Goal: Feedback & Contribution: Submit feedback/report problem

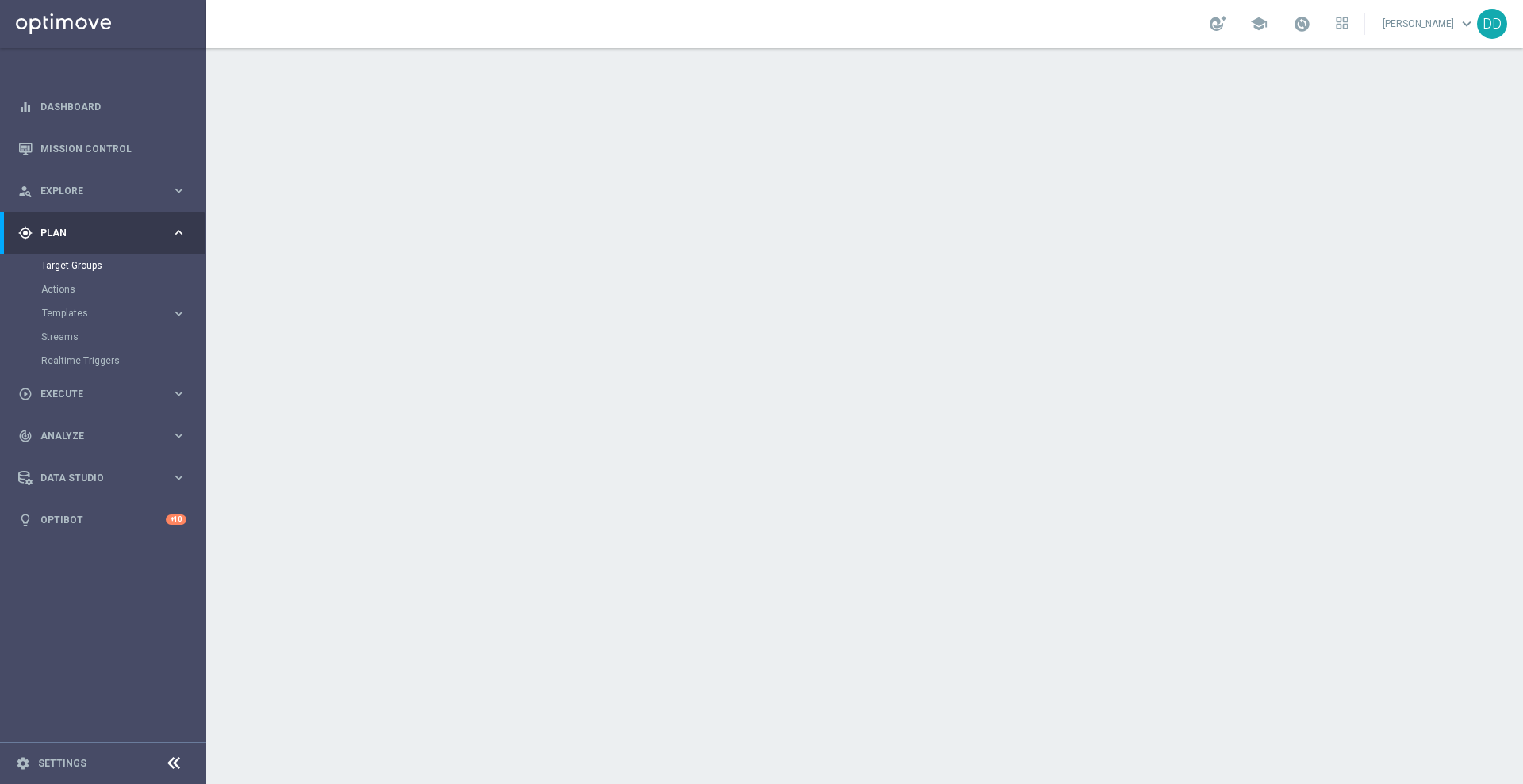
click at [73, 319] on accordion "Templates keyboard_arrow_right Optimail" at bounding box center [123, 313] width 163 height 24
click at [76, 313] on span "Templates" at bounding box center [98, 314] width 114 height 10
click at [77, 333] on link "Optimail" at bounding box center [107, 337] width 116 height 13
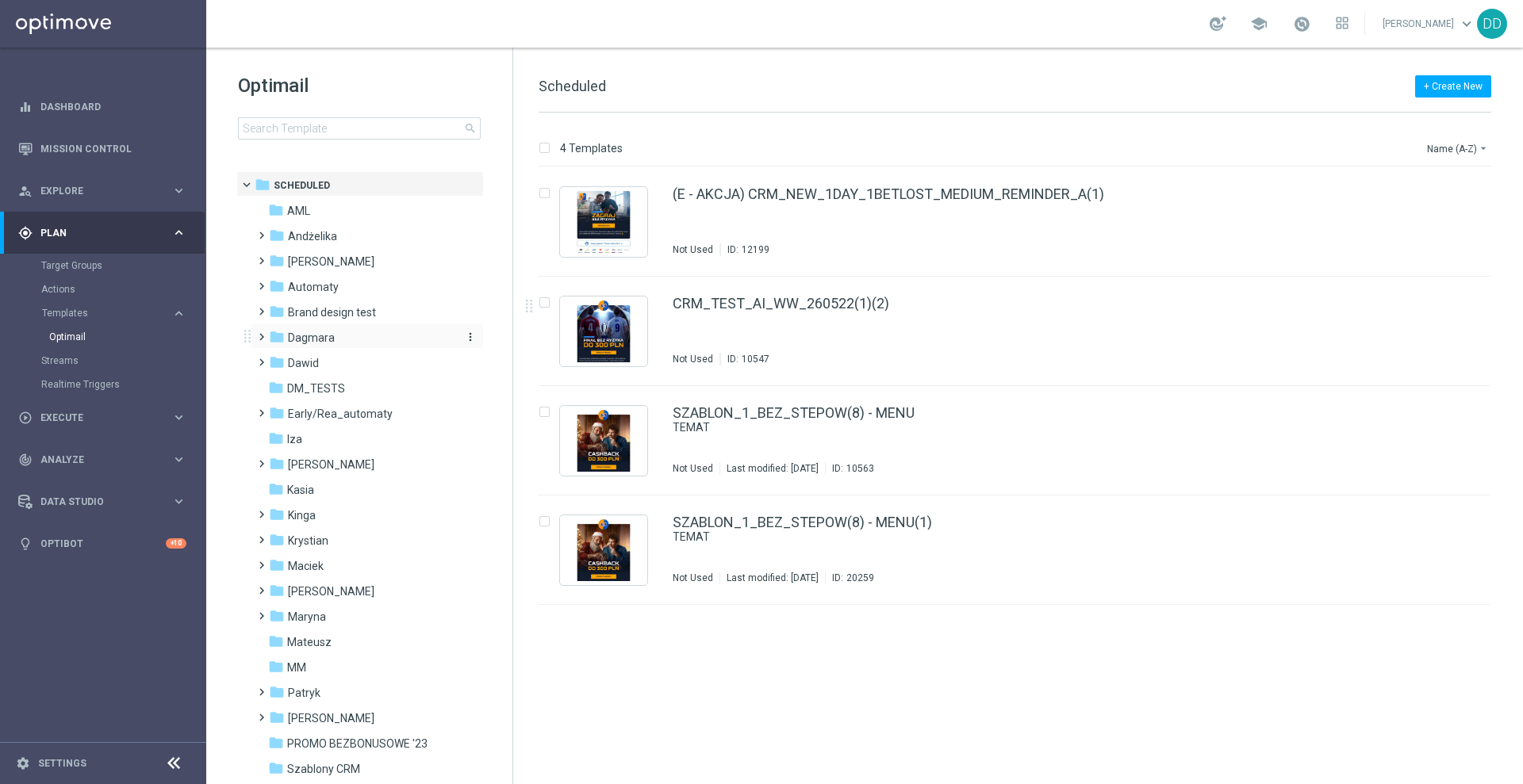
click at [299, 340] on span "Dagmara" at bounding box center [310, 337] width 47 height 14
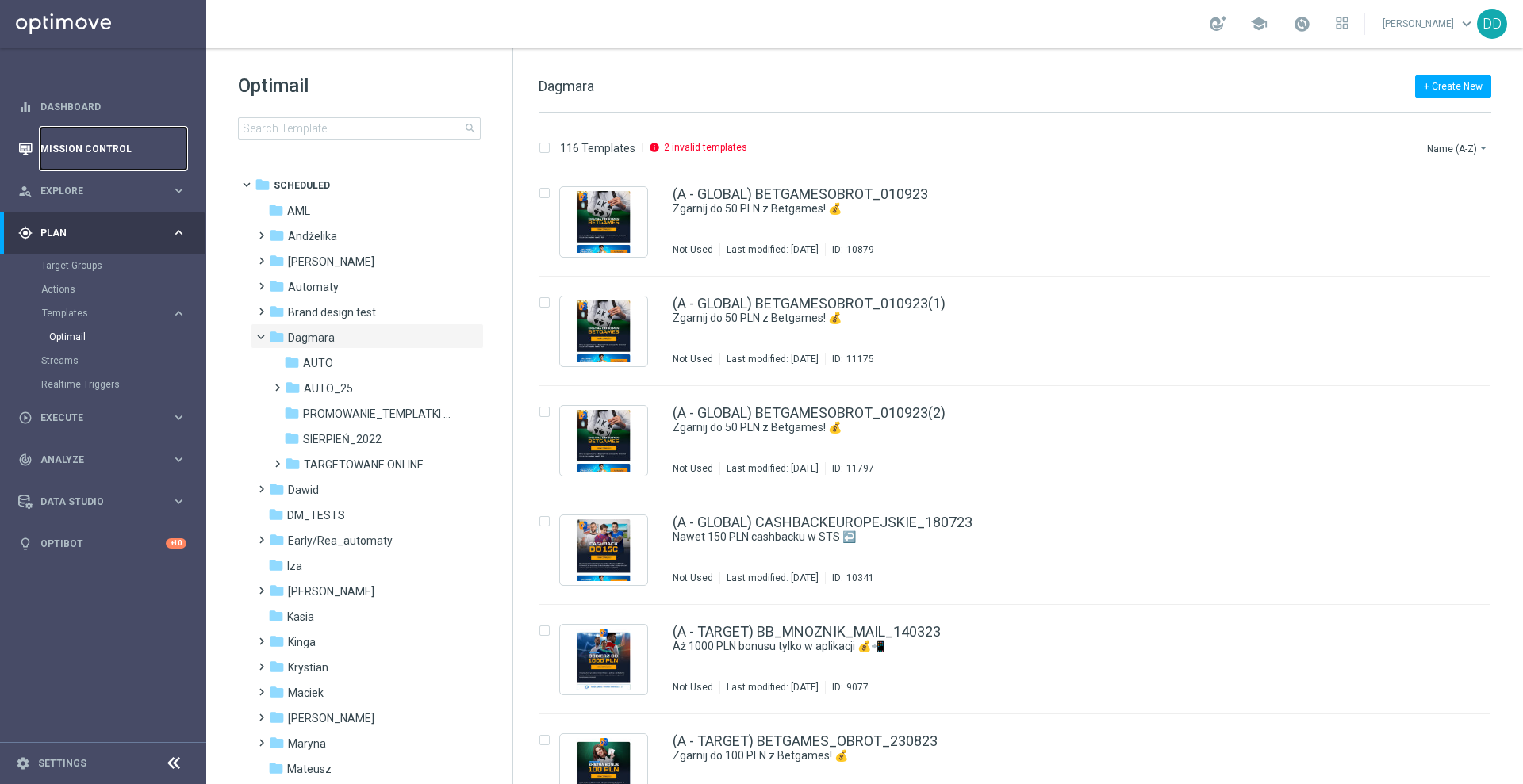
click at [129, 151] on link "Mission Control" at bounding box center [114, 148] width 146 height 42
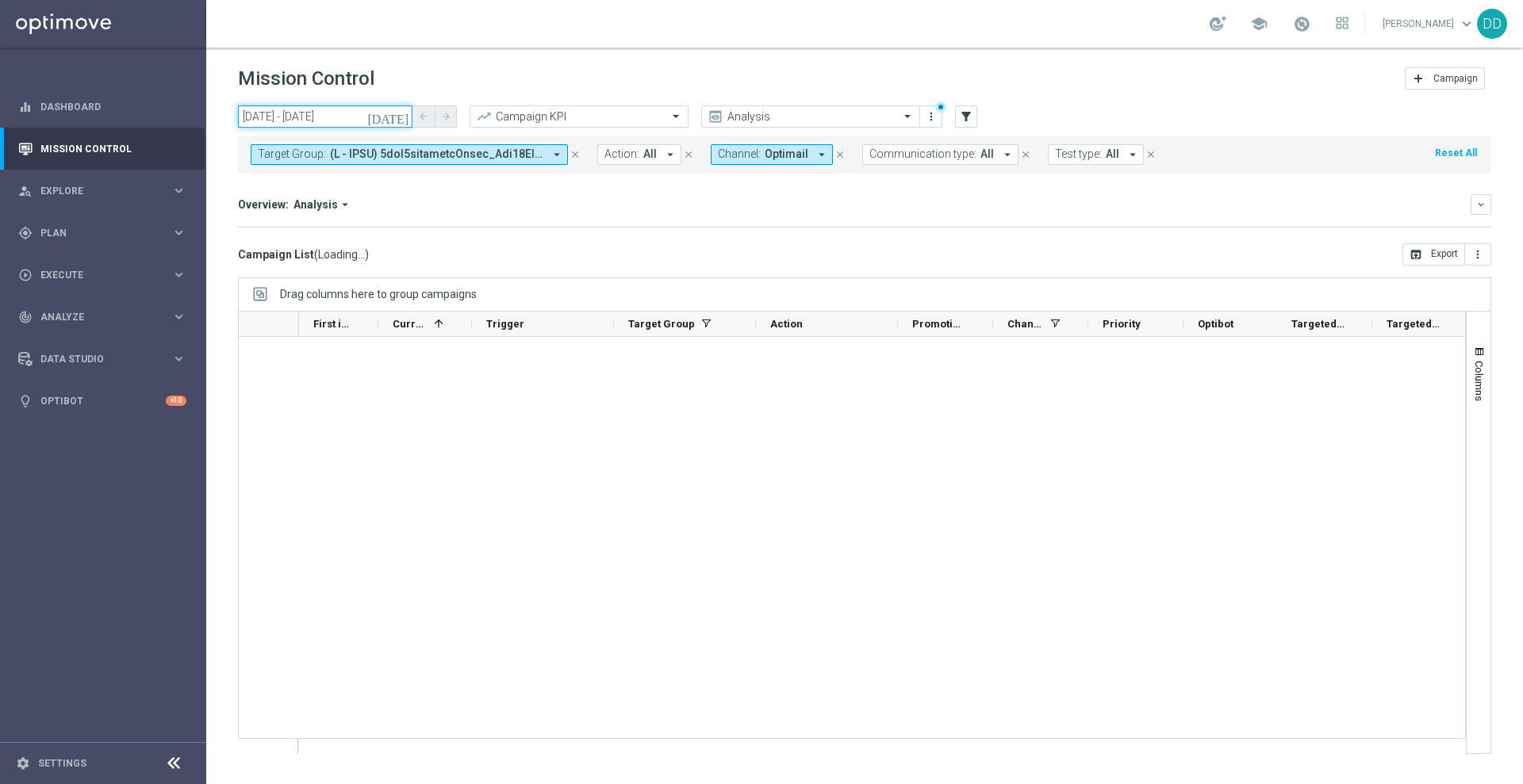
click at [363, 105] on input "[DATE] - [DATE]" at bounding box center [325, 116] width 175 height 22
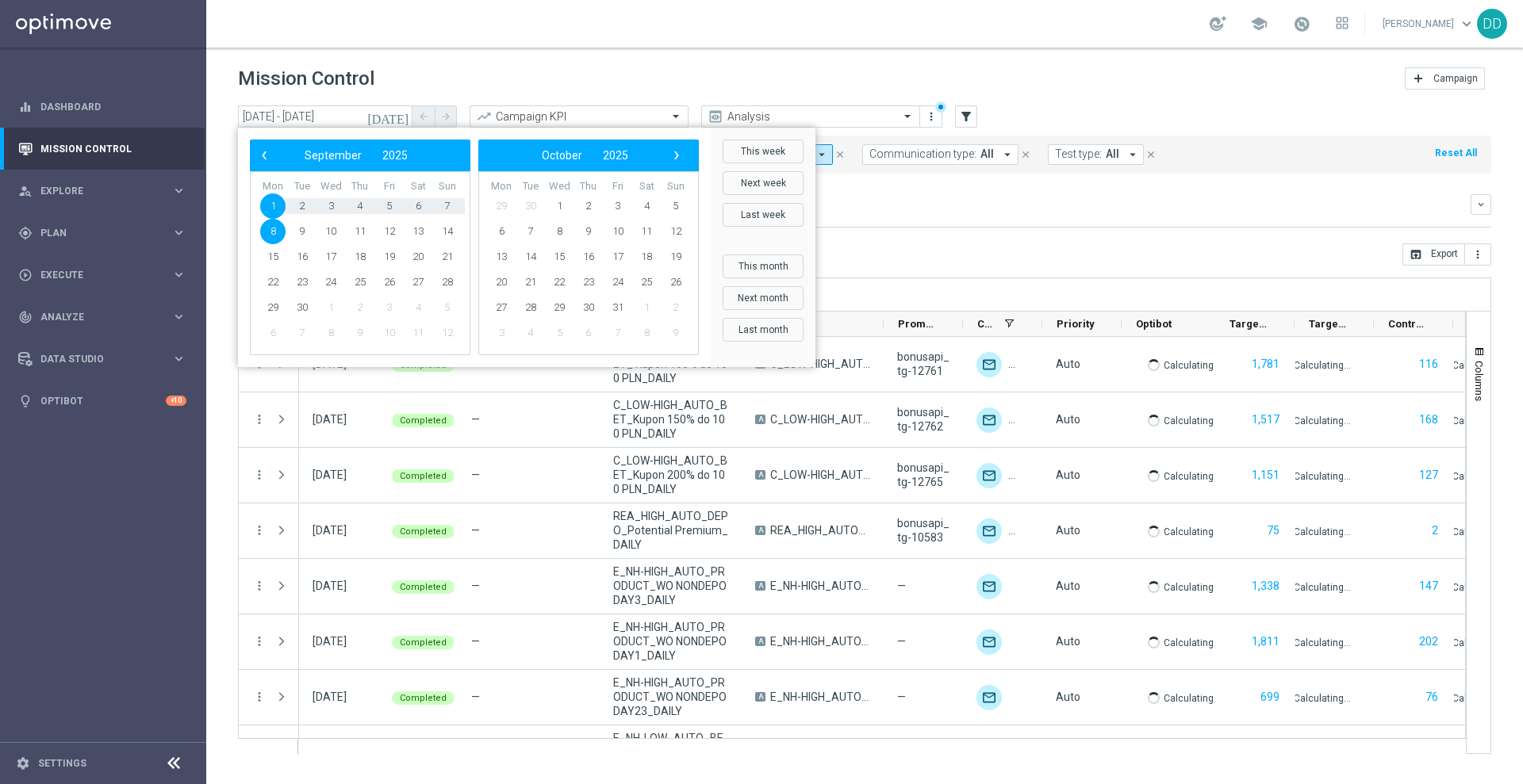
click at [268, 150] on span "Target Group:" at bounding box center [291, 154] width 68 height 14
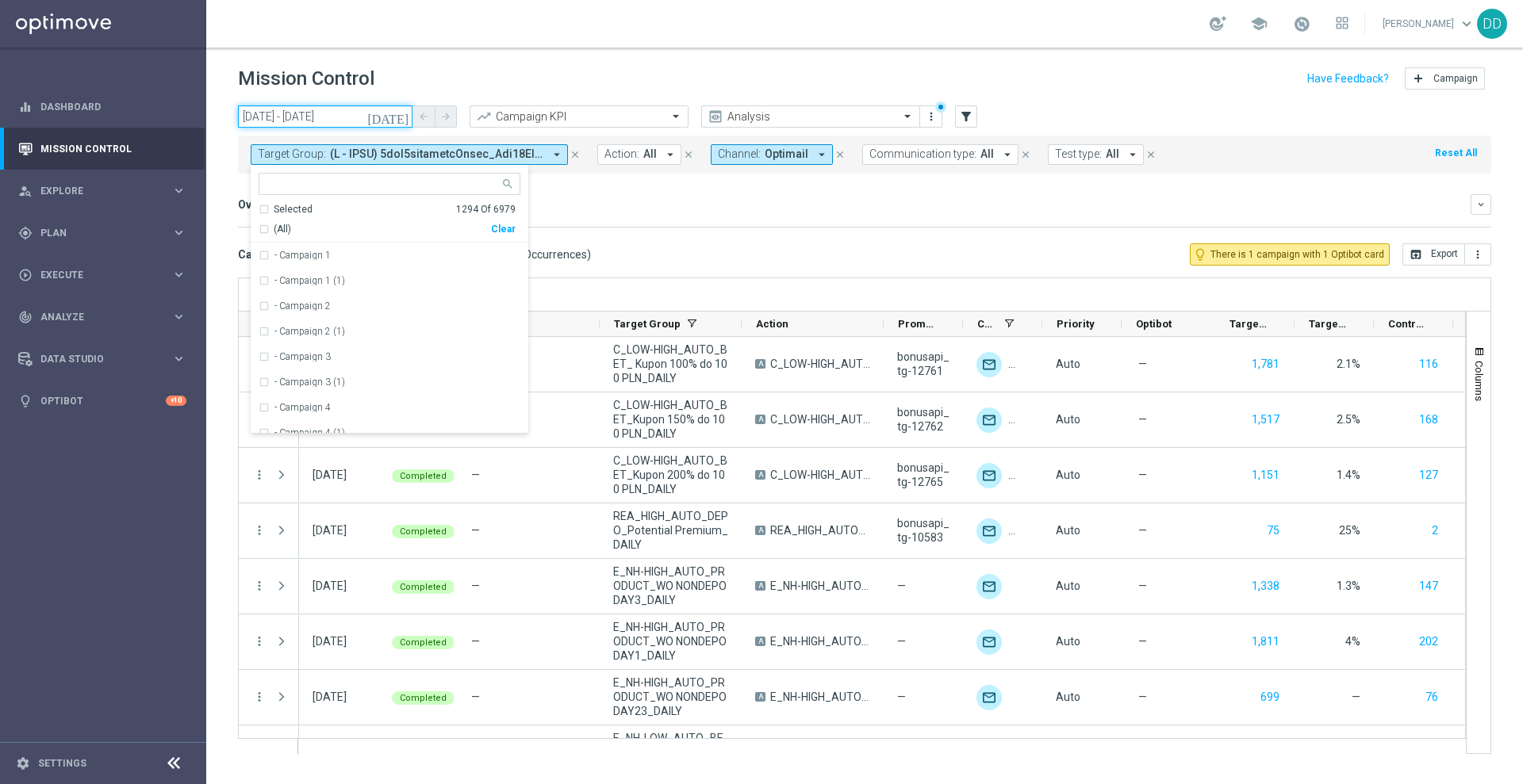
click at [272, 114] on input "[DATE] - [DATE]" at bounding box center [325, 116] width 175 height 22
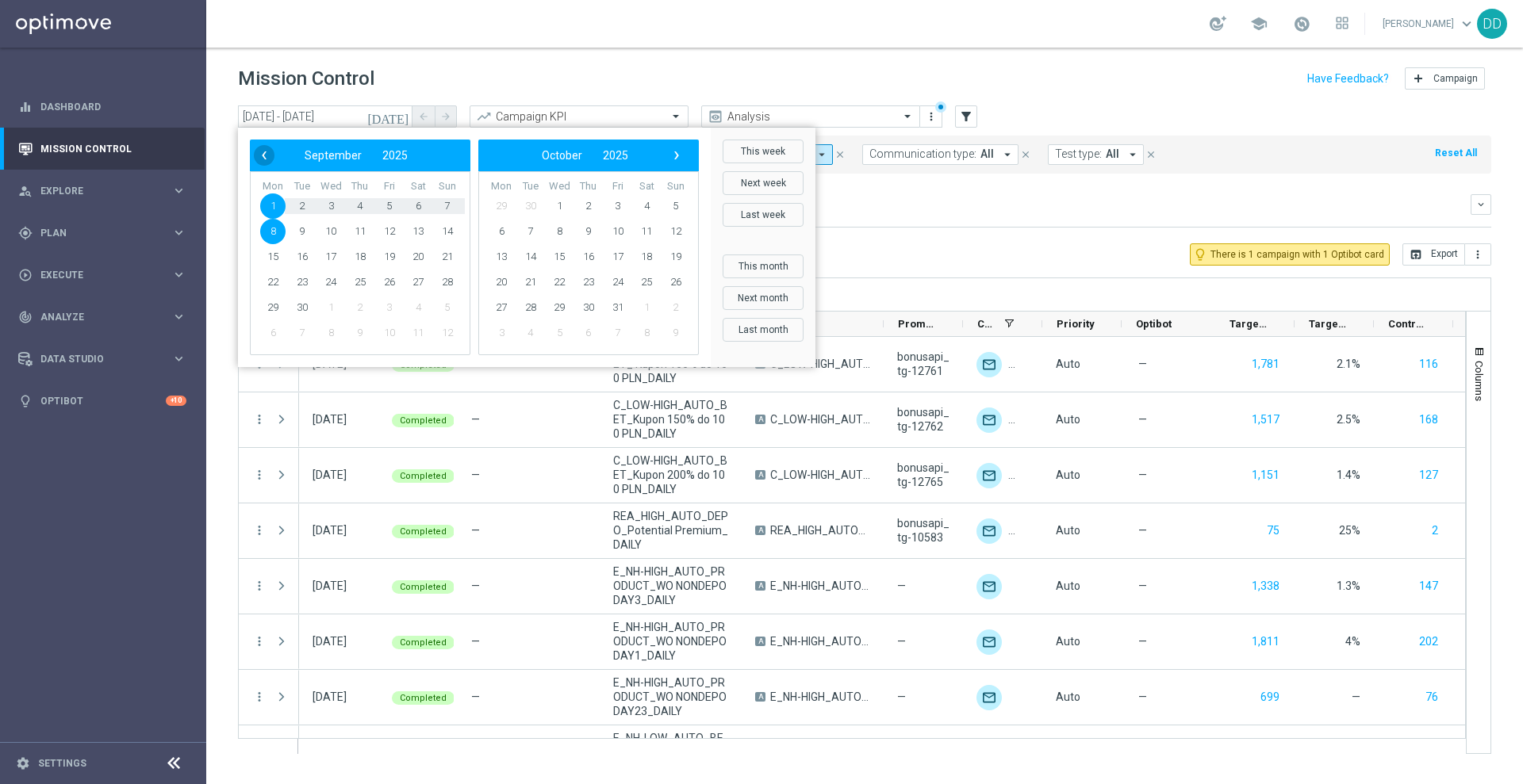
click at [261, 157] on span "‹" at bounding box center [264, 155] width 20 height 20
click at [386, 203] on span "1" at bounding box center [389, 206] width 25 height 25
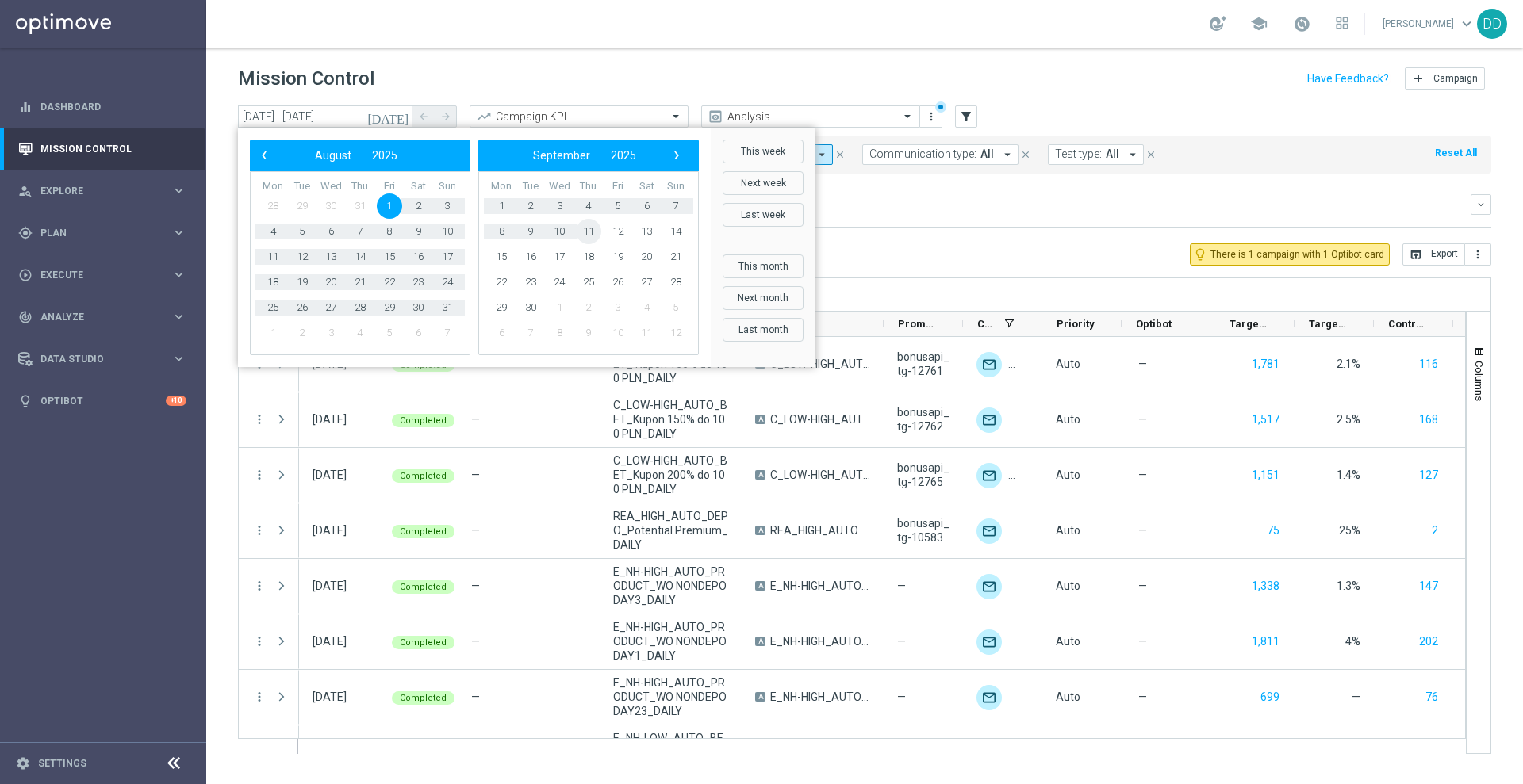
click at [597, 231] on span "11" at bounding box center [588, 231] width 25 height 25
type input "[DATE] - [DATE]"
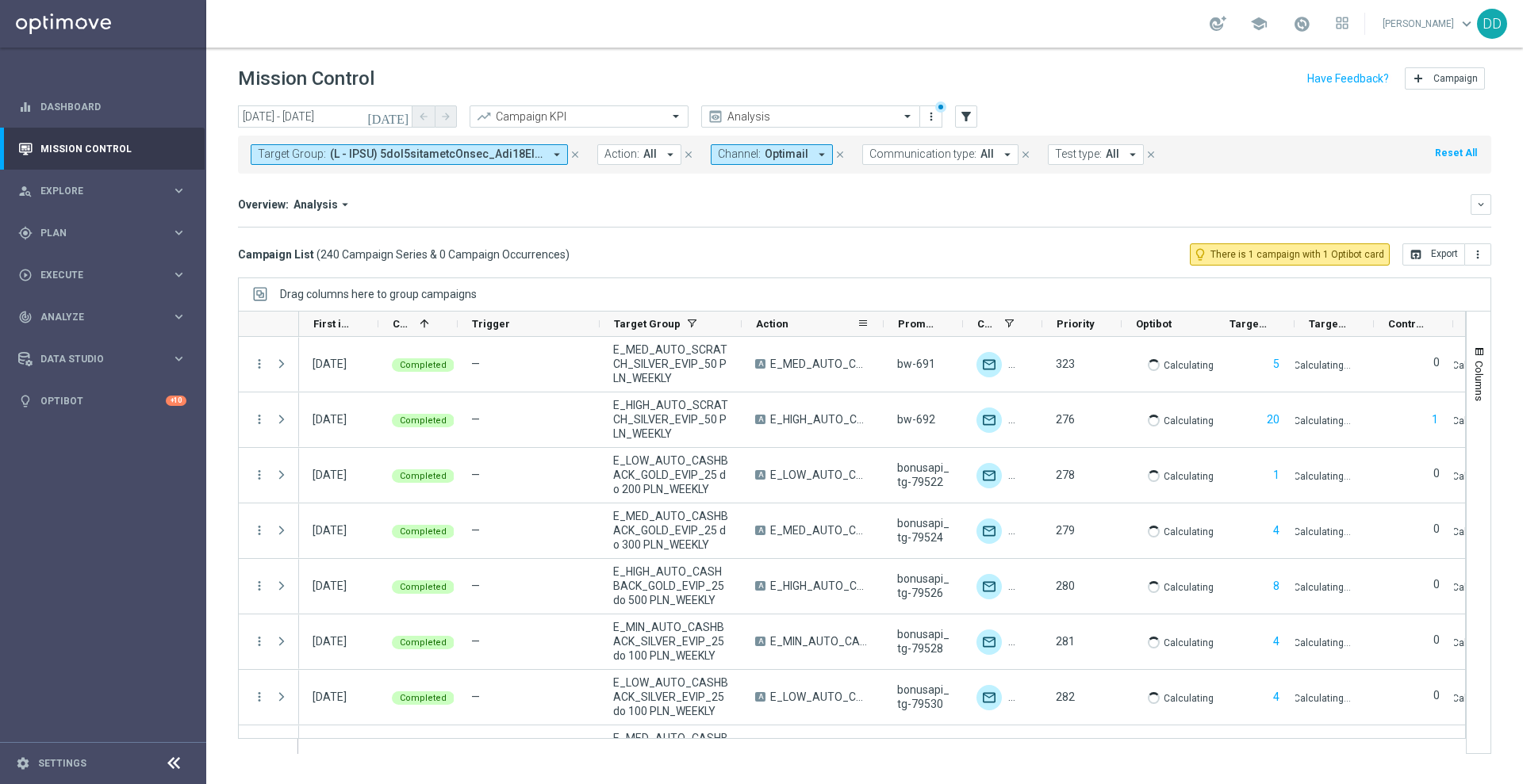
drag, startPoint x: 739, startPoint y: 324, endPoint x: 764, endPoint y: 325, distance: 25.0
click at [800, 327] on div "First in Range Current Status 1 Trigger Target Group" at bounding box center [957, 323] width 1316 height 25
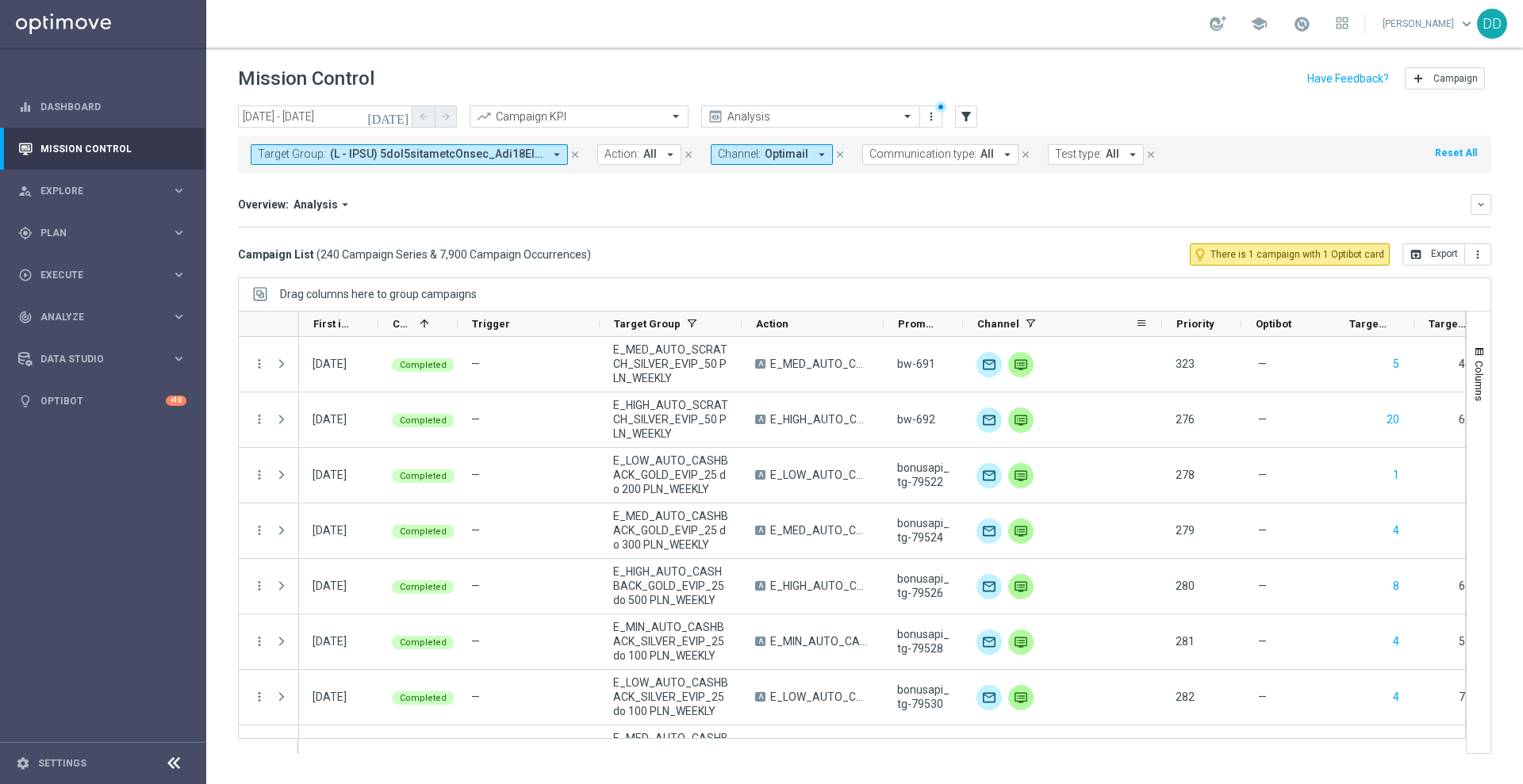
drag, startPoint x: 1040, startPoint y: 326, endPoint x: 1116, endPoint y: 330, distance: 76.1
click at [1159, 332] on div at bounding box center [1162, 323] width 7 height 24
click at [879, 323] on div "Action" at bounding box center [813, 323] width 142 height 25
click at [884, 324] on div "Promotions" at bounding box center [922, 323] width 79 height 25
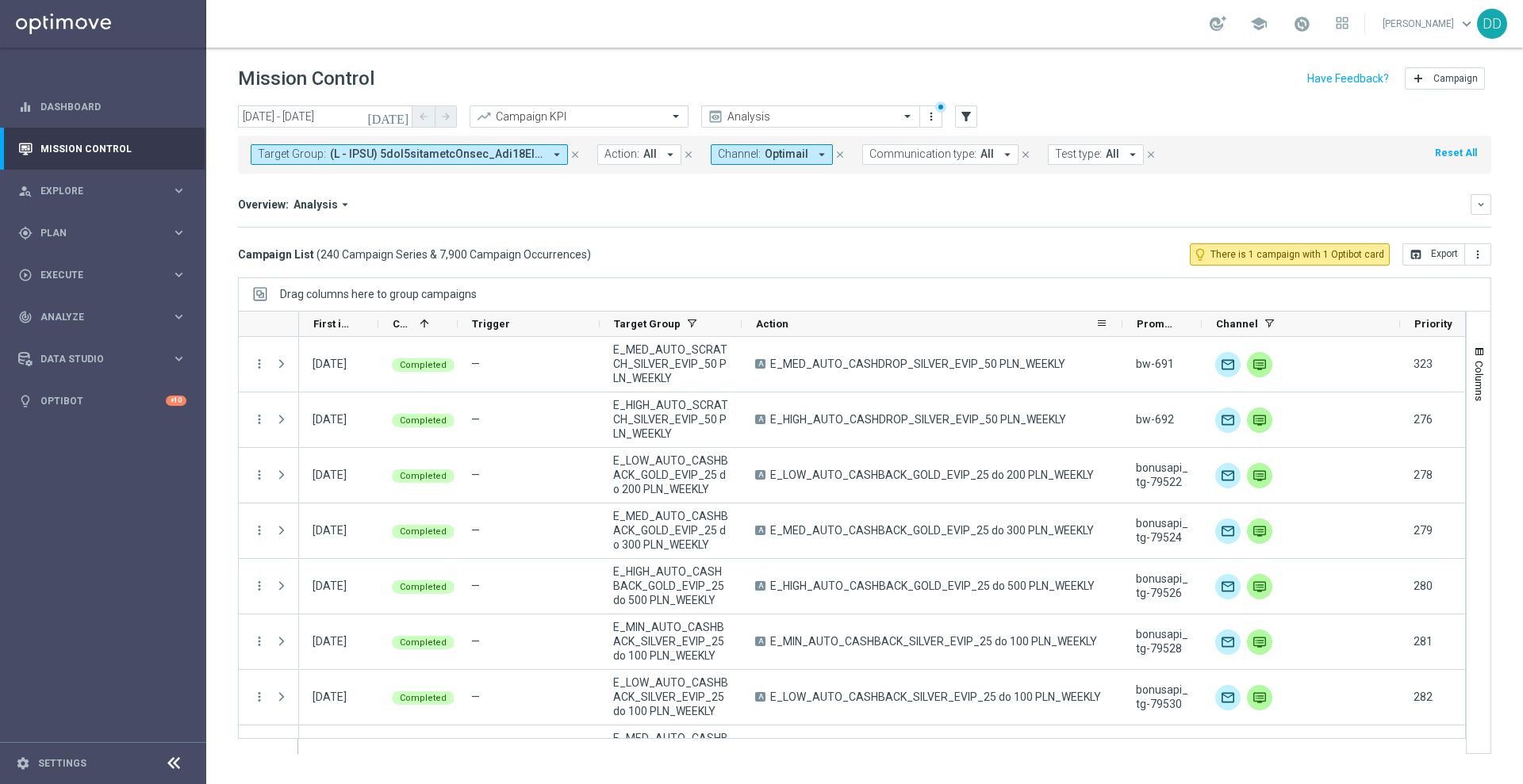
drag, startPoint x: 882, startPoint y: 324, endPoint x: 1119, endPoint y: 332, distance: 237.1
click at [1120, 330] on div at bounding box center [1123, 323] width 7 height 24
drag, startPoint x: 598, startPoint y: 326, endPoint x: 565, endPoint y: 322, distance: 33.2
click at [565, 322] on div "Trigger" at bounding box center [529, 323] width 142 height 25
drag, startPoint x: 547, startPoint y: 154, endPoint x: 559, endPoint y: 153, distance: 12.0
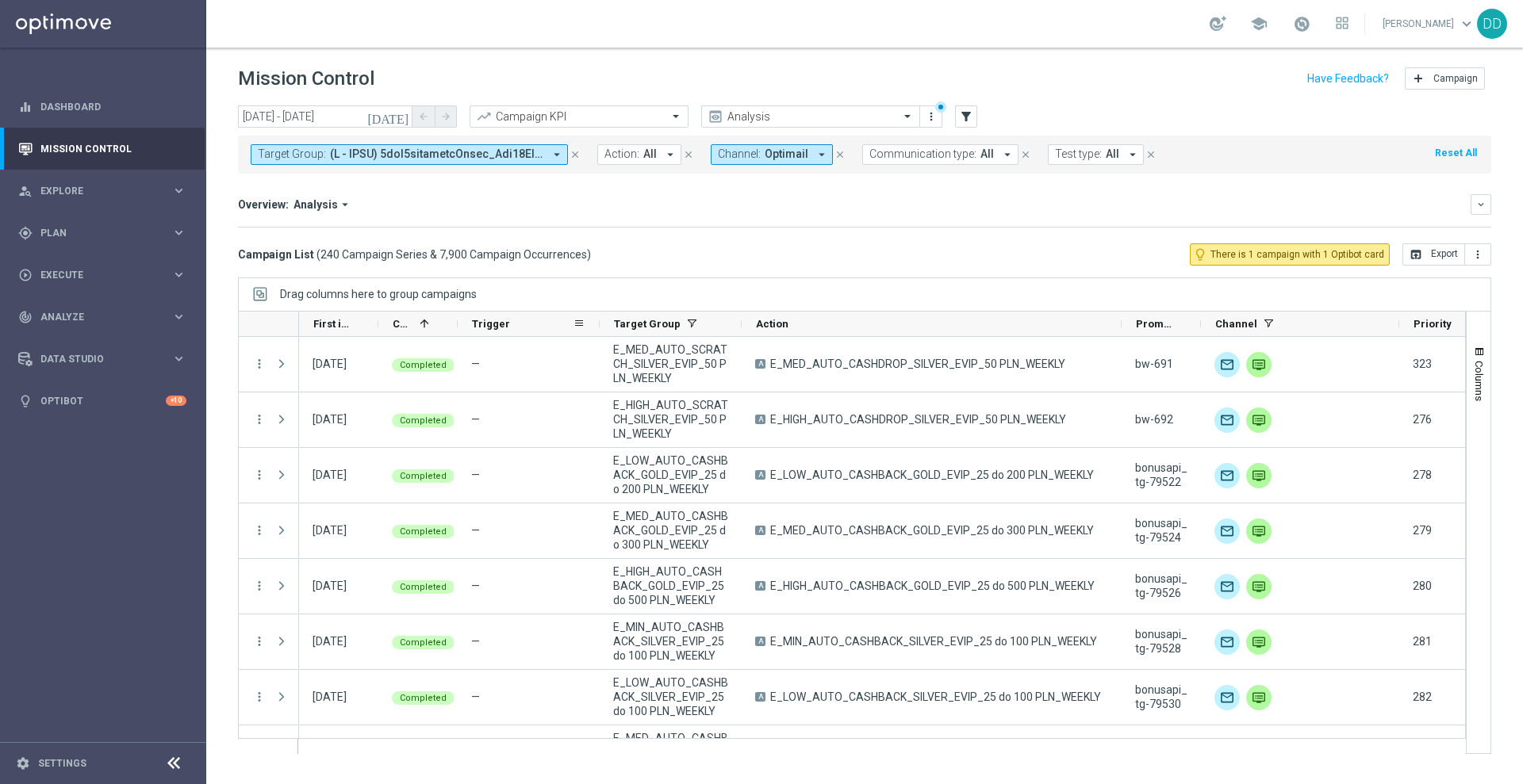
click at [547, 153] on button "Target Group: arrow_drop_down" at bounding box center [409, 154] width 317 height 20
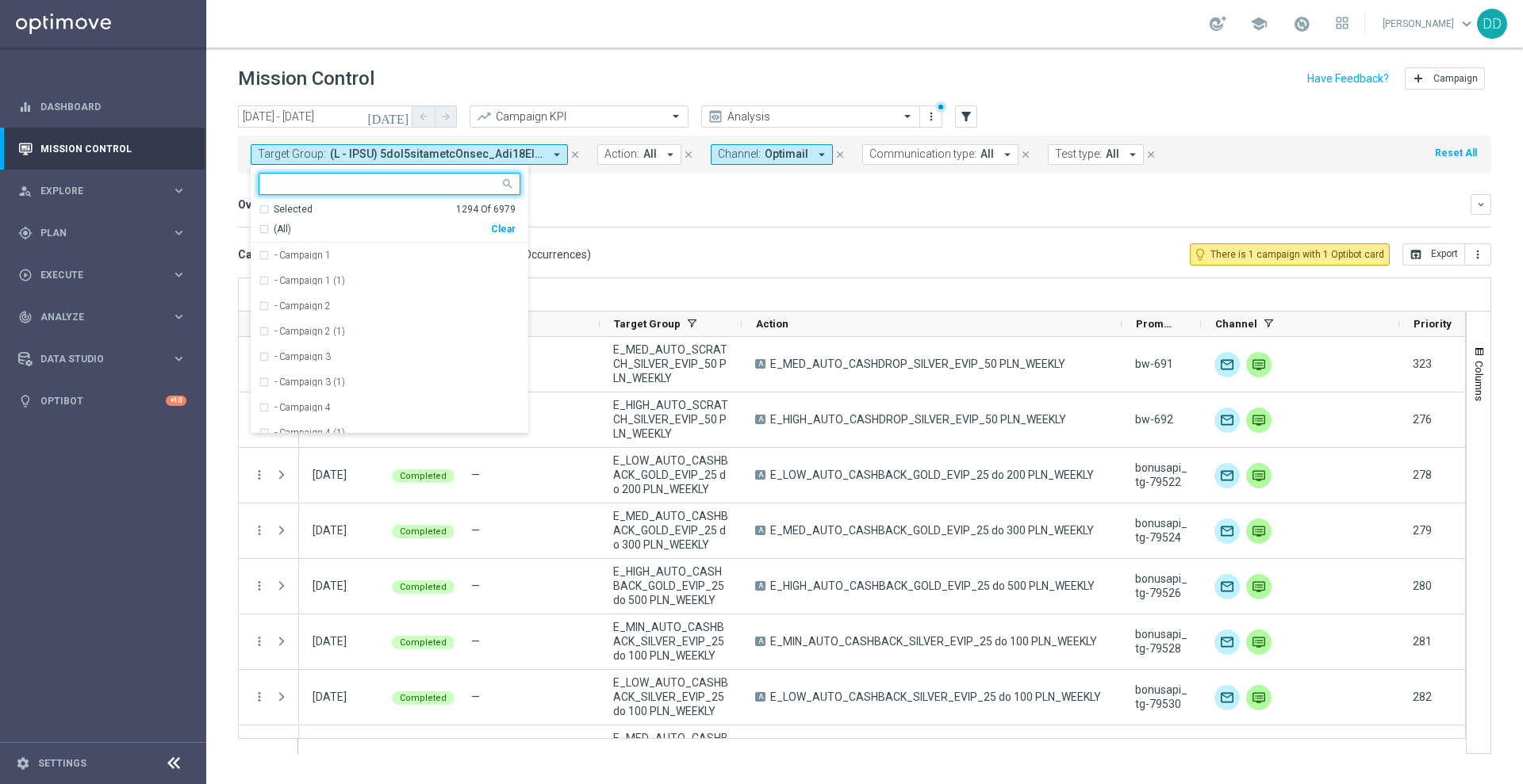
click at [574, 153] on icon "close" at bounding box center [575, 154] width 11 height 11
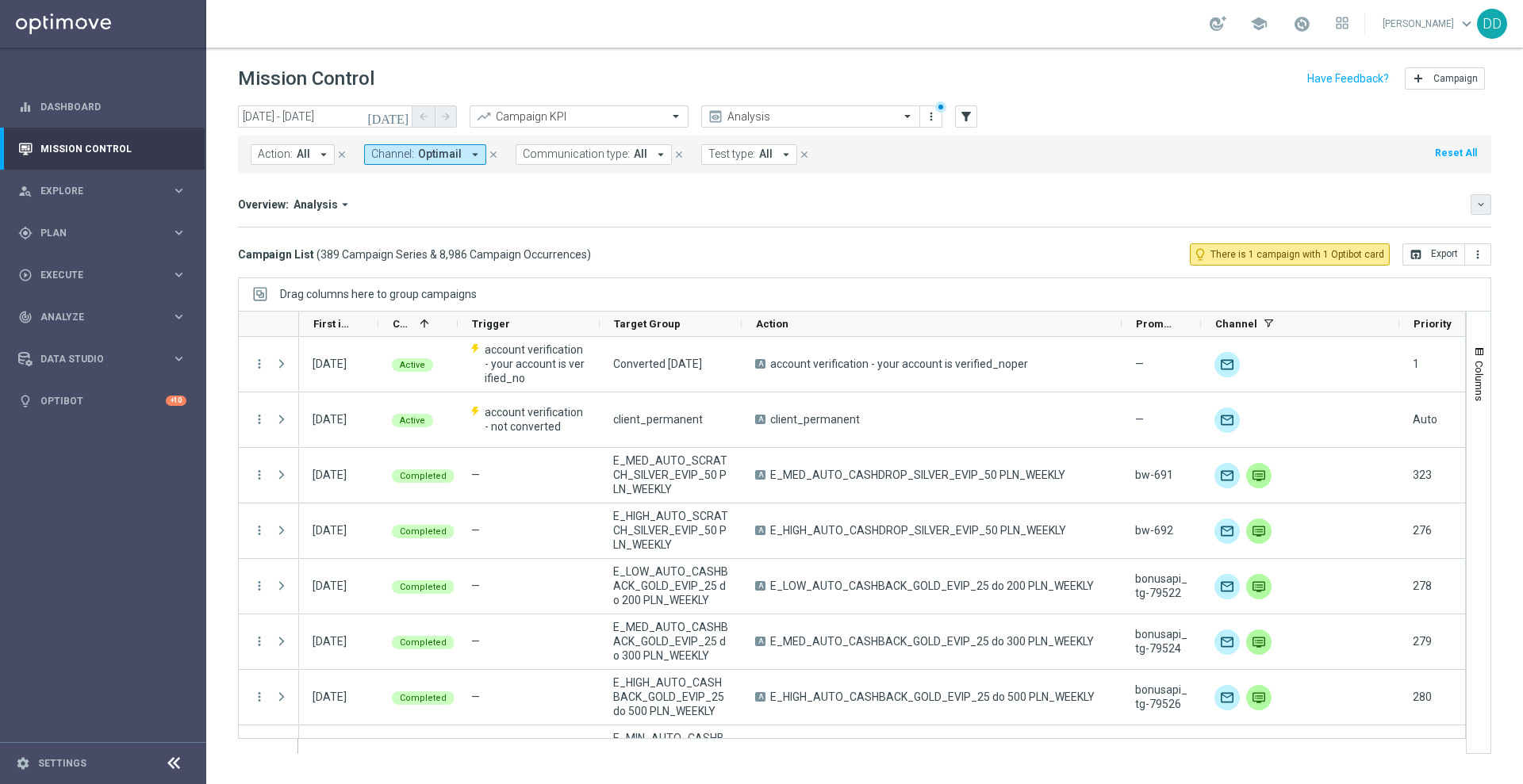
click at [1483, 199] on icon "keyboard_arrow_down" at bounding box center [1481, 205] width 11 height 11
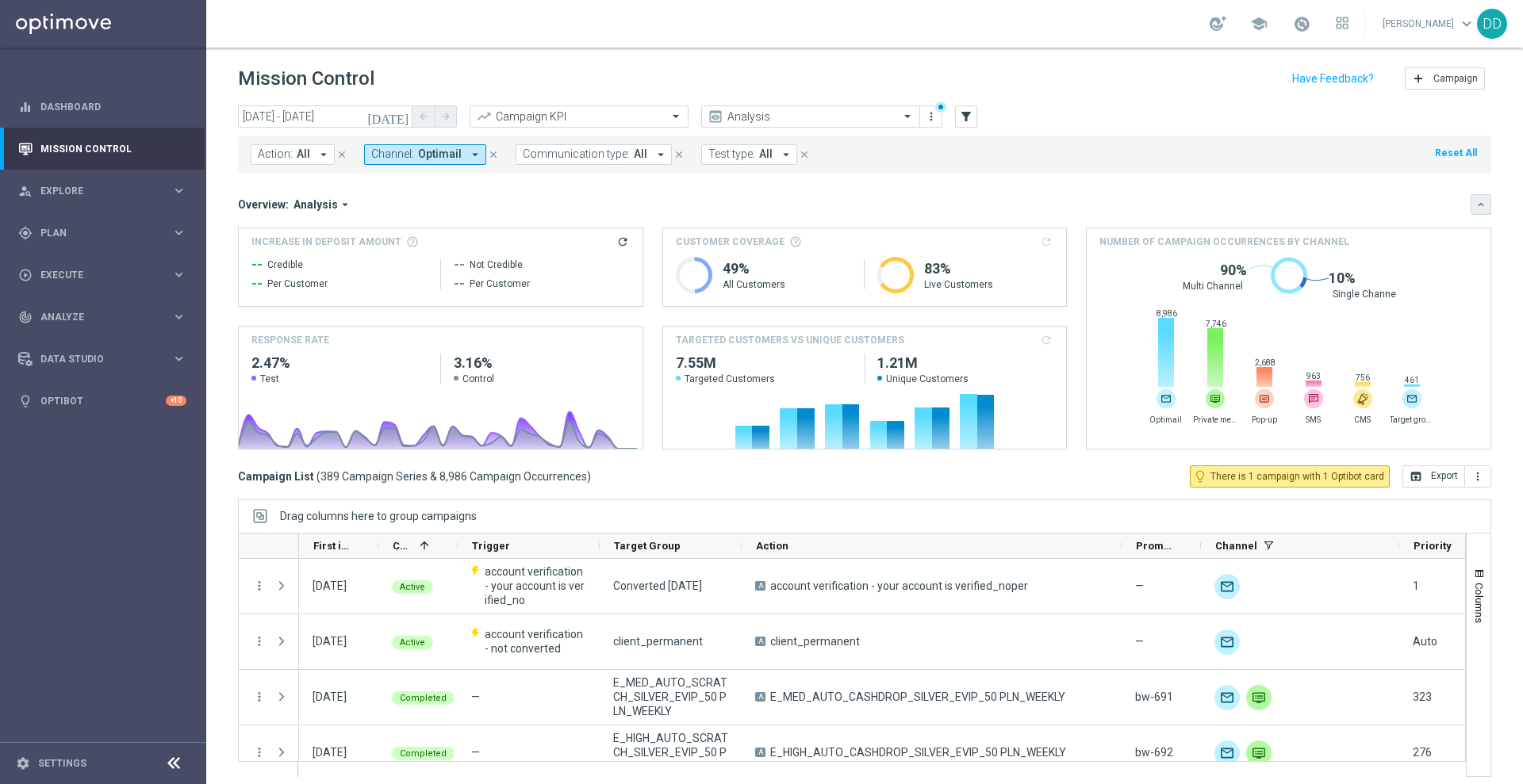
click at [1471, 212] on button "keyboard_arrow_down" at bounding box center [1481, 204] width 20 height 20
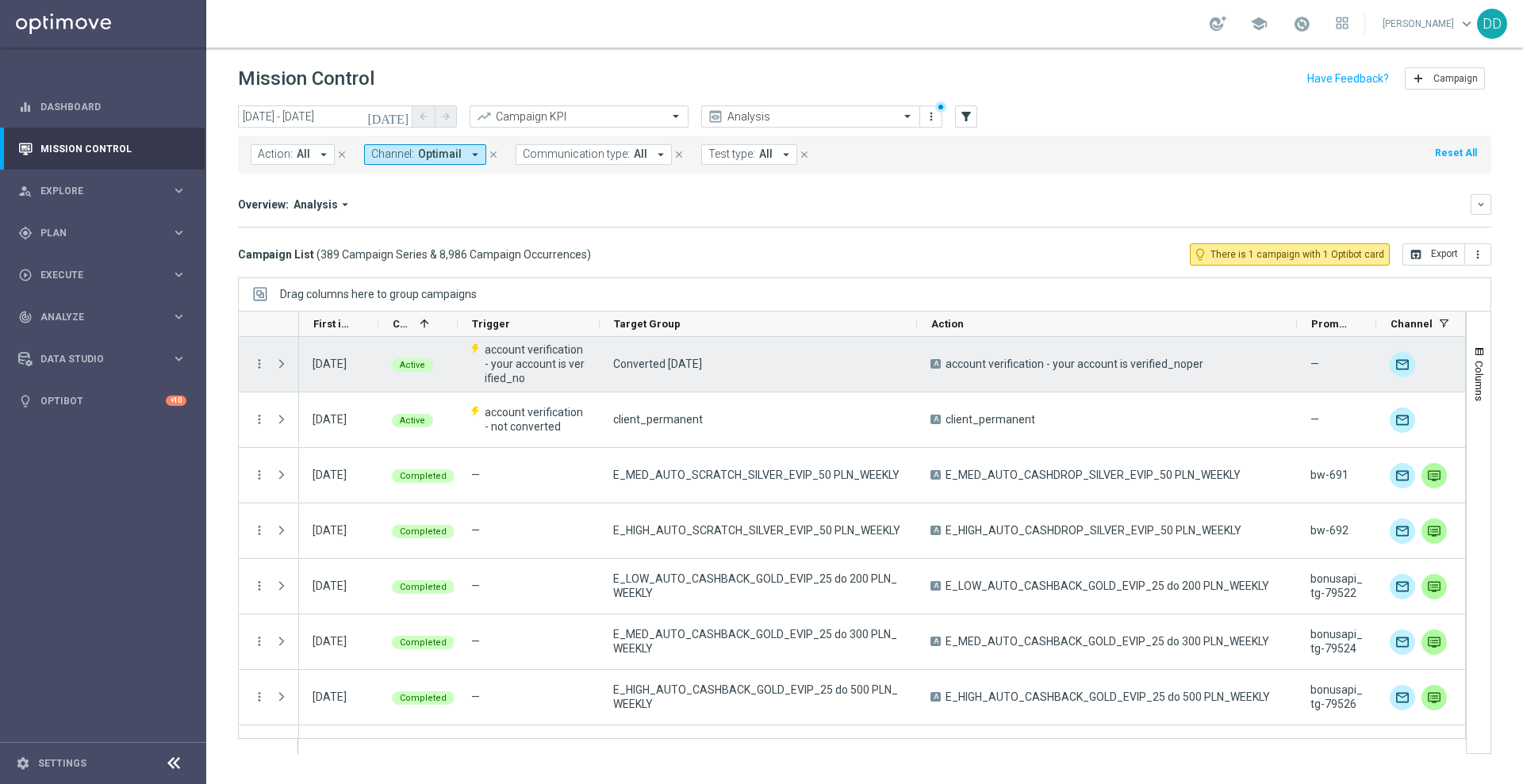
drag, startPoint x: 741, startPoint y: 327, endPoint x: 916, endPoint y: 351, distance: 176.6
click at [916, 351] on div at bounding box center [851, 532] width 1228 height 443
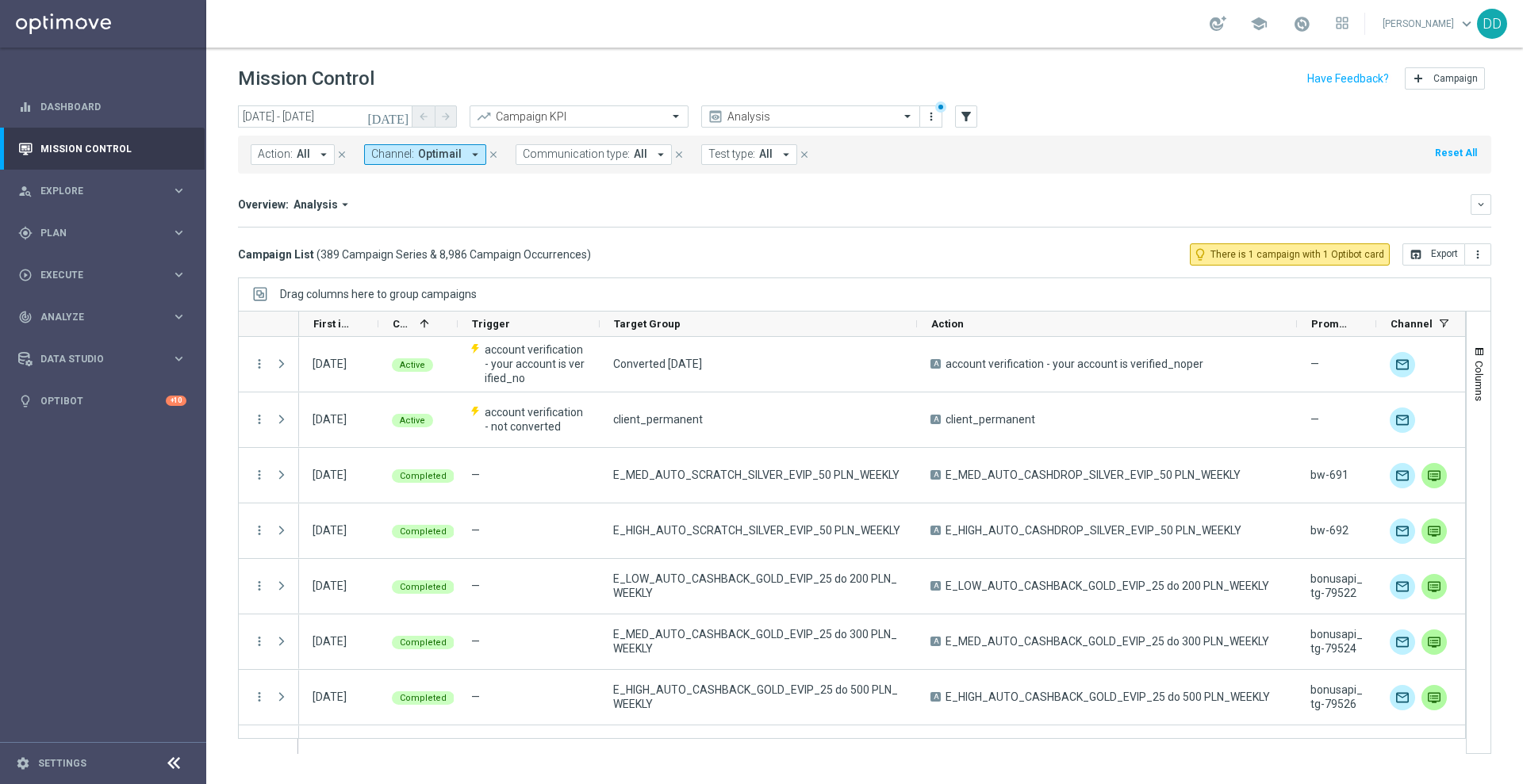
click at [308, 161] on button "Action: All arrow_drop_down" at bounding box center [293, 154] width 84 height 20
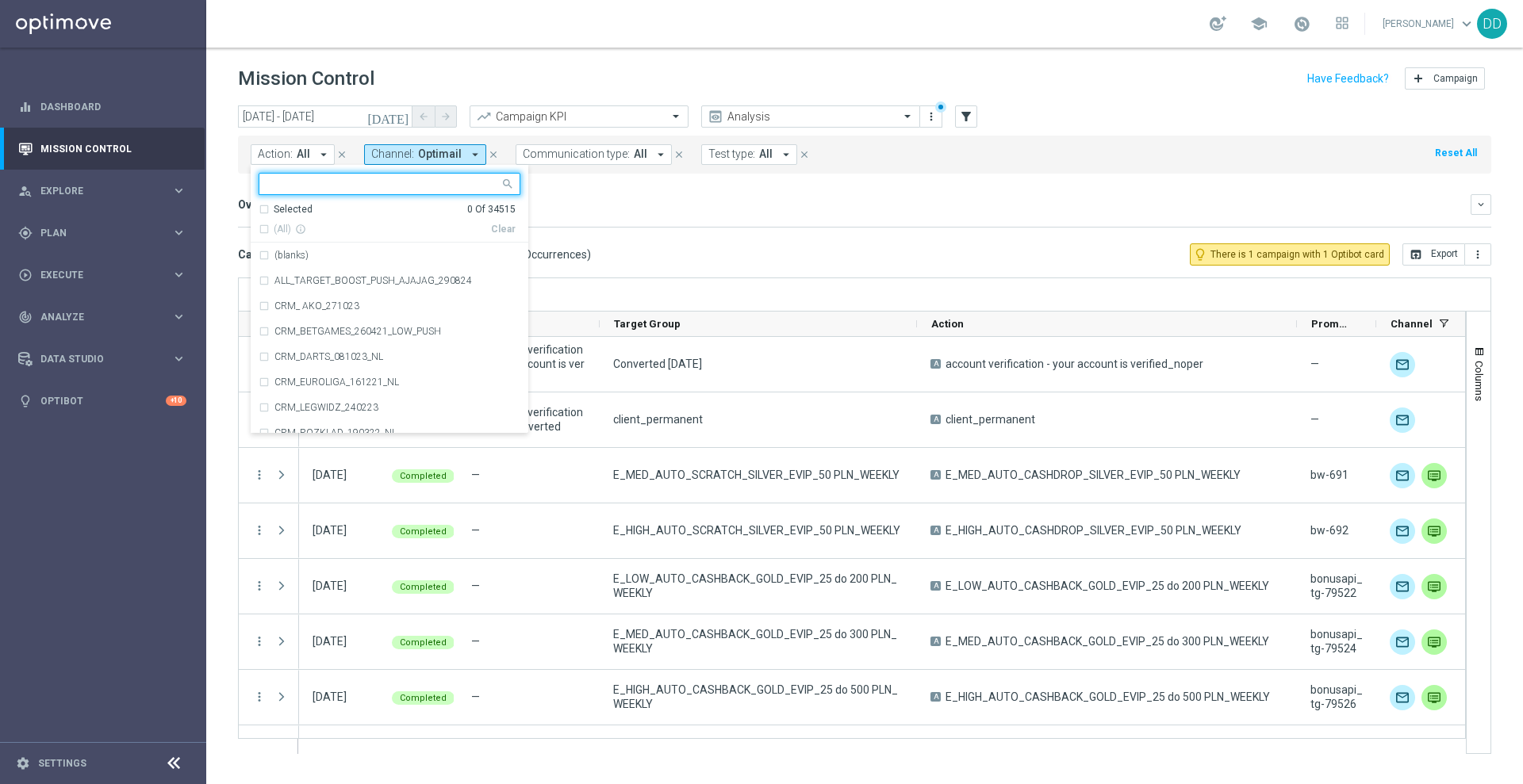
click at [301, 183] on input "text" at bounding box center [383, 184] width 232 height 14
click at [261, 229] on div "(All Search Results)" at bounding box center [374, 229] width 232 height 14
type input "AUTo"
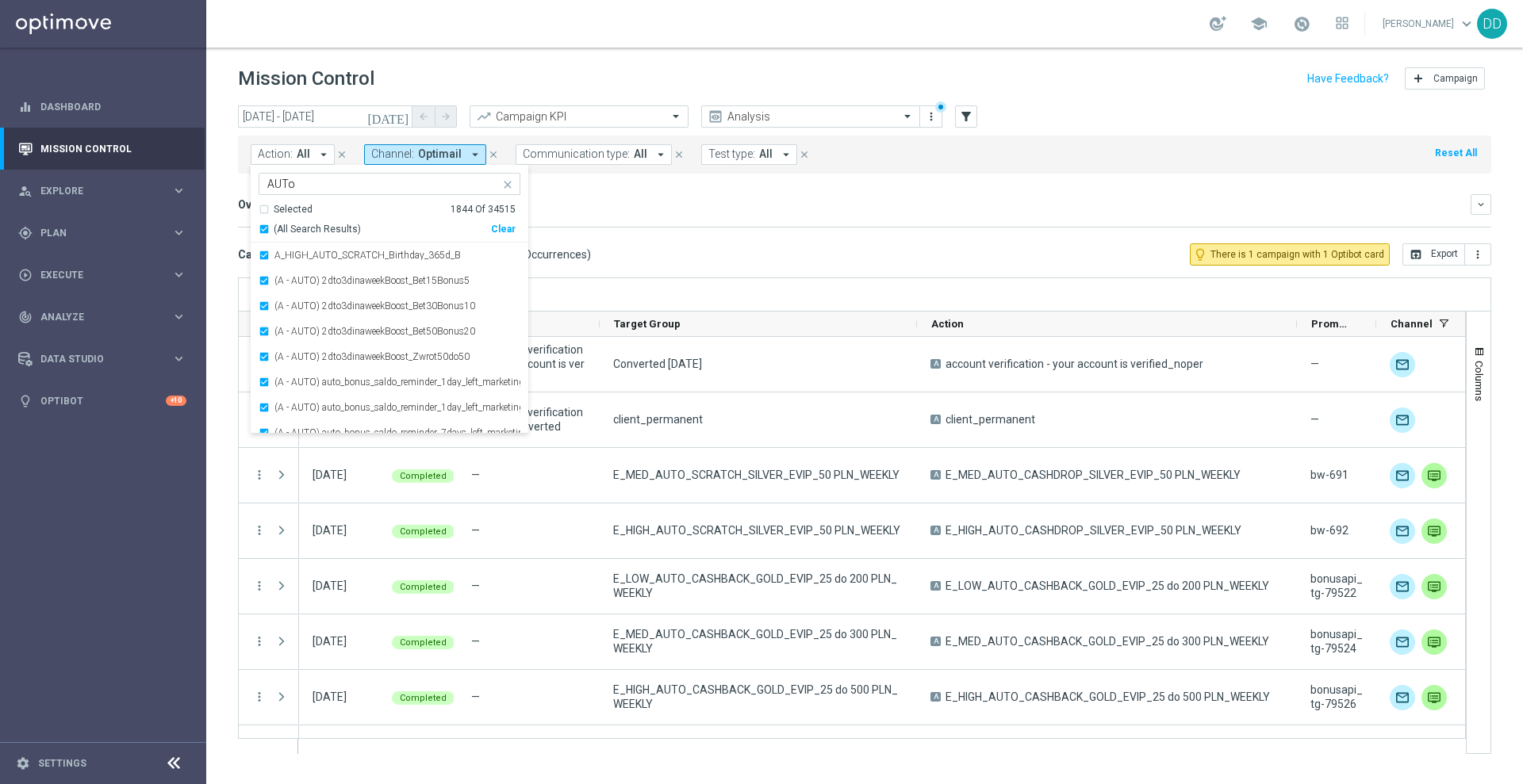
click at [322, 176] on div "Selected 1844 of 34515 AUTo" at bounding box center [379, 184] width 240 height 20
drag, startPoint x: 239, startPoint y: 176, endPoint x: 226, endPoint y: 175, distance: 13.0
click at [226, 175] on div "[DATE] [DATE] - [DATE] arrow_back arrow_forward Campaign KPI trending_up Analys…" at bounding box center [864, 437] width 1316 height 664
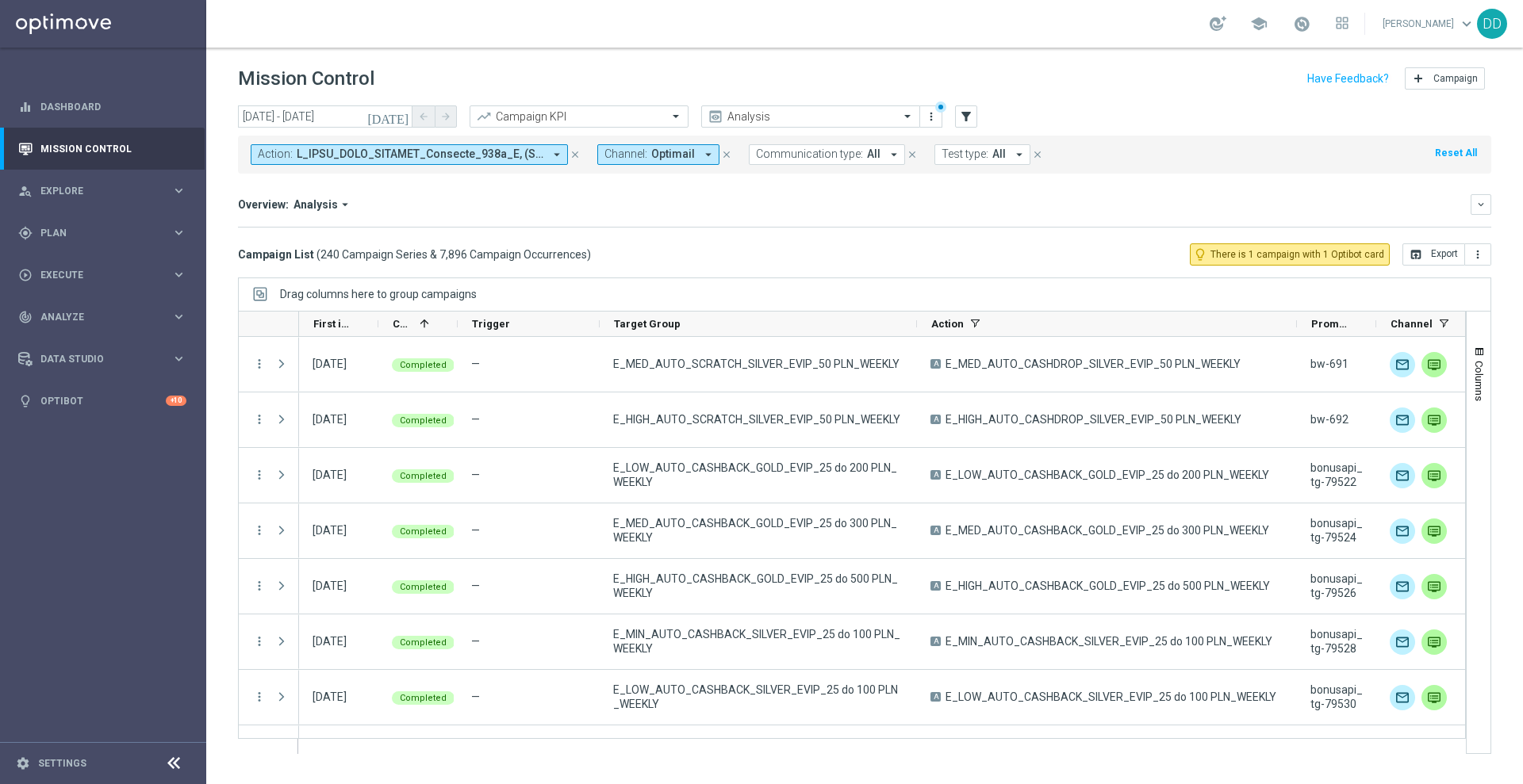
click at [357, 159] on span at bounding box center [420, 154] width 247 height 14
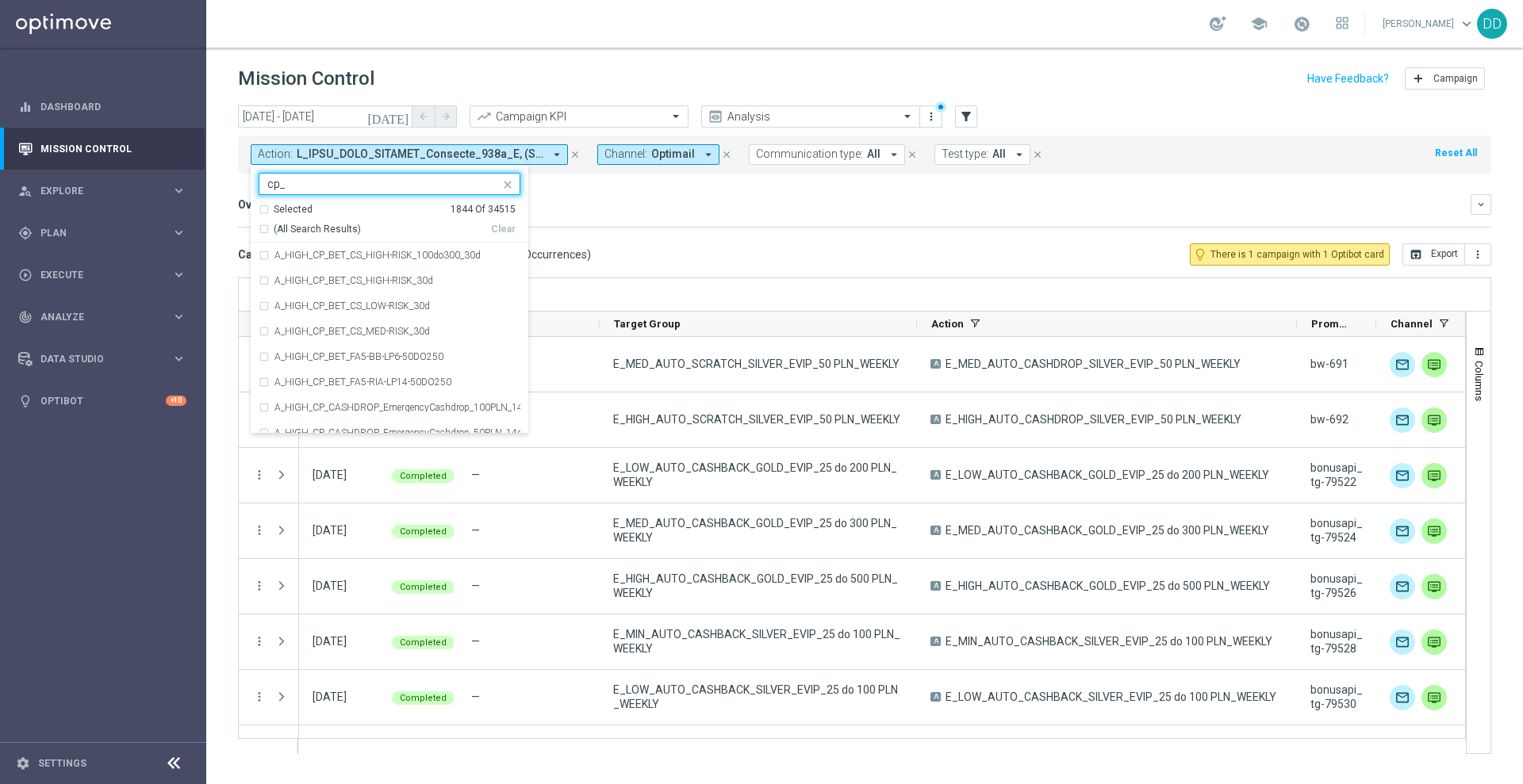
click at [267, 186] on input "cp_" at bounding box center [383, 184] width 232 height 14
click at [263, 229] on div "(All Search Results)" at bounding box center [374, 229] width 232 height 14
type input "_cp_"
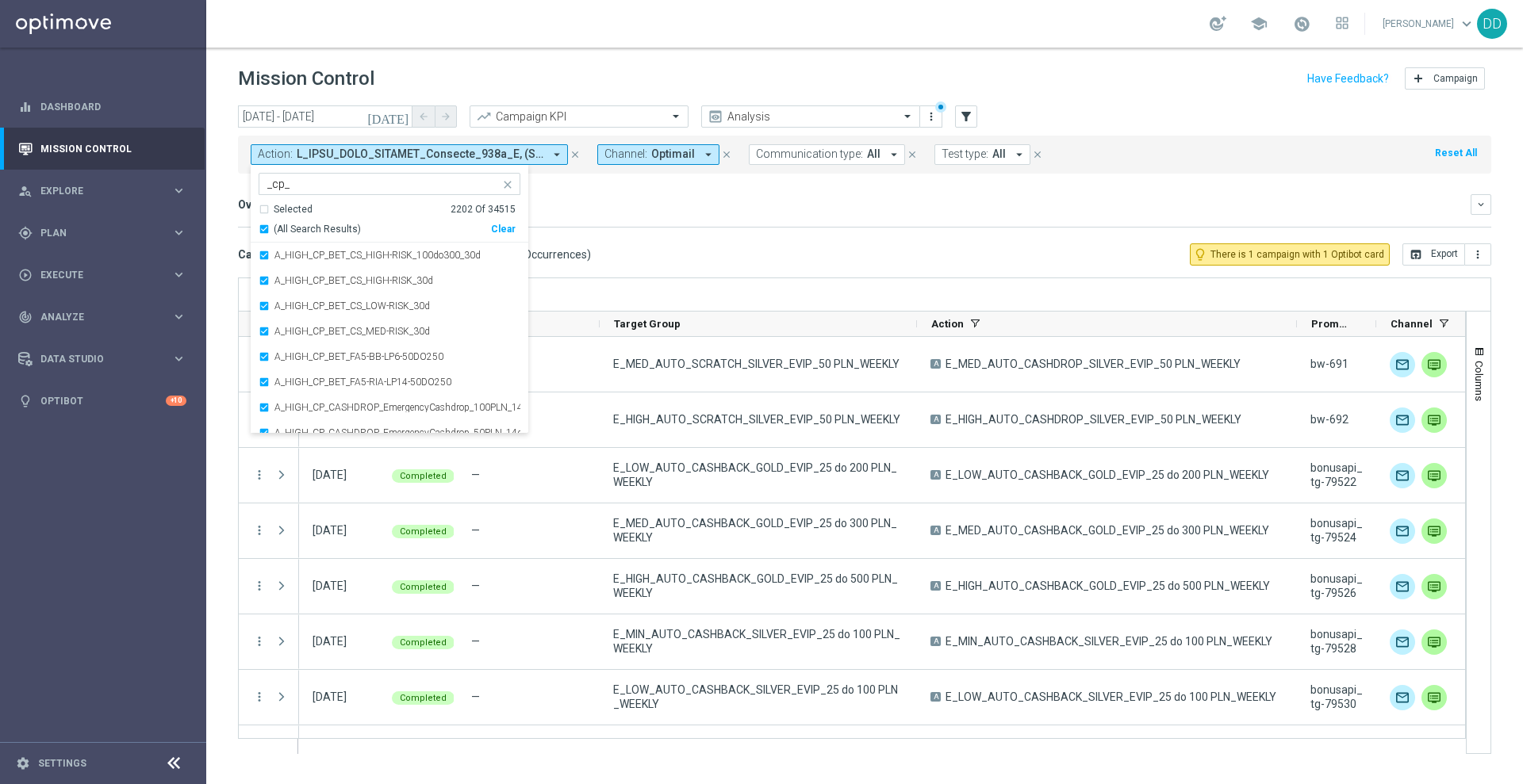
click at [641, 213] on div "Overview: Analysis arrow_drop_down keyboard_arrow_down" at bounding box center [864, 204] width 1253 height 20
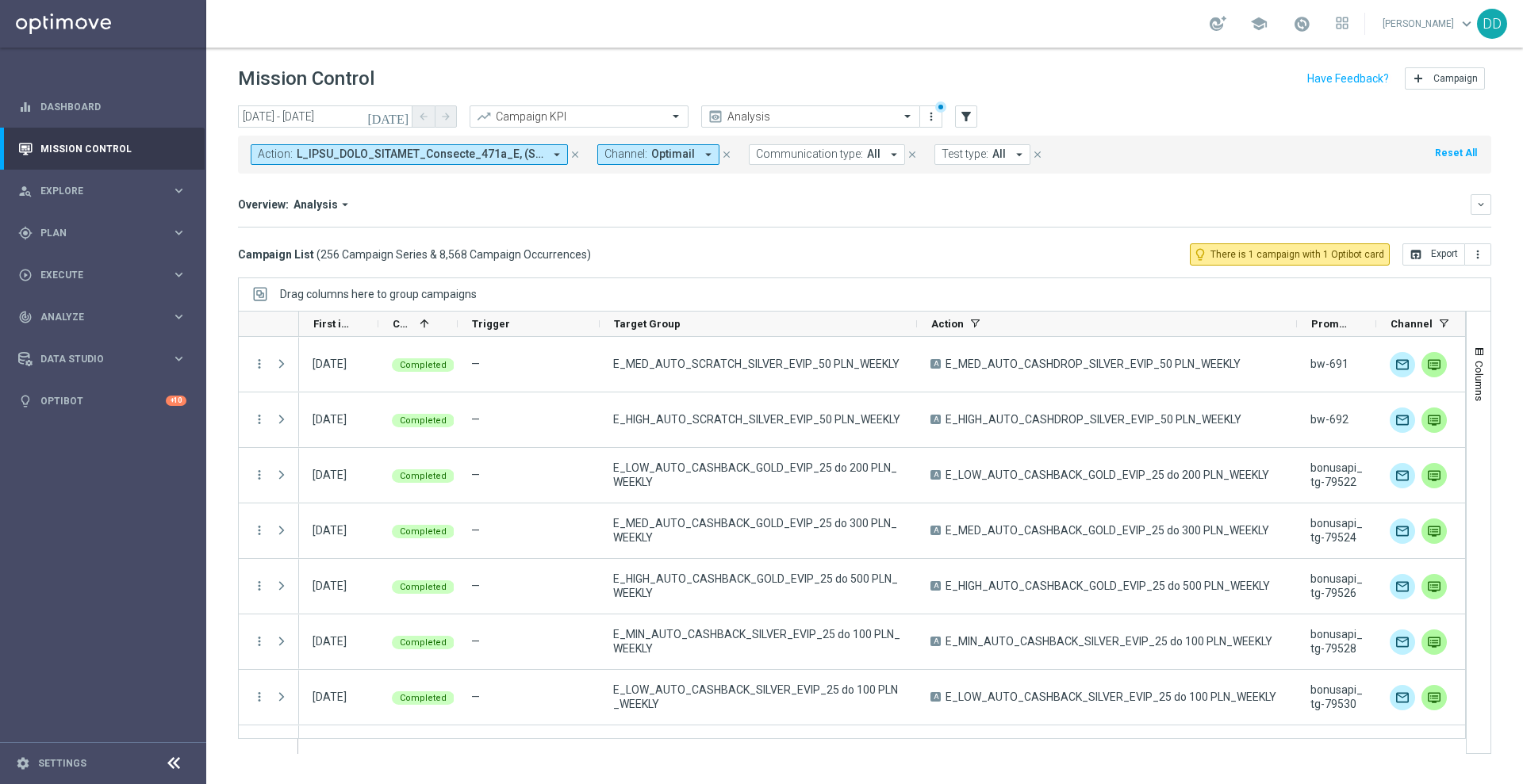
click at [481, 140] on div "Action: arrow_drop_down close Channel: Optimail arrow_drop_down close Communica…" at bounding box center [864, 154] width 1253 height 38
drag, startPoint x: 483, startPoint y: 149, endPoint x: 534, endPoint y: 155, distance: 51.4
click at [484, 149] on span at bounding box center [420, 154] width 247 height 14
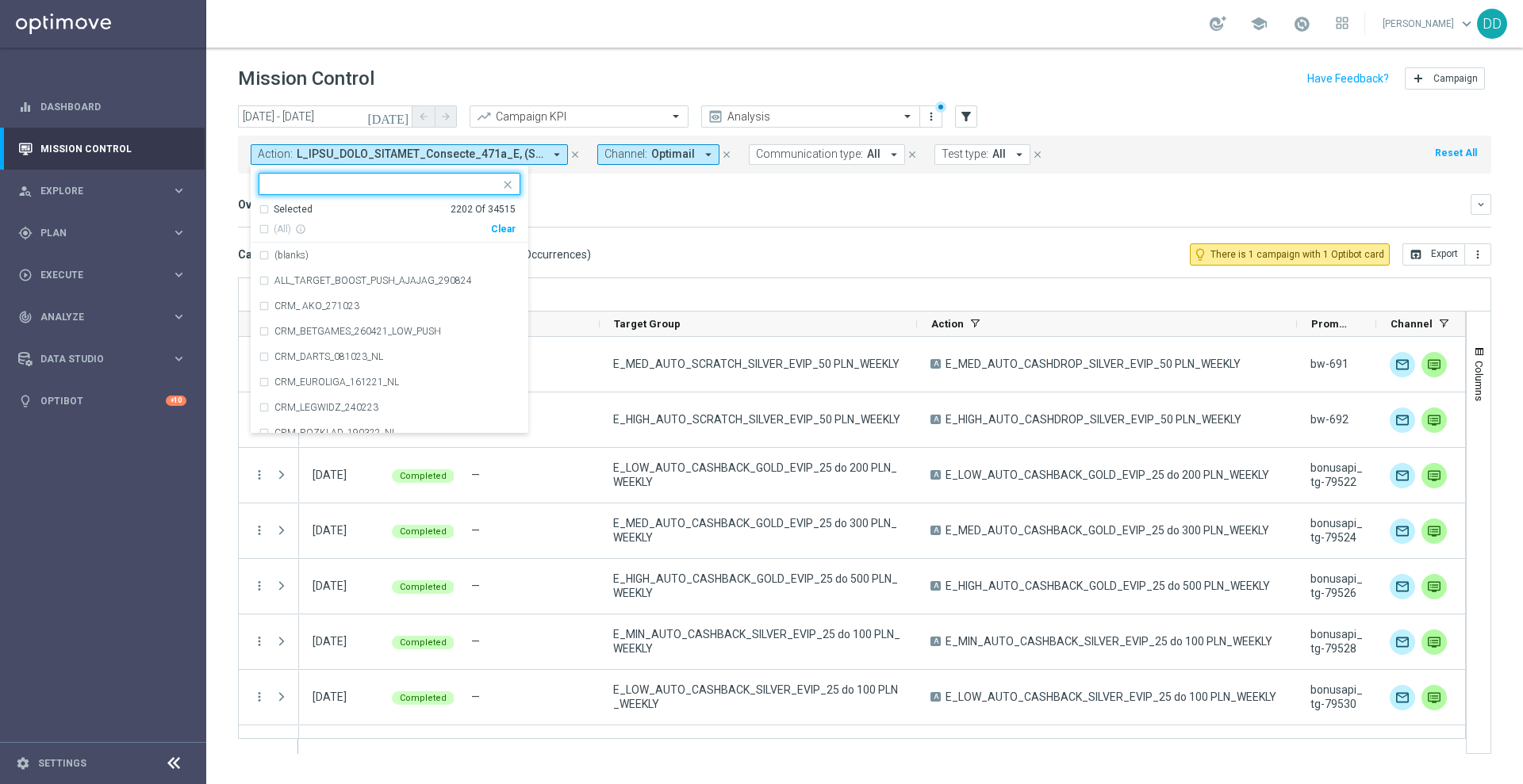
click at [0, 0] on div "Clear" at bounding box center [0, 0] width 0 height 0
click at [363, 176] on div at bounding box center [379, 184] width 240 height 20
click at [257, 236] on div "Selected 0 Of 34515 (All Search Results) Clear" at bounding box center [390, 223] width 278 height 41
click at [265, 229] on div "(All Search Results)" at bounding box center [374, 229] width 232 height 14
type input "auto"
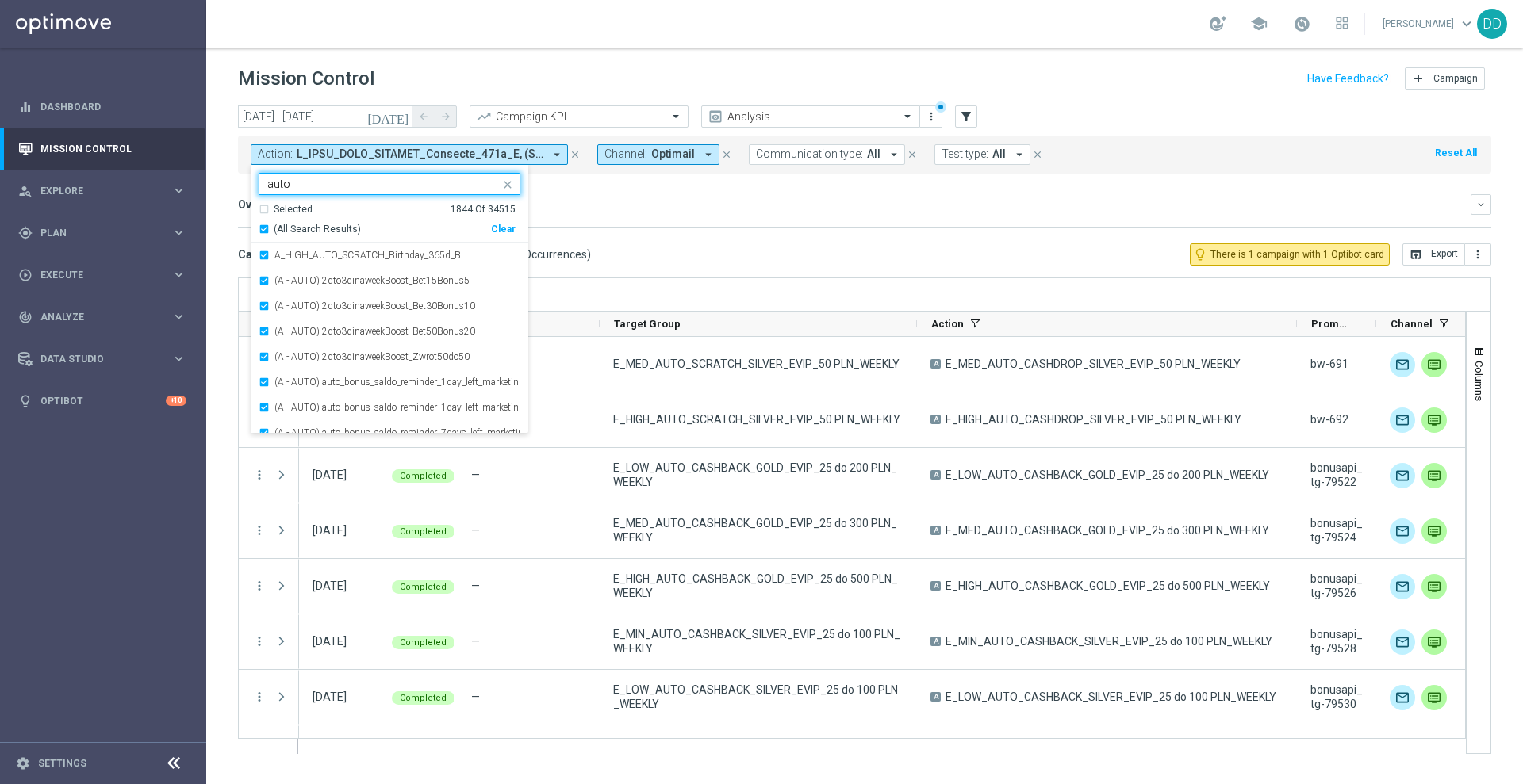
drag, startPoint x: 311, startPoint y: 184, endPoint x: 239, endPoint y: 181, distance: 72.1
click at [239, 181] on div "[DATE] [DATE] - [DATE] arrow_back arrow_forward Campaign KPI trending_up Analys…" at bounding box center [864, 437] width 1316 height 664
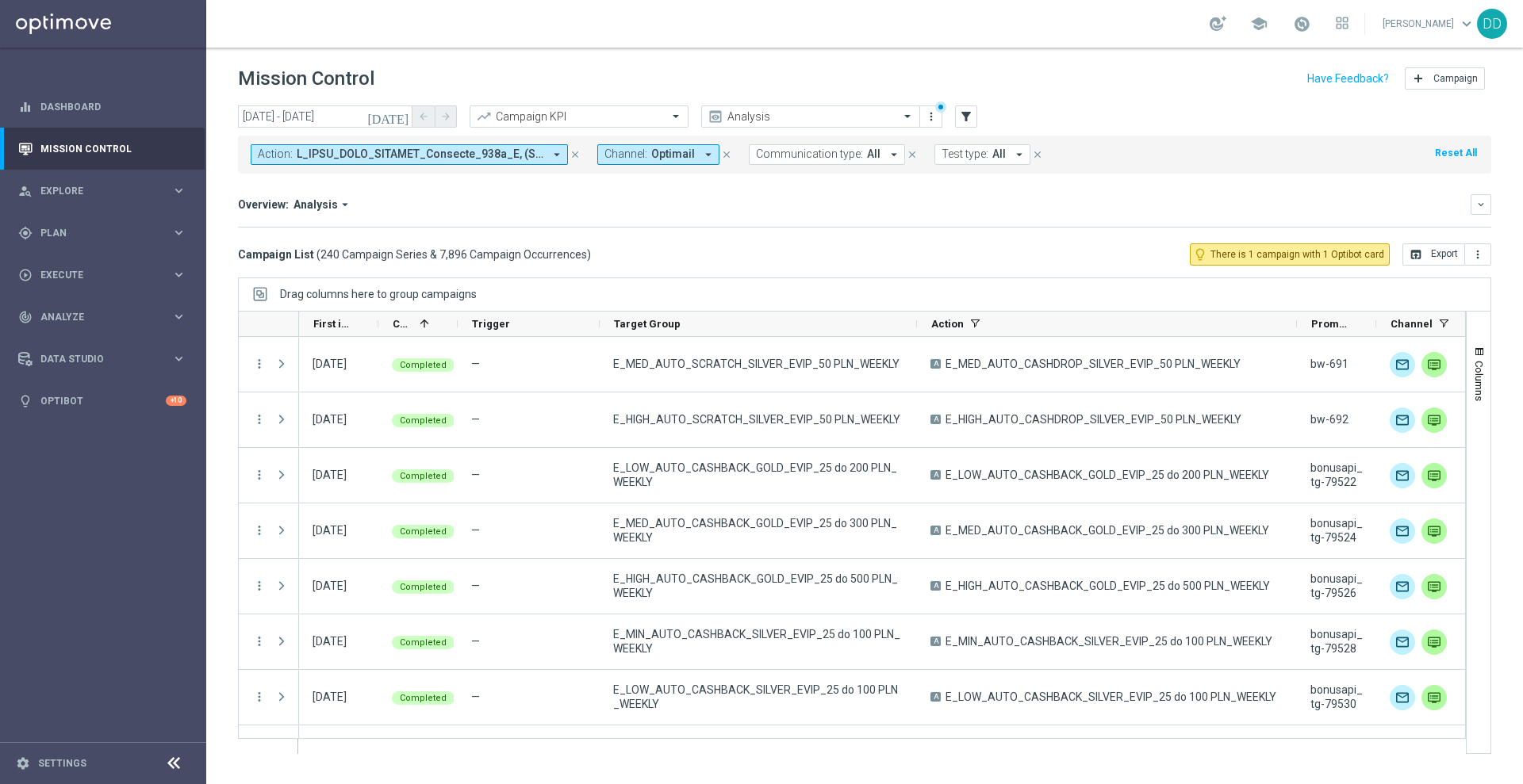
click at [335, 161] on button "Action: arrow_drop_down" at bounding box center [409, 154] width 317 height 20
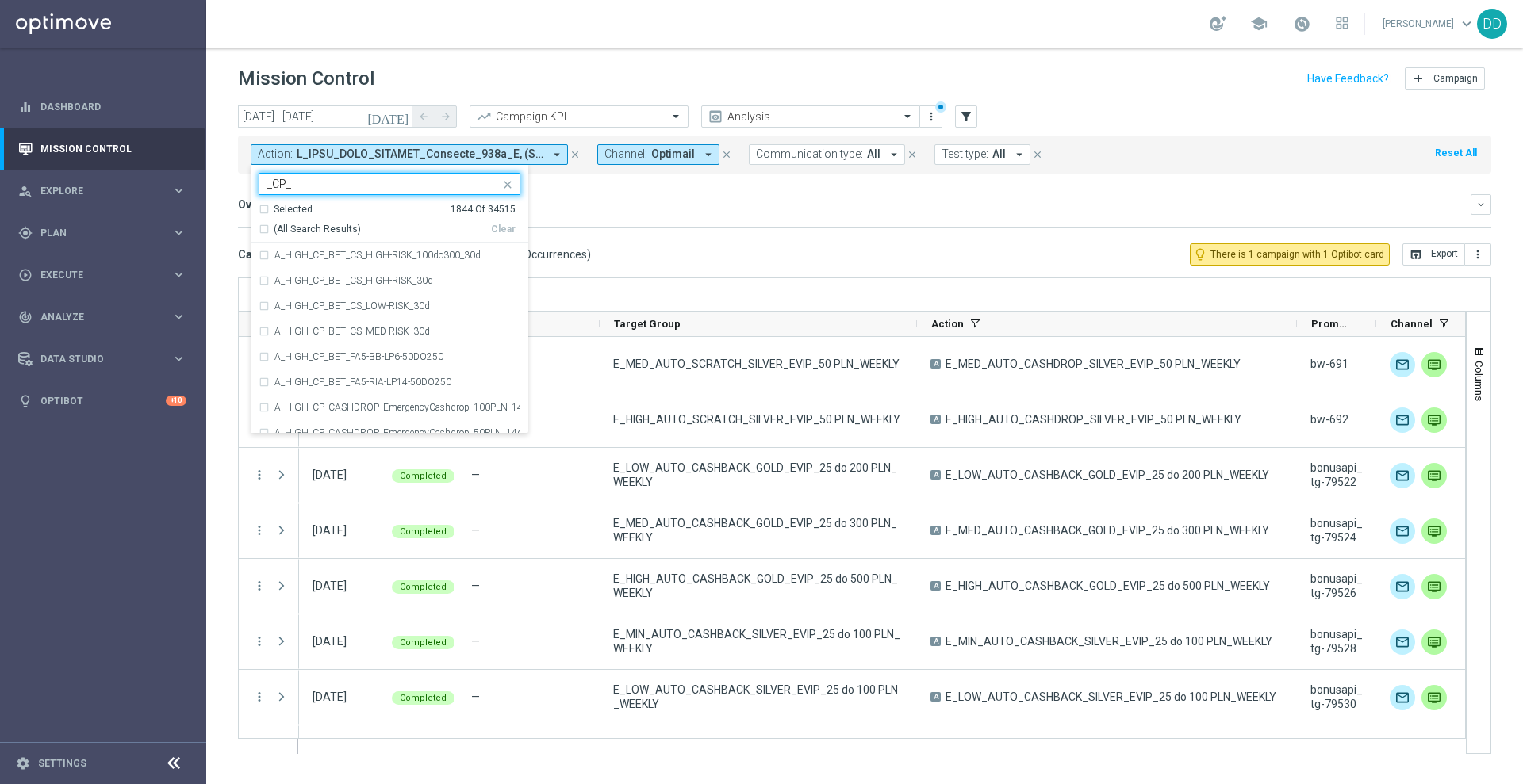
click at [257, 229] on div "Selected 1844 Of 34515 (All Search Results) Clear" at bounding box center [390, 223] width 278 height 41
click at [263, 230] on div "(All Search Results)" at bounding box center [374, 229] width 232 height 14
type input "_CP_"
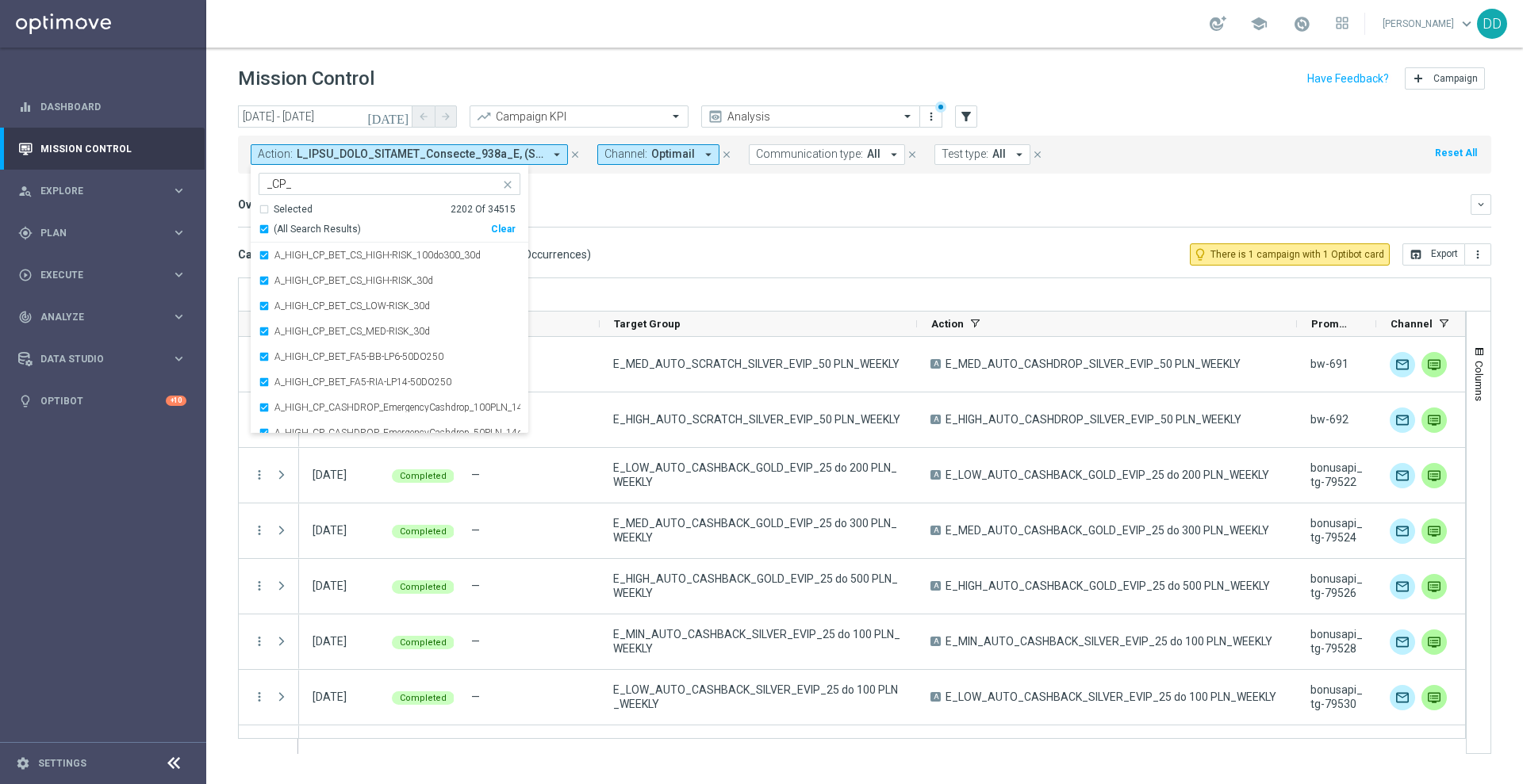
click at [624, 198] on div "Overview: Analysis arrow_drop_down" at bounding box center [854, 204] width 1232 height 14
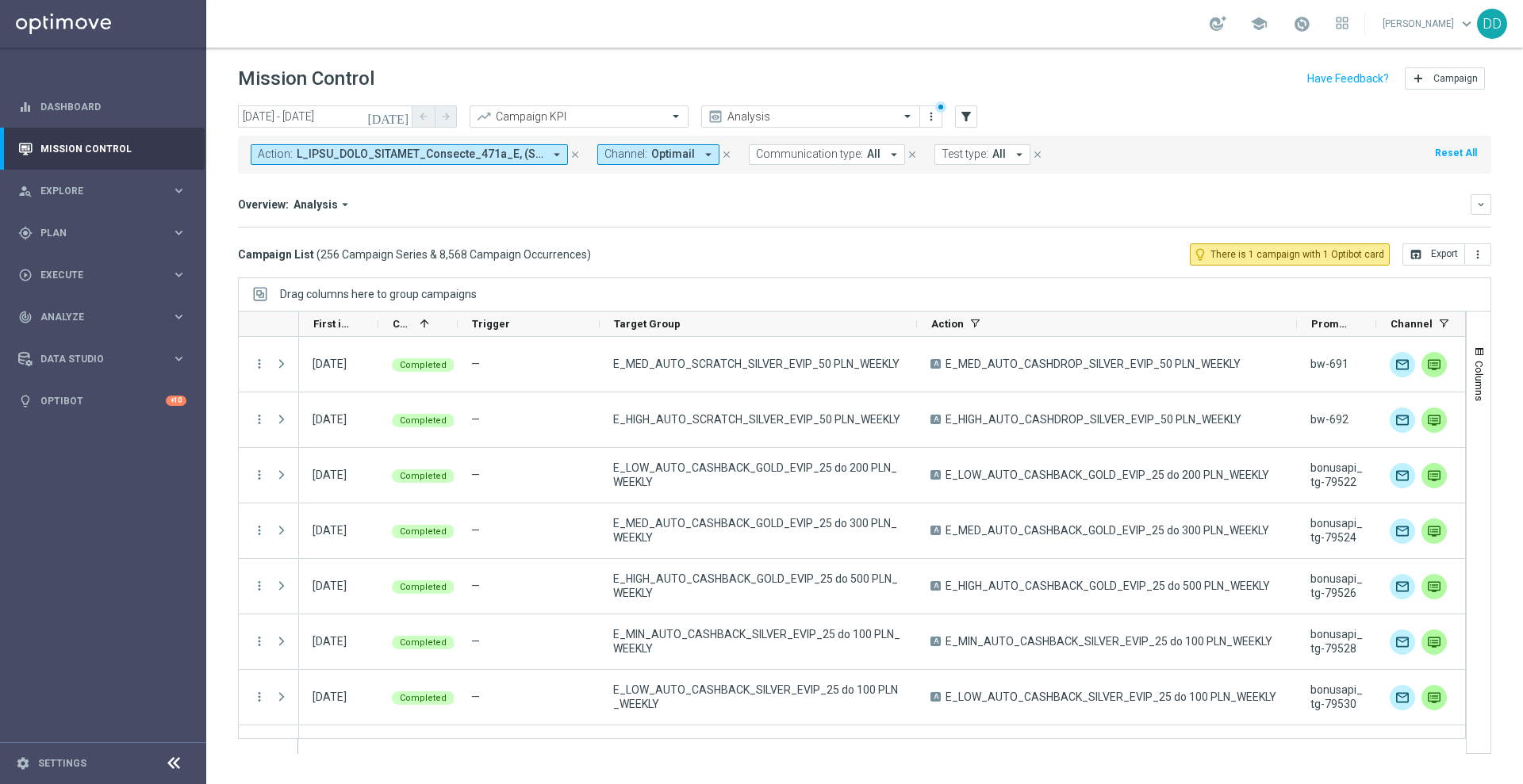
click at [1444, 318] on span at bounding box center [1444, 323] width 13 height 13
click at [1427, 322] on span "Channel" at bounding box center [1411, 323] width 42 height 12
click at [1439, 256] on button "open_in_browser Export" at bounding box center [1433, 254] width 63 height 22
click at [118, 184] on div "person_search Explore" at bounding box center [94, 190] width 153 height 14
click at [133, 426] on span "Plan" at bounding box center [106, 423] width 131 height 10
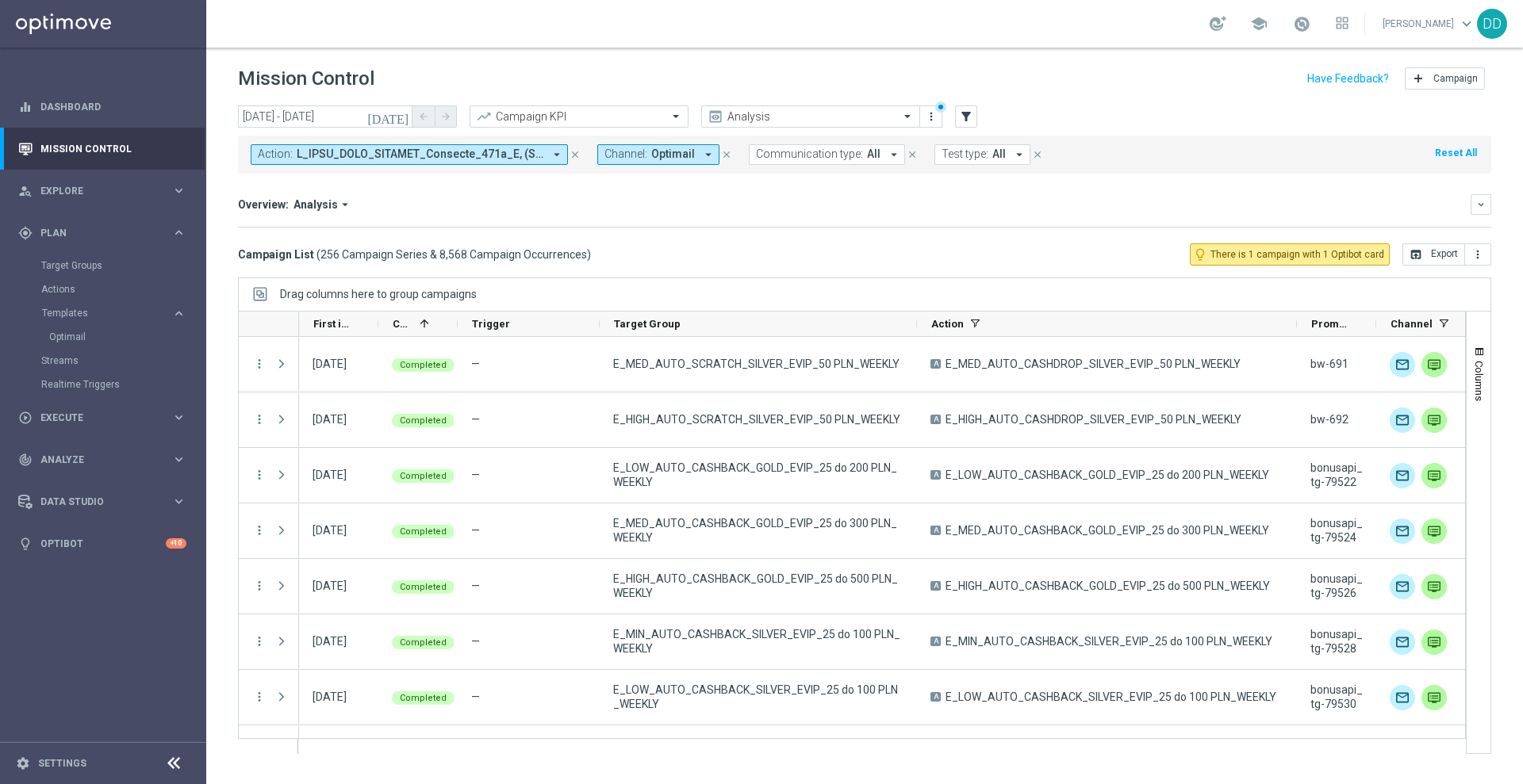
click at [74, 345] on div "Optimail" at bounding box center [127, 336] width 155 height 24
click at [72, 336] on link "Optimail" at bounding box center [107, 337] width 116 height 13
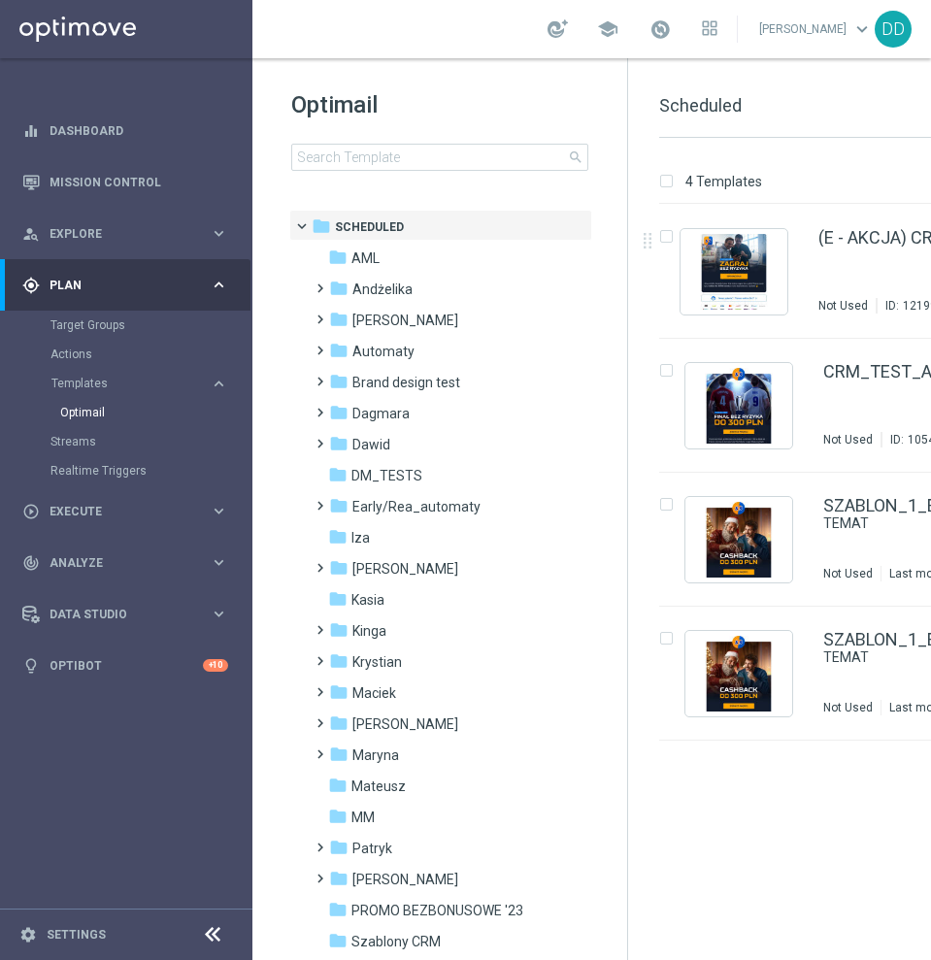
click at [216, 923] on icon at bounding box center [212, 934] width 23 height 23
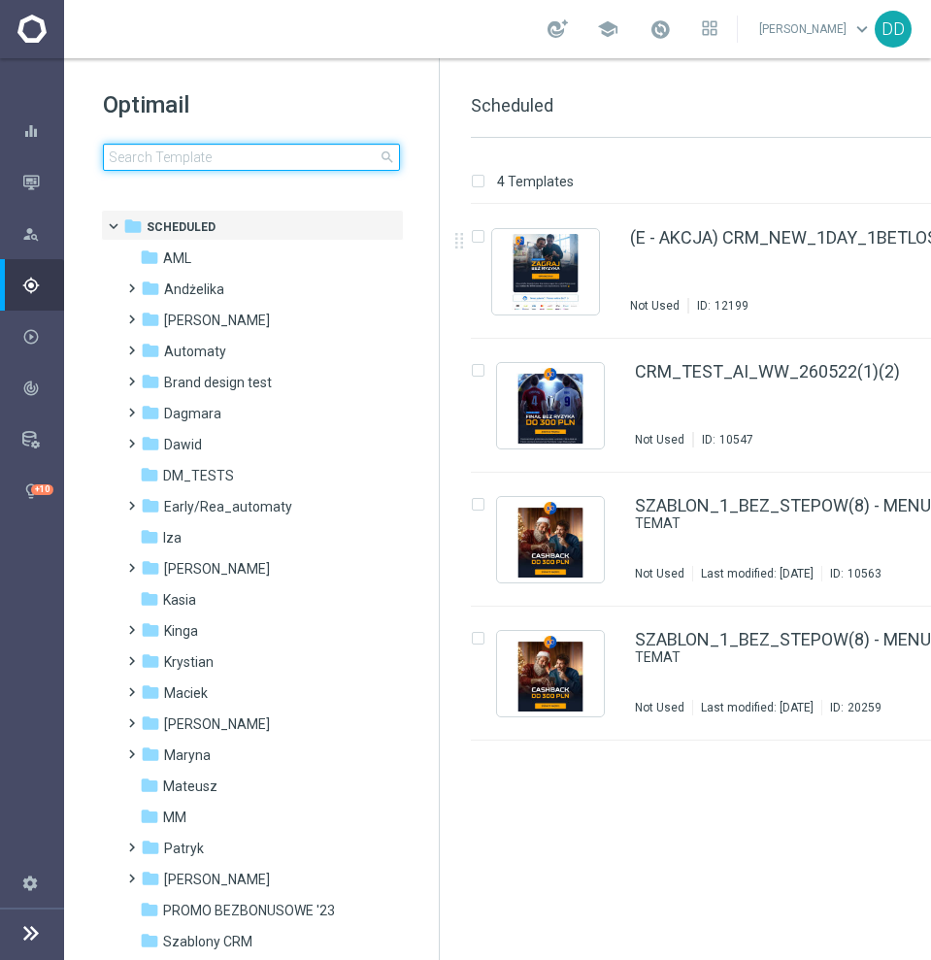
click at [252, 163] on input at bounding box center [251, 157] width 297 height 27
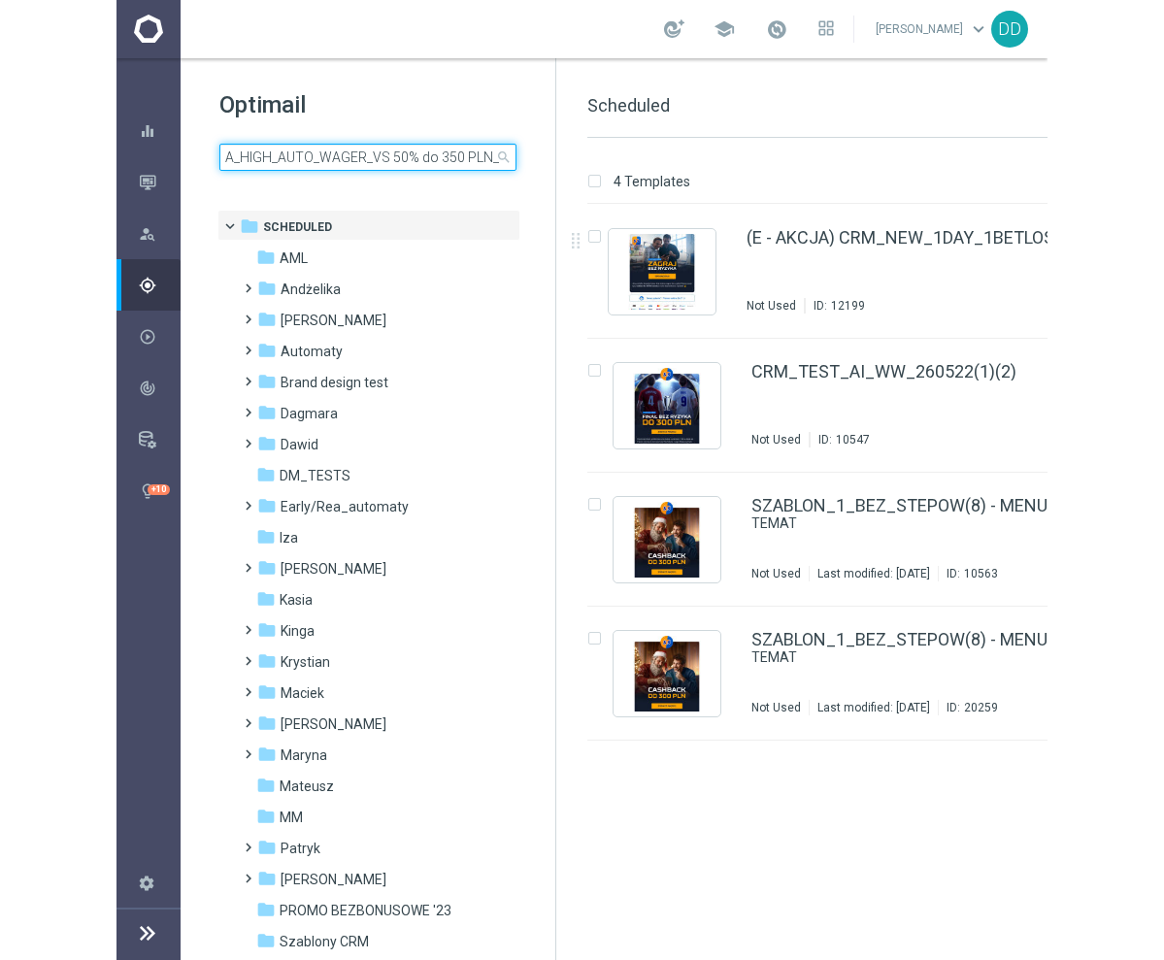
scroll to position [0, 16]
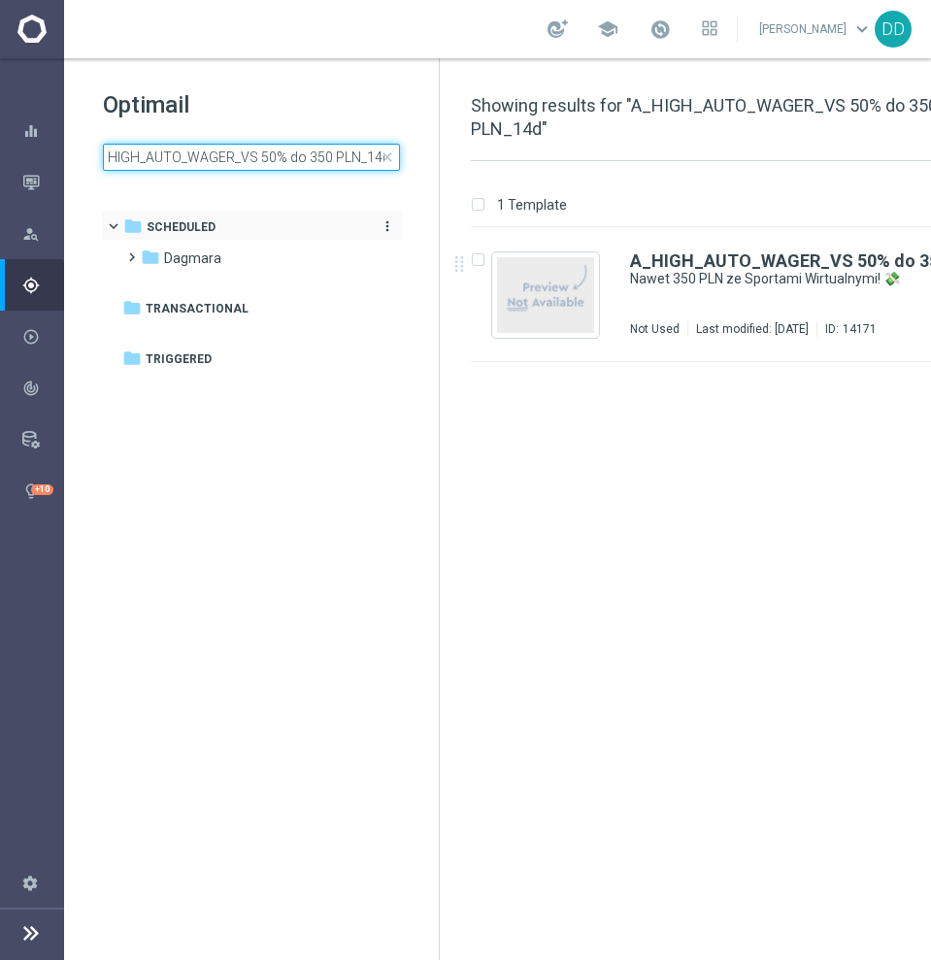
type input "A_HIGH_AUTO_WAGER_VS 50% do 350 PLN_14d"
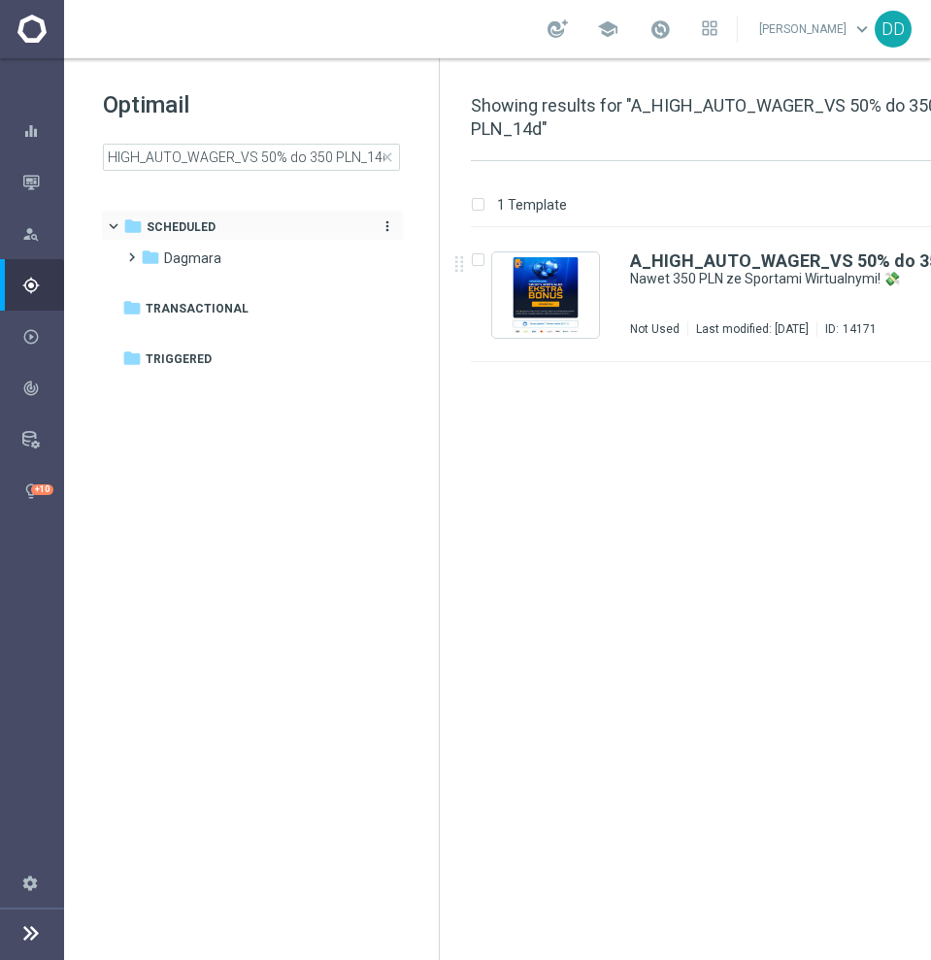
click at [696, 294] on div "A_HIGH_AUTO_WAGER_VS 50% do 350 PLN_14d Nawet 350 PLN ze Sportami Wirtualnymi! …" at bounding box center [793, 294] width 327 height 84
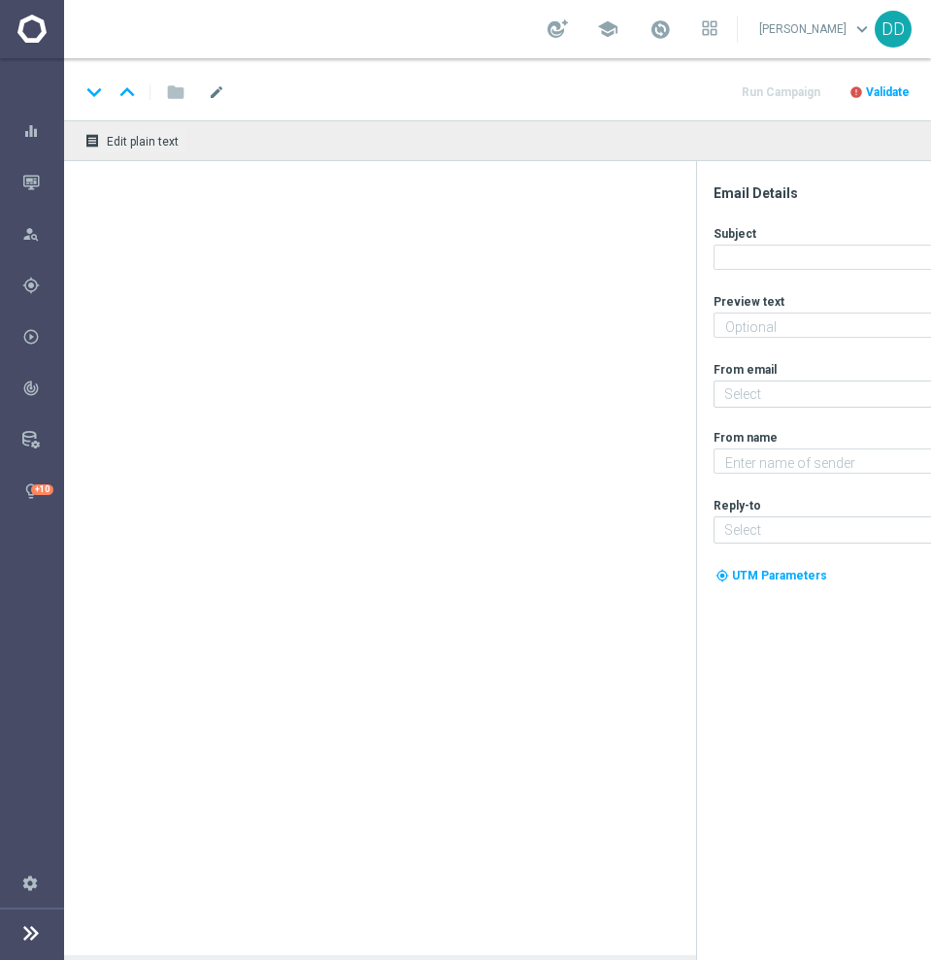
type textarea "Sprawdź akcję i zgarnij GWARANTOWANY bonus za grę 👉"
type textarea "STS"
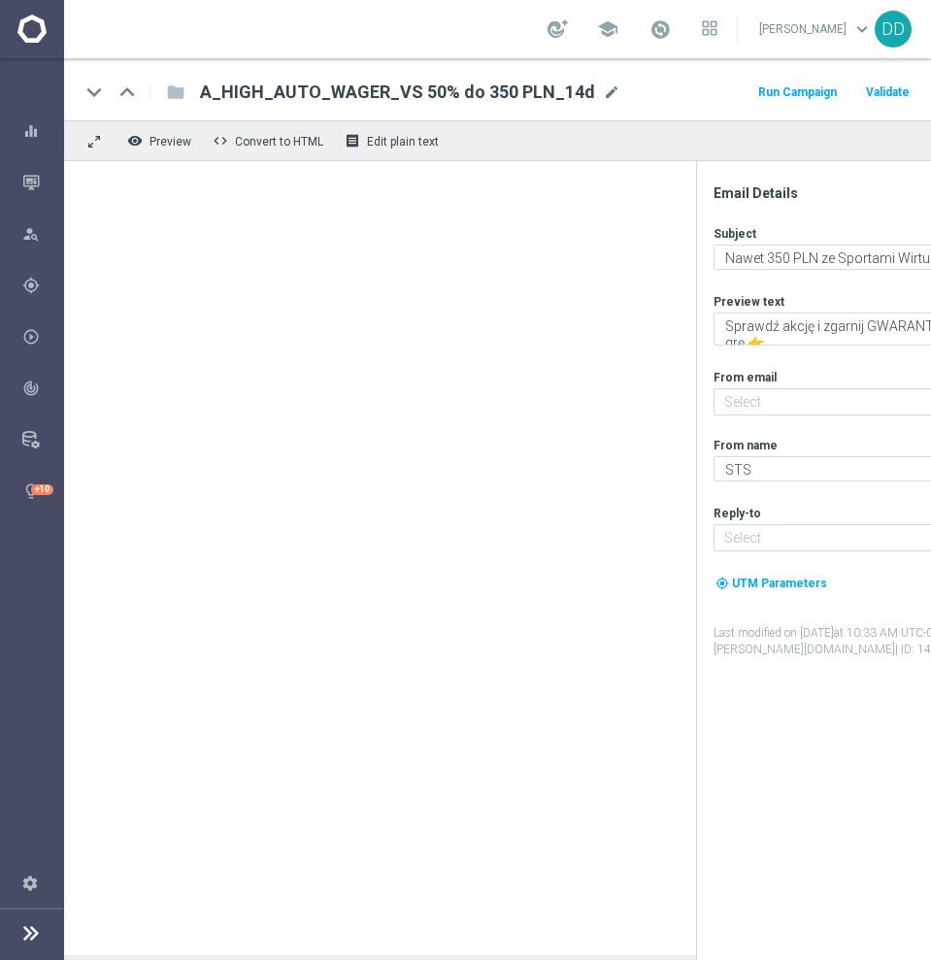
type input "[EMAIL_ADDRESS][DOMAIN_NAME]"
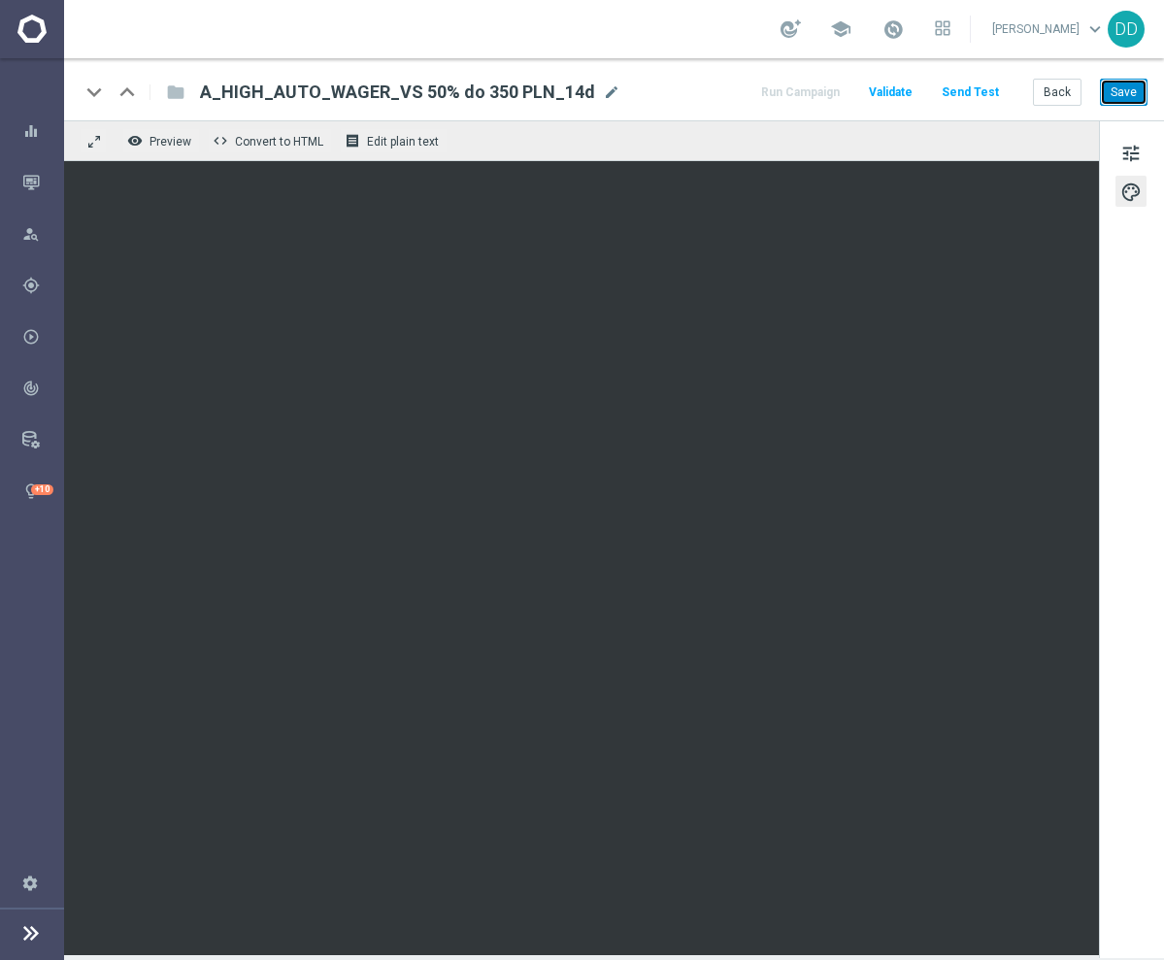
click at [1122, 101] on button "Save" at bounding box center [1124, 92] width 48 height 27
click at [1130, 97] on button "Save" at bounding box center [1124, 92] width 48 height 27
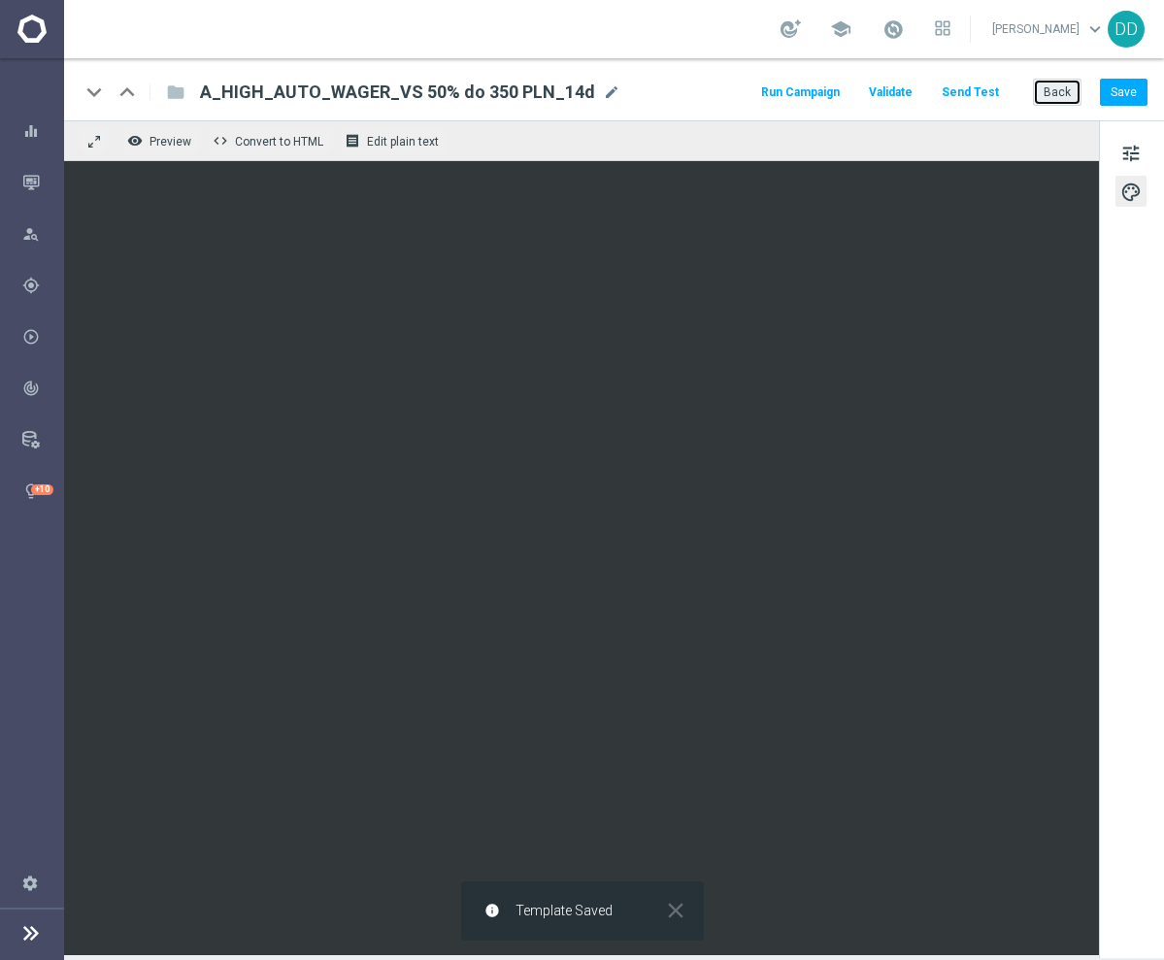
click at [1062, 90] on button "Back" at bounding box center [1057, 92] width 49 height 27
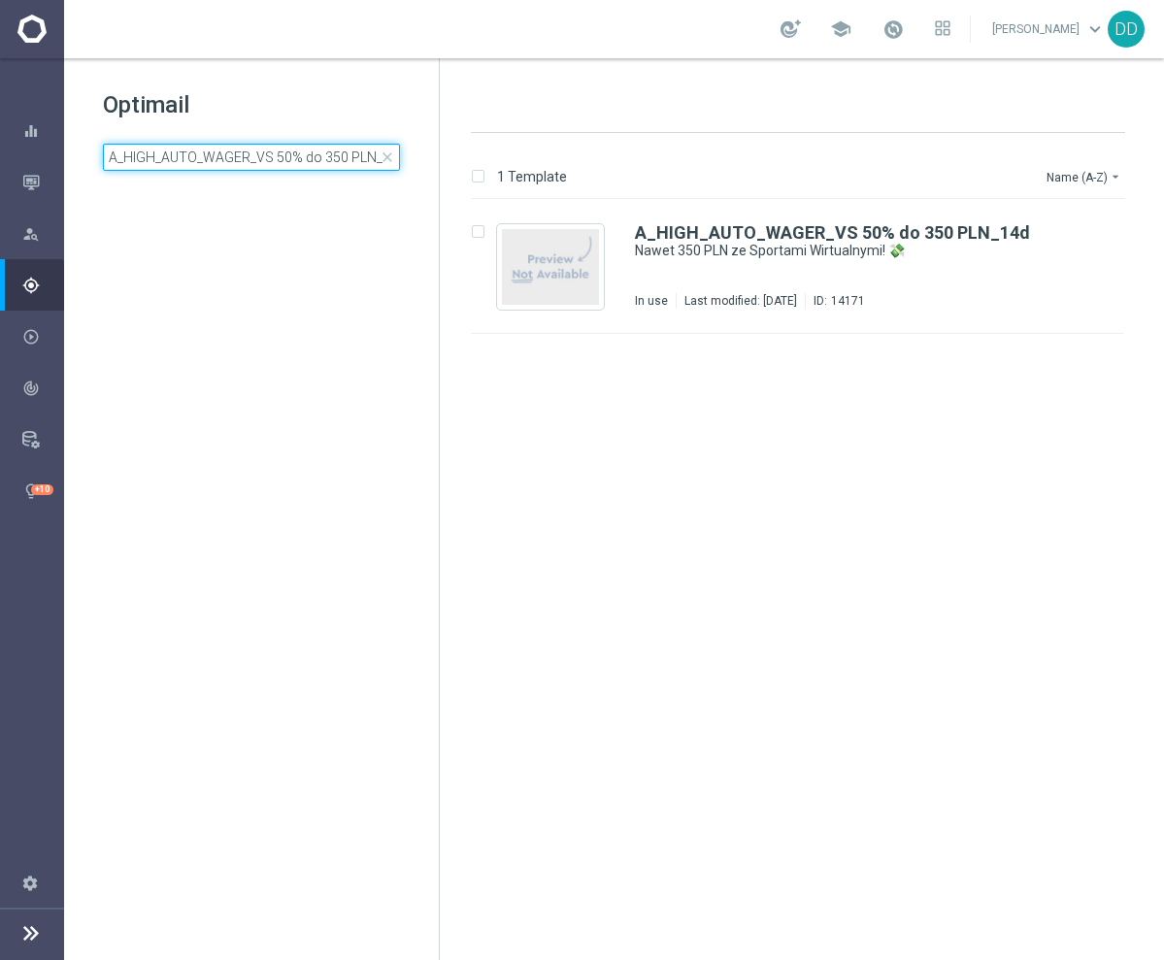
click at [234, 158] on input "A_HIGH_AUTO_WAGER_VS 50% do 350 PLN_14d" at bounding box center [251, 157] width 297 height 27
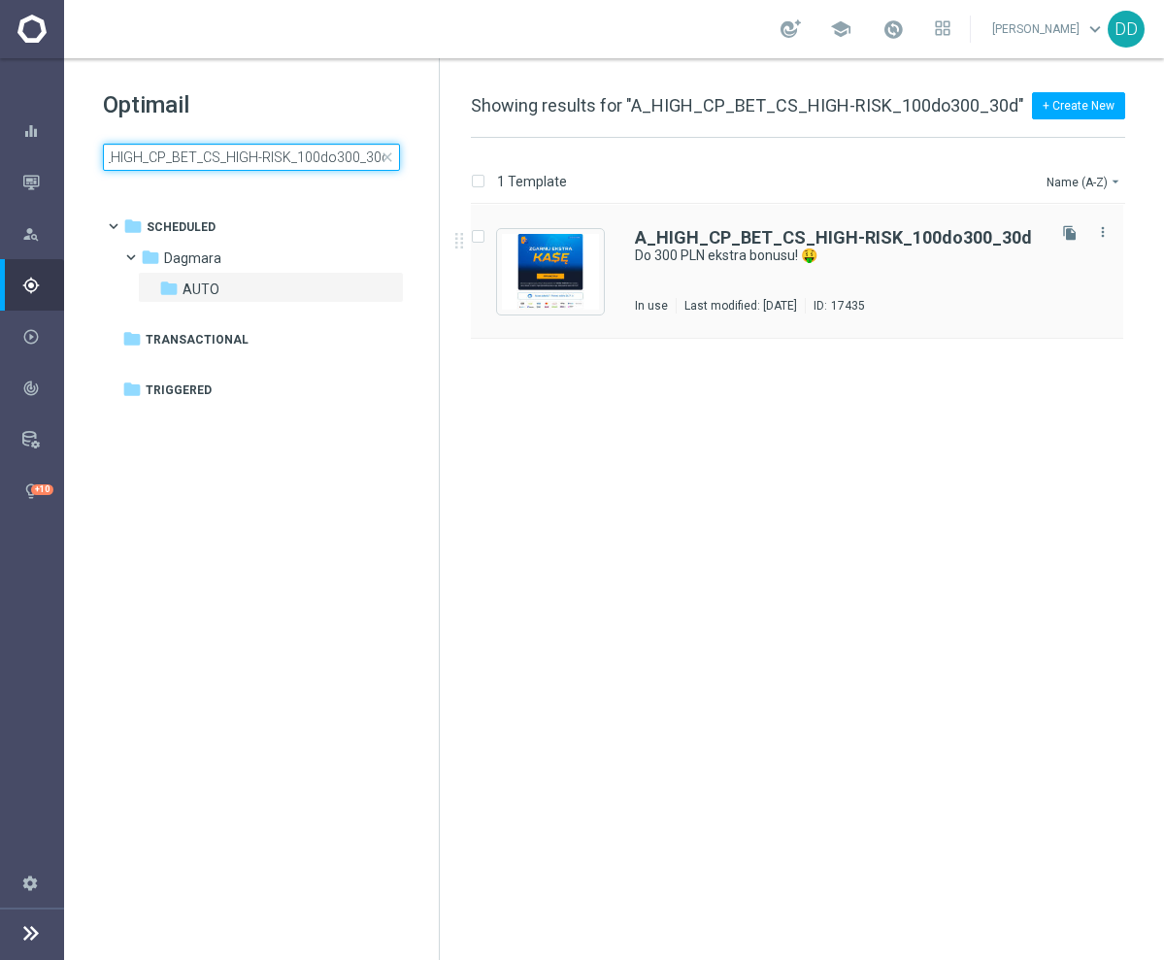
type input "A_HIGH_CP_BET_CS_HIGH-RISK_100do300_30d"
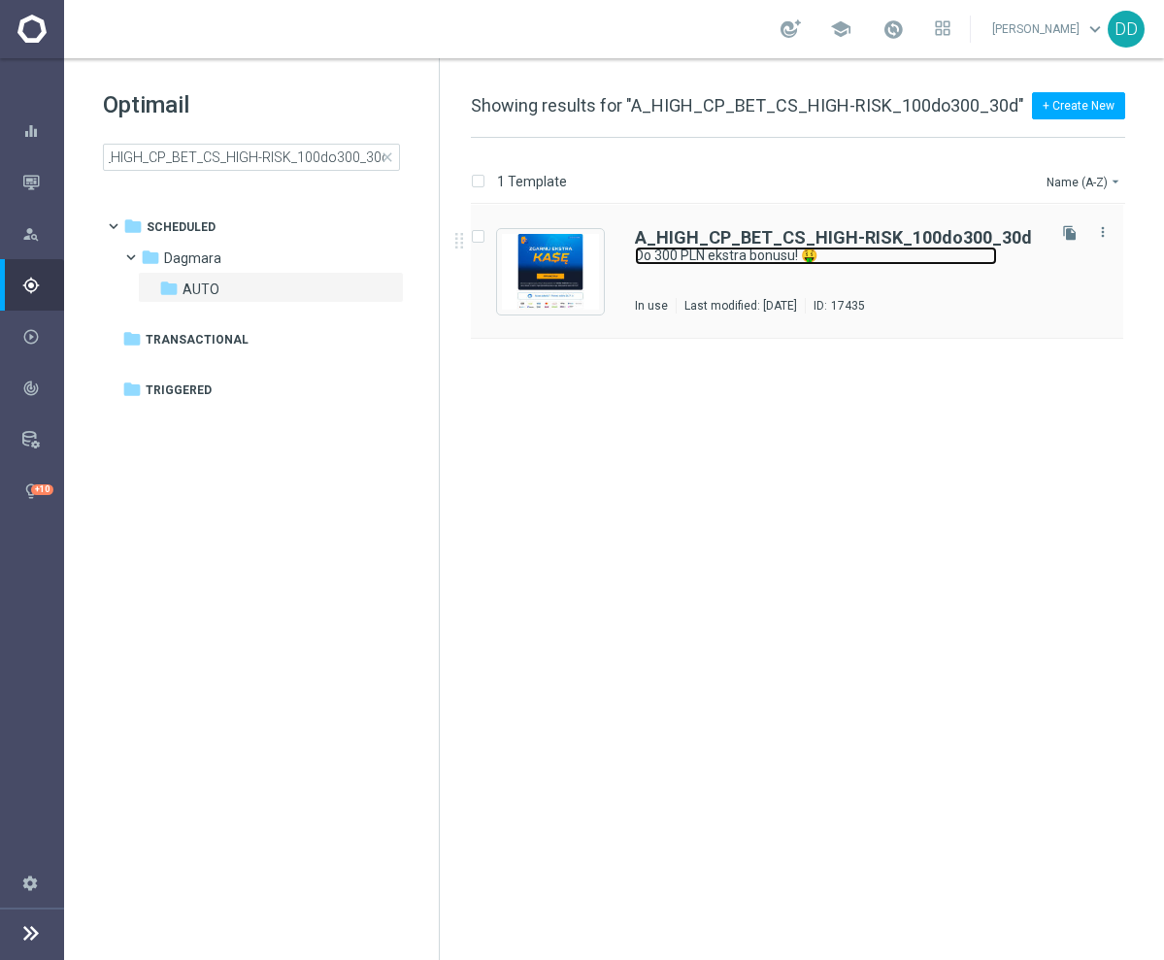
click at [678, 262] on link "Do 300 PLN ekstra bonusu! 🤑" at bounding box center [816, 256] width 362 height 18
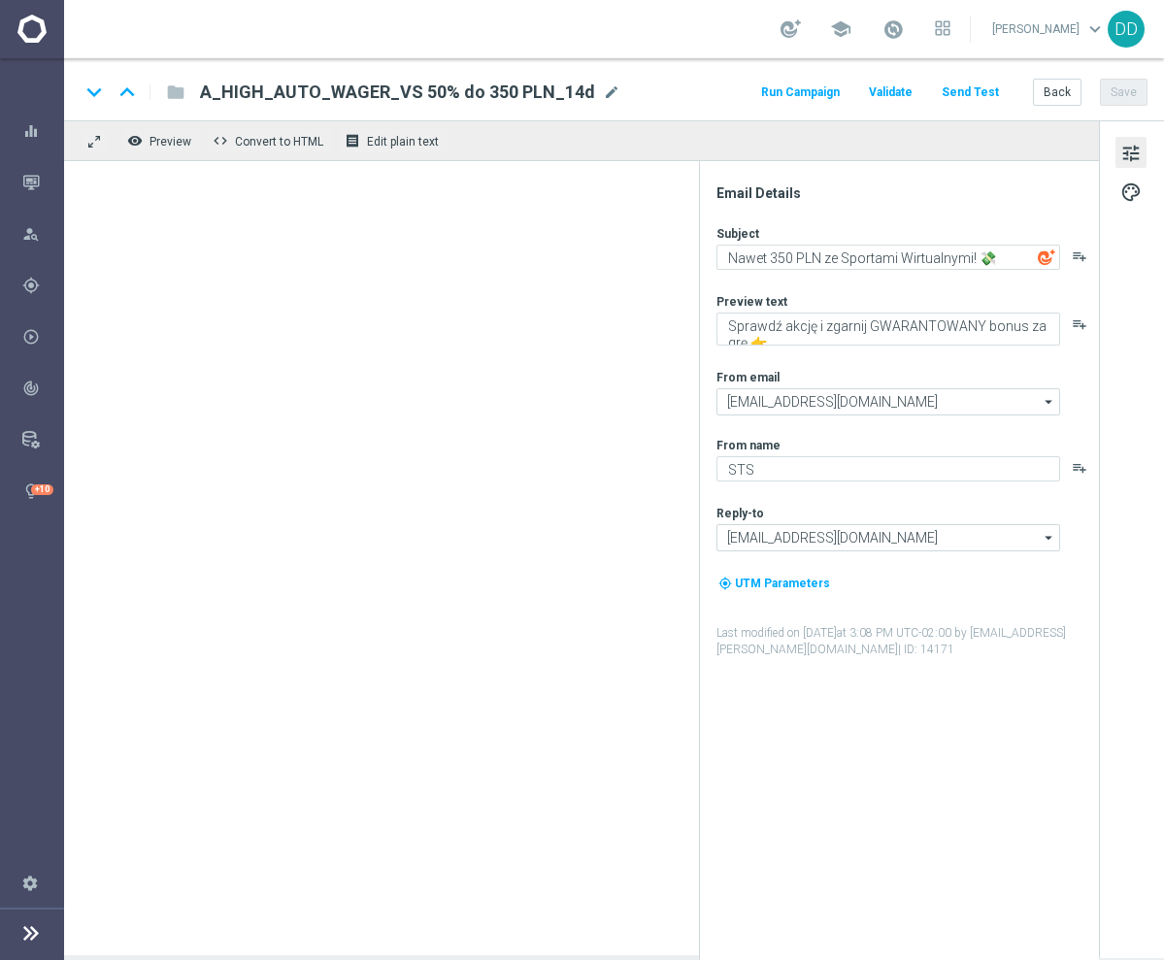
type textarea "Do 300 PLN ekstra bonusu! 🤑"
type textarea "Specjalna oferta tylko dla Ciebie 💥"
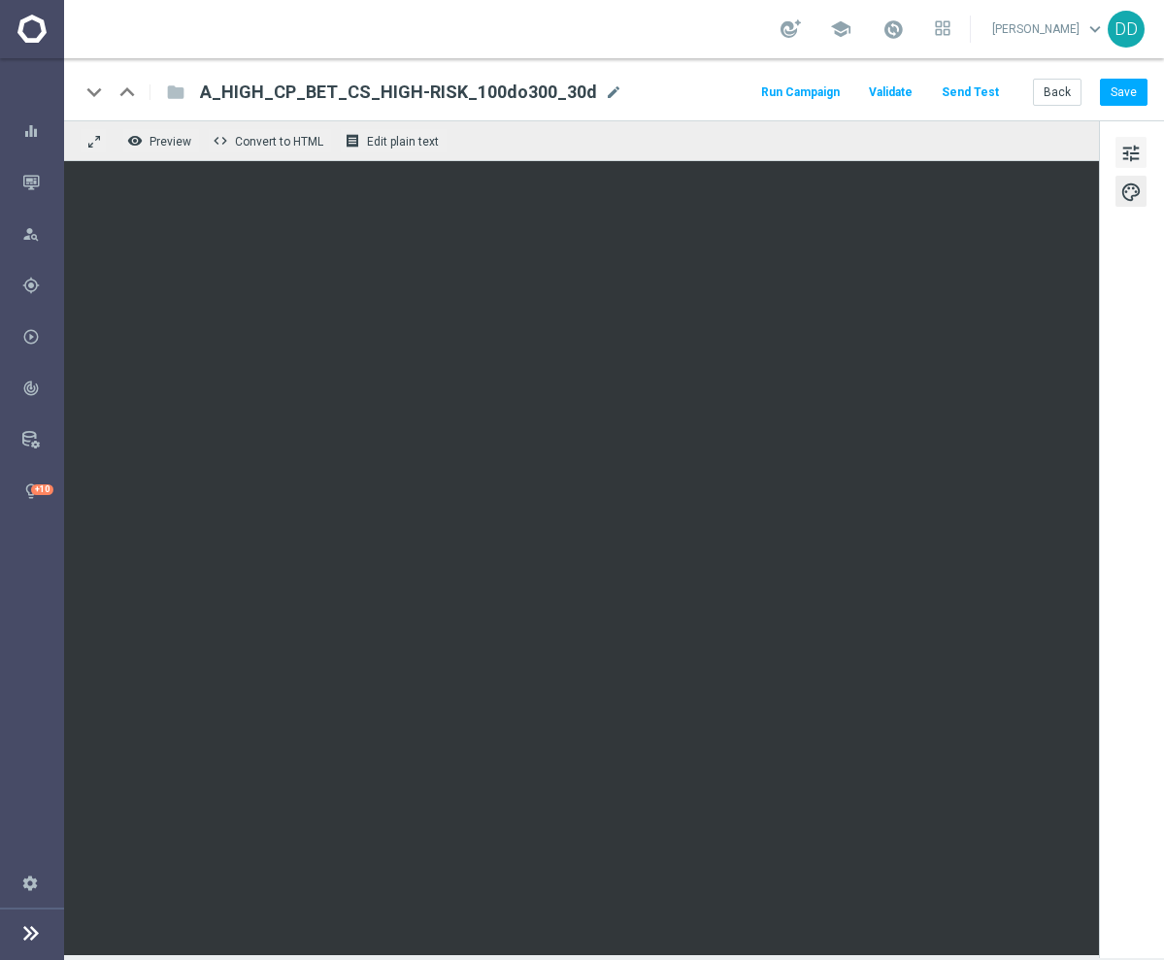
click at [1140, 150] on span "tune" at bounding box center [1130, 153] width 21 height 25
click at [1140, 91] on button "Save" at bounding box center [1124, 92] width 48 height 27
click at [1071, 96] on button "Back" at bounding box center [1057, 92] width 49 height 27
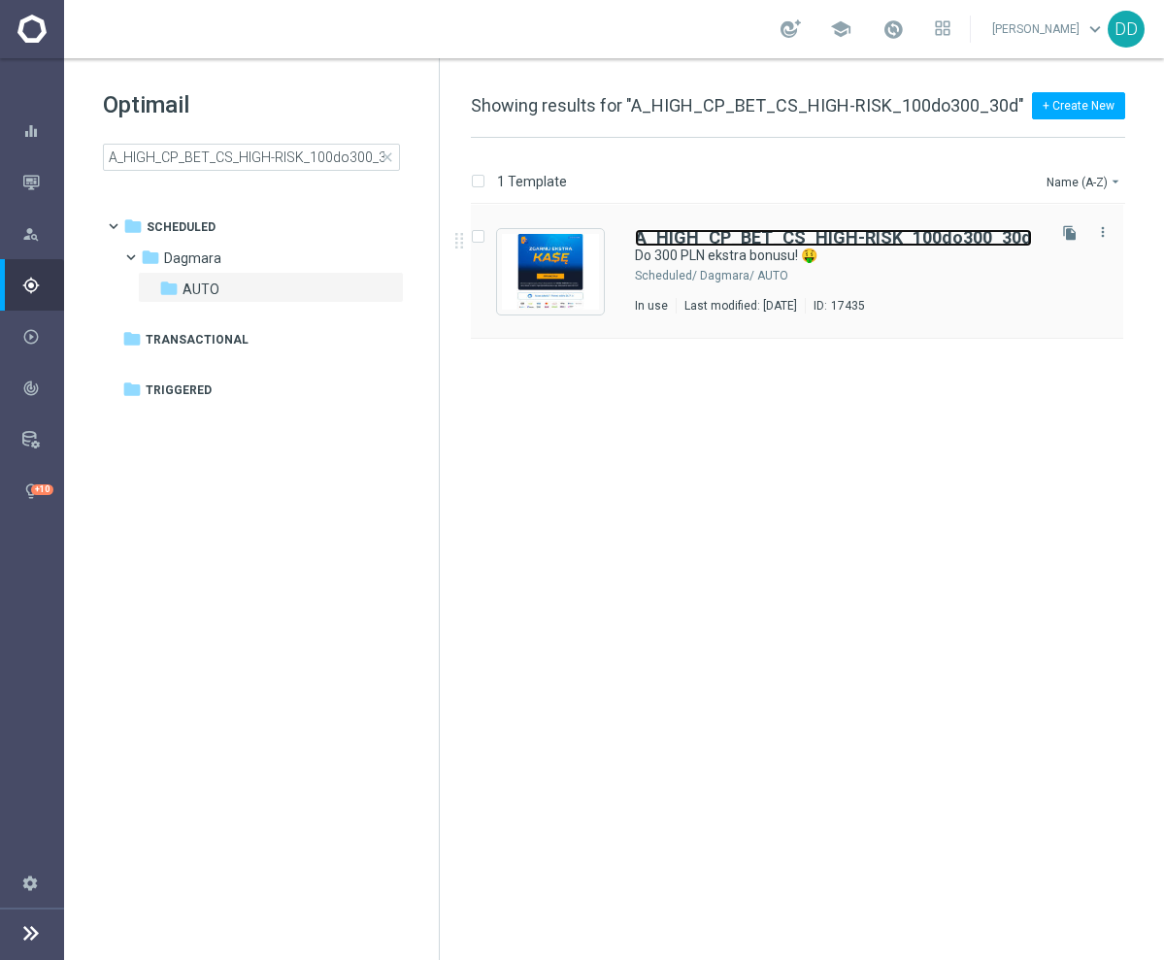
click at [725, 237] on b "A_HIGH_CP_BET_CS_HIGH-RISK_100do300_30d" at bounding box center [833, 237] width 397 height 20
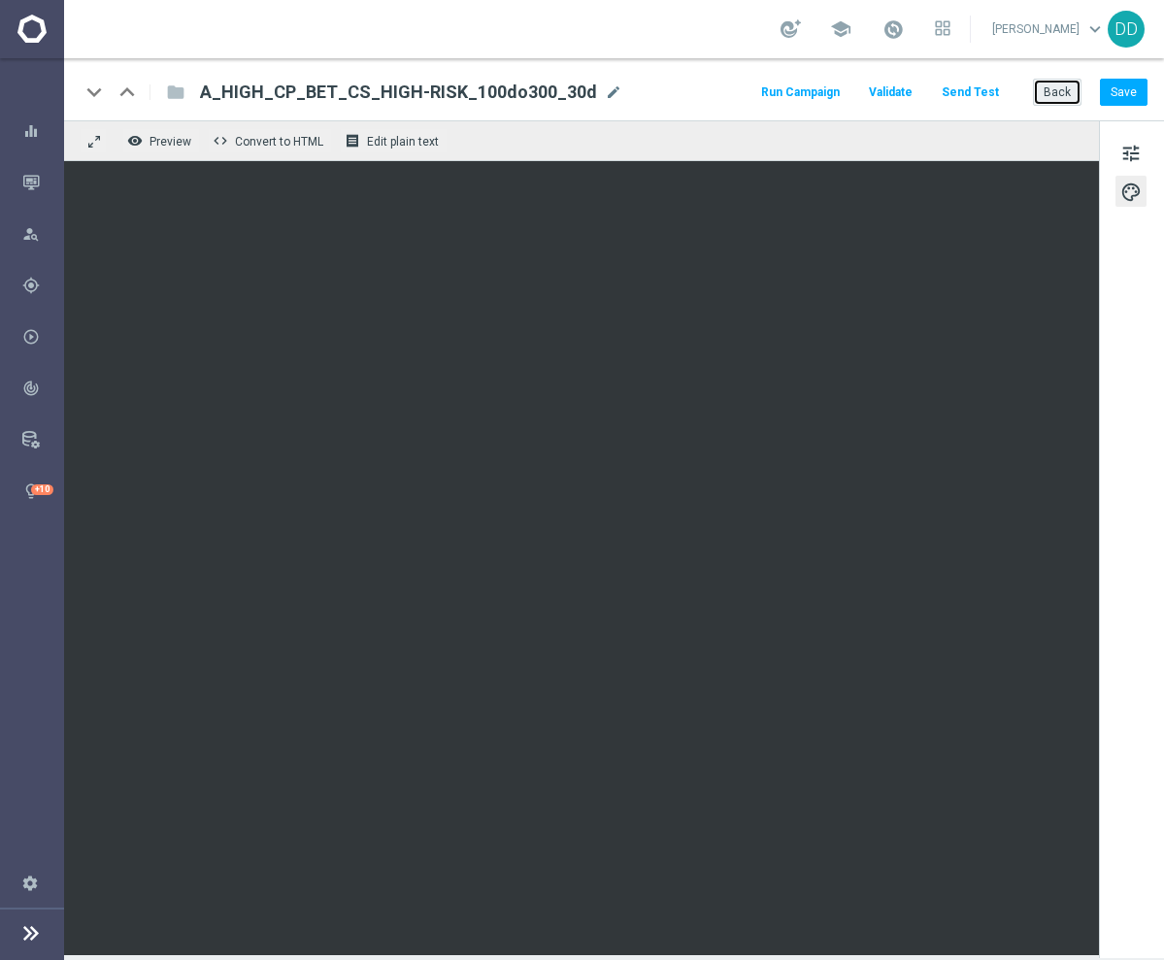
click at [1048, 96] on button "Back" at bounding box center [1057, 92] width 49 height 27
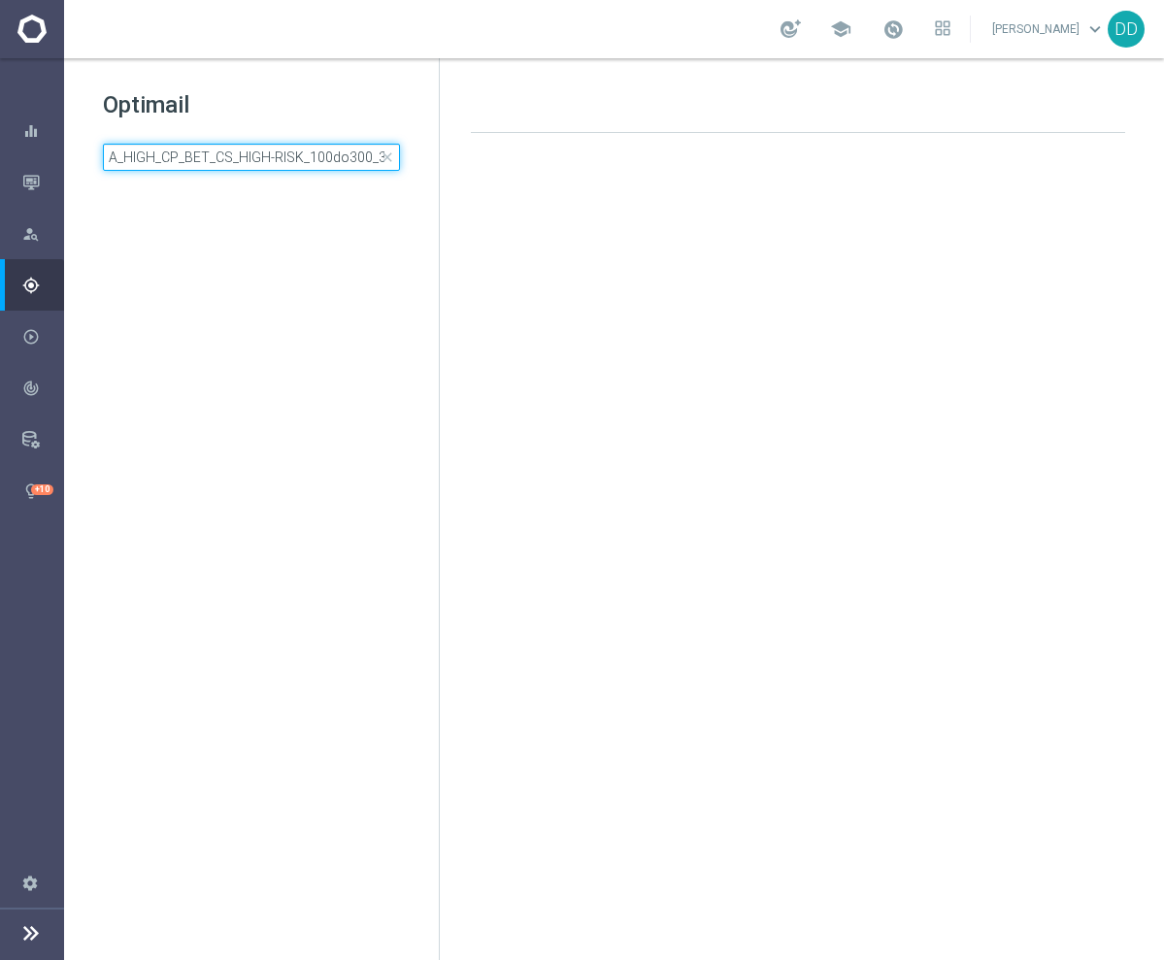
click at [314, 165] on input "A_HIGH_CP_BET_CS_HIGH-RISK_100do300_30d" at bounding box center [251, 157] width 297 height 27
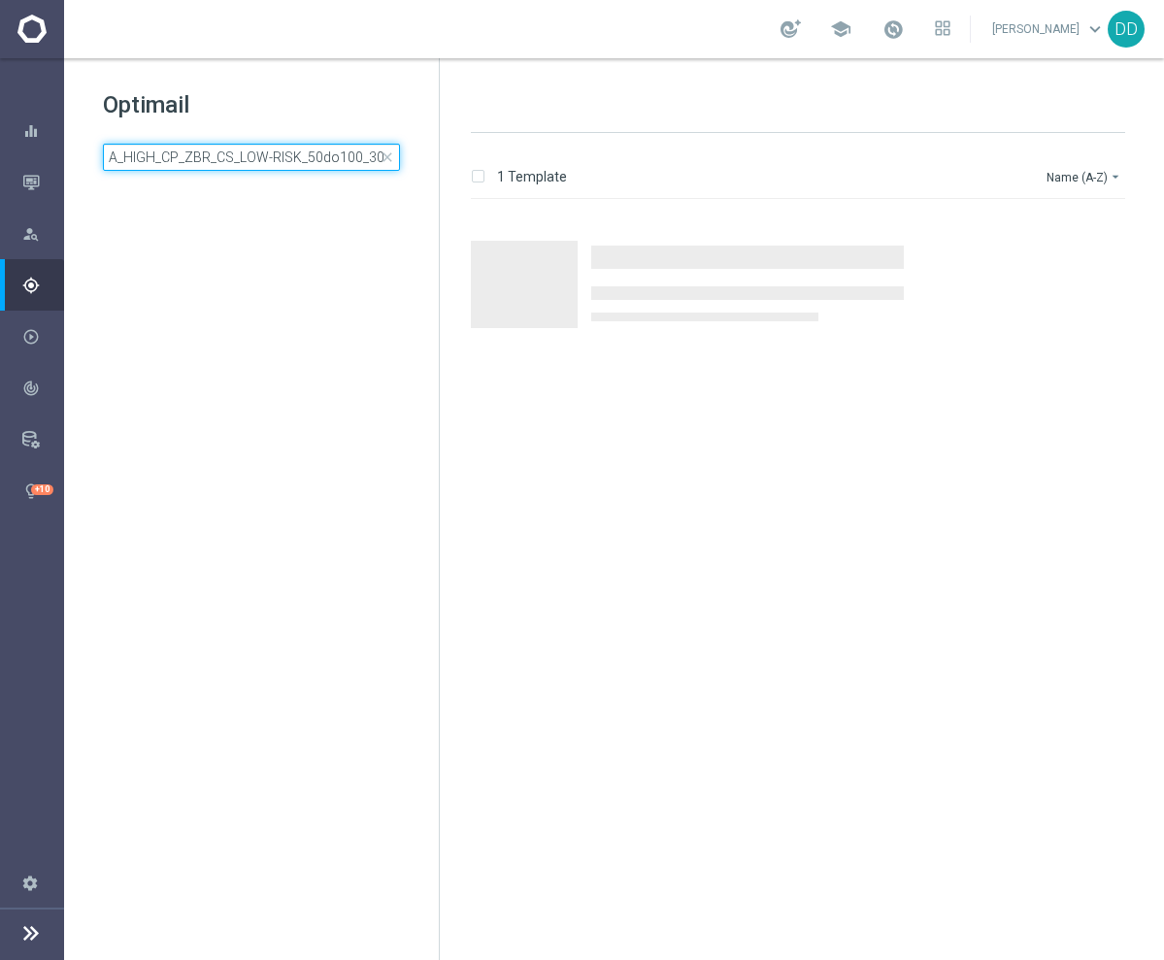
scroll to position [0, 1]
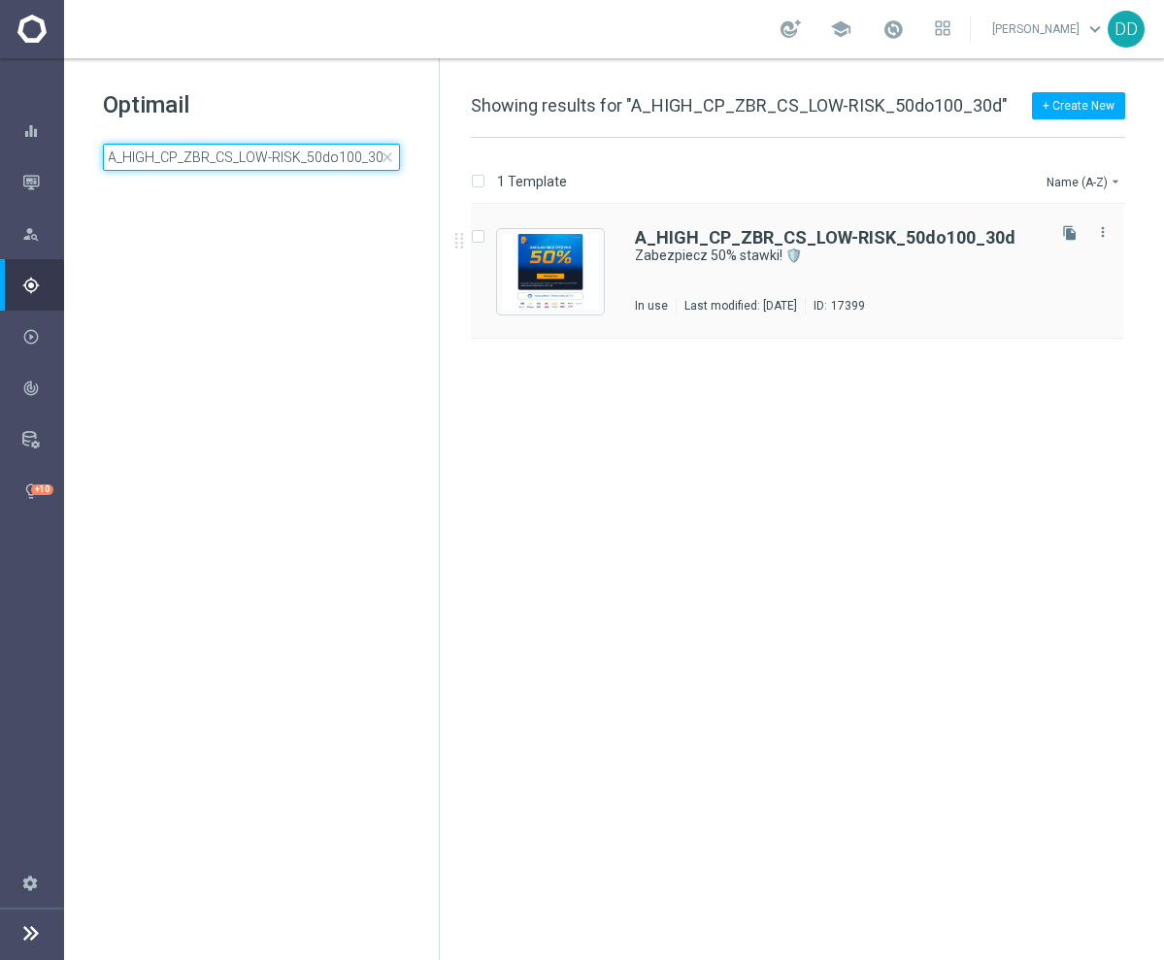
type input "A_HIGH_CP_ZBR_CS_LOW-RISK_50do100_30d"
click at [903, 279] on div "A_HIGH_CP_ZBR_CS_LOW-RISK_50do100_30d Zabezpiecz 50% stawki! 🛡️ In use Last mod…" at bounding box center [838, 271] width 407 height 84
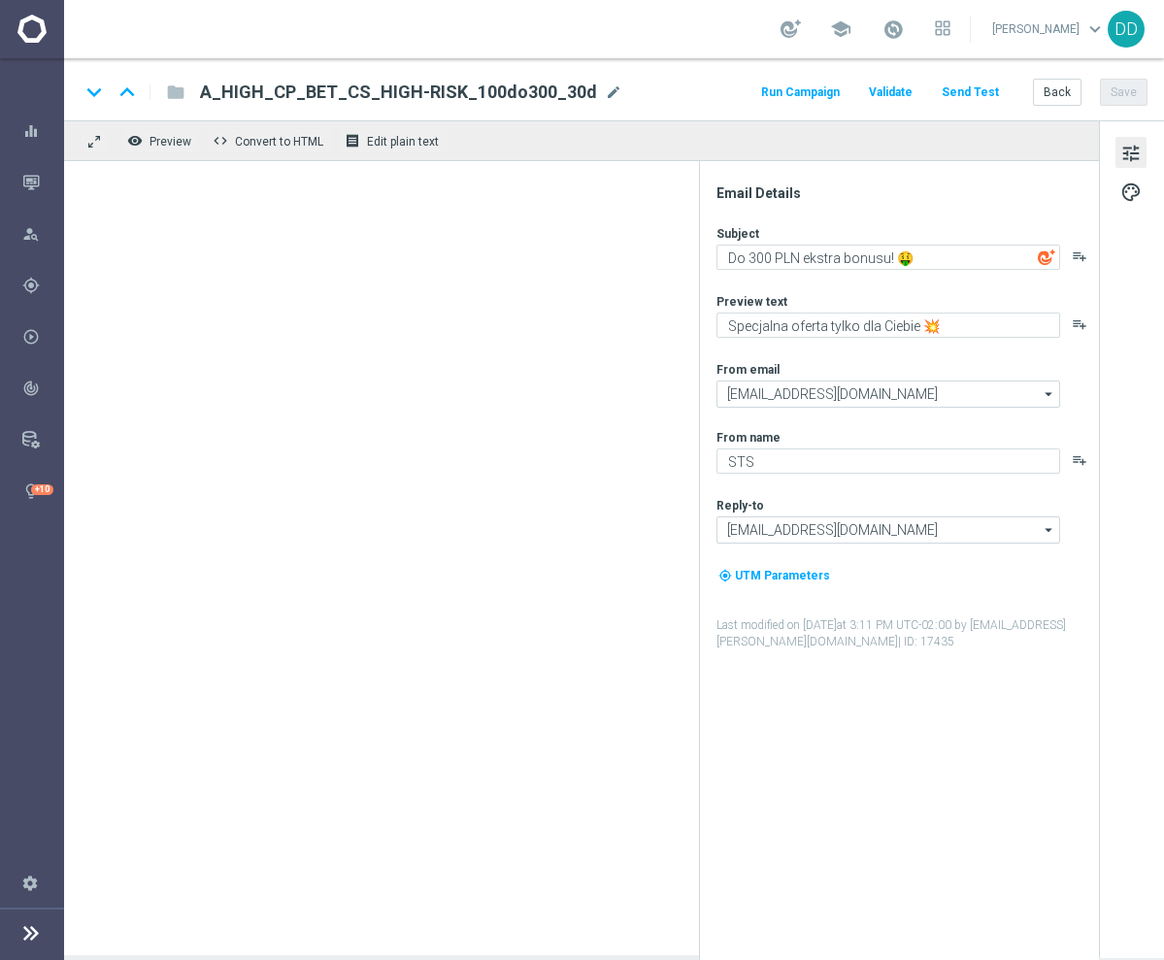
type textarea "Zabezpiecz 50% stawki! 🛡️"
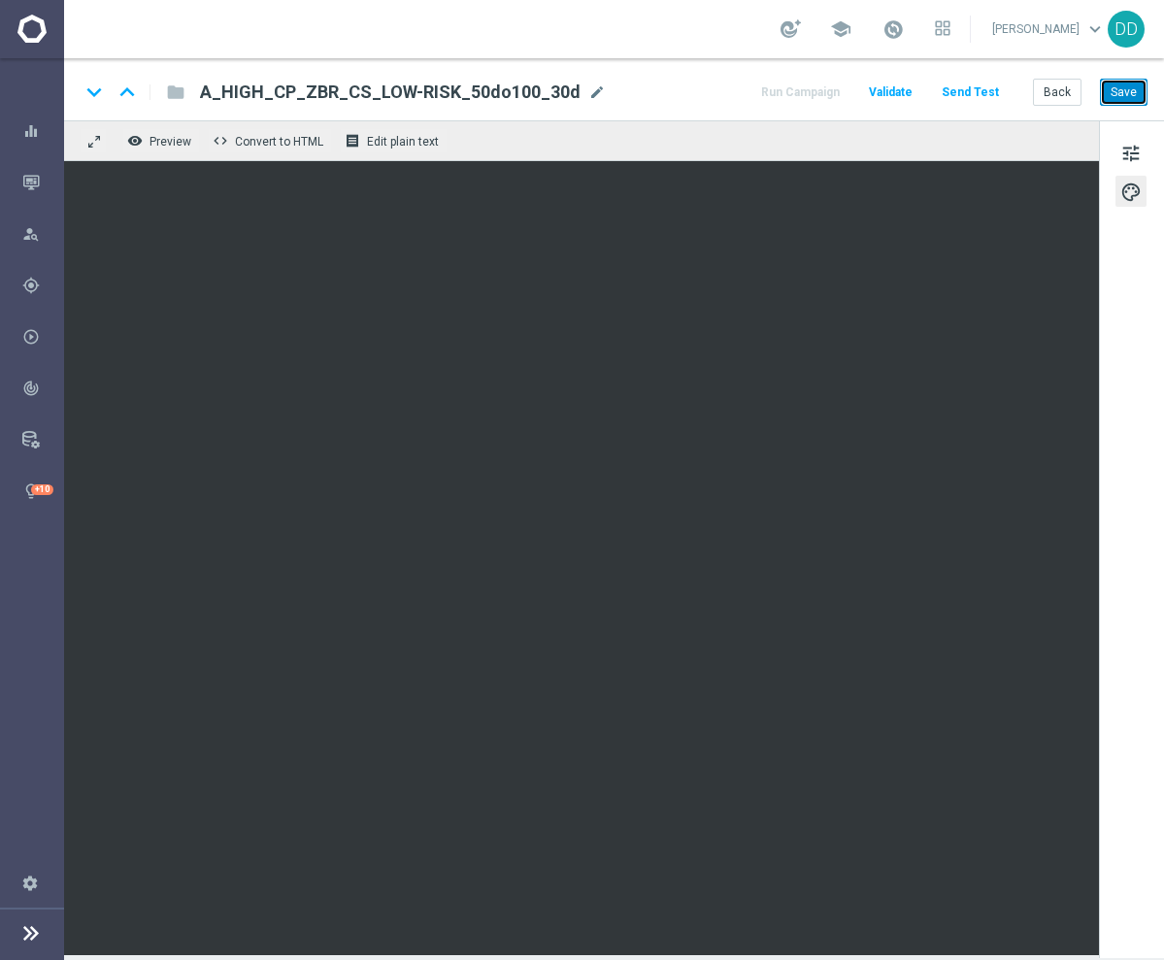
click at [1121, 80] on button "Save" at bounding box center [1124, 92] width 48 height 27
click at [1130, 100] on button "Save" at bounding box center [1124, 92] width 48 height 27
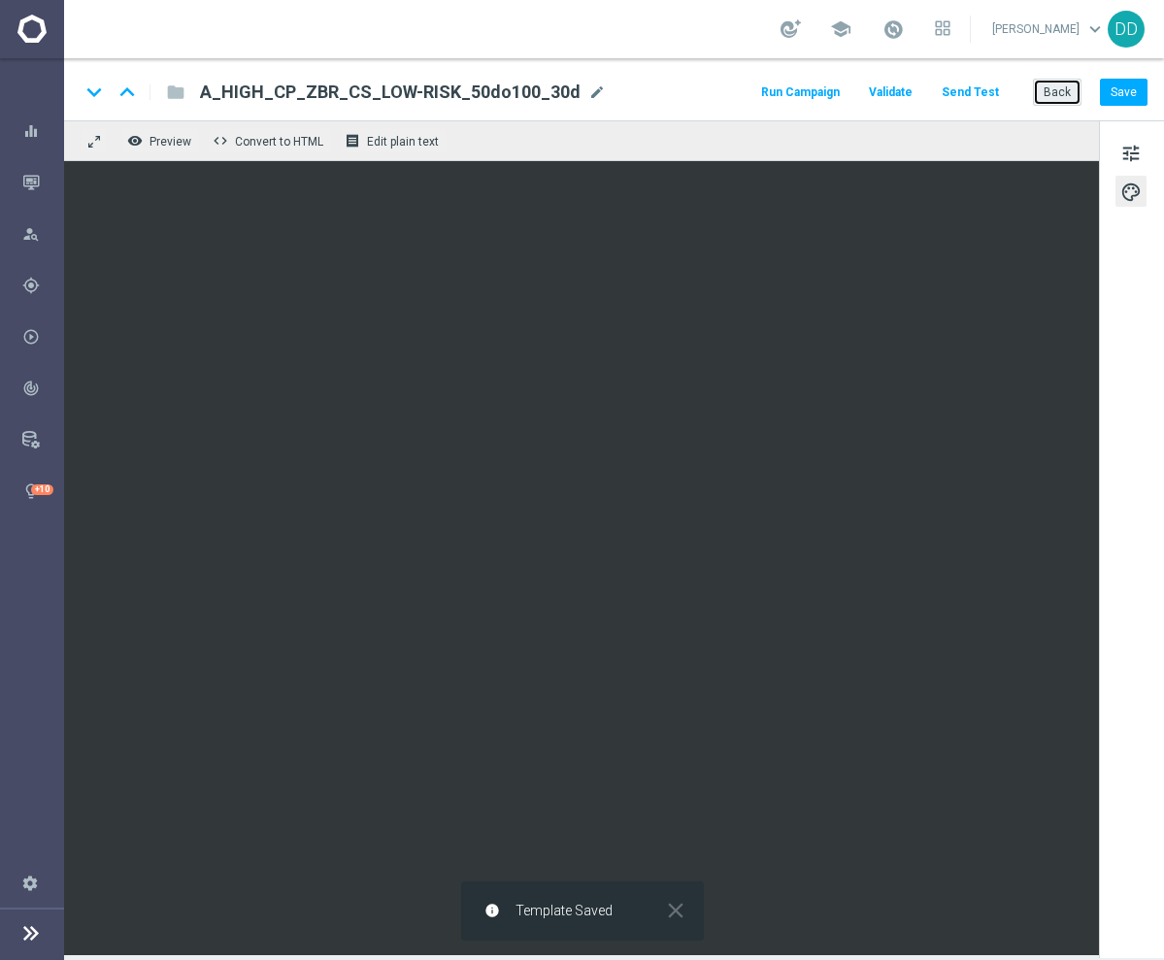
click at [1061, 89] on button "Back" at bounding box center [1057, 92] width 49 height 27
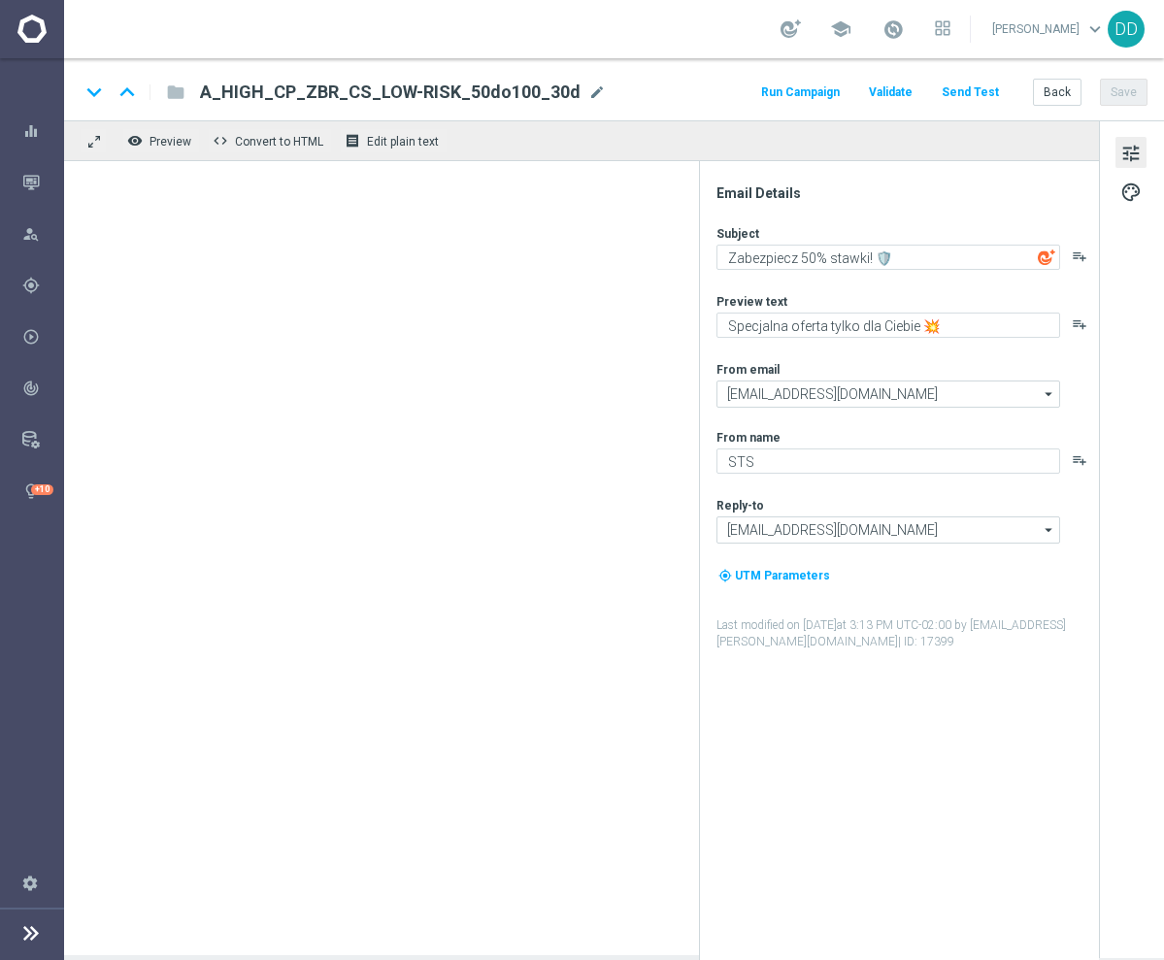
click at [293, 160] on div "remove_red_eye Preview code Convert to HTML receipt Edit plain text" at bounding box center [581, 537] width 1035 height 835
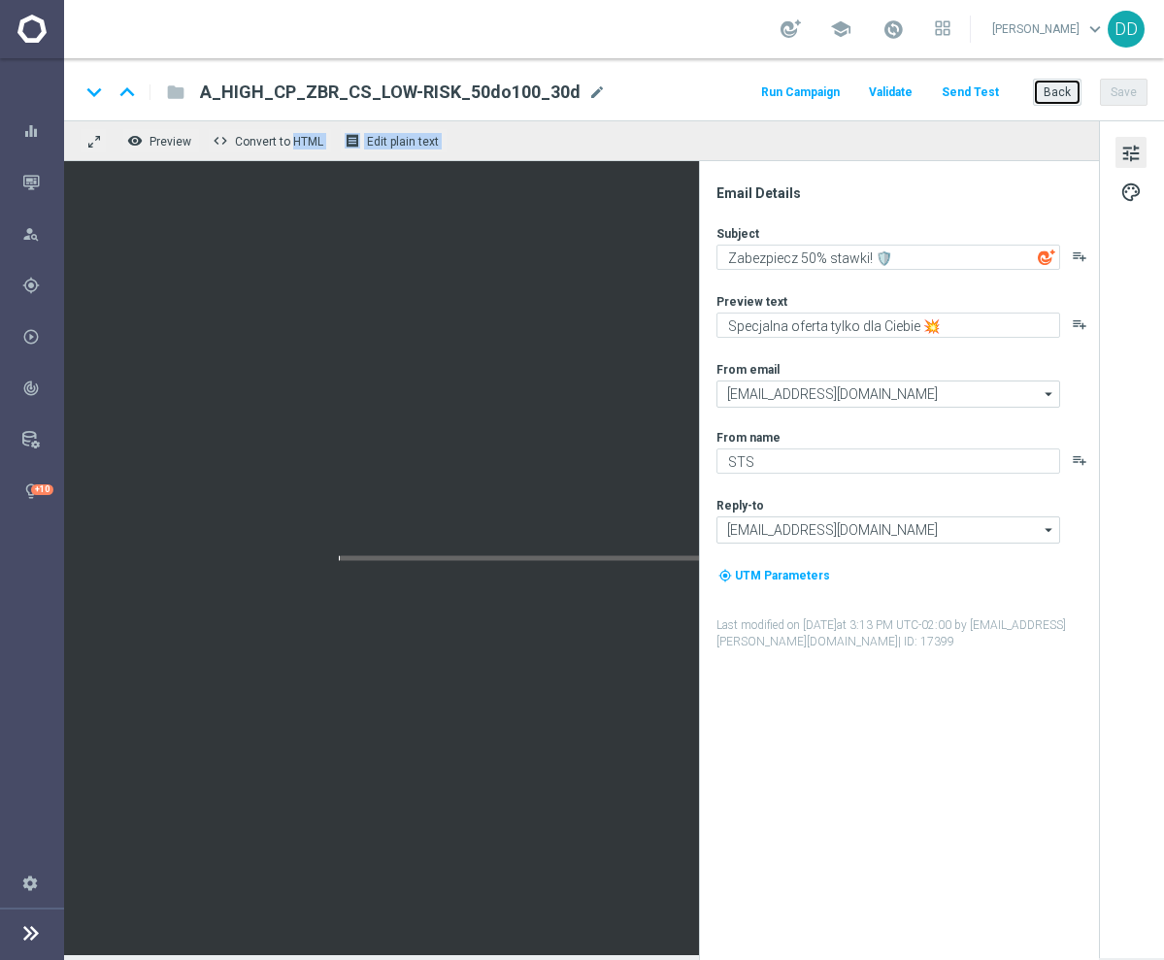
click at [1065, 87] on button "Back" at bounding box center [1057, 92] width 49 height 27
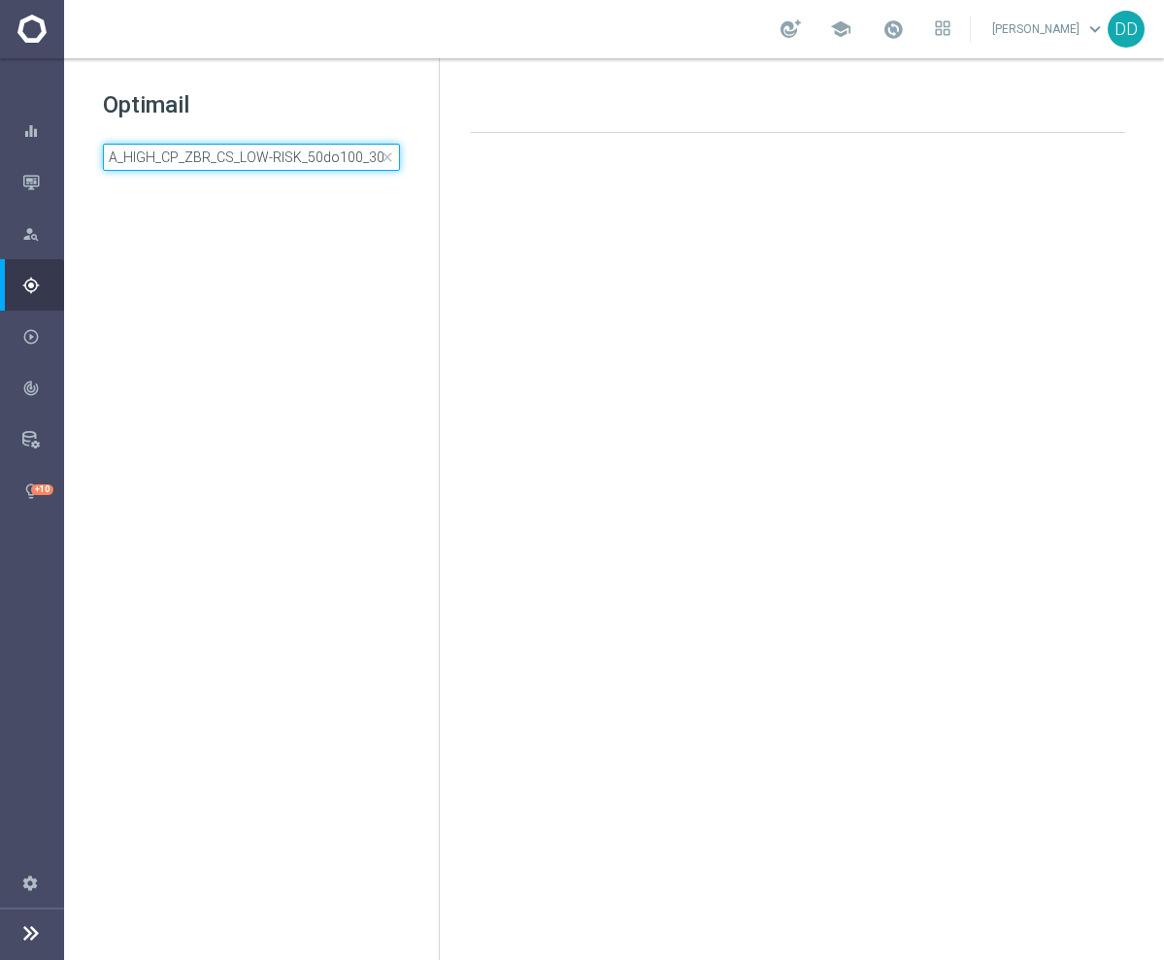
click at [234, 156] on input "A_HIGH_CP_ZBR_CS_LOW-RISK_50do100_30d" at bounding box center [251, 157] width 297 height 27
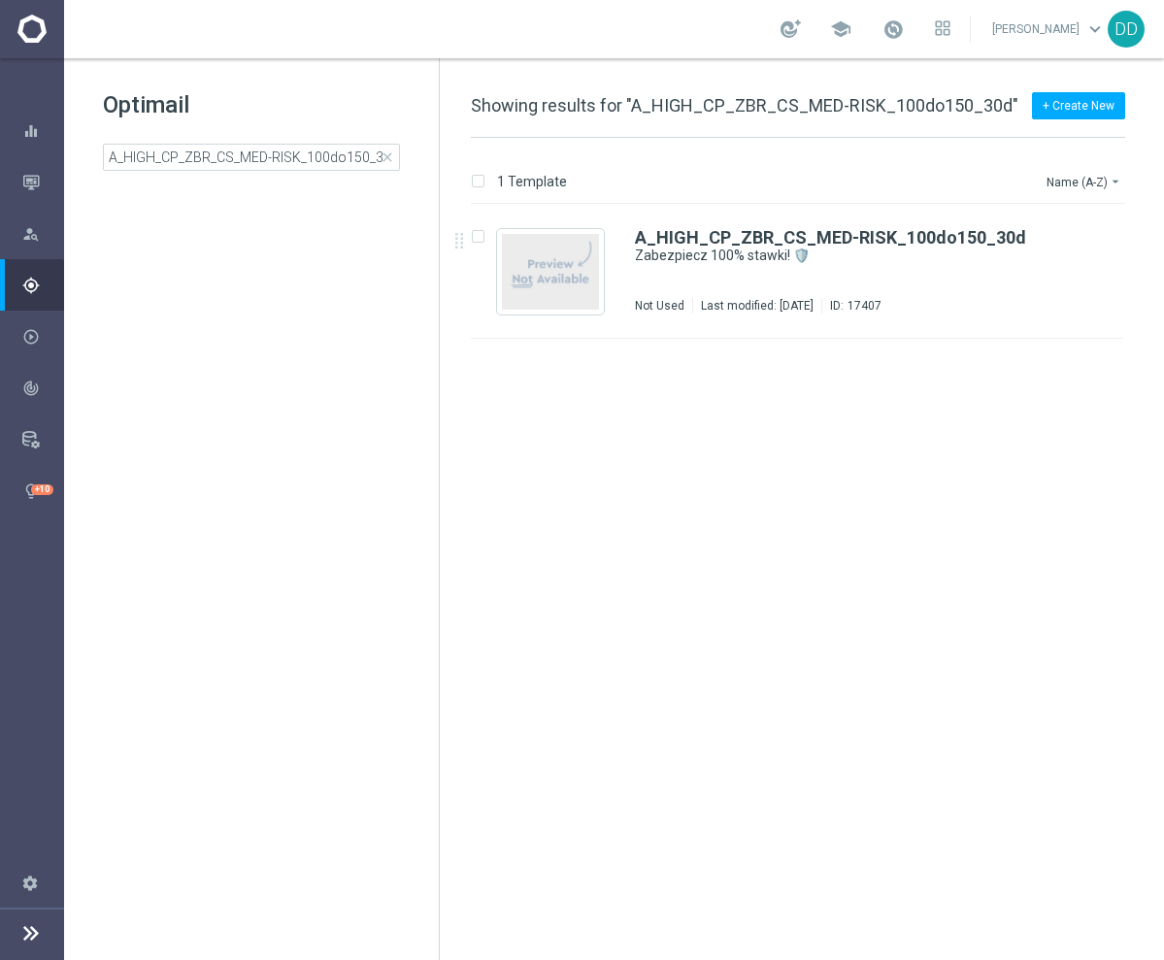
type input "A_HIGH_CP_ZBR_CS_LOW-RISK_50do100_30d"
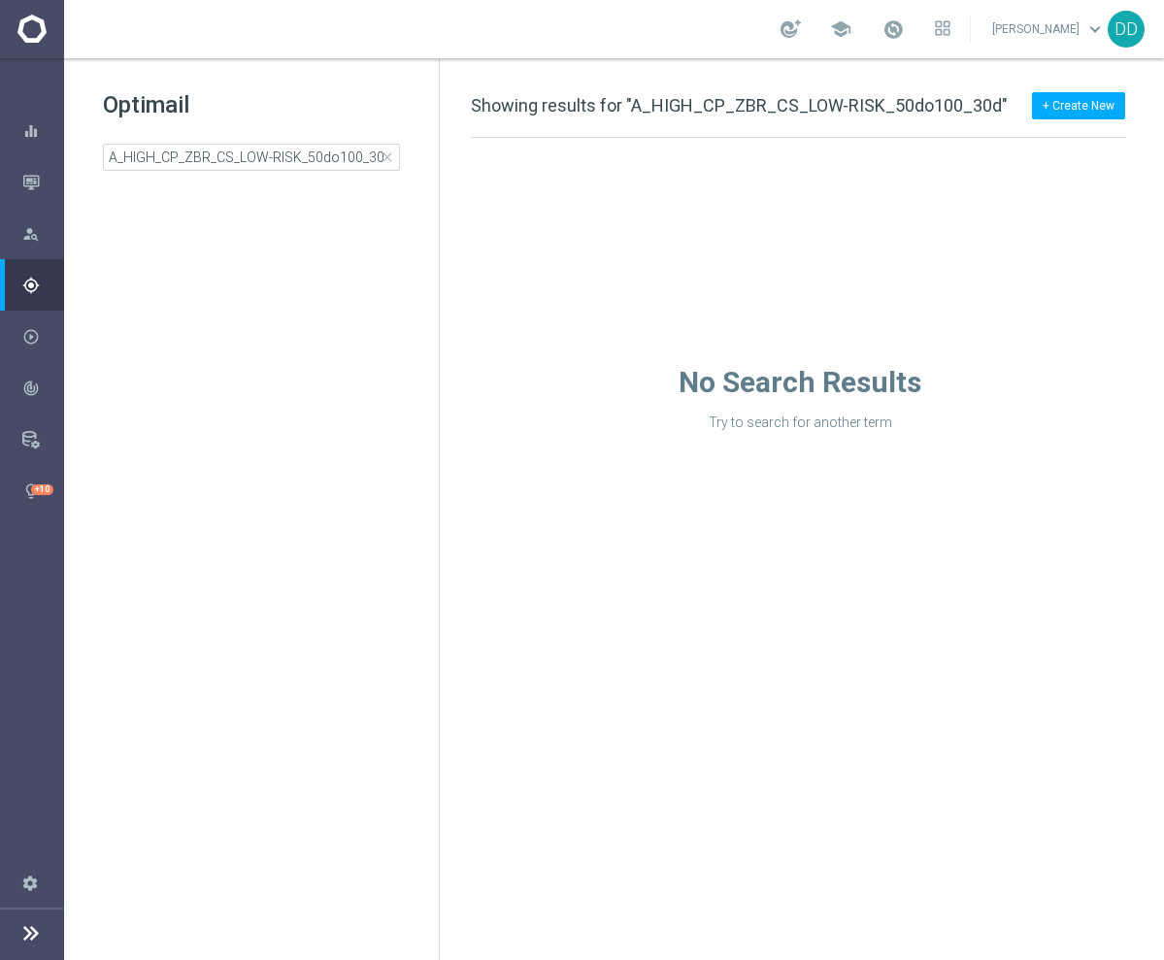
click at [749, 263] on div "No Search Results Try to search for another term" at bounding box center [800, 284] width 720 height 293
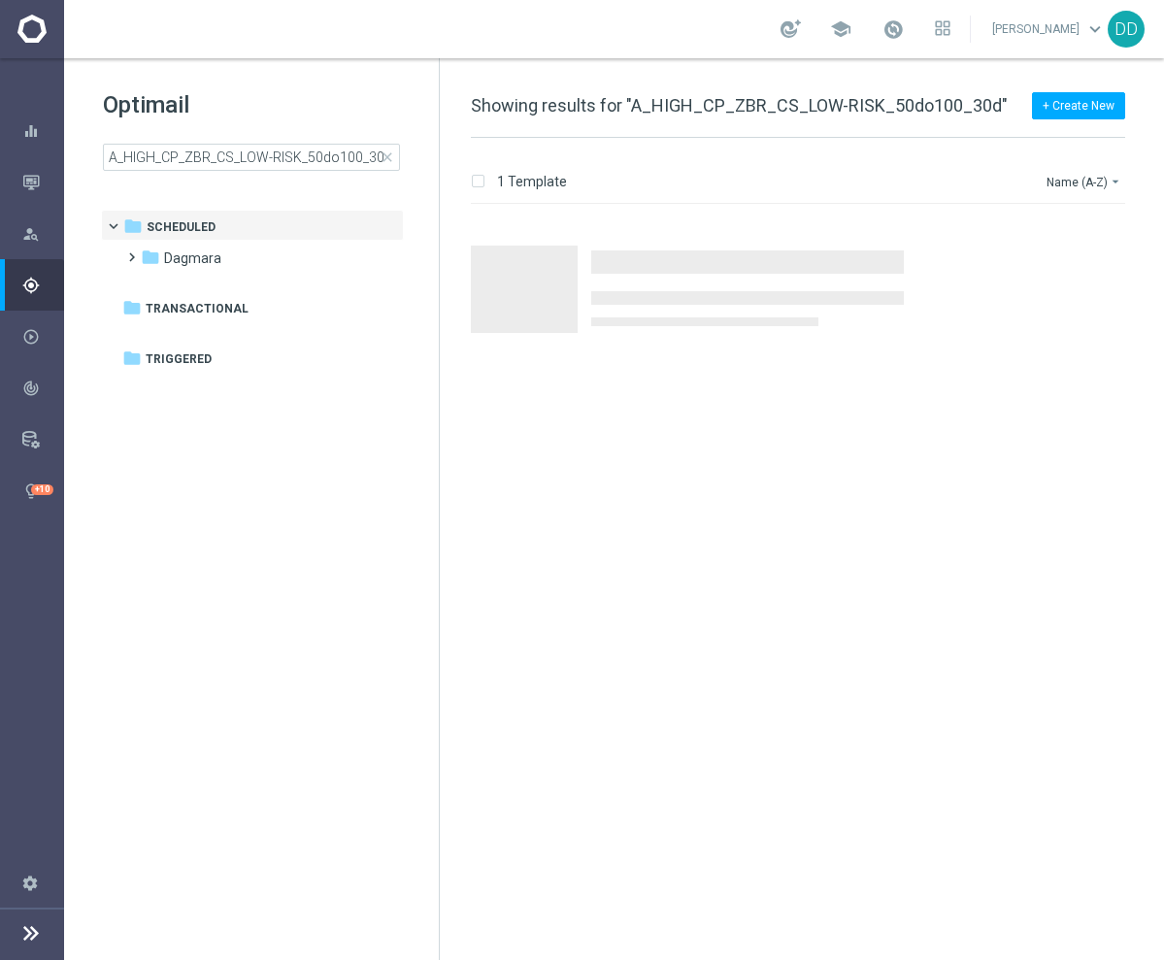
click at [749, 263] on span "Press SPACE to select this row." at bounding box center [747, 261] width 313 height 23
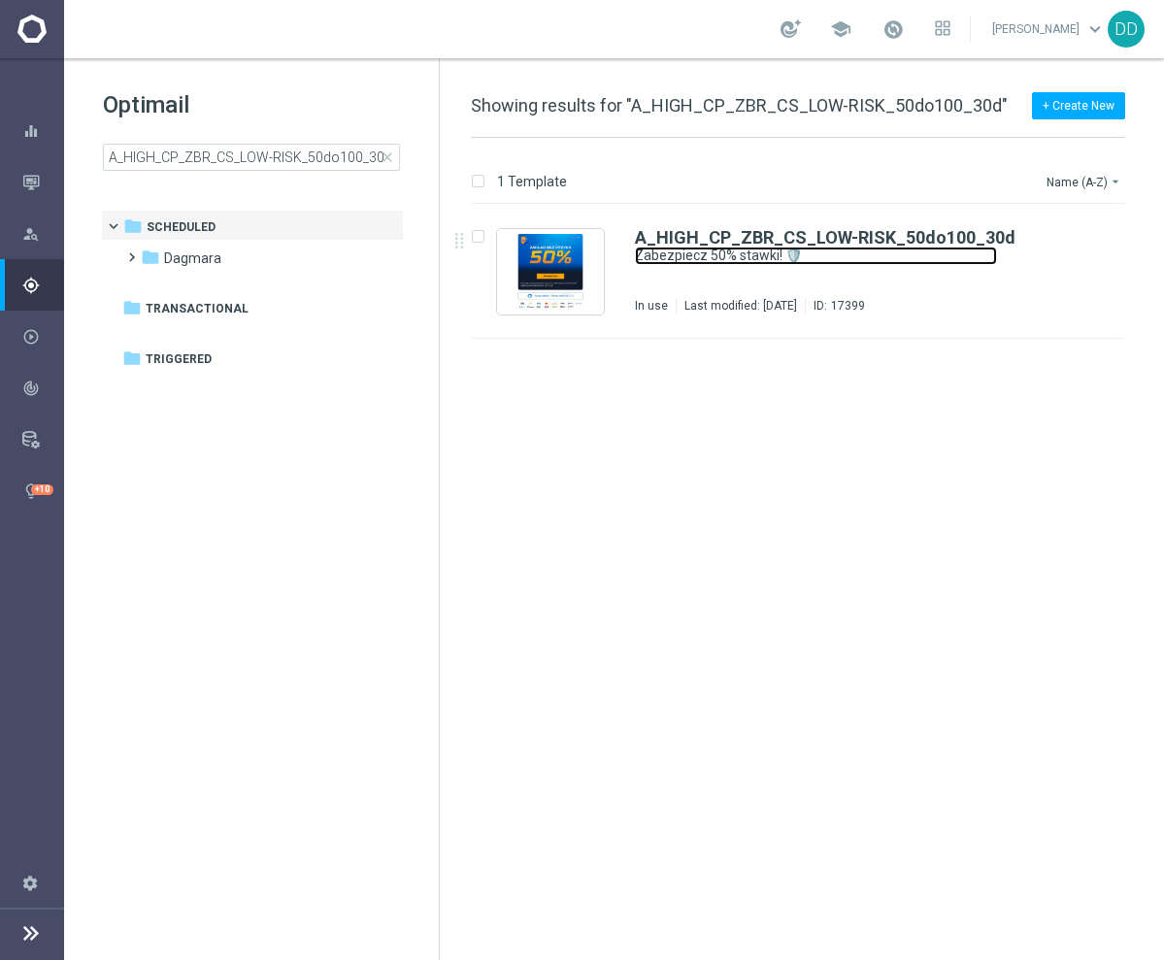
click at [749, 263] on link "Zabezpiecz 50% stawki! 🛡️" at bounding box center [816, 256] width 362 height 18
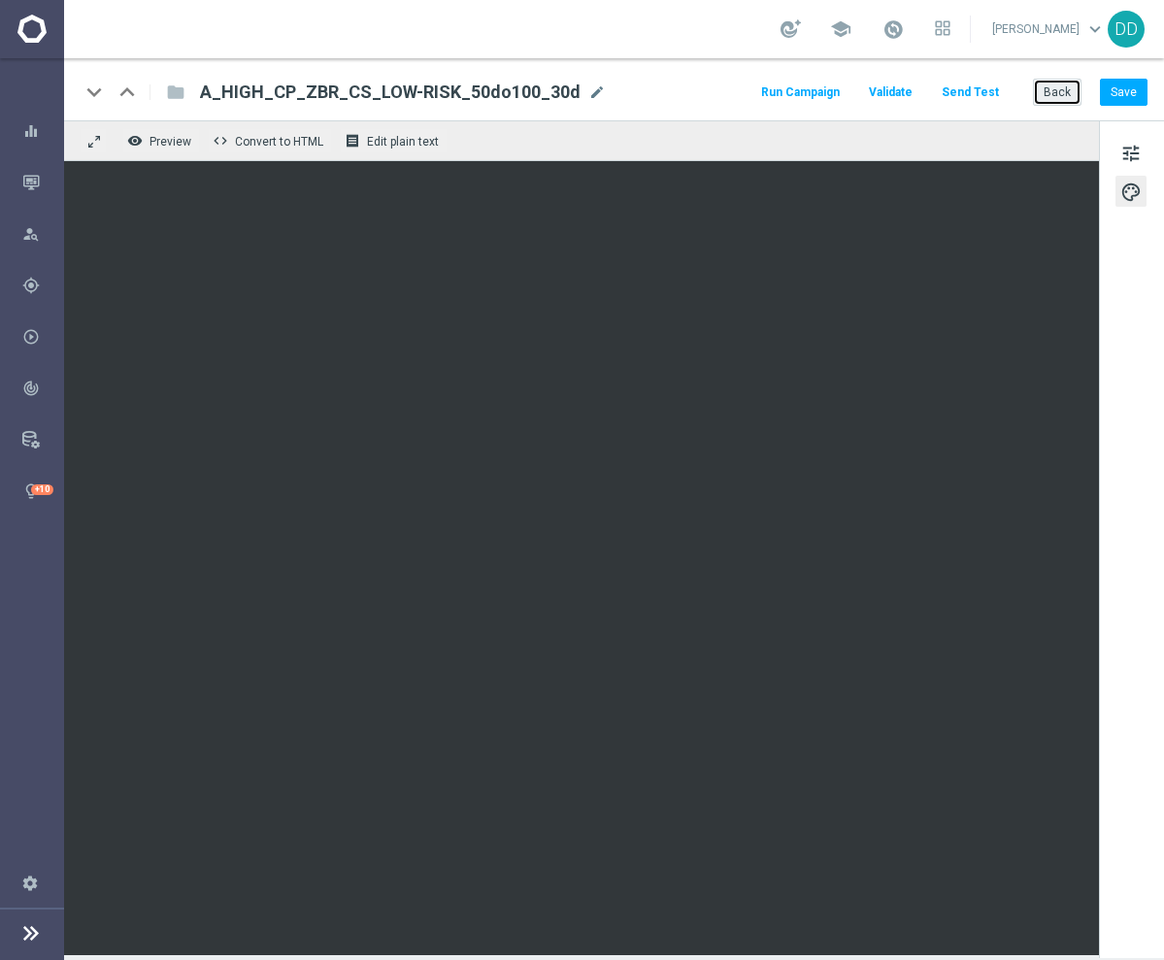
click at [1062, 100] on button "Back" at bounding box center [1057, 92] width 49 height 27
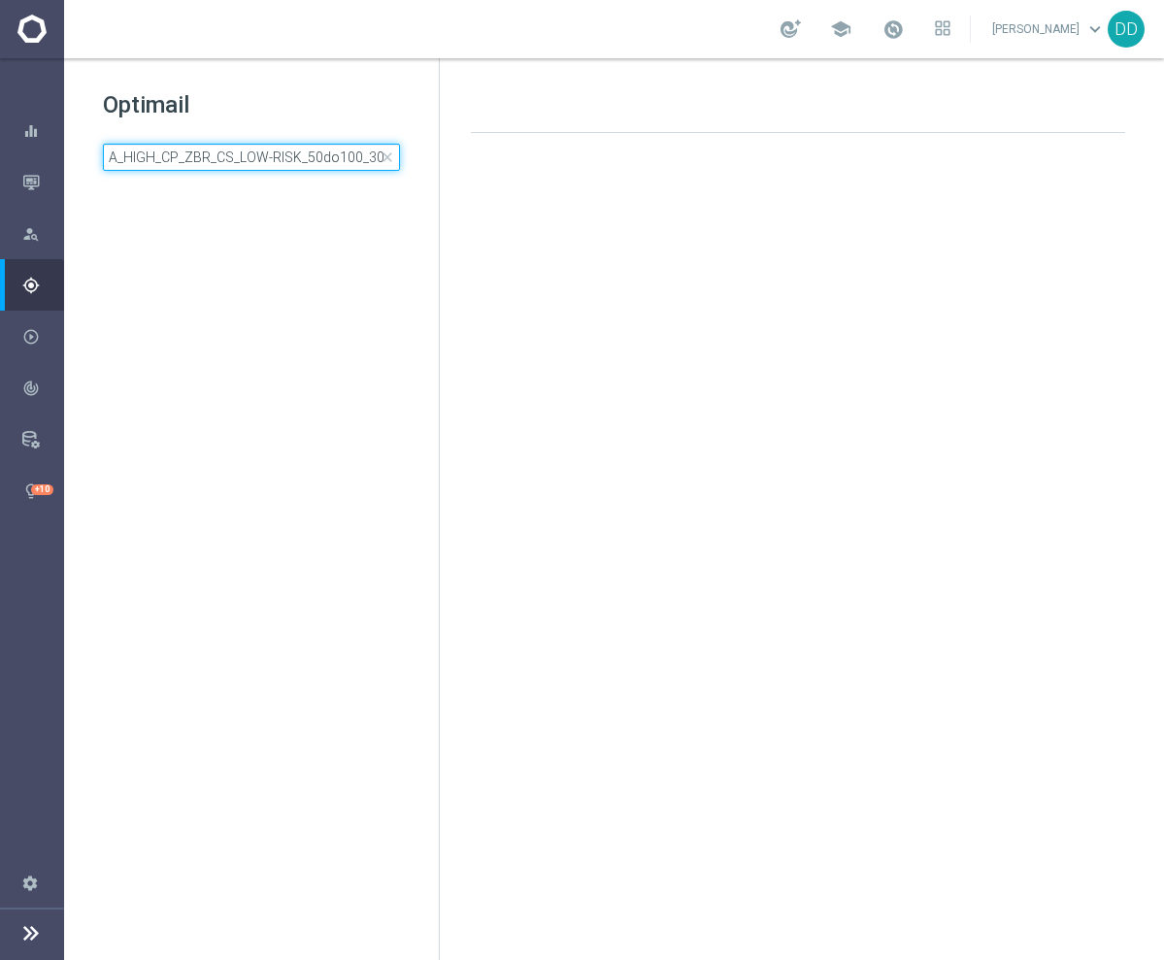
click at [318, 162] on input "A_HIGH_CP_ZBR_CS_LOW-RISK_50do100_30d" at bounding box center [251, 157] width 297 height 27
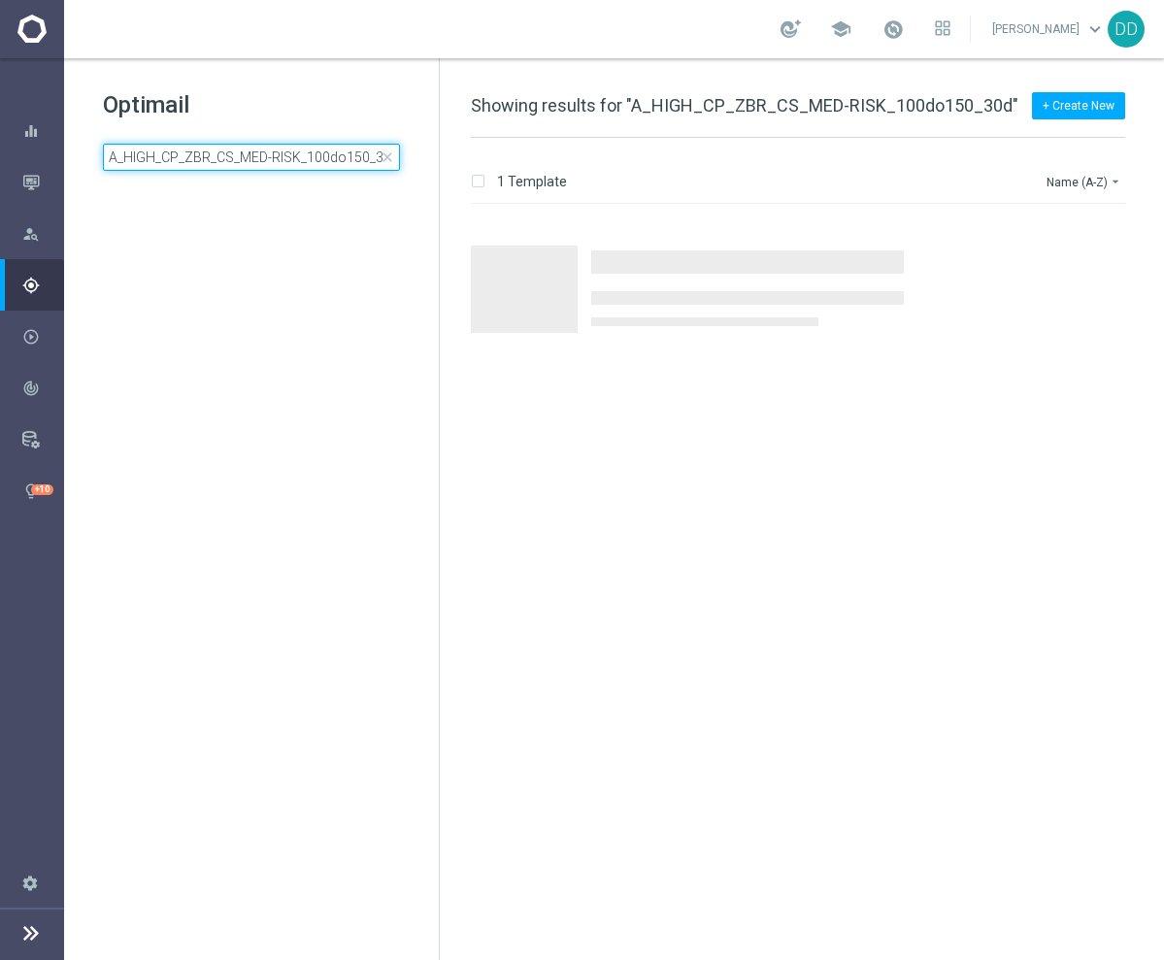
scroll to position [0, 10]
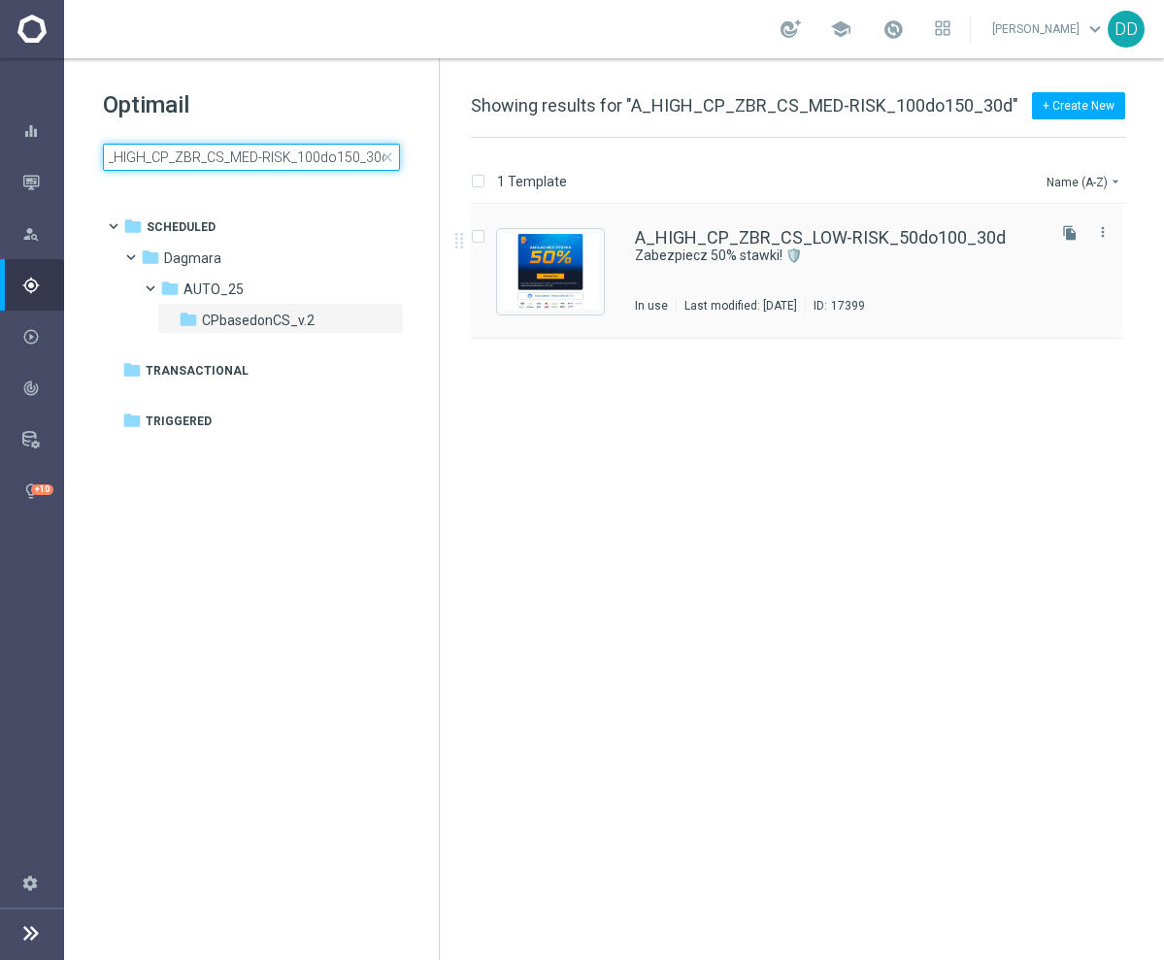
type input "A_HIGH_CP_ZBR_CS_MED-RISK_100do150_30d"
click at [743, 296] on div "A_HIGH_CP_ZBR_CS_LOW-RISK_50do100_30d Zabezpiecz 50% stawki! 🛡️ In use Last mod…" at bounding box center [838, 271] width 407 height 84
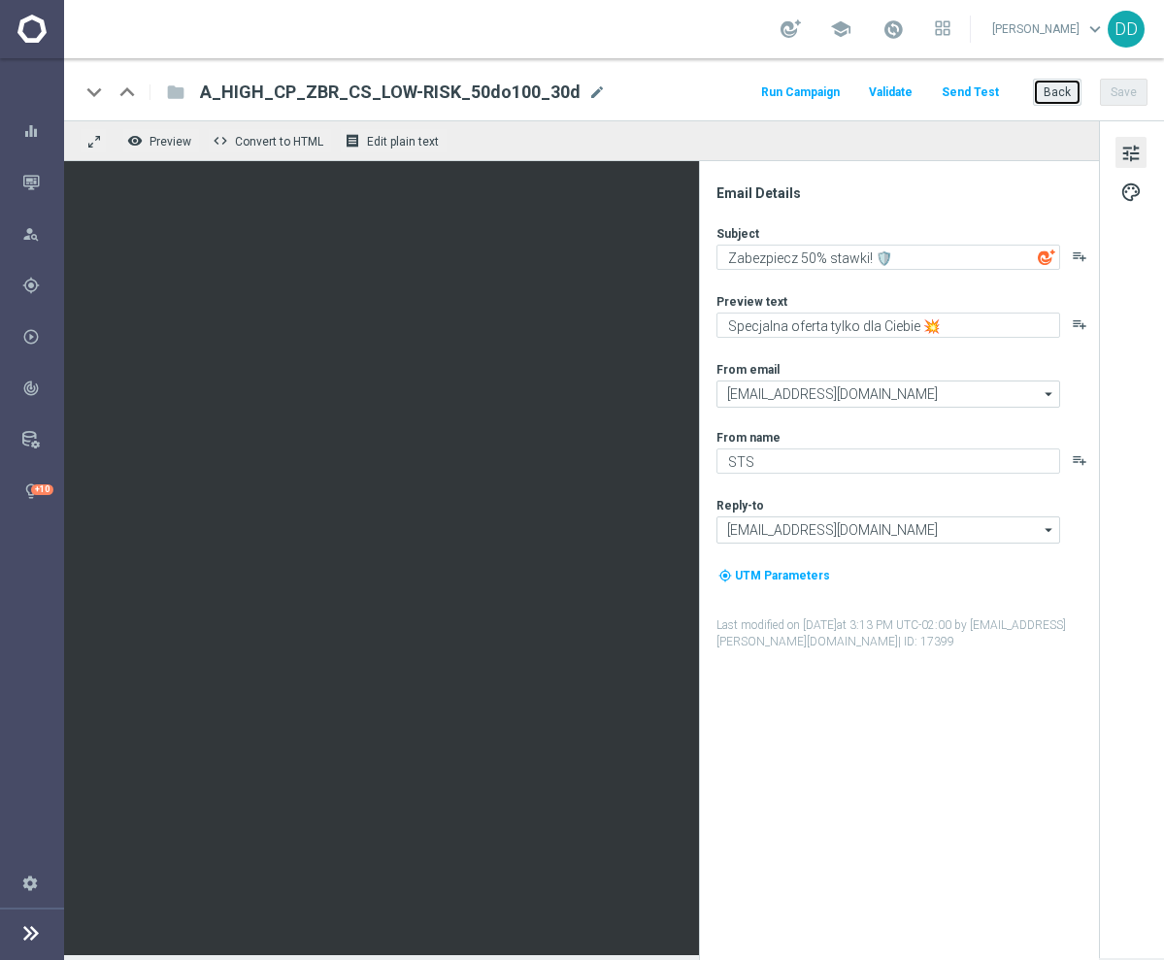
click at [1068, 100] on button "Back" at bounding box center [1057, 92] width 49 height 27
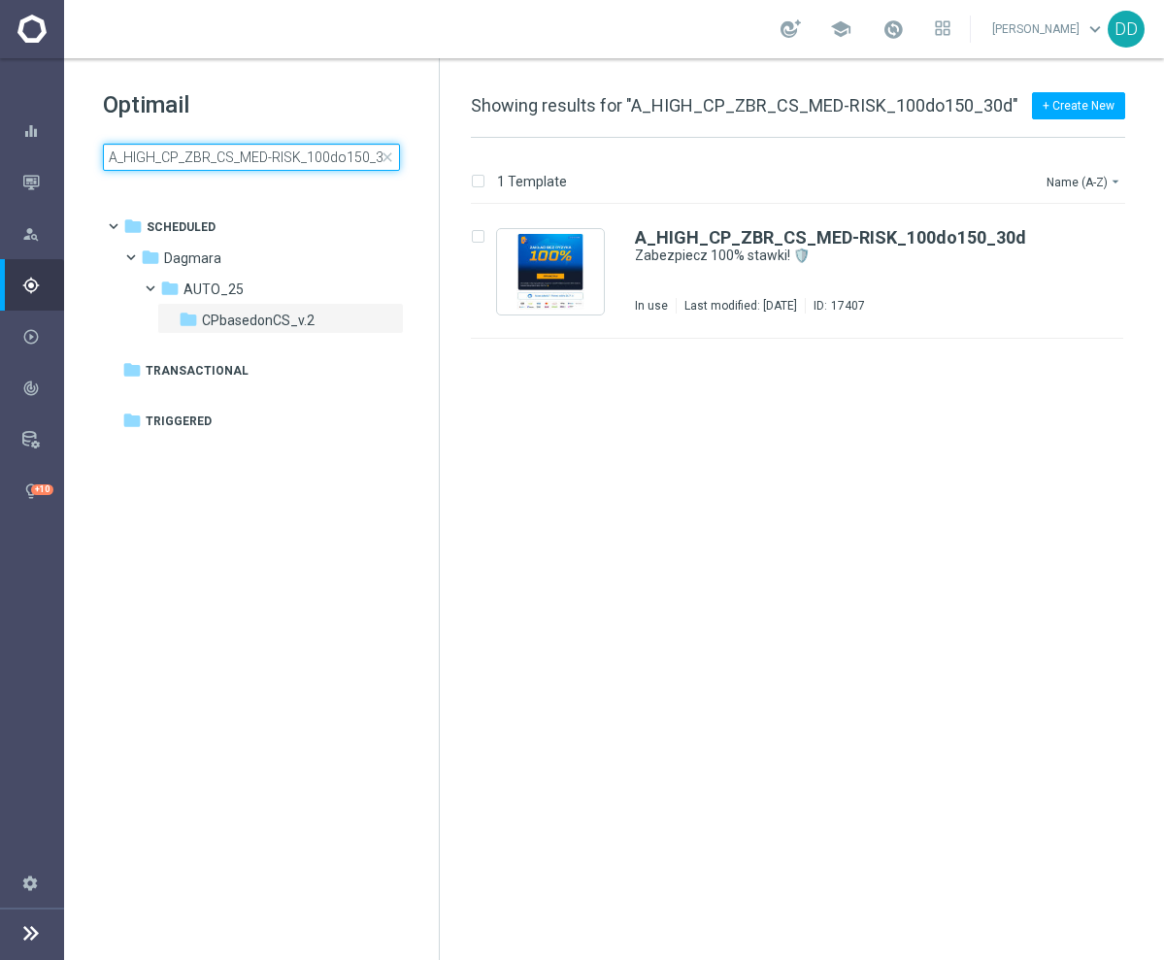
click at [332, 164] on input "A_HIGH_CP_ZBR_CS_MED-RISK_100do150_30d" at bounding box center [251, 157] width 297 height 27
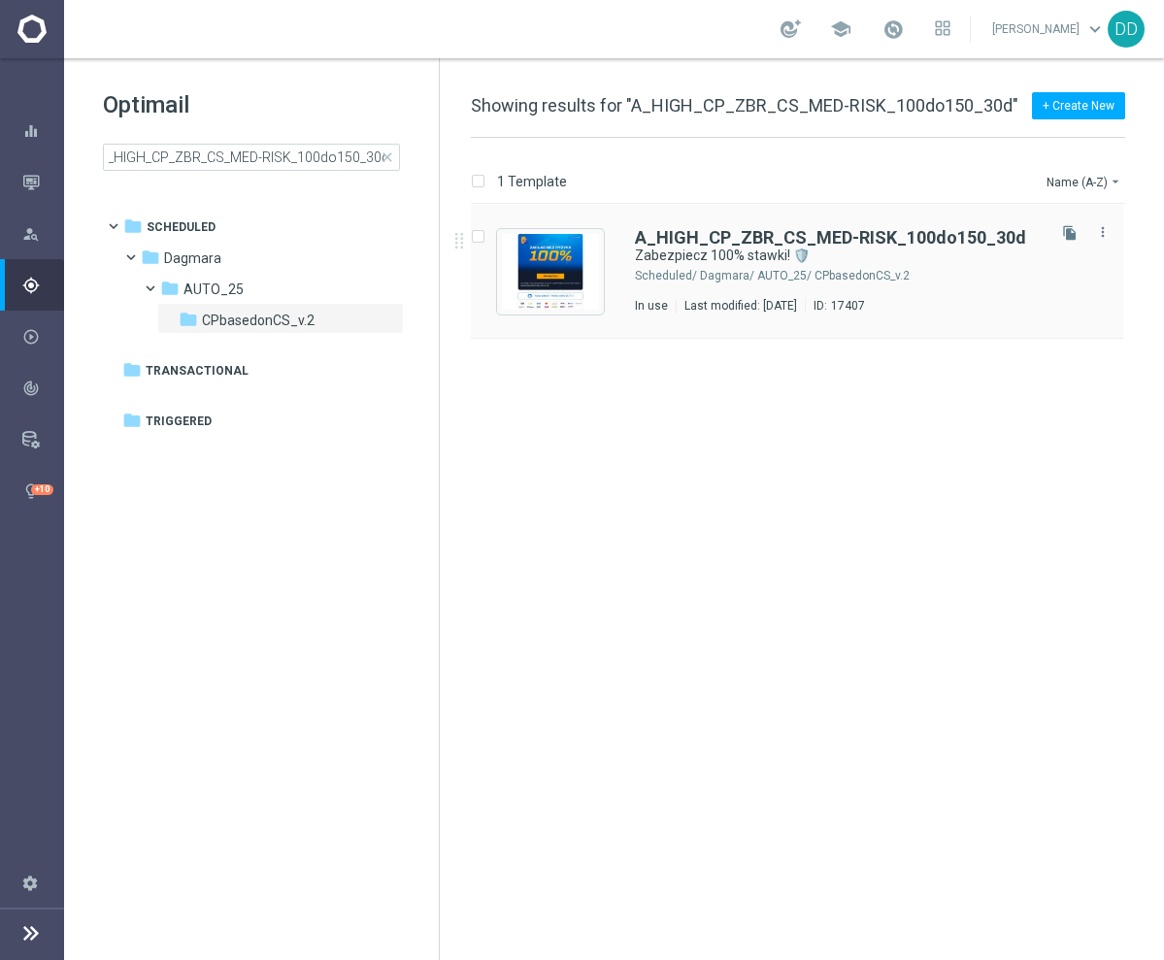
click at [882, 281] on div "Dagmara/ AUTO_25/ CPbasedonCS_v.2" at bounding box center [871, 276] width 342 height 16
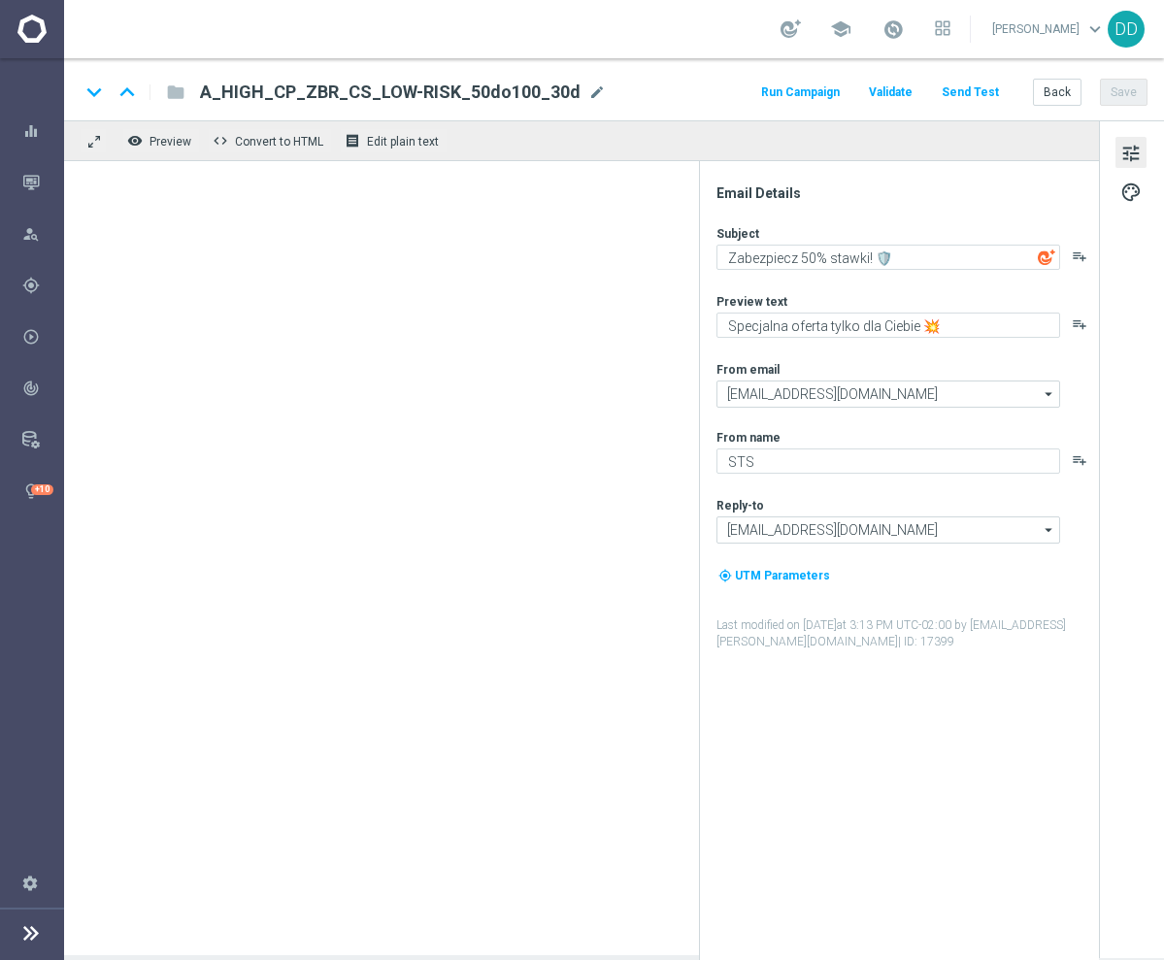
type textarea "Zabezpiecz 100% stawki! 🛡️"
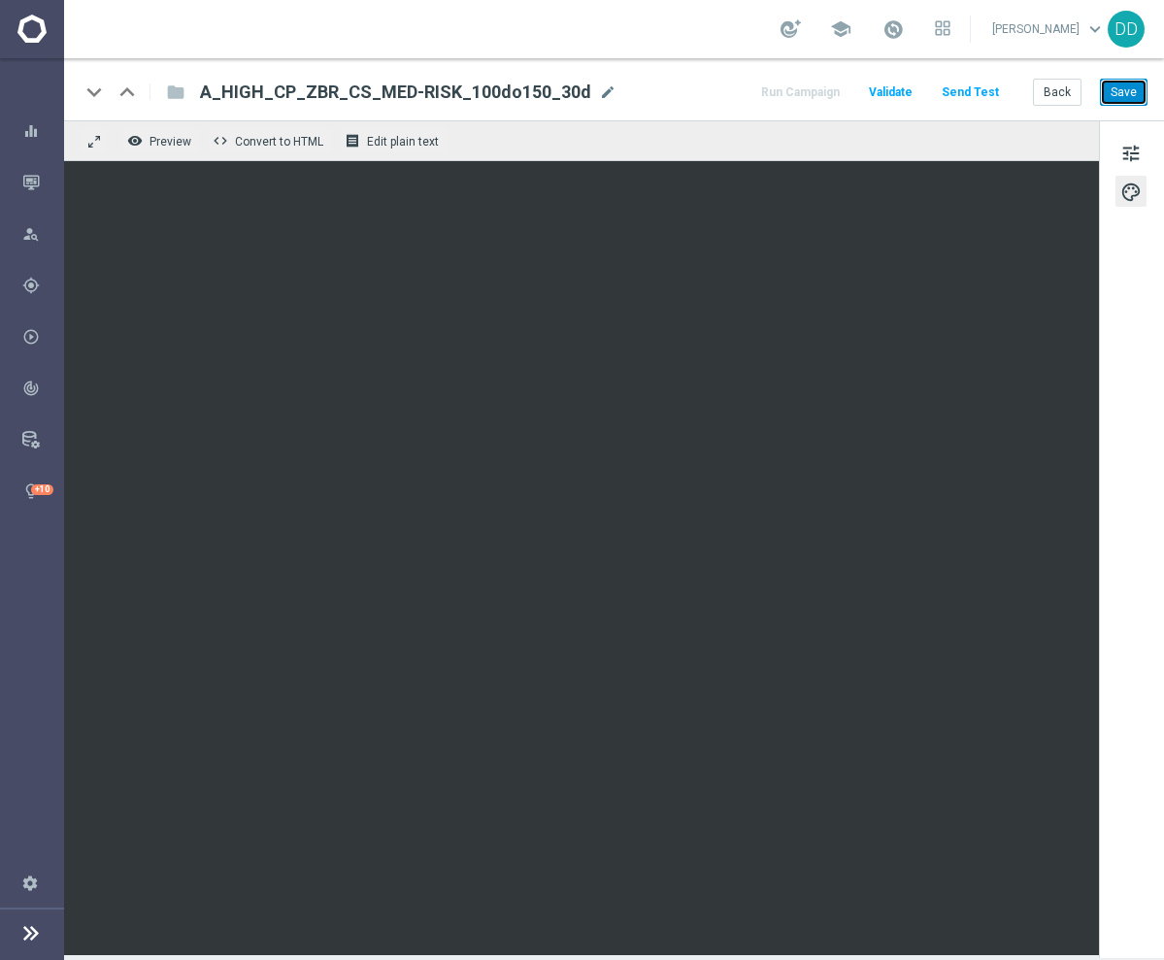
click at [1124, 91] on button "Save" at bounding box center [1124, 92] width 48 height 27
click at [1052, 93] on button "Back" at bounding box center [1057, 92] width 49 height 27
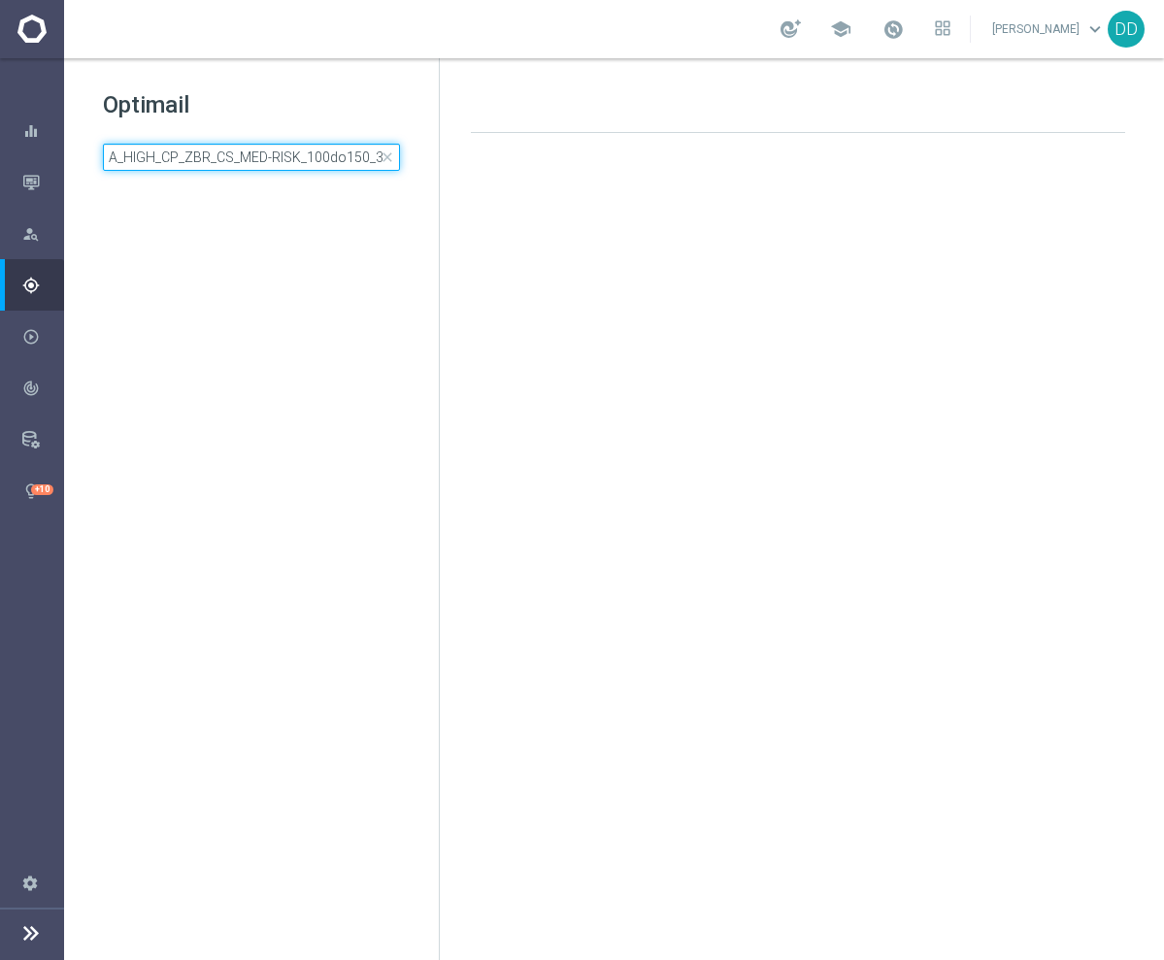
click at [312, 155] on input "A_HIGH_CP_ZBR_CS_MED-RISK_100do150_30d" at bounding box center [251, 157] width 297 height 27
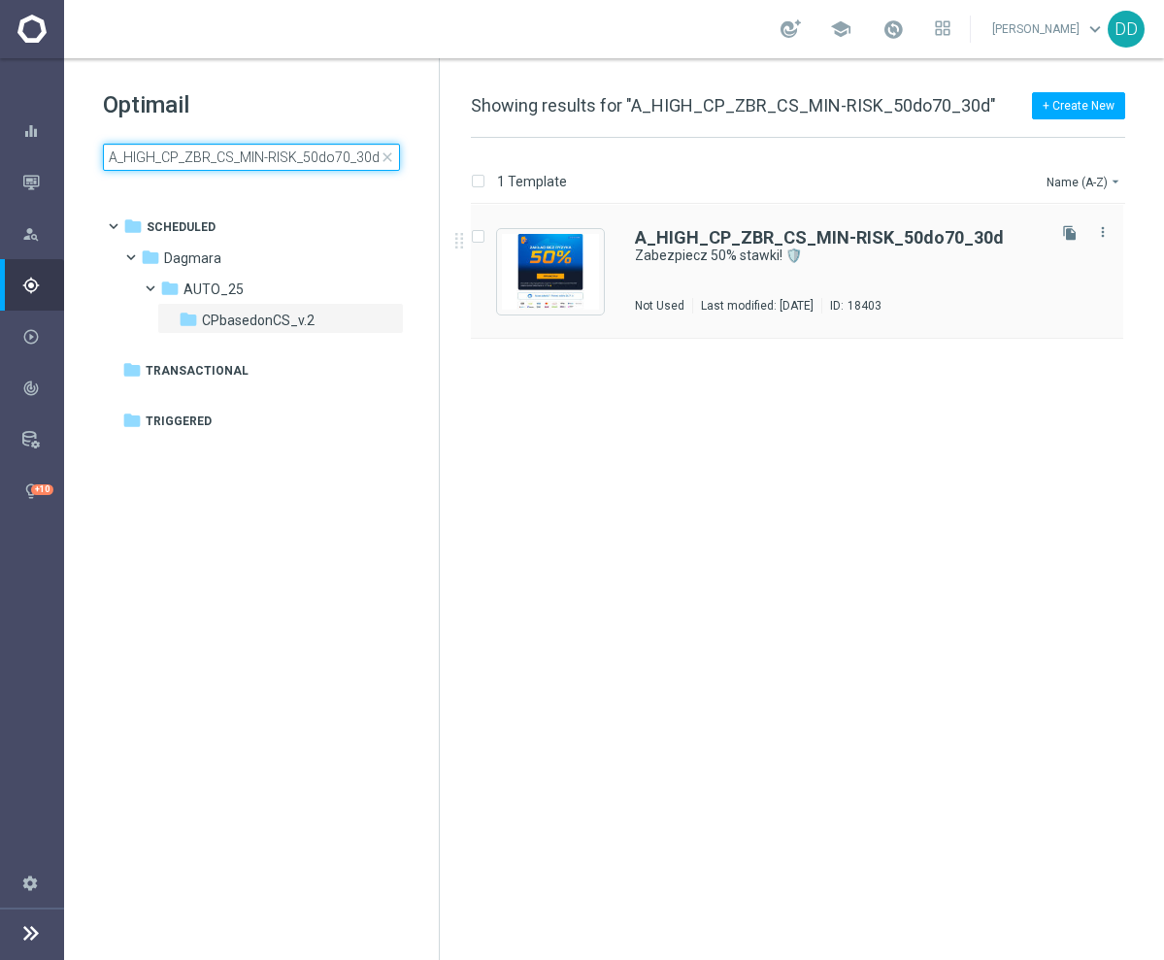
type input "A_HIGH_CP_ZBR_CS_MIN-RISK_50do70_30d"
click at [683, 294] on div "A_HIGH_CP_ZBR_CS_MIN-RISK_50do70_30d Zabezpiecz 50% stawki! 🛡️ Not Used Last mo…" at bounding box center [838, 271] width 407 height 84
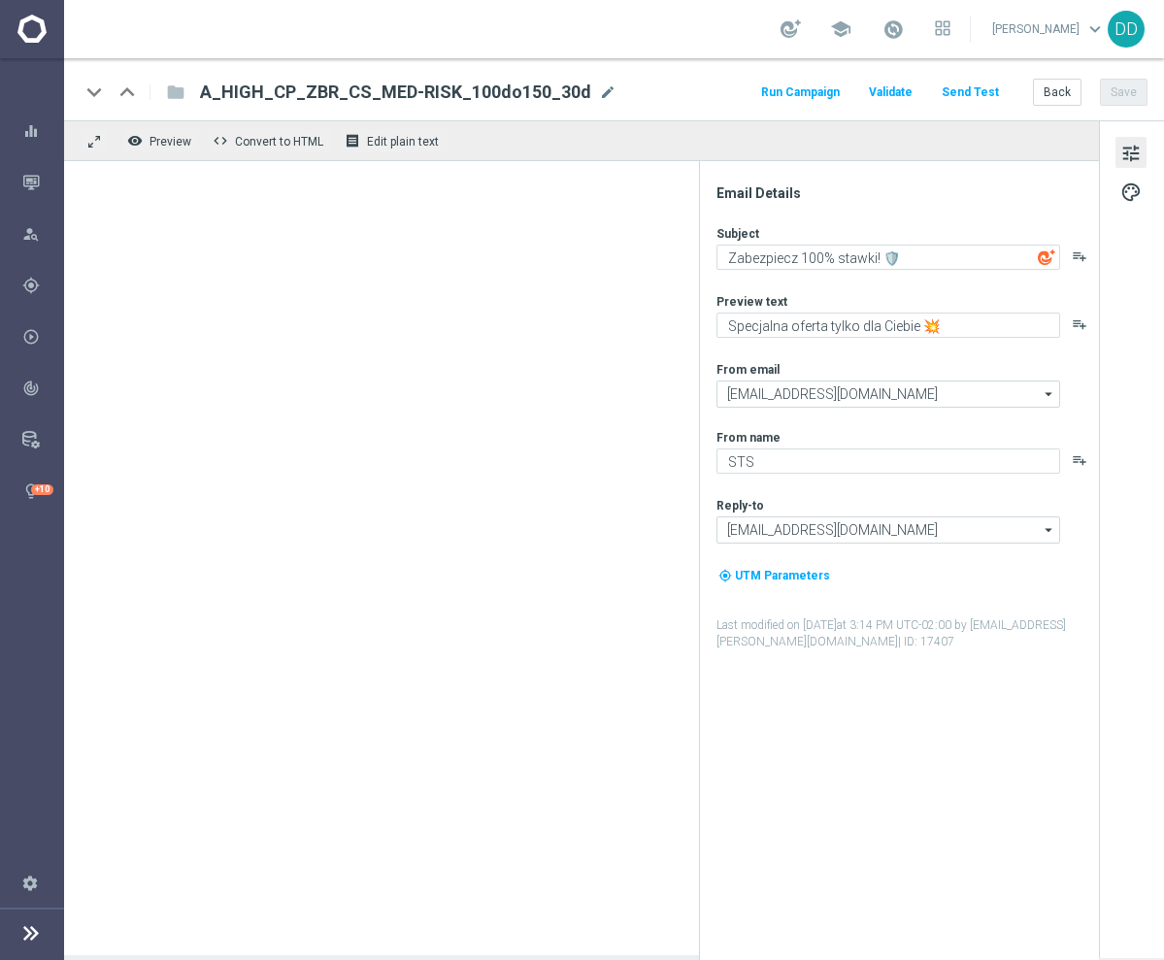
type textarea "Zabezpiecz 50% stawki! 🛡️"
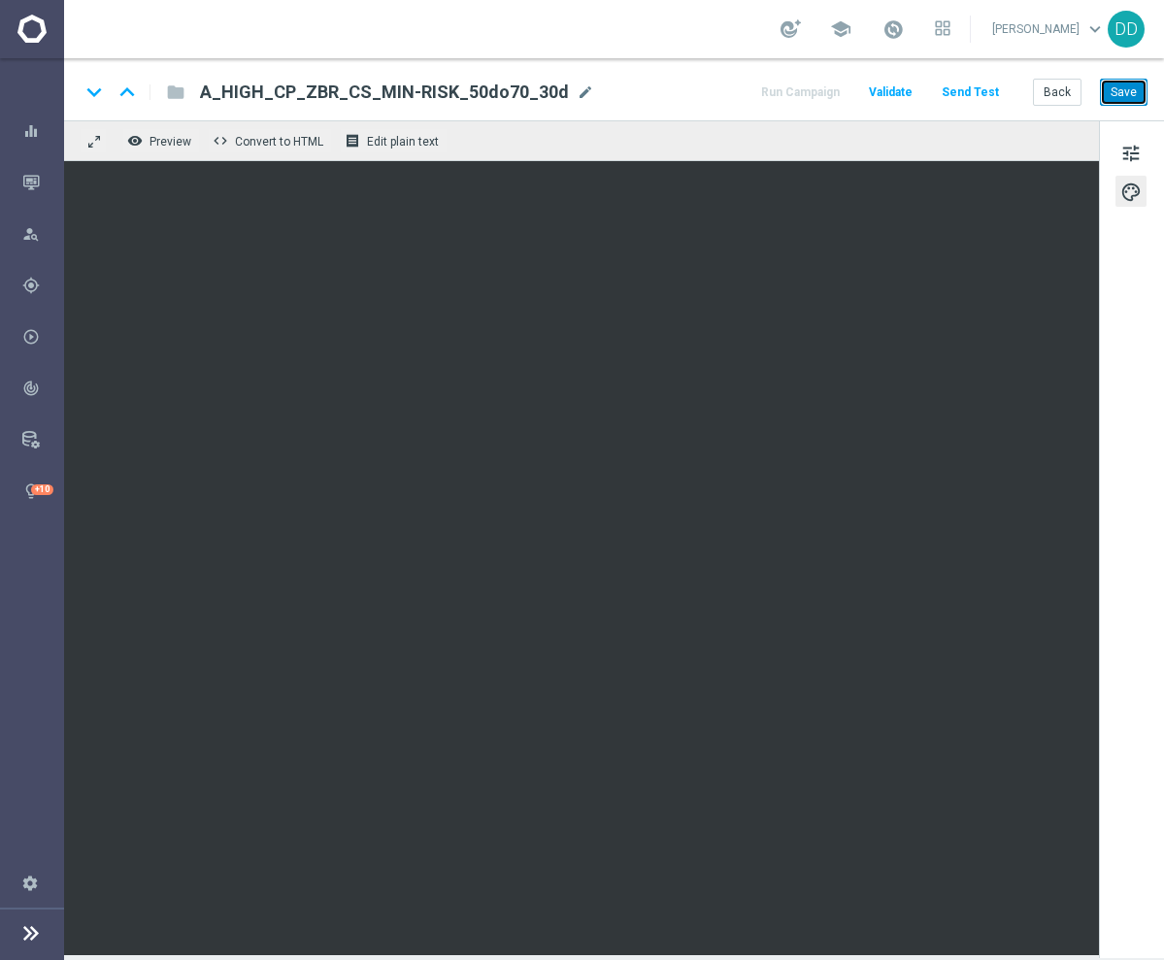
click at [1132, 91] on button "Save" at bounding box center [1124, 92] width 48 height 27
click at [1129, 100] on button "Save" at bounding box center [1124, 92] width 48 height 27
click at [1067, 104] on button "Back" at bounding box center [1057, 92] width 49 height 27
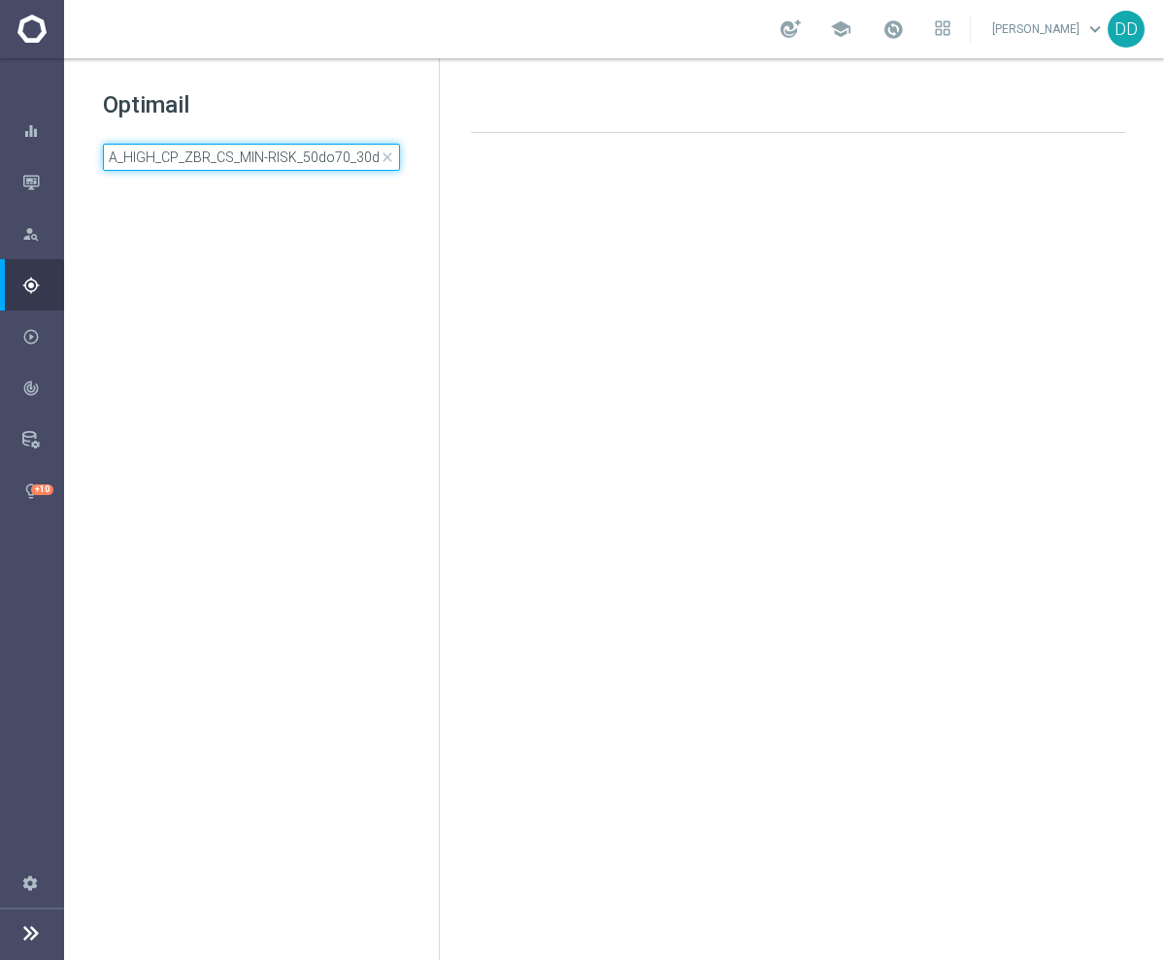
click at [347, 161] on input "A_HIGH_CP_ZBR_CS_MIN-RISK_50do70_30d" at bounding box center [251, 157] width 297 height 27
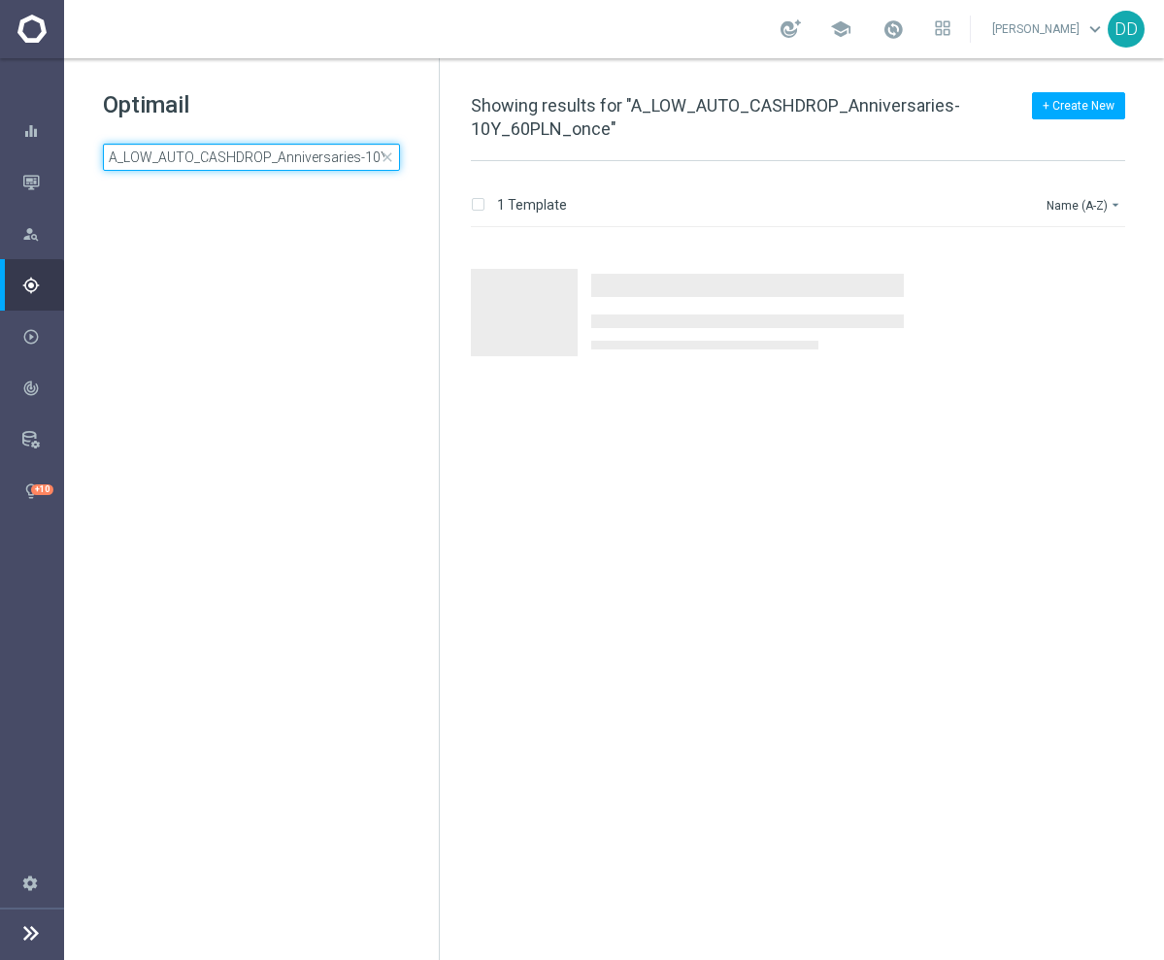
scroll to position [0, 78]
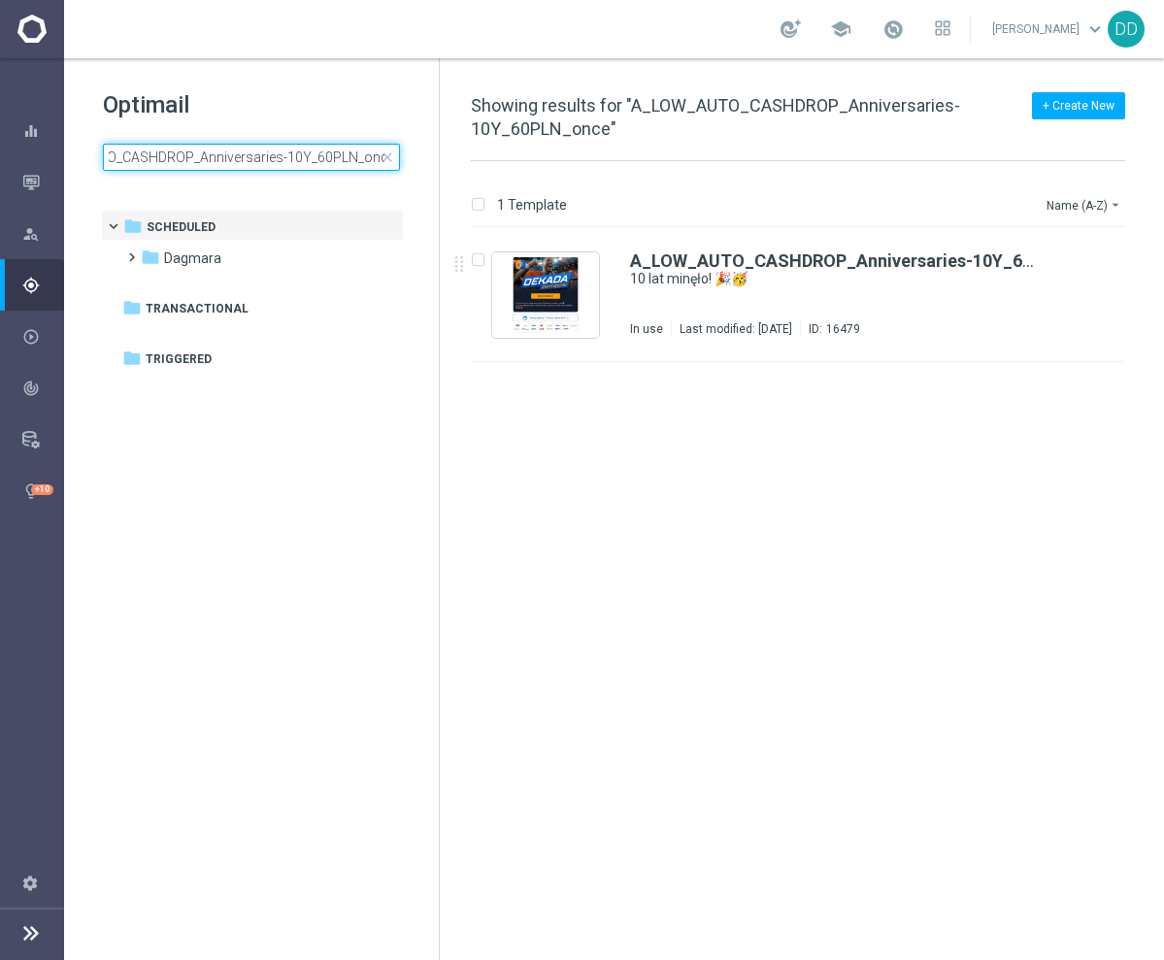
type input "A_LOW_AUTO_CASHDROP_Anniversaries-10Y_60PLN_once"
click at [788, 298] on div "A_LOW_AUTO_CASHDROP_Anniversaries-10Y_60PLN_once 10 lat minęło! 🎉🥳 In use Last …" at bounding box center [836, 294] width 412 height 84
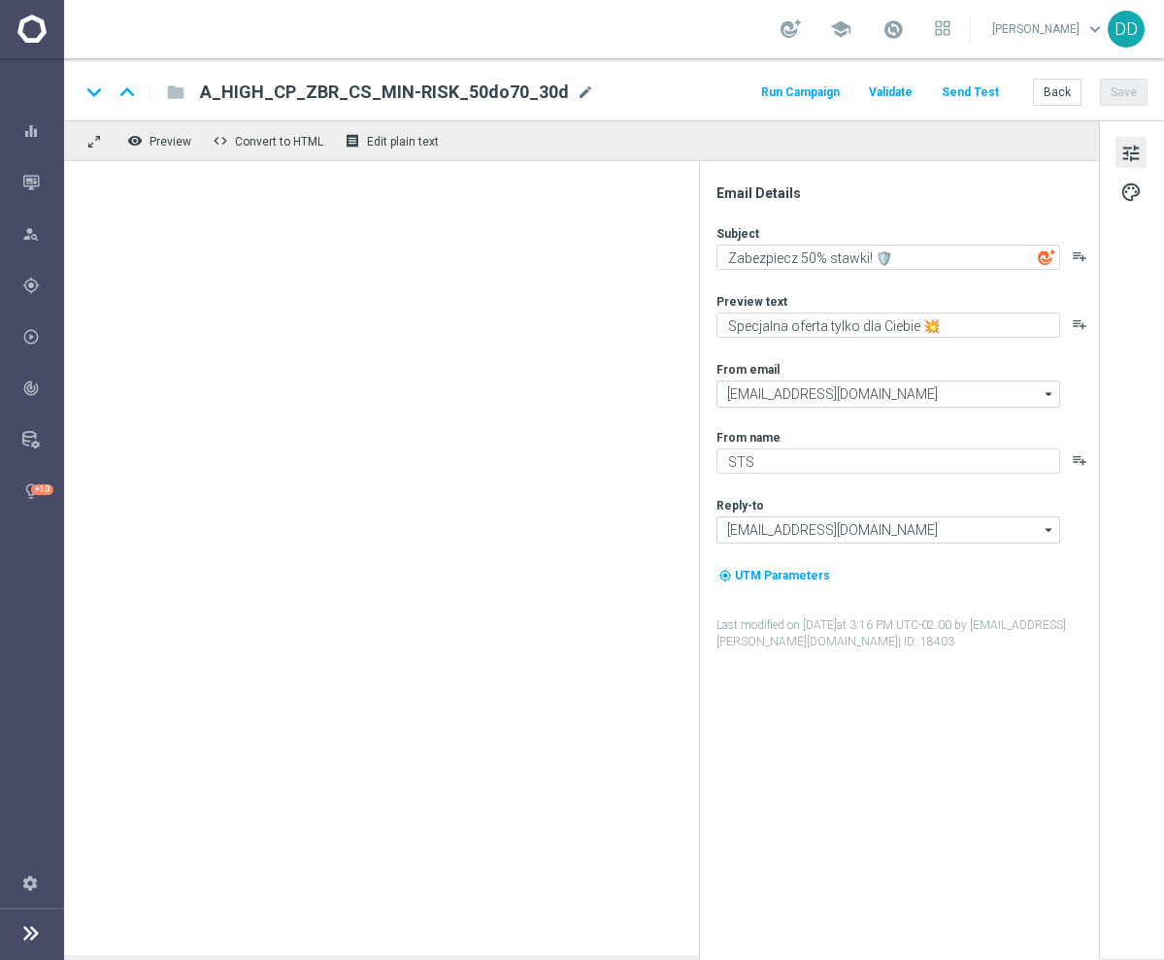
type textarea "10 lat minęło! 🎉🥳"
type textarea "Prezent już czeka, sprawdź swoje konto 👉"
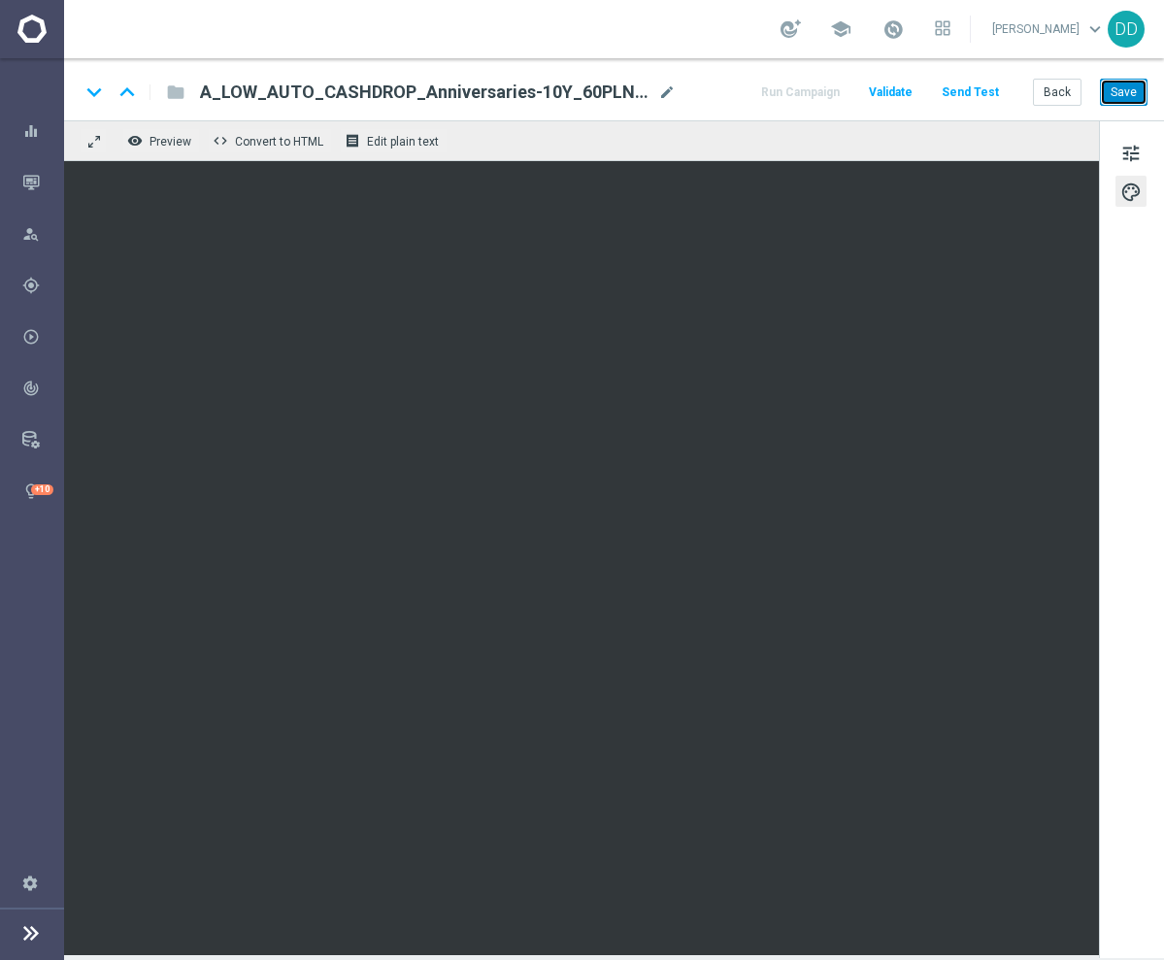
click at [1122, 86] on button "Save" at bounding box center [1124, 92] width 48 height 27
click at [1044, 96] on button "Back" at bounding box center [1057, 92] width 49 height 27
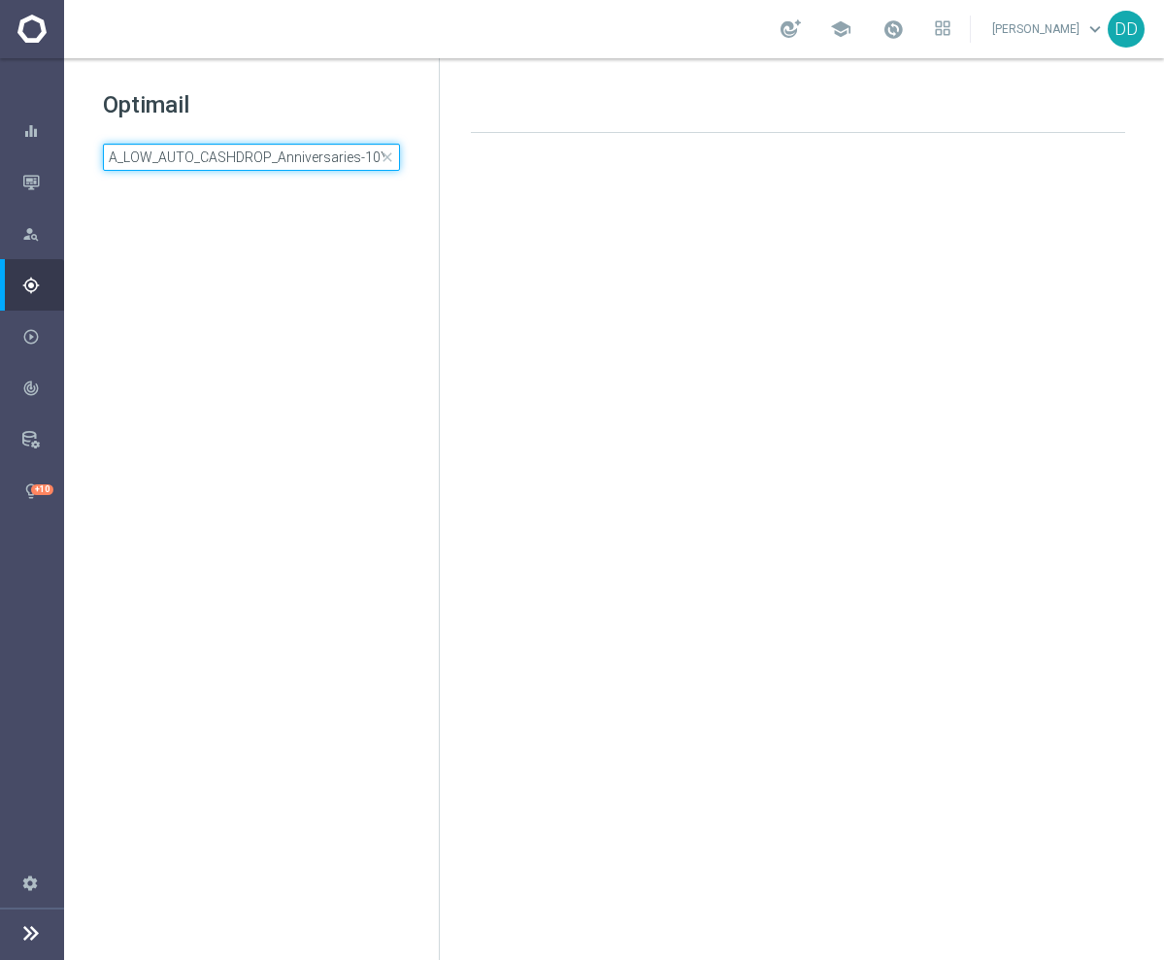
click at [175, 155] on input "A_LOW_AUTO_CASHDROP_Anniversaries-10Y_60PLN_once" at bounding box center [251, 157] width 297 height 27
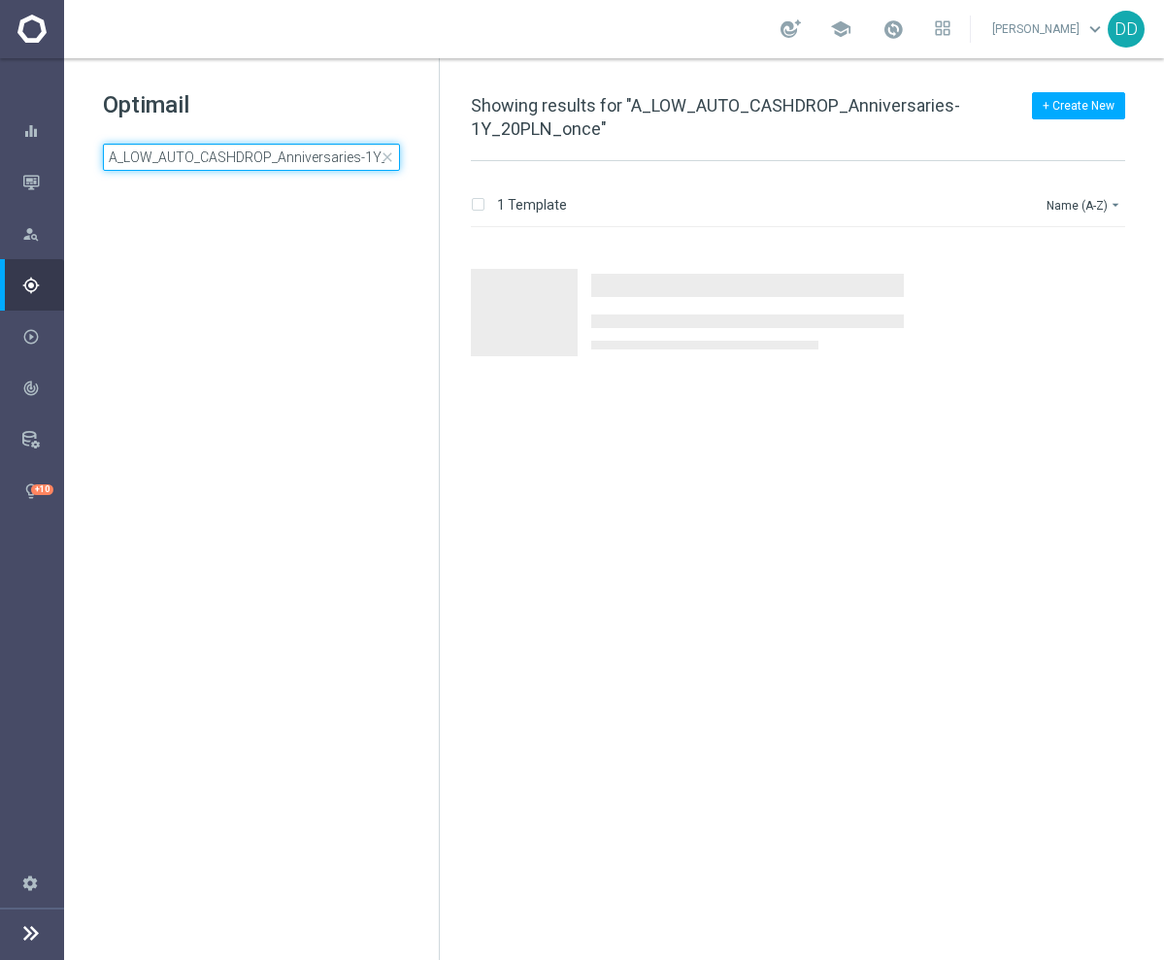
scroll to position [0, 70]
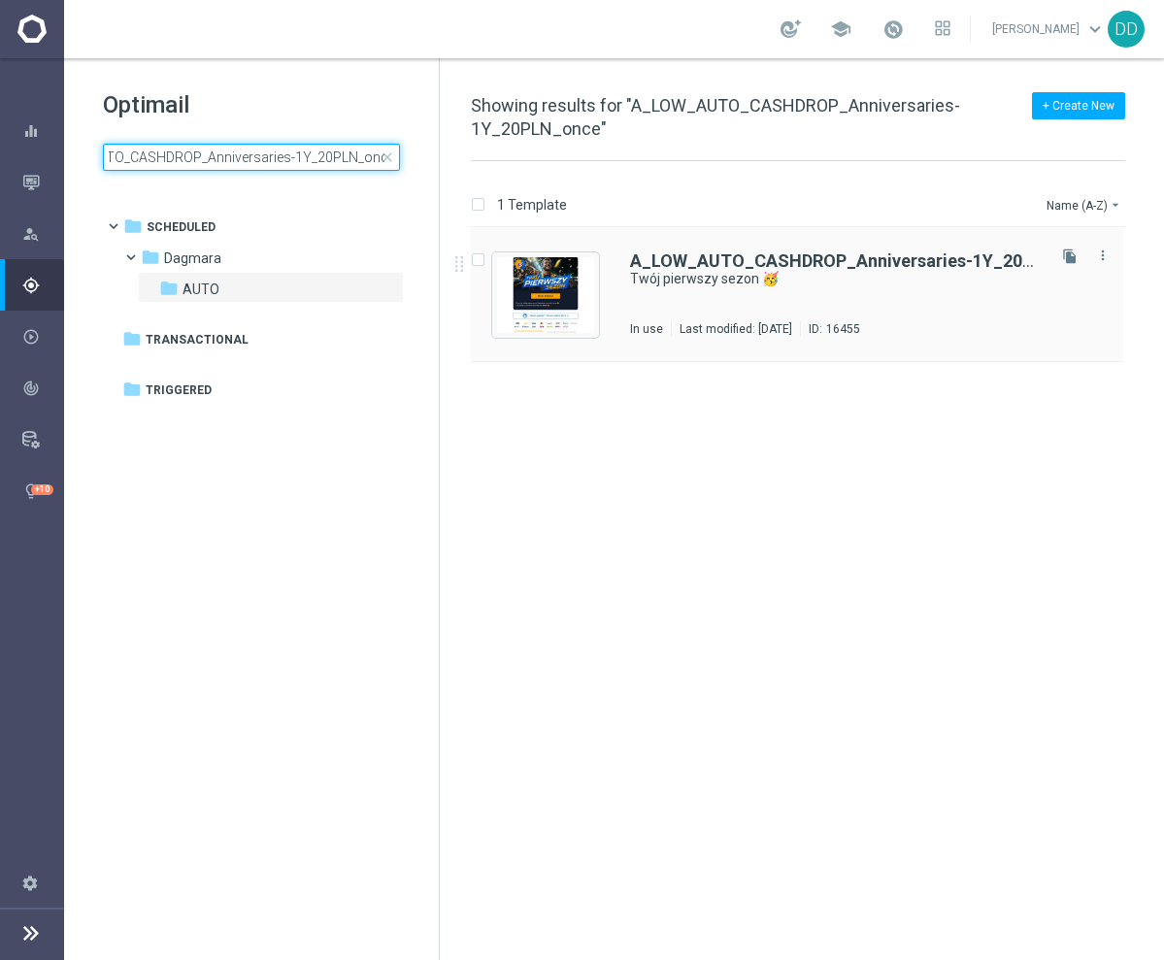
type input "A_LOW_AUTO_CASHDROP_Anniversaries-1Y_20PLN_once"
click at [870, 288] on div "A_LOW_AUTO_CASHDROP_Anniversaries-1Y_20PLN_once Twój pierwszy sezon 🥳 In use La…" at bounding box center [836, 294] width 412 height 84
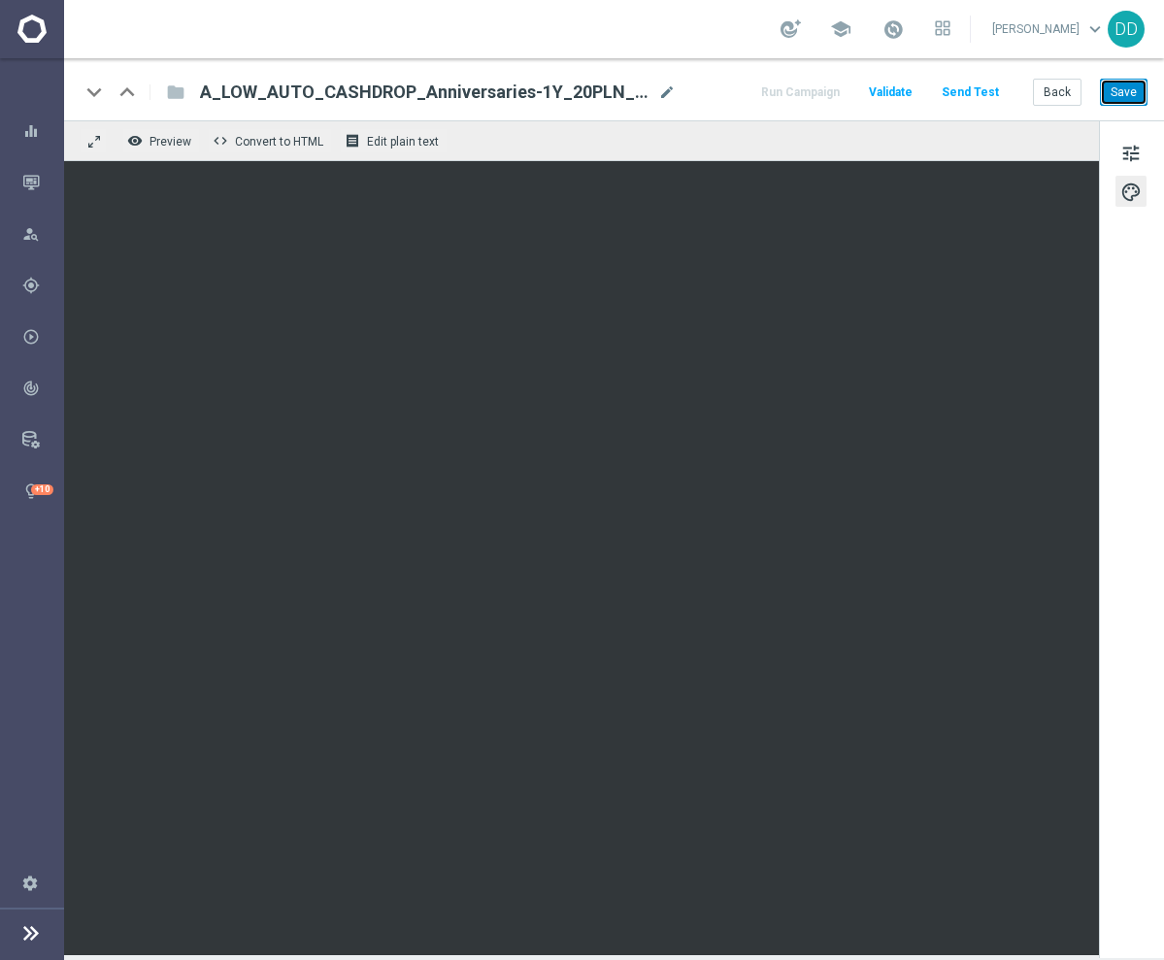
click at [1134, 103] on button "Save" at bounding box center [1124, 92] width 48 height 27
click at [1131, 93] on button "Save" at bounding box center [1124, 92] width 48 height 27
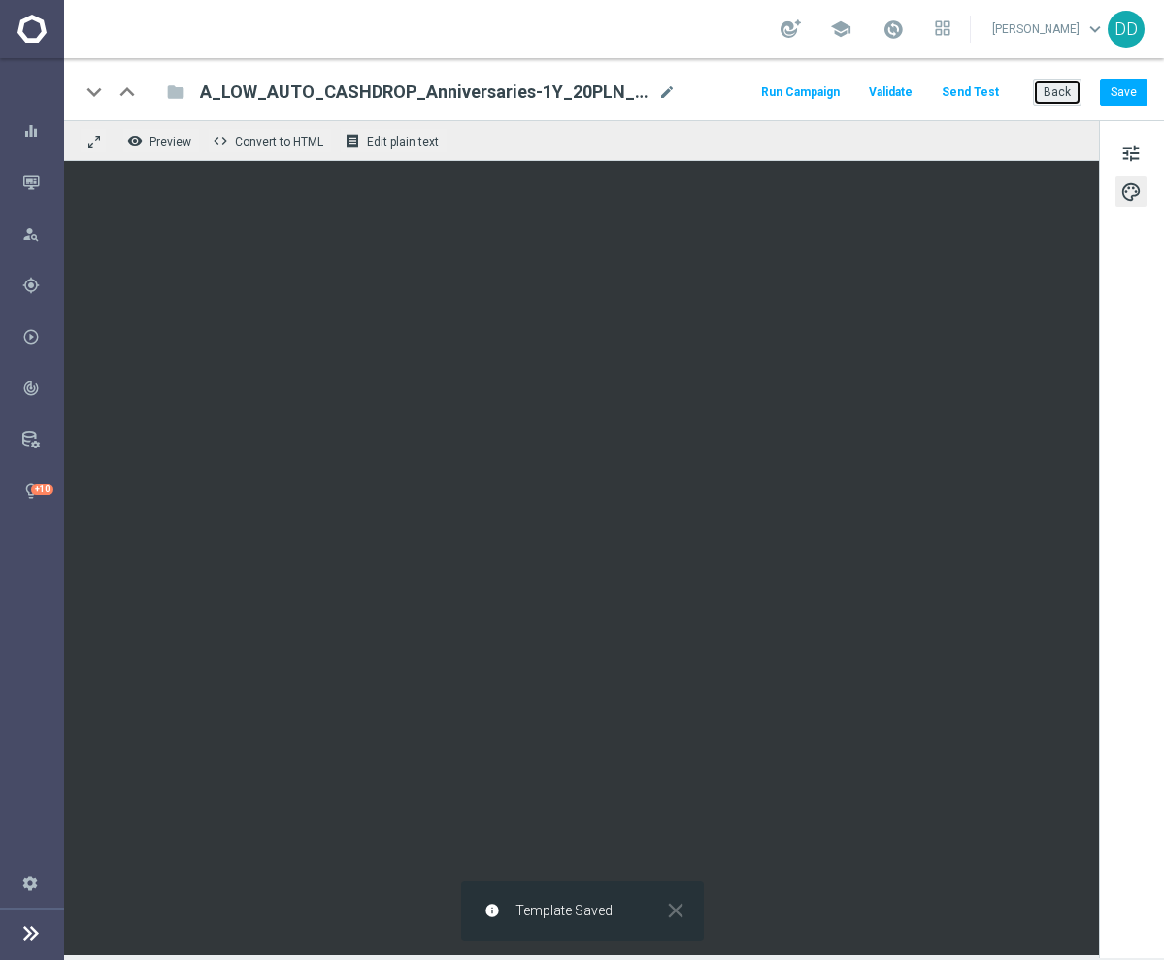
click at [1058, 98] on button "Back" at bounding box center [1057, 92] width 49 height 27
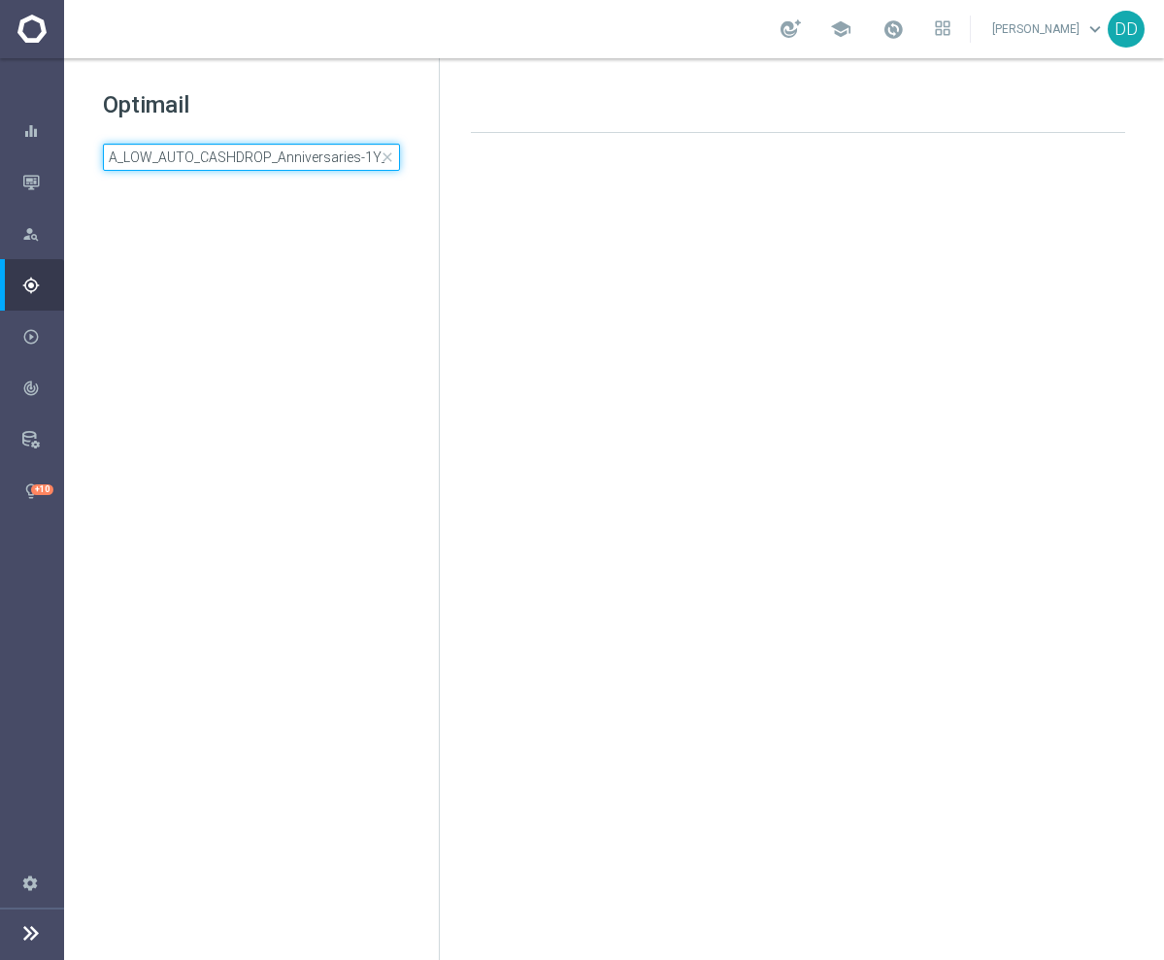
click at [317, 150] on input "A_LOW_AUTO_CASHDROP_Anniversaries-1Y_20PLN_once" at bounding box center [251, 157] width 297 height 27
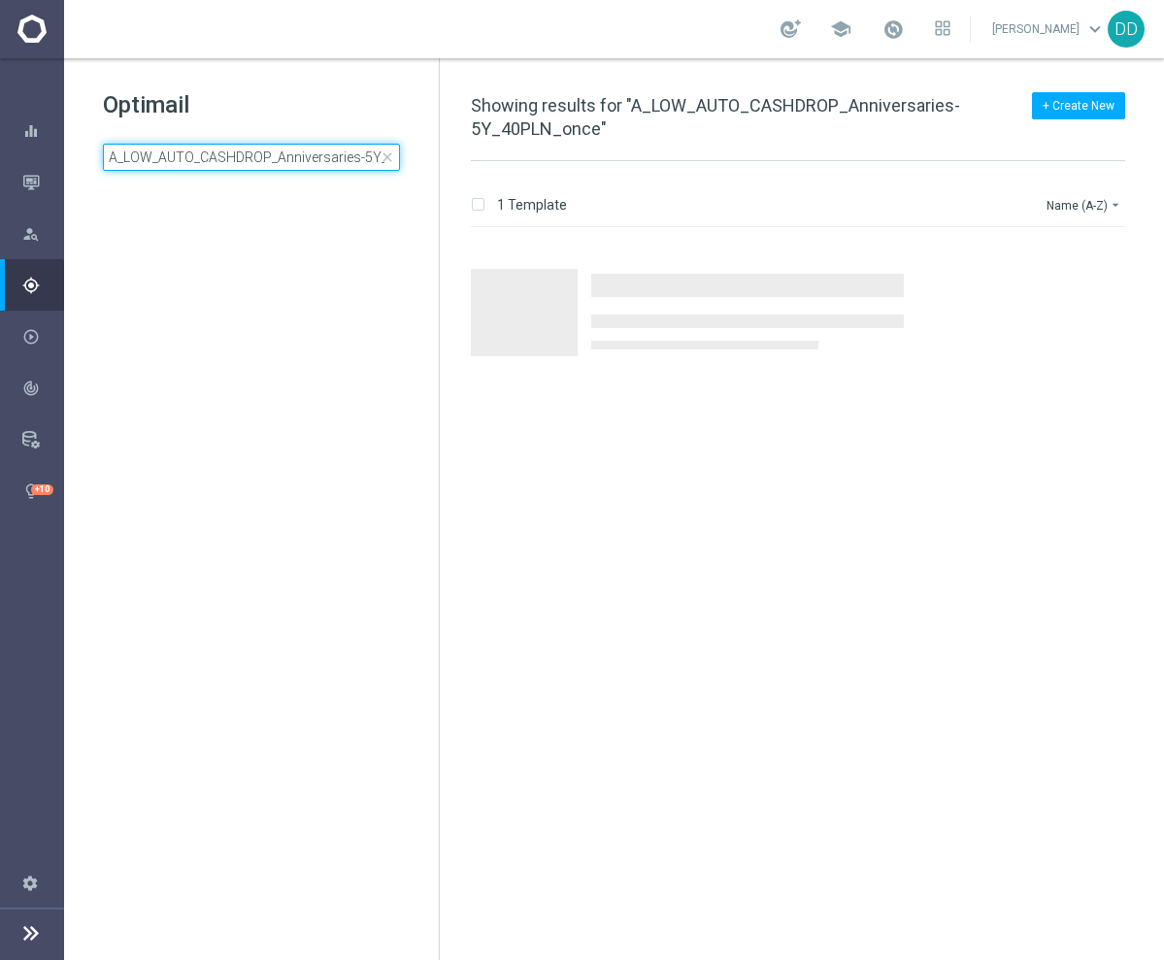
scroll to position [0, 70]
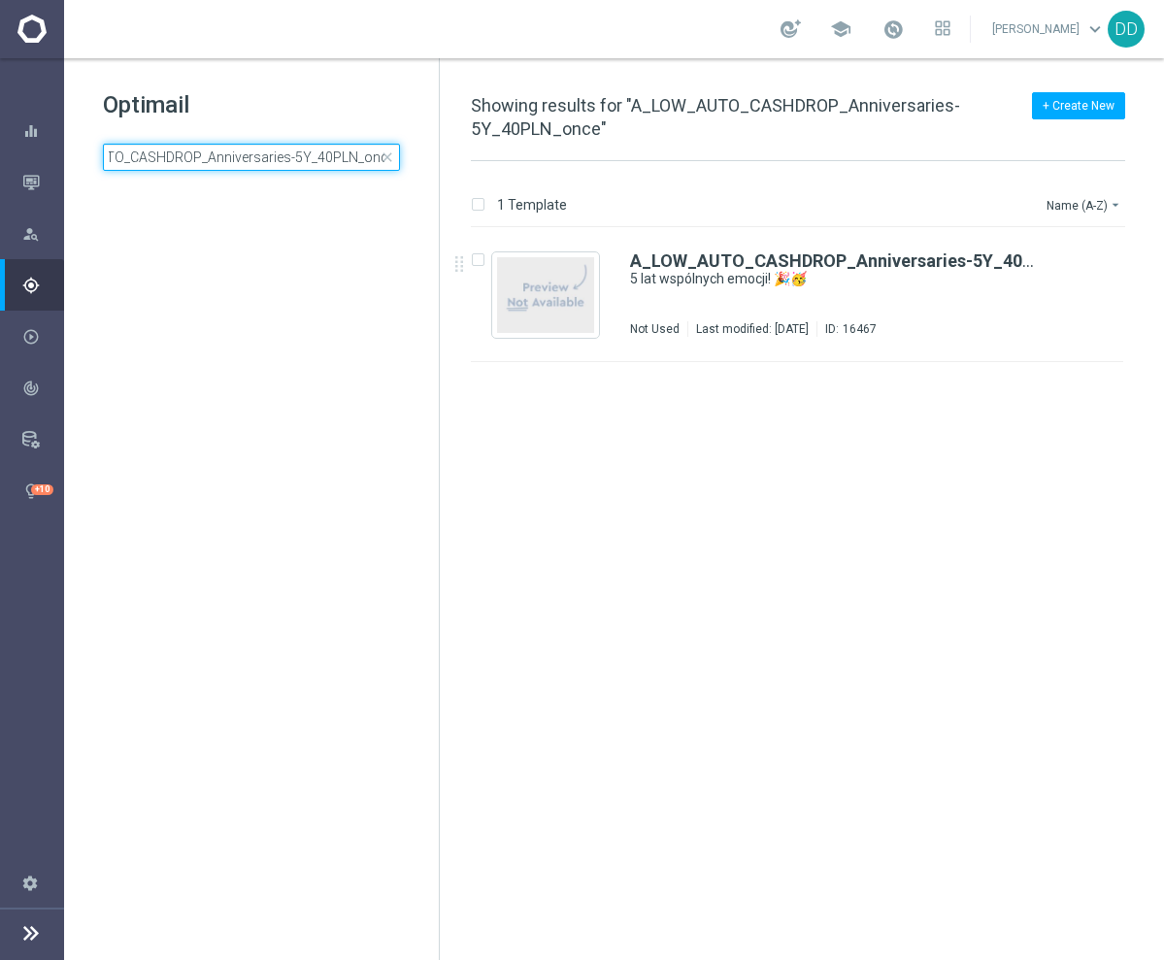
type input "A_LOW_AUTO_CASHDROP_Anniversaries-5Y_40PLN_once"
drag, startPoint x: 486, startPoint y: 225, endPoint x: 771, endPoint y: 322, distance: 300.5
click at [771, 322] on div "Last modified: [DATE]" at bounding box center [752, 329] width 128 height 16
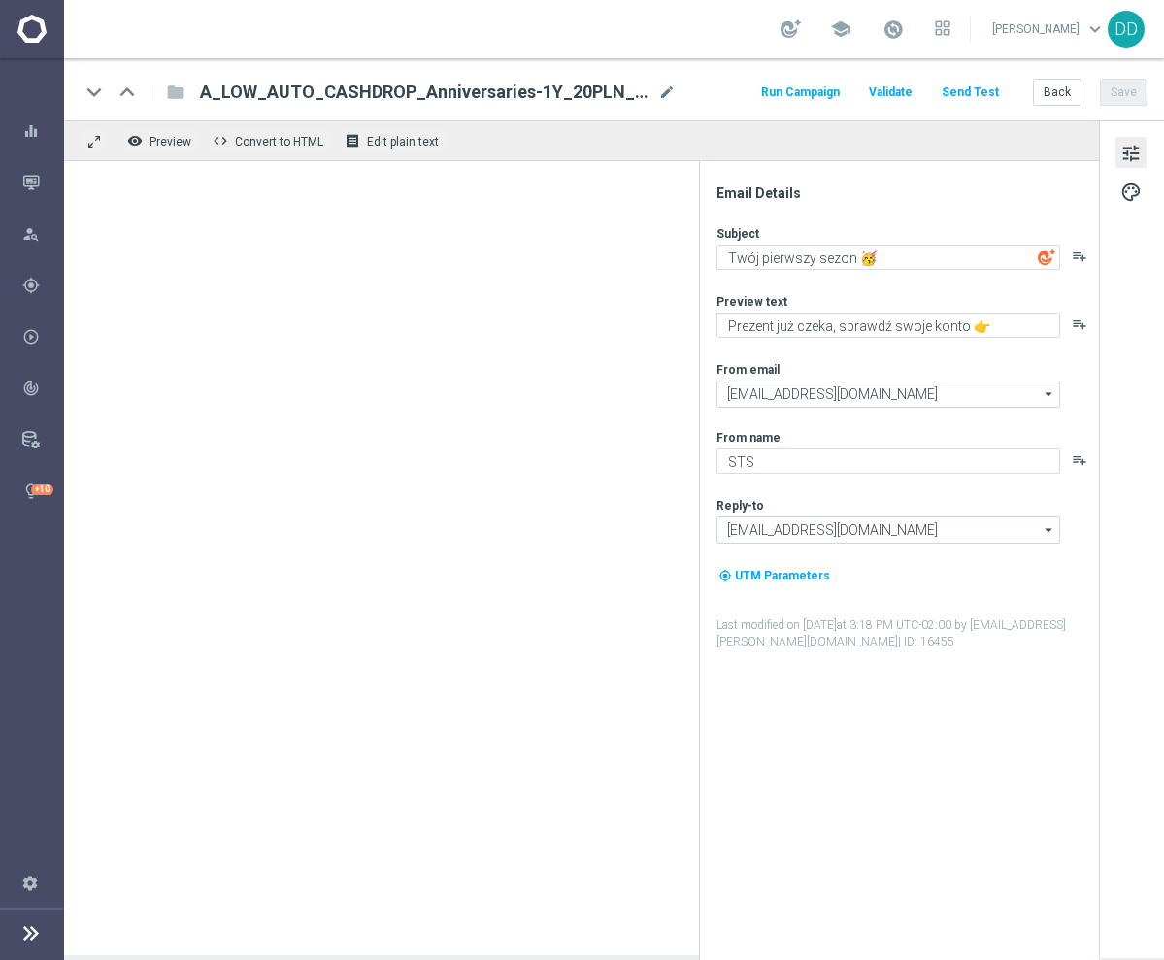
type textarea "5 lat wspólnych emocji! 🎉🥳"
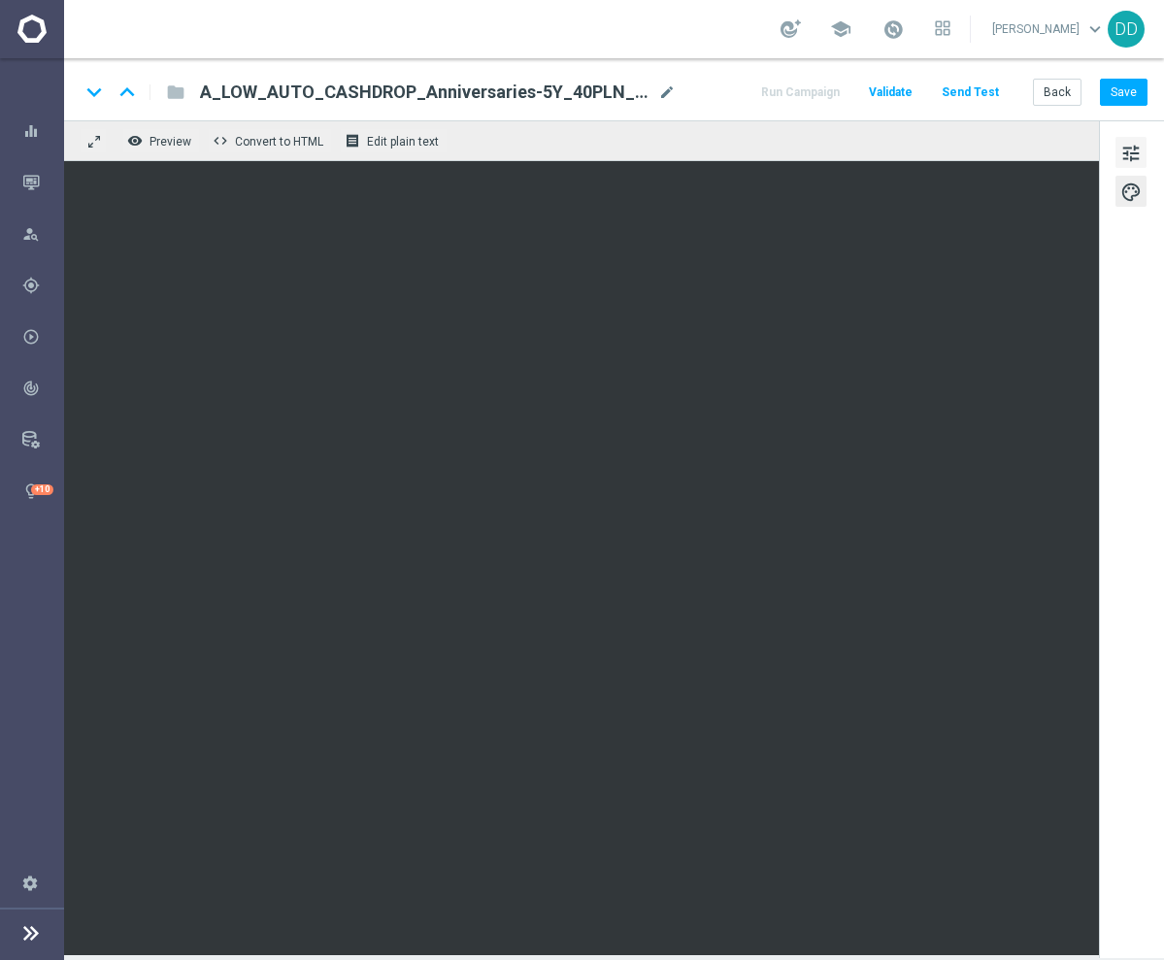
click at [1128, 162] on span "tune" at bounding box center [1130, 153] width 21 height 25
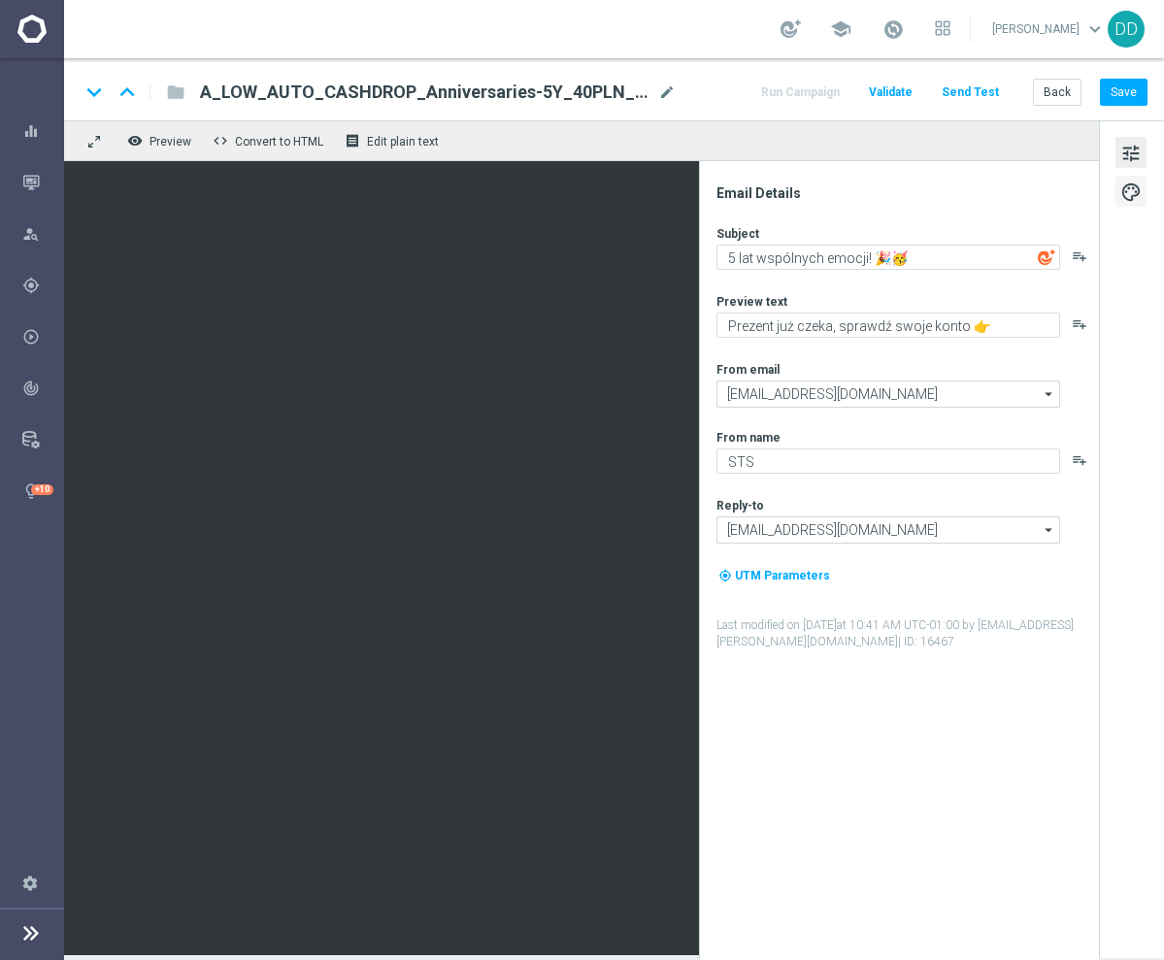
click at [1134, 188] on span "palette" at bounding box center [1130, 192] width 21 height 25
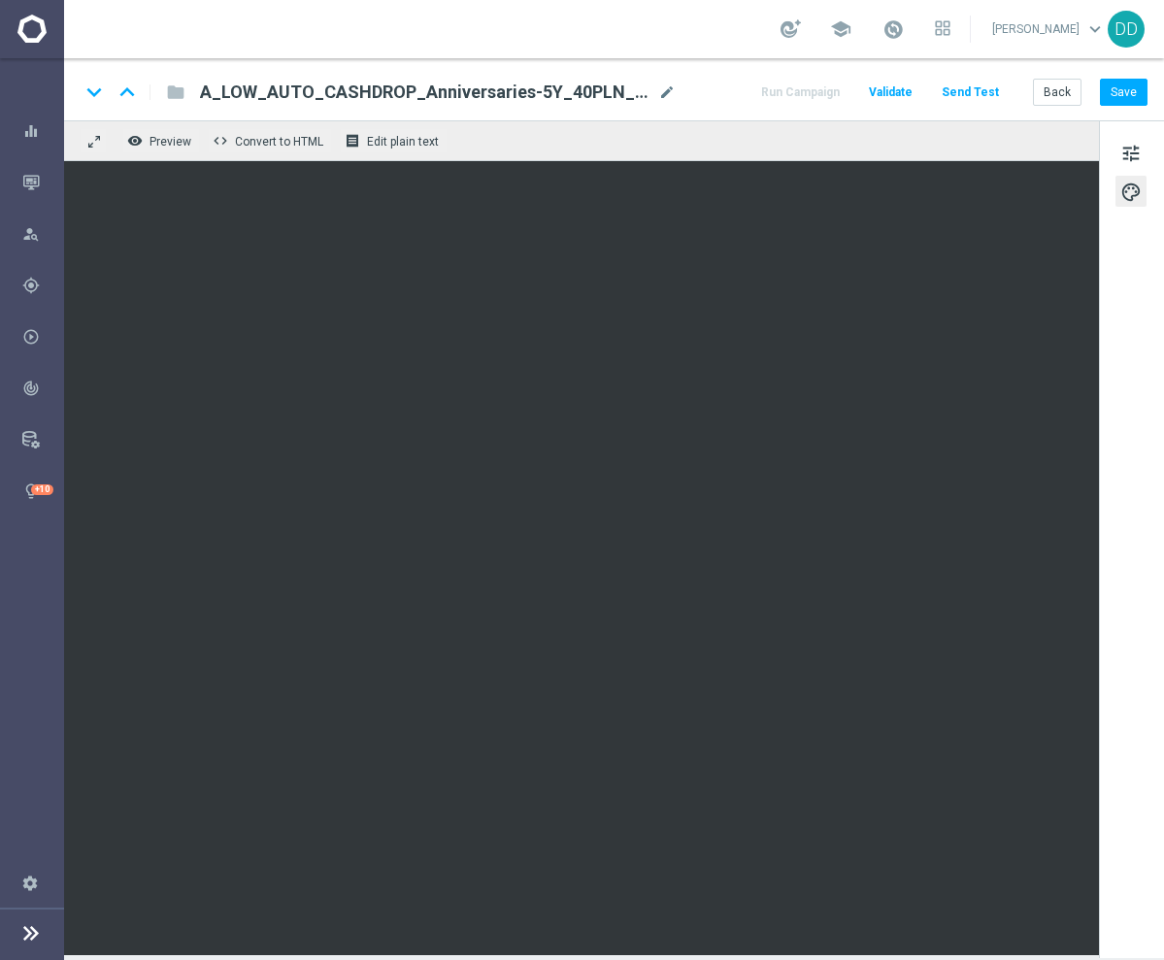
click at [1123, 106] on div "keyboard_arrow_down keyboard_arrow_up folder A_LOW_AUTO_CASHDROP_Anniversaries-…" at bounding box center [614, 89] width 1100 height 62
click at [1122, 98] on button "Save" at bounding box center [1124, 92] width 48 height 27
click at [1044, 98] on button "Back" at bounding box center [1057, 92] width 49 height 27
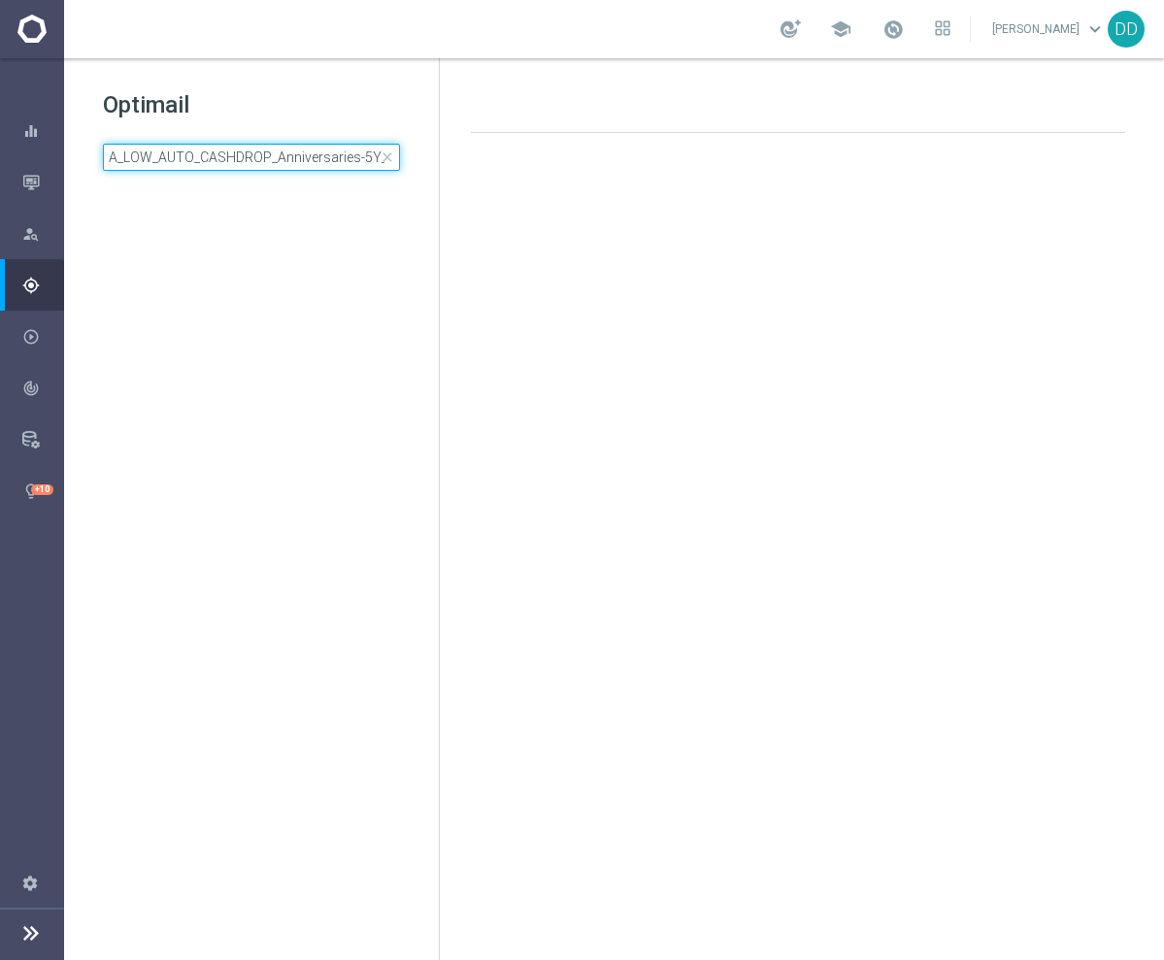
click at [346, 153] on input "A_LOW_AUTO_CASHDROP_Anniversaries-5Y_40PLN_once" at bounding box center [251, 157] width 297 height 27
type input "A_LOW_CP_ZBR_CS_HIGH-RISK_100do50_30d"
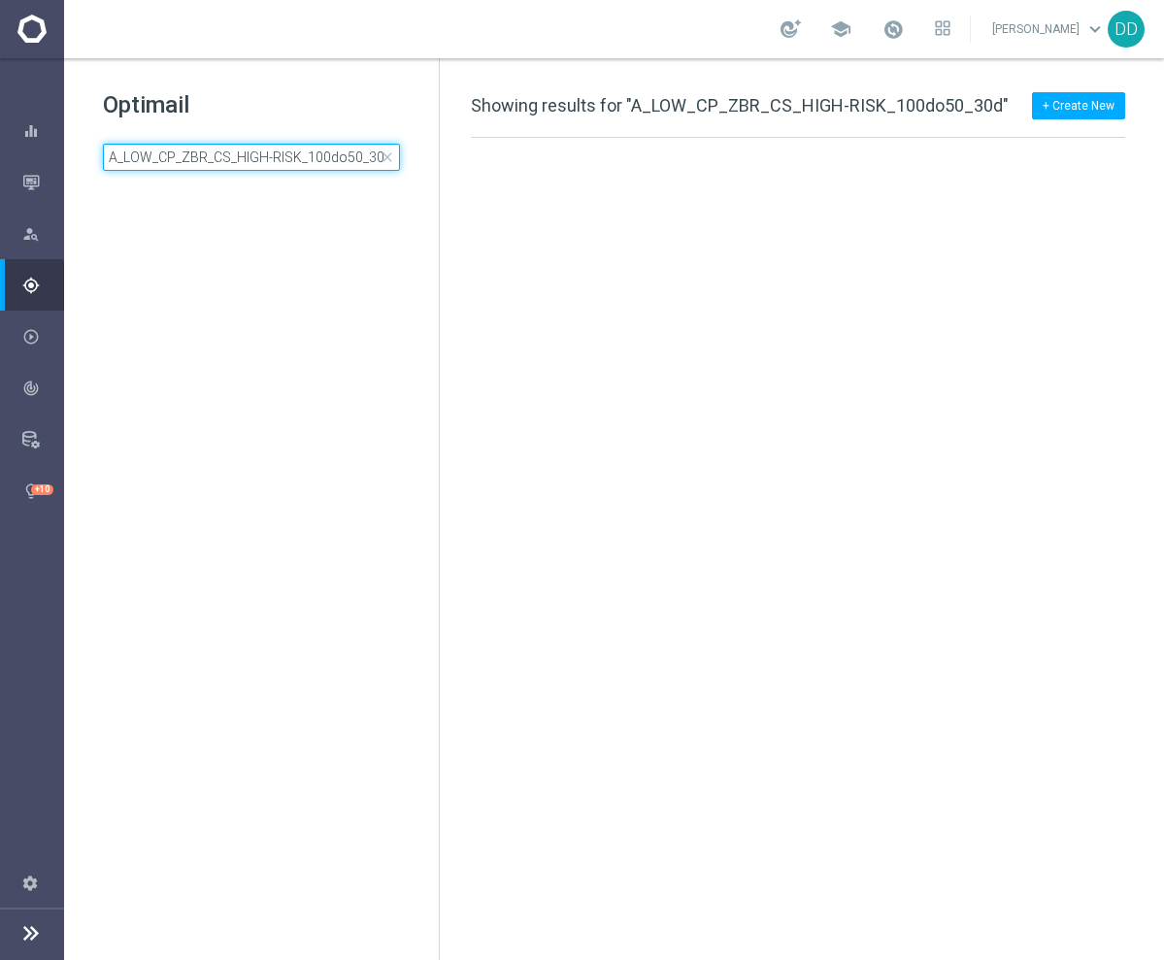
scroll to position [0, 2]
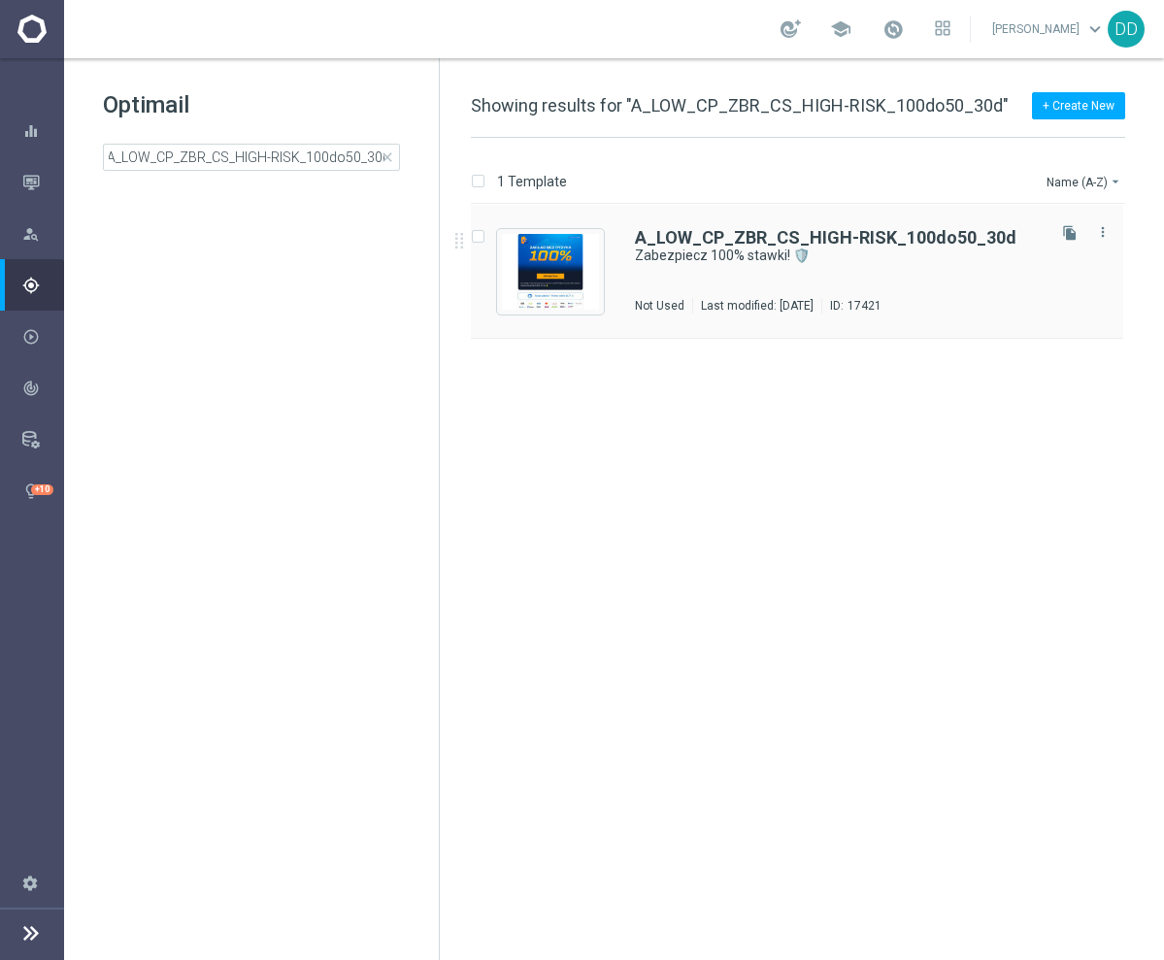
click at [715, 268] on div "A_LOW_CP_ZBR_CS_HIGH-RISK_100do50_30d Zabezpiecz 100% stawki! 🛡️ Not Used Last …" at bounding box center [838, 271] width 407 height 84
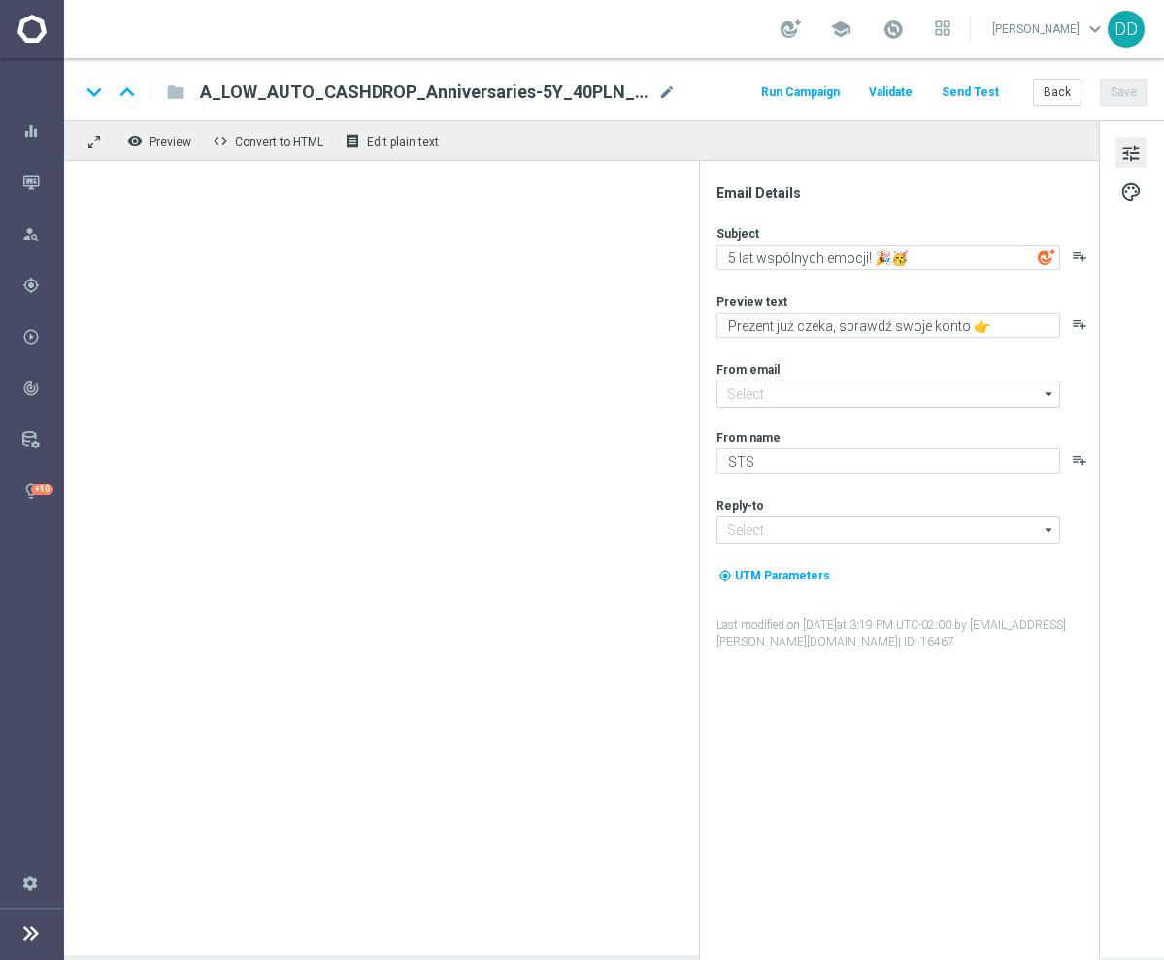
type input "[EMAIL_ADDRESS][DOMAIN_NAME]"
type textarea "Zabezpiecz 100% stawki! 🛡️"
type textarea "Specjalna oferta tylko dla Ciebie 💥"
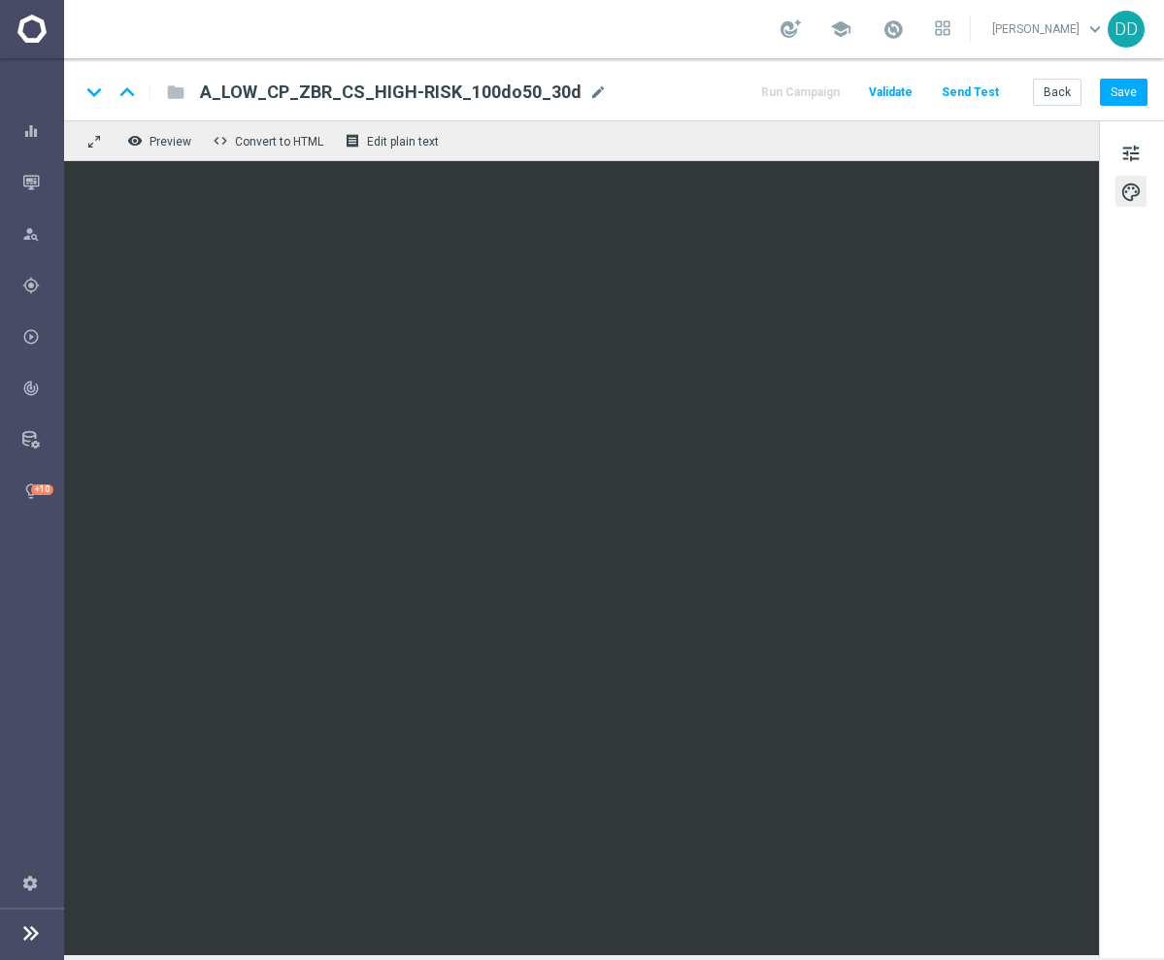
click at [1114, 106] on div "keyboard_arrow_down keyboard_arrow_up folder A_LOW_CP_ZBR_CS_HIGH-RISK_100do50_…" at bounding box center [614, 89] width 1100 height 62
click at [1122, 95] on button "Save" at bounding box center [1124, 92] width 48 height 27
click at [1064, 90] on button "Back" at bounding box center [1057, 92] width 49 height 27
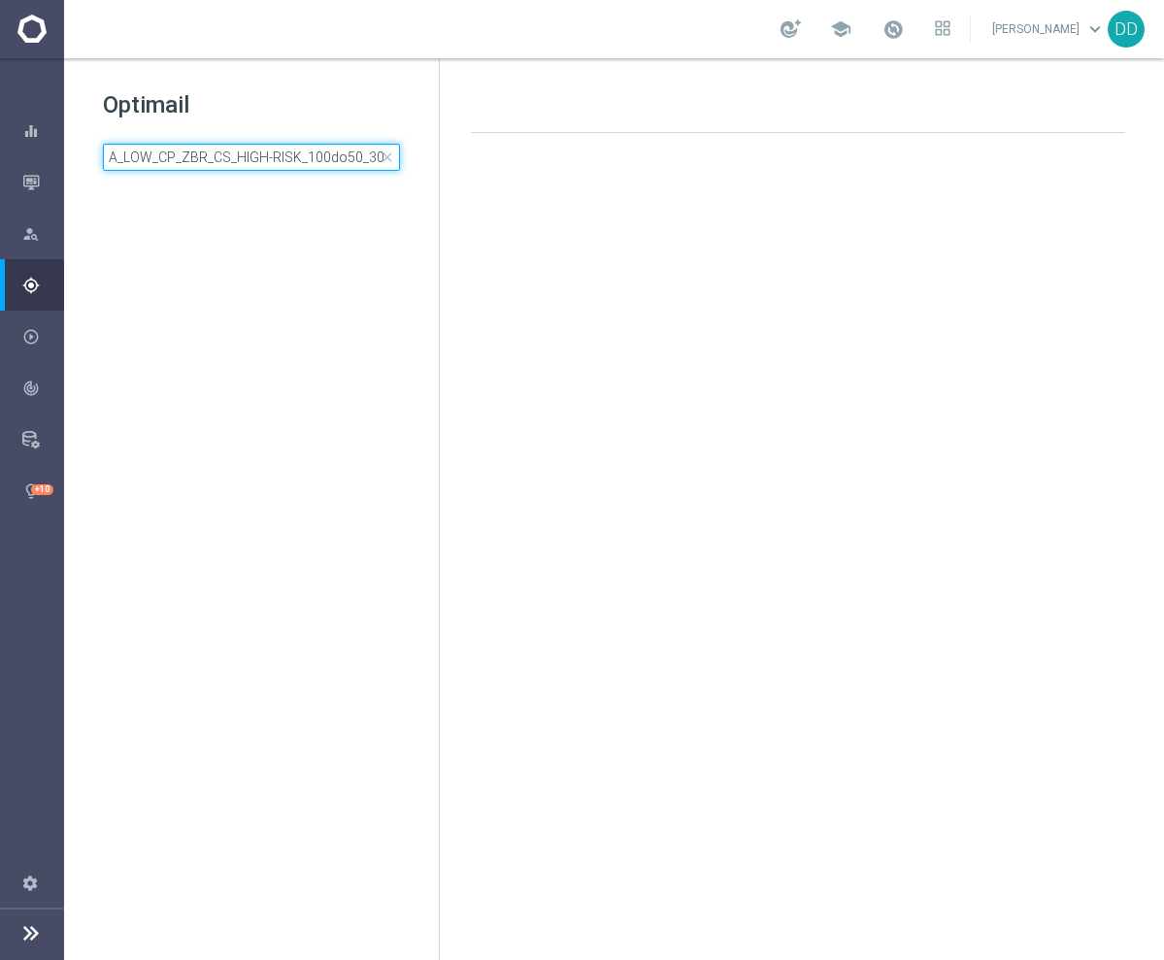
click at [328, 165] on input "A_LOW_CP_ZBR_CS_HIGH-RISK_100do50_30d" at bounding box center [251, 157] width 297 height 27
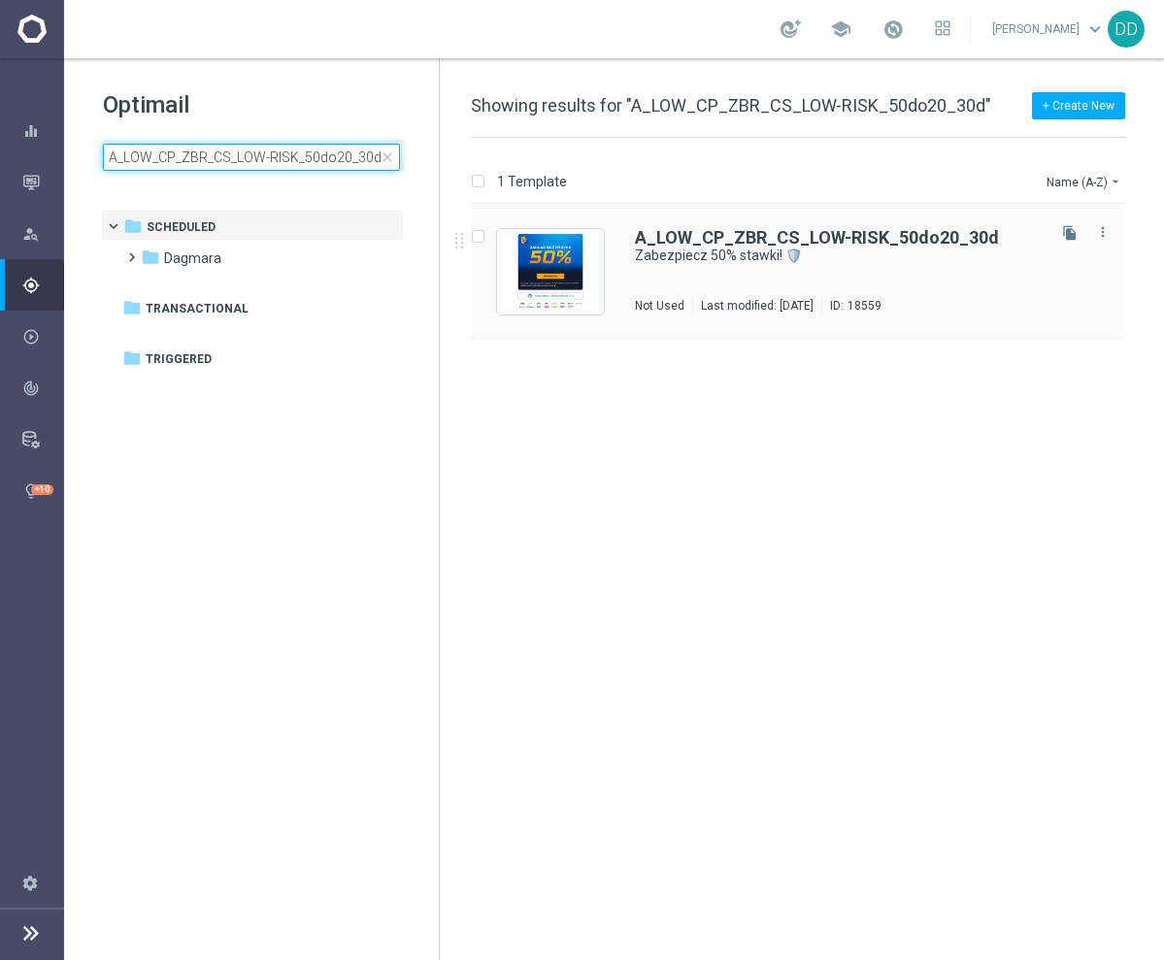
type input "A_LOW_CP_ZBR_CS_LOW-RISK_50do20_30d"
click at [808, 274] on div "A_LOW_CP_ZBR_CS_LOW-RISK_50do20_30d Zabezpiecz 50% stawki! 🛡️ In use Last modif…" at bounding box center [838, 271] width 407 height 84
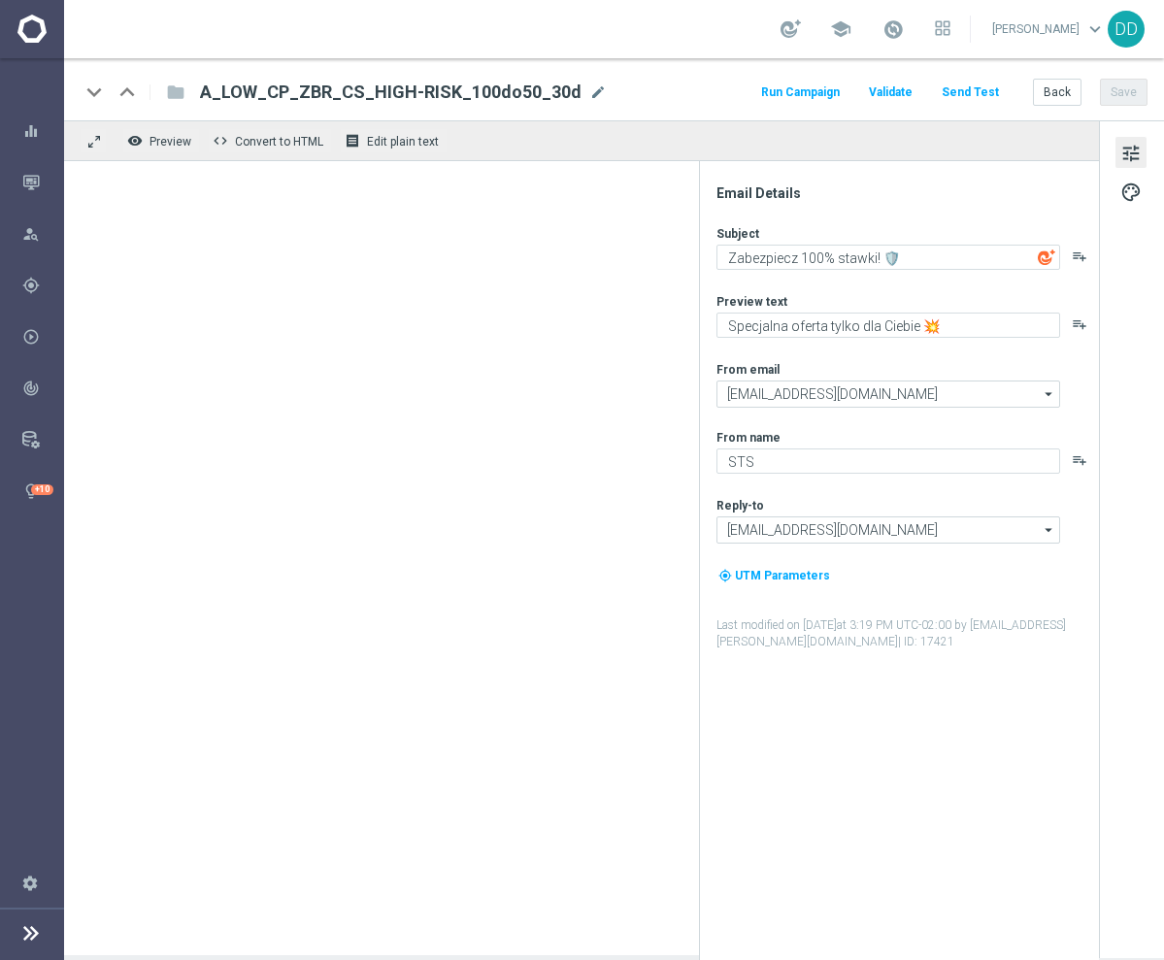
type textarea "Zabezpiecz 50% stawki! 🛡️"
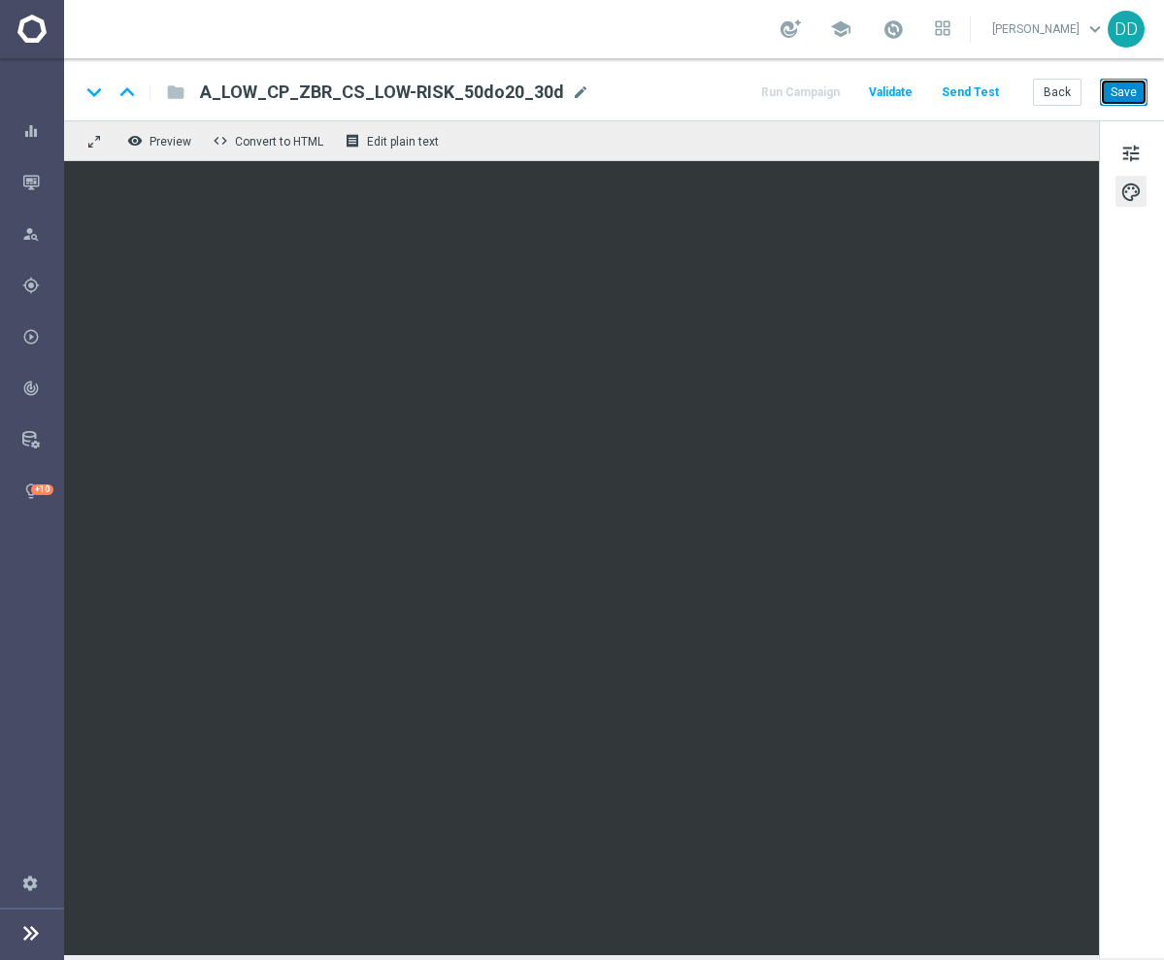
click at [1113, 100] on button "Save" at bounding box center [1124, 92] width 48 height 27
click at [1067, 100] on button "Back" at bounding box center [1057, 92] width 49 height 27
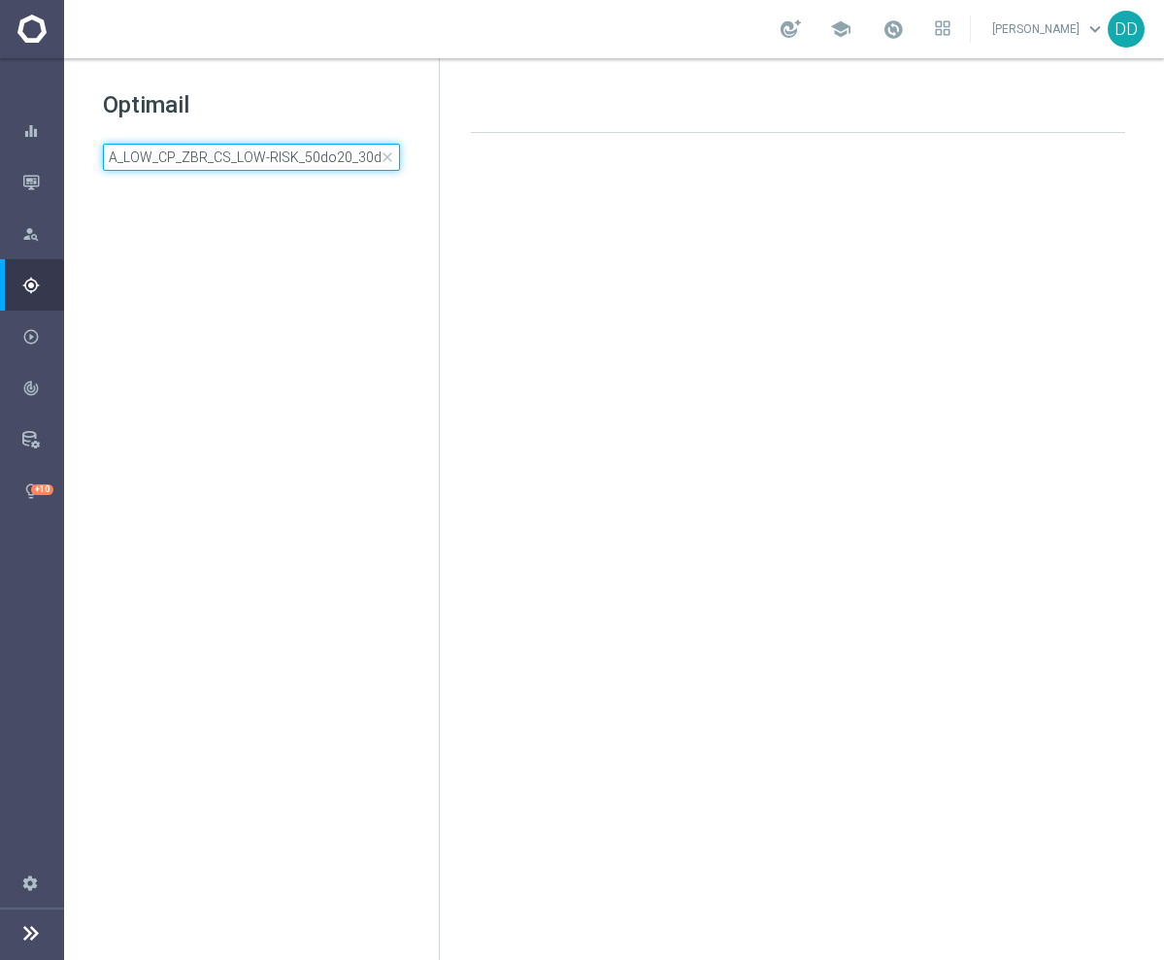
click at [303, 160] on input "A_LOW_CP_ZBR_CS_LOW-RISK_50do20_30d" at bounding box center [251, 157] width 297 height 27
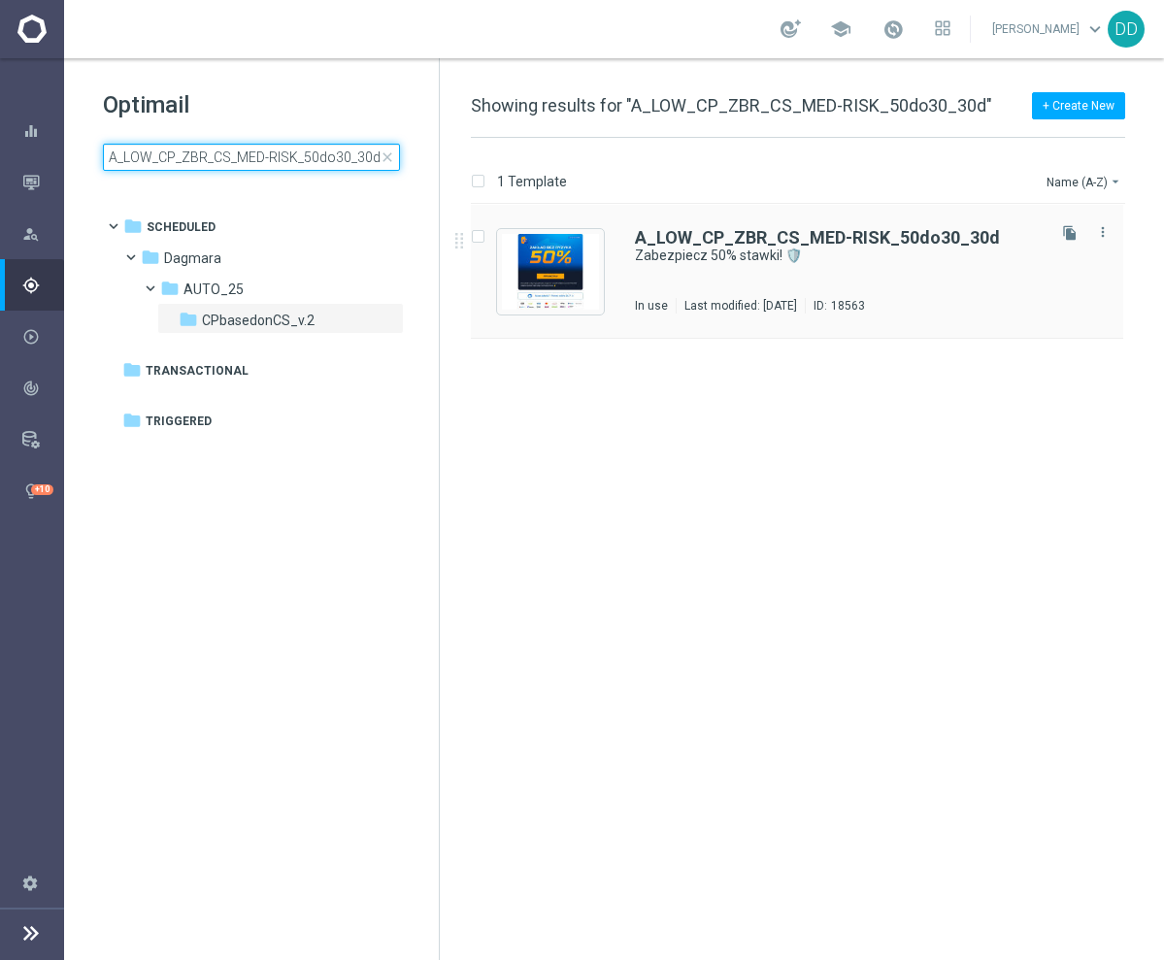
type input "A_LOW_CP_ZBR_CS_MED-RISK_50do30_30d"
click at [763, 266] on div "A_LOW_CP_ZBR_CS_MED-RISK_50do30_30d Zabezpiecz 50% stawki! 🛡️ In use Last modif…" at bounding box center [838, 271] width 407 height 84
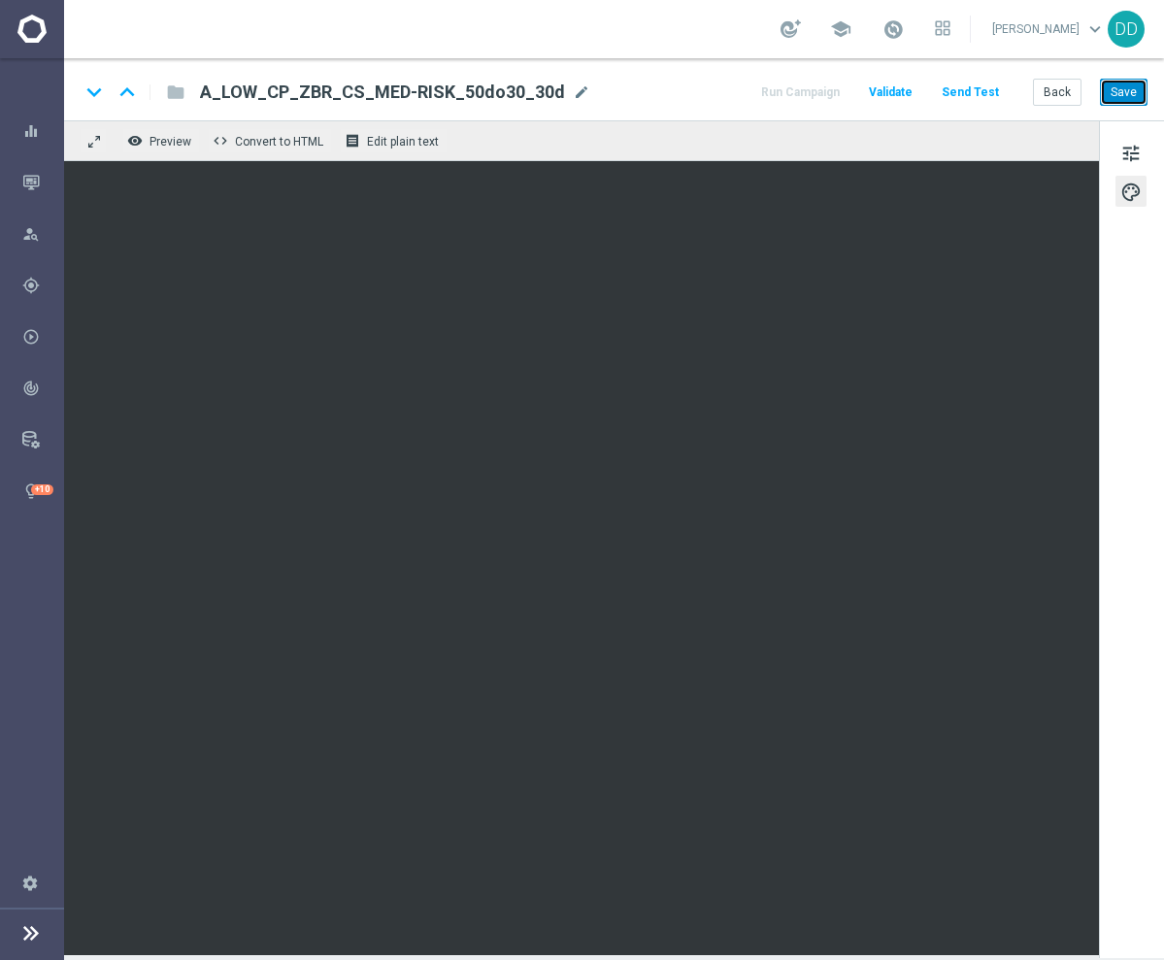
click at [1113, 93] on button "Save" at bounding box center [1124, 92] width 48 height 27
click at [1046, 102] on button "Back" at bounding box center [1057, 92] width 49 height 27
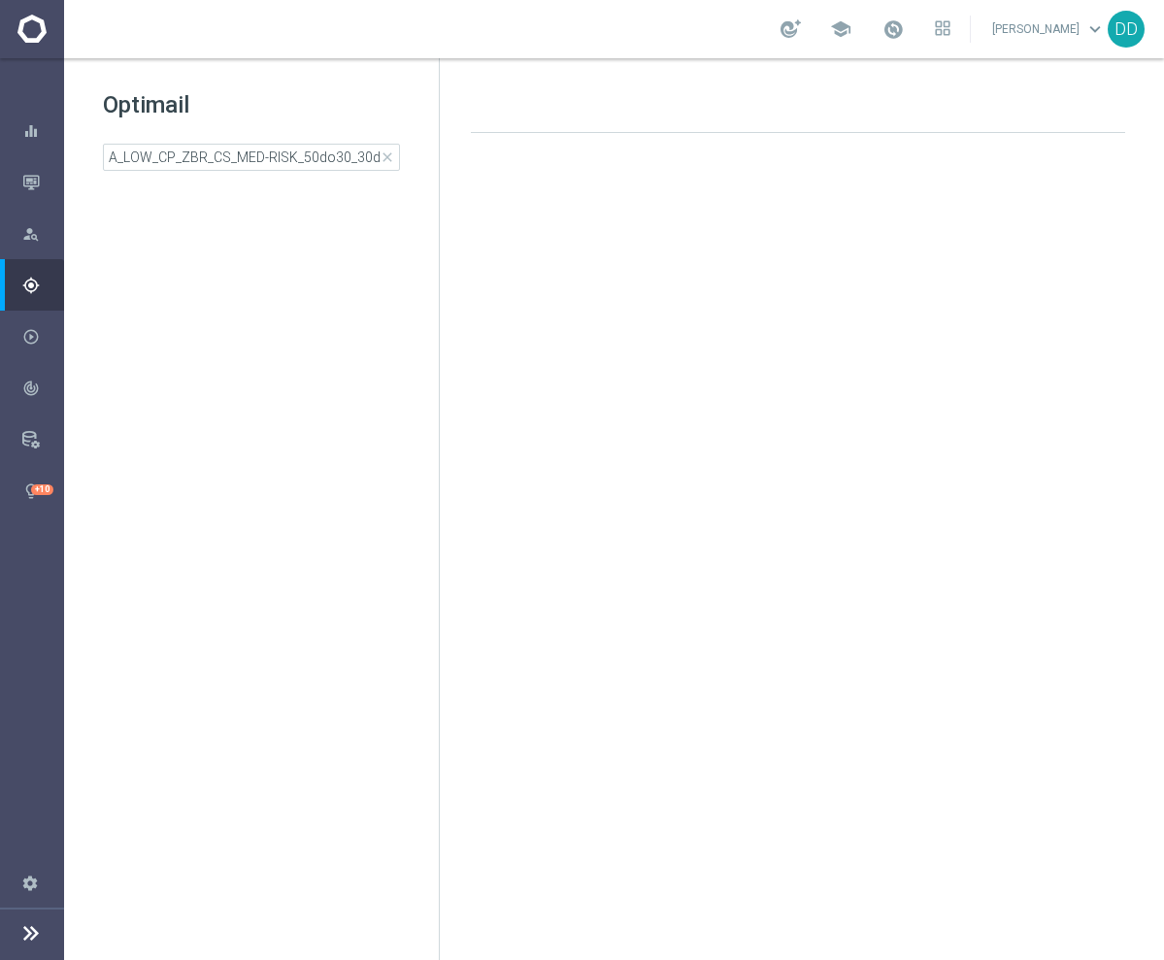
click at [322, 171] on div "Optimail A_LOW_CP_ZBR_CS_MED-RISK_50do30_30d close folder 1 Folder create_new_f…" at bounding box center [251, 178] width 375 height 241
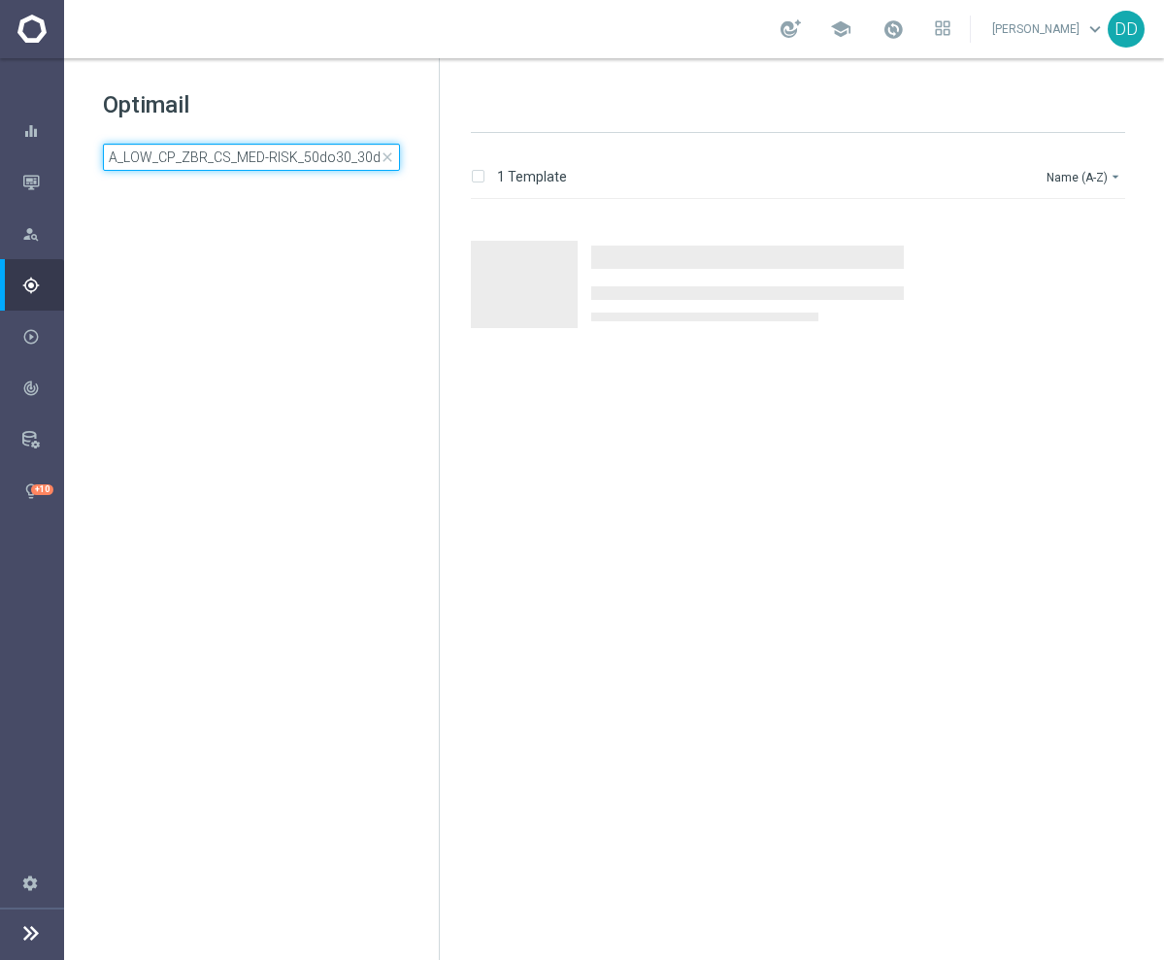
click at [321, 156] on input "A_LOW_CP_ZBR_CS_MED-RISK_50do30_30d" at bounding box center [251, 157] width 297 height 27
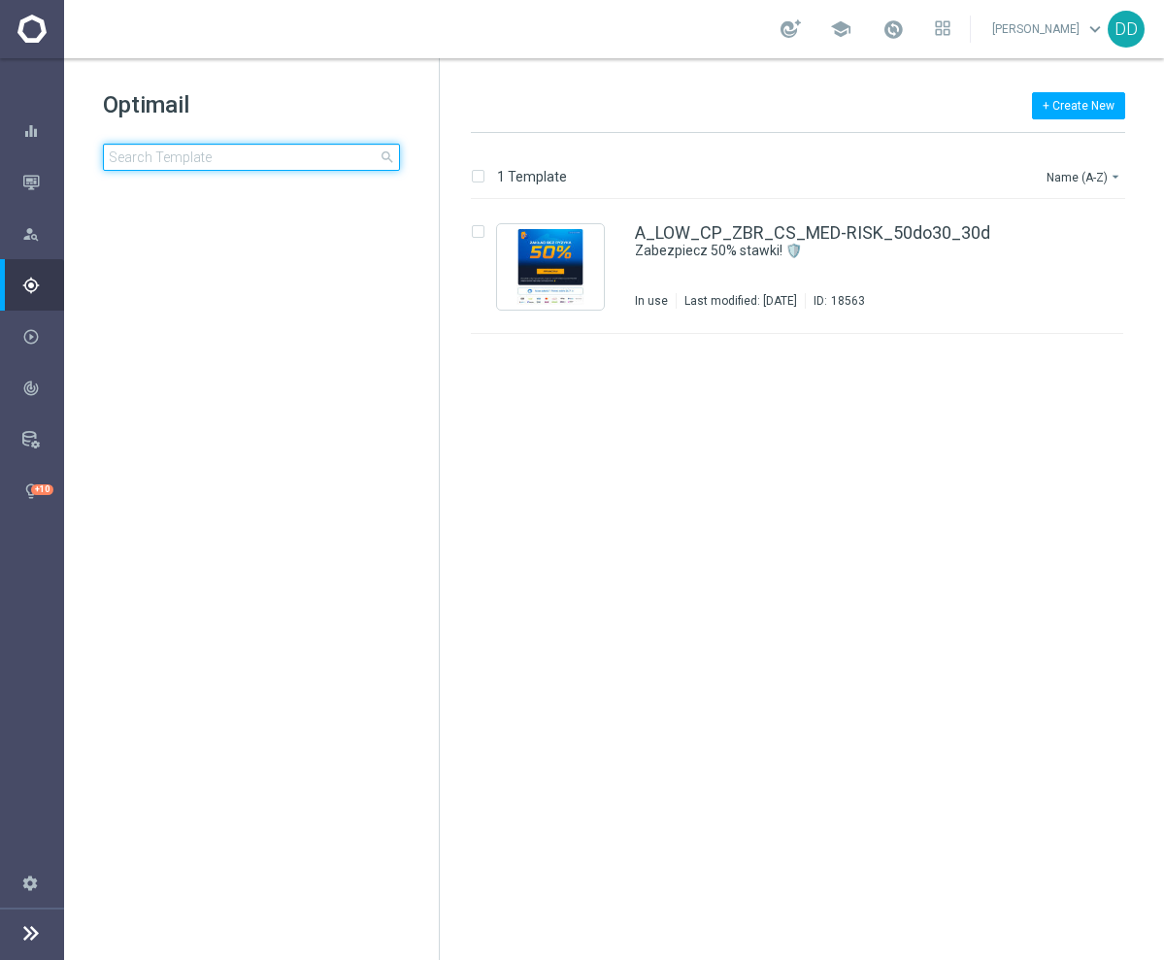
type input "A_LOW_CP_ZBR_CS_MIN-RISK_50do10_30d"
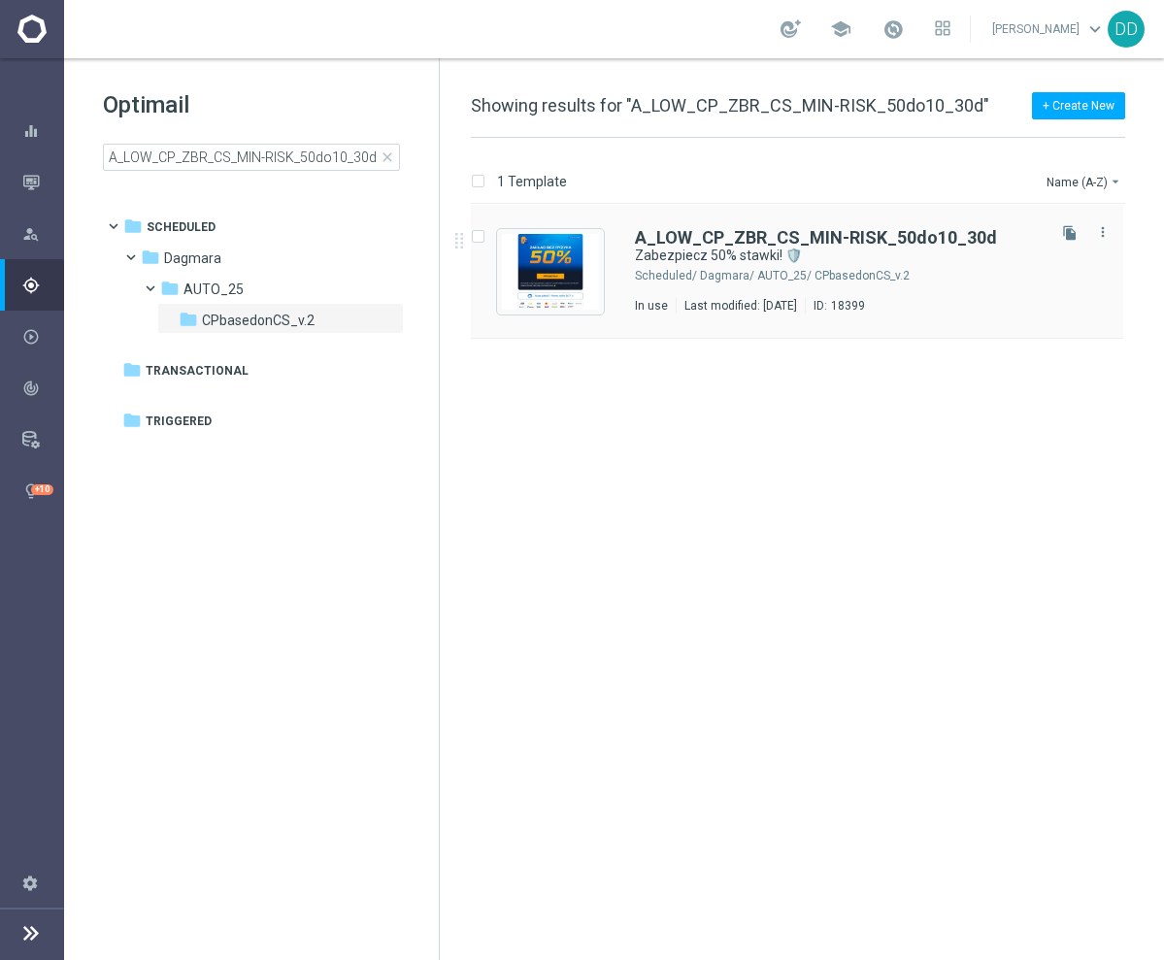
click at [805, 298] on div "Last modified: [DATE]" at bounding box center [741, 306] width 128 height 16
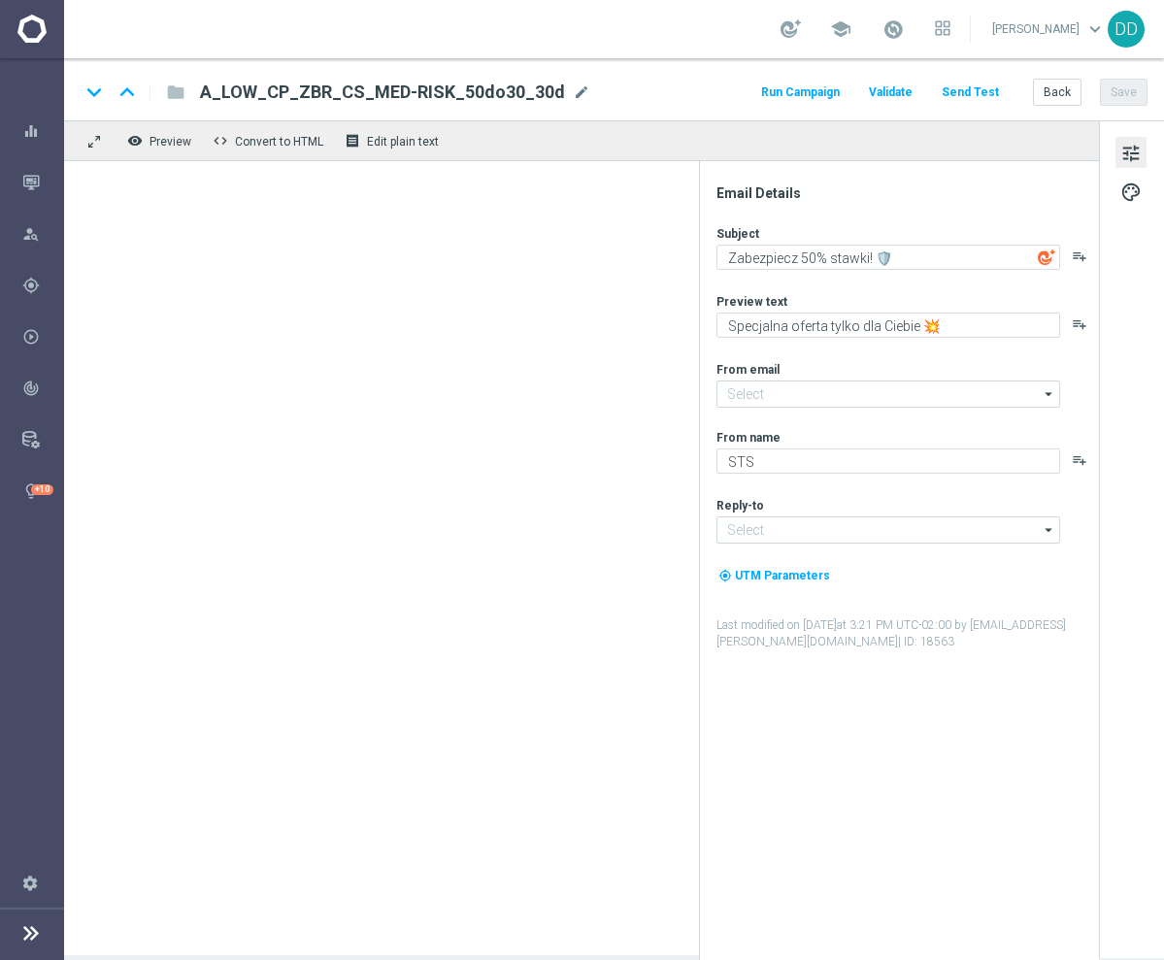
type input "[EMAIL_ADDRESS][DOMAIN_NAME]"
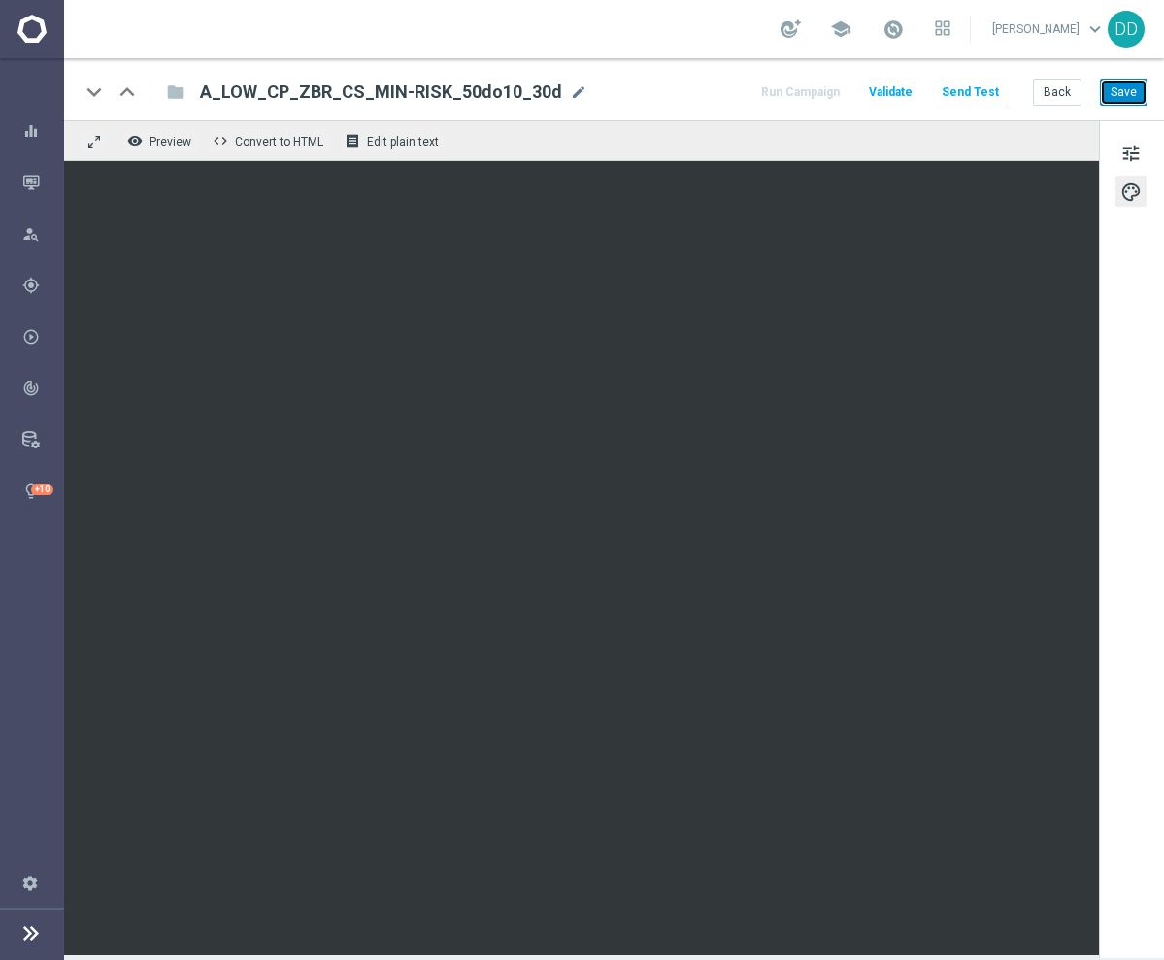
click at [1136, 79] on button "Save" at bounding box center [1124, 92] width 48 height 27
click at [1125, 95] on button "Save" at bounding box center [1124, 92] width 48 height 27
click at [1130, 89] on button "Save" at bounding box center [1124, 92] width 48 height 27
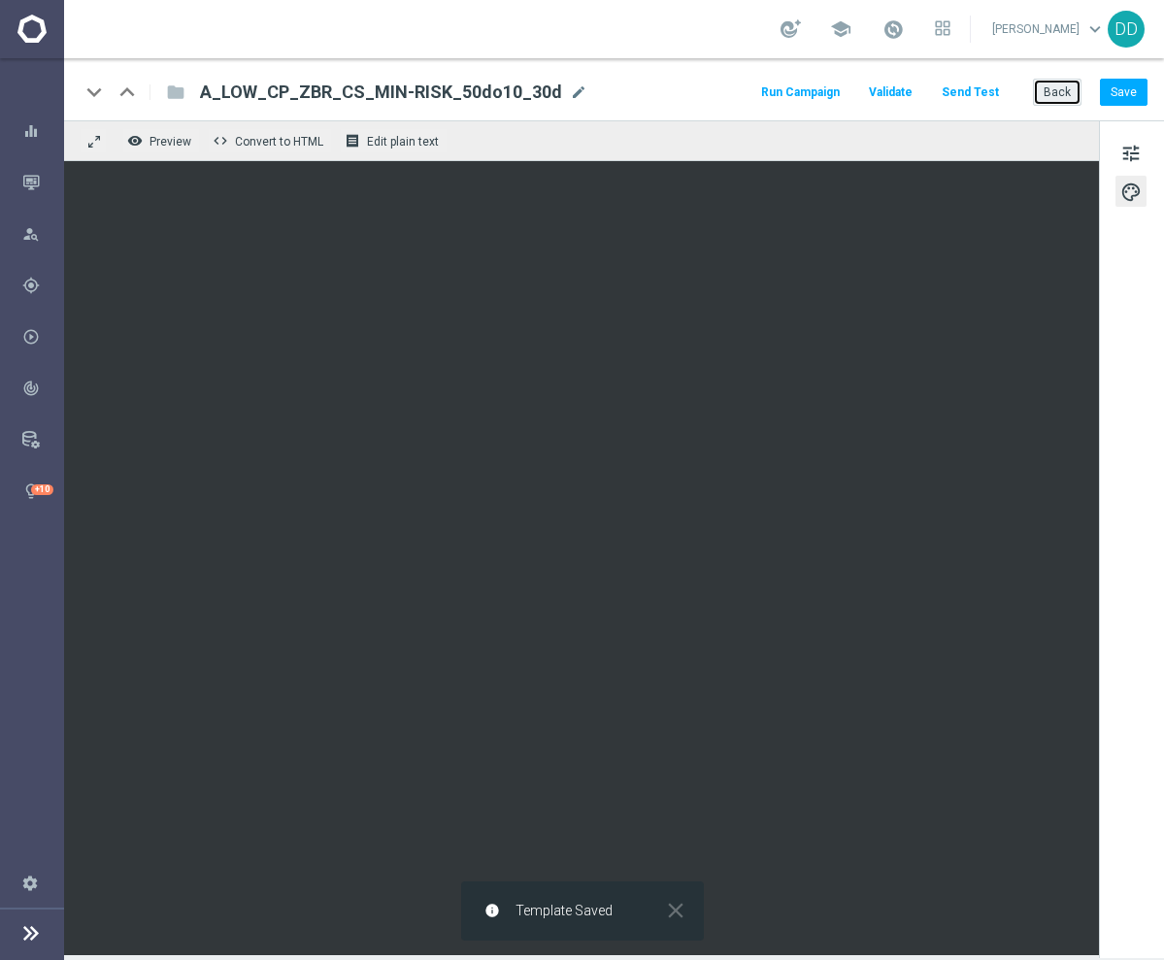
click at [1065, 93] on button "Back" at bounding box center [1057, 92] width 49 height 27
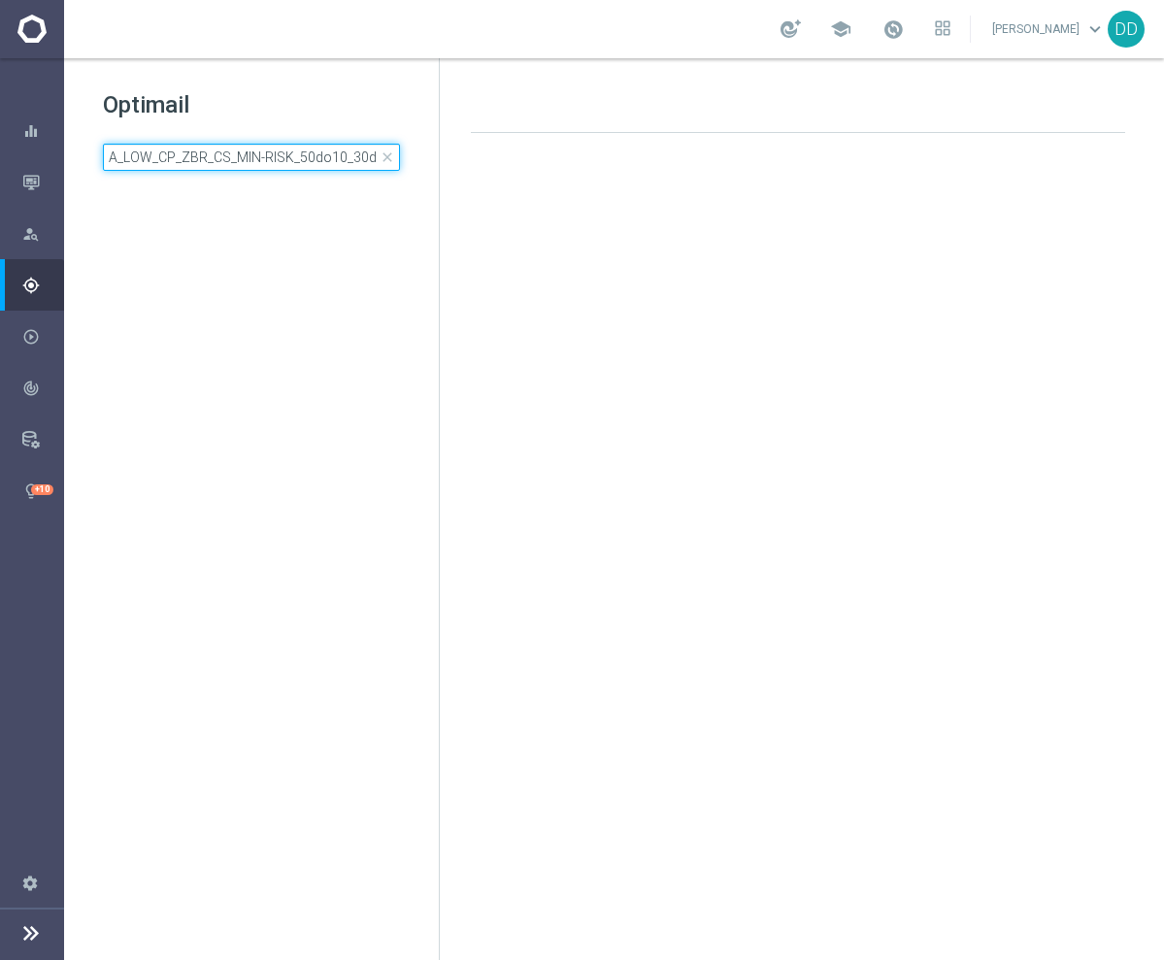
click at [305, 165] on input "A_LOW_CP_ZBR_CS_MIN-RISK_50do10_30d" at bounding box center [251, 157] width 297 height 27
type input "A_LOW-MIN_AUTO_CASHBACK_BG 40% do 50 PLN_14d"
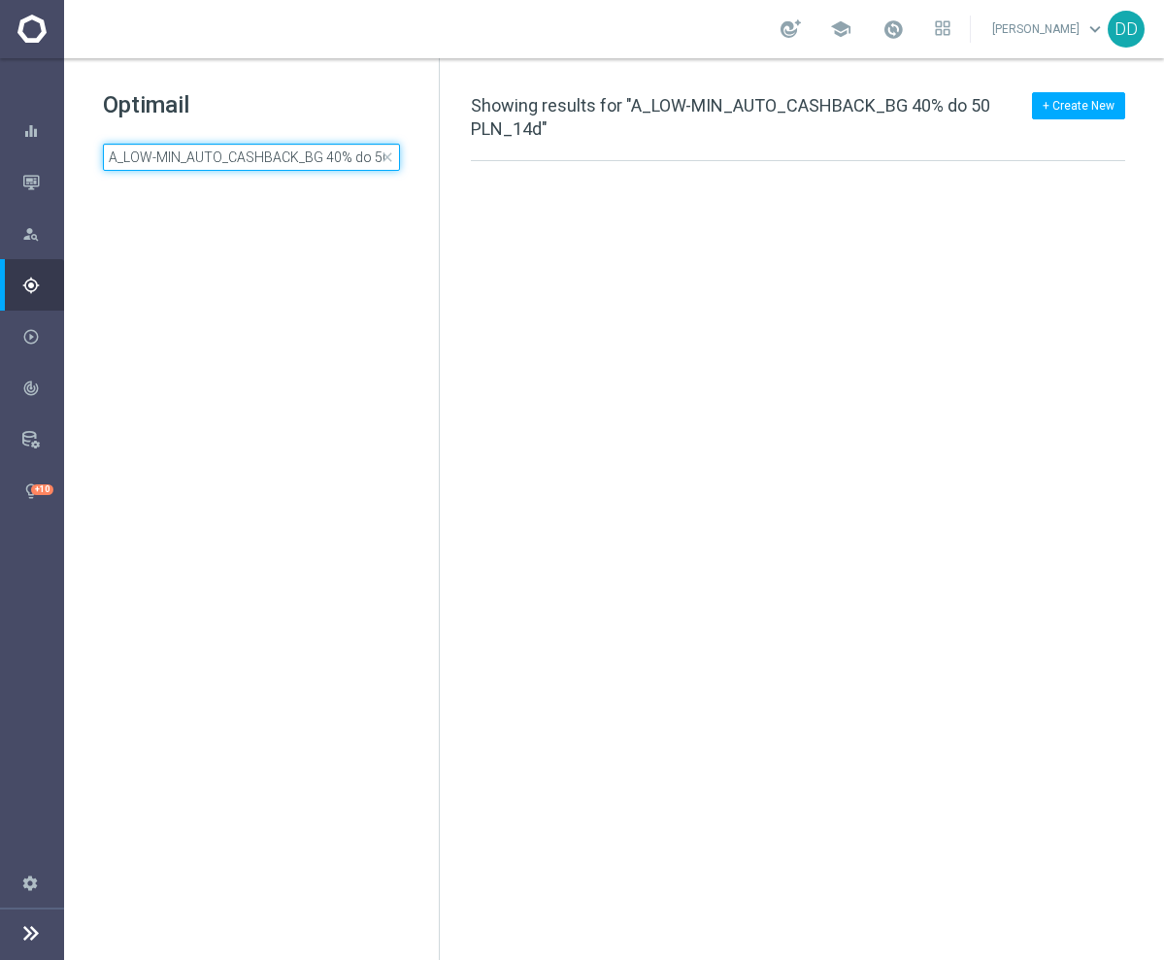
scroll to position [0, 56]
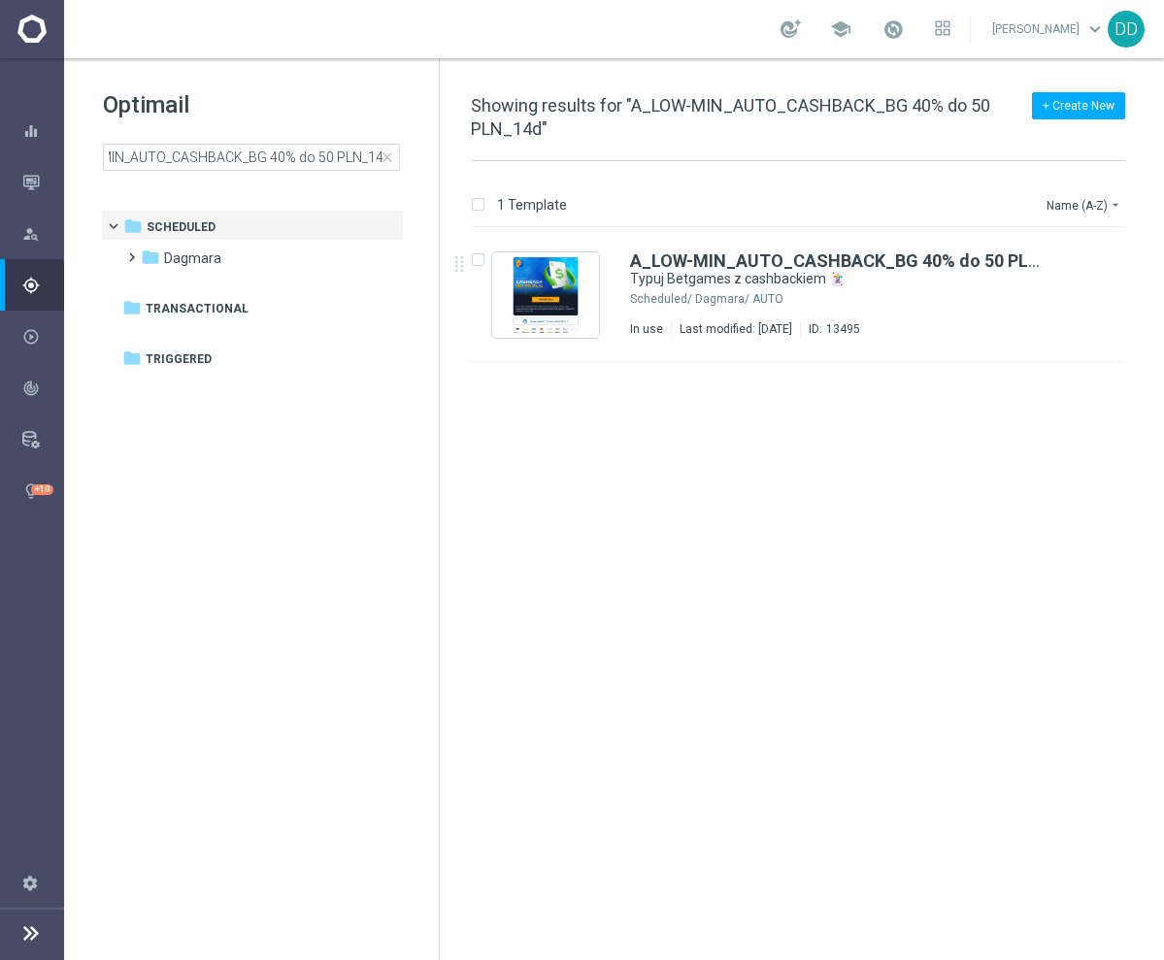
click at [832, 306] on div "Dagmara/ AUTO" at bounding box center [868, 299] width 347 height 16
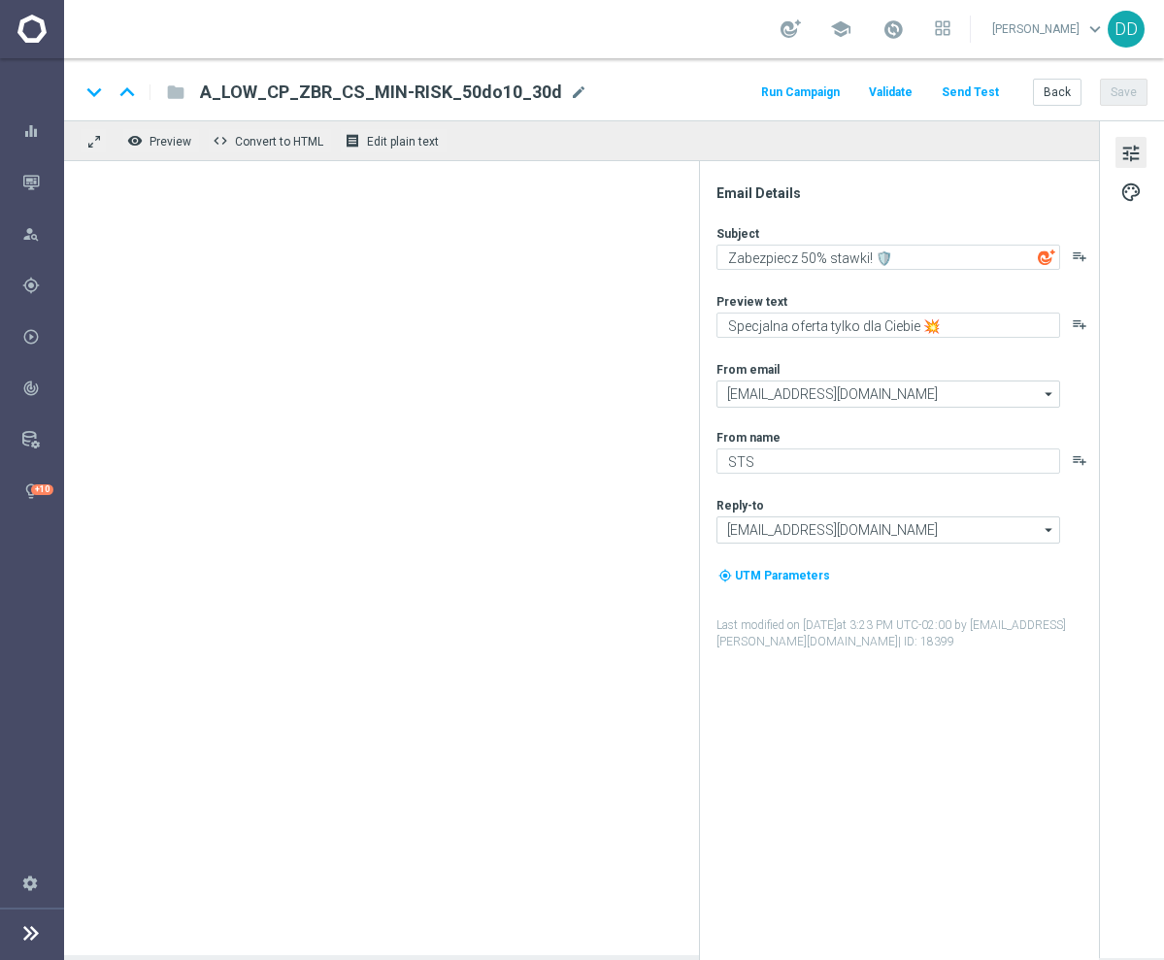
type textarea "Typuj Betgames z cashbackiem 🃏"
type textarea "Obstawiaj gry karciane bez obaw - otrzymasz do 50 PLN zwrotu za nietrafione kup…"
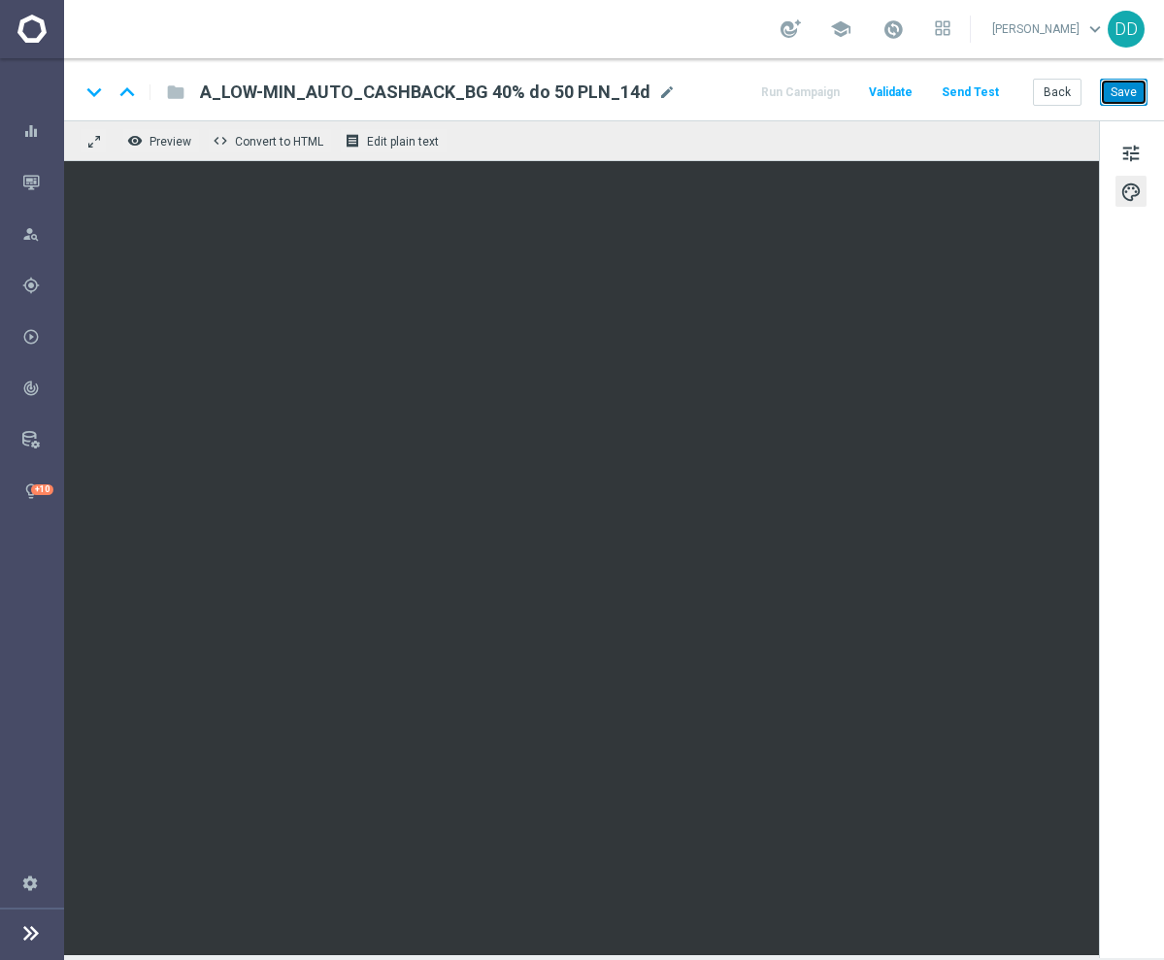
click at [1125, 83] on button "Save" at bounding box center [1124, 92] width 48 height 27
click at [1134, 95] on button "Save" at bounding box center [1124, 92] width 48 height 27
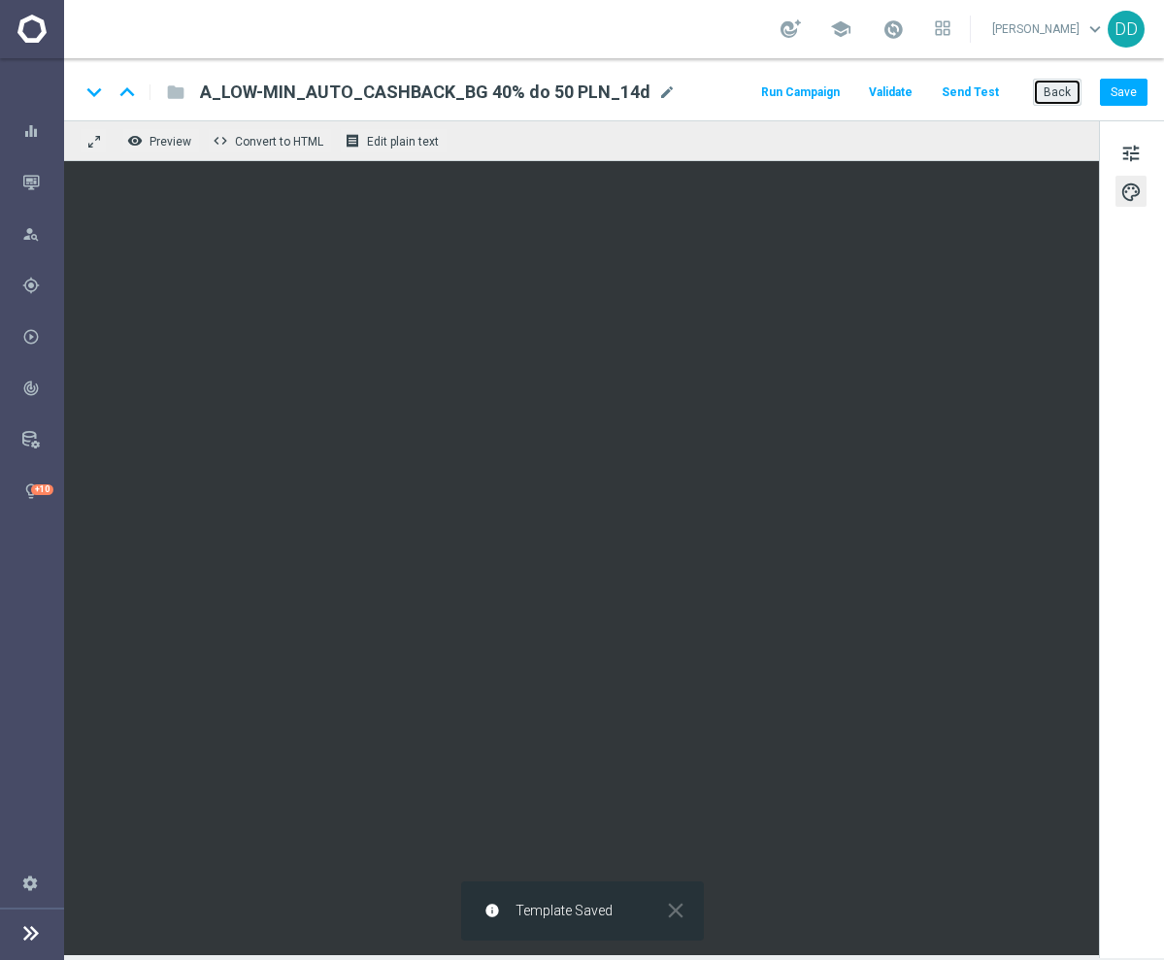
click at [1050, 98] on button "Back" at bounding box center [1057, 92] width 49 height 27
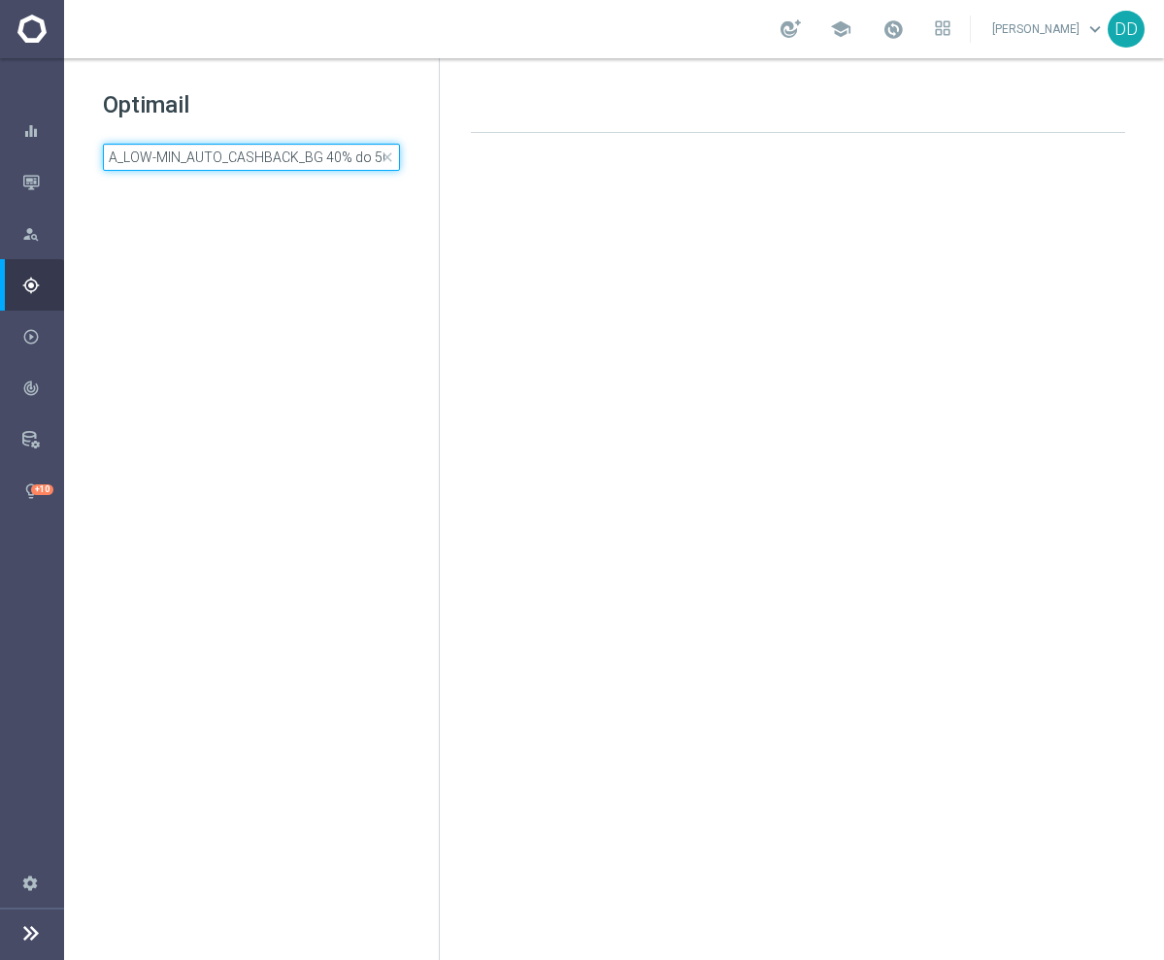
click at [303, 153] on input "A_LOW-MIN_AUTO_CASHBACK_BG 40% do 50 PLN_14d" at bounding box center [251, 157] width 297 height 27
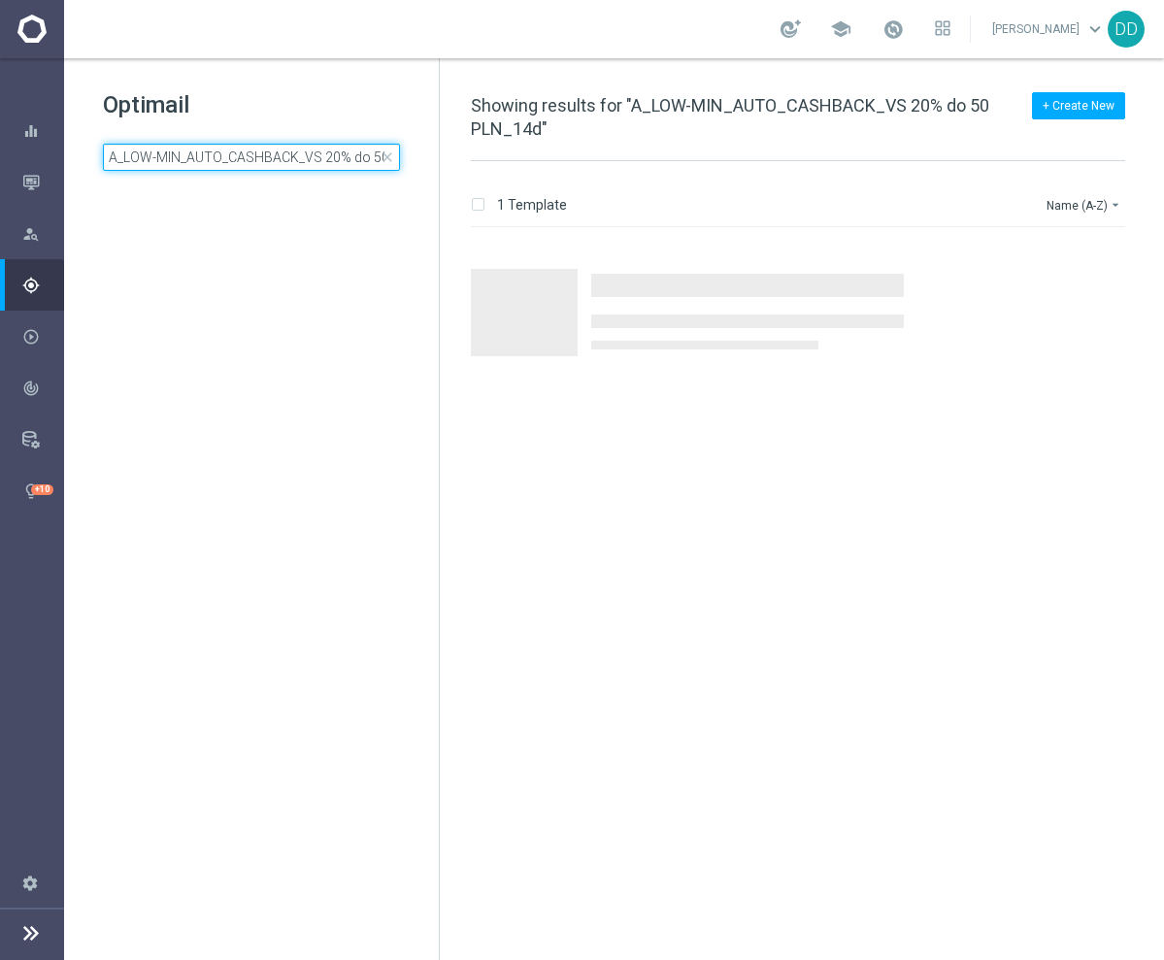
scroll to position [0, 55]
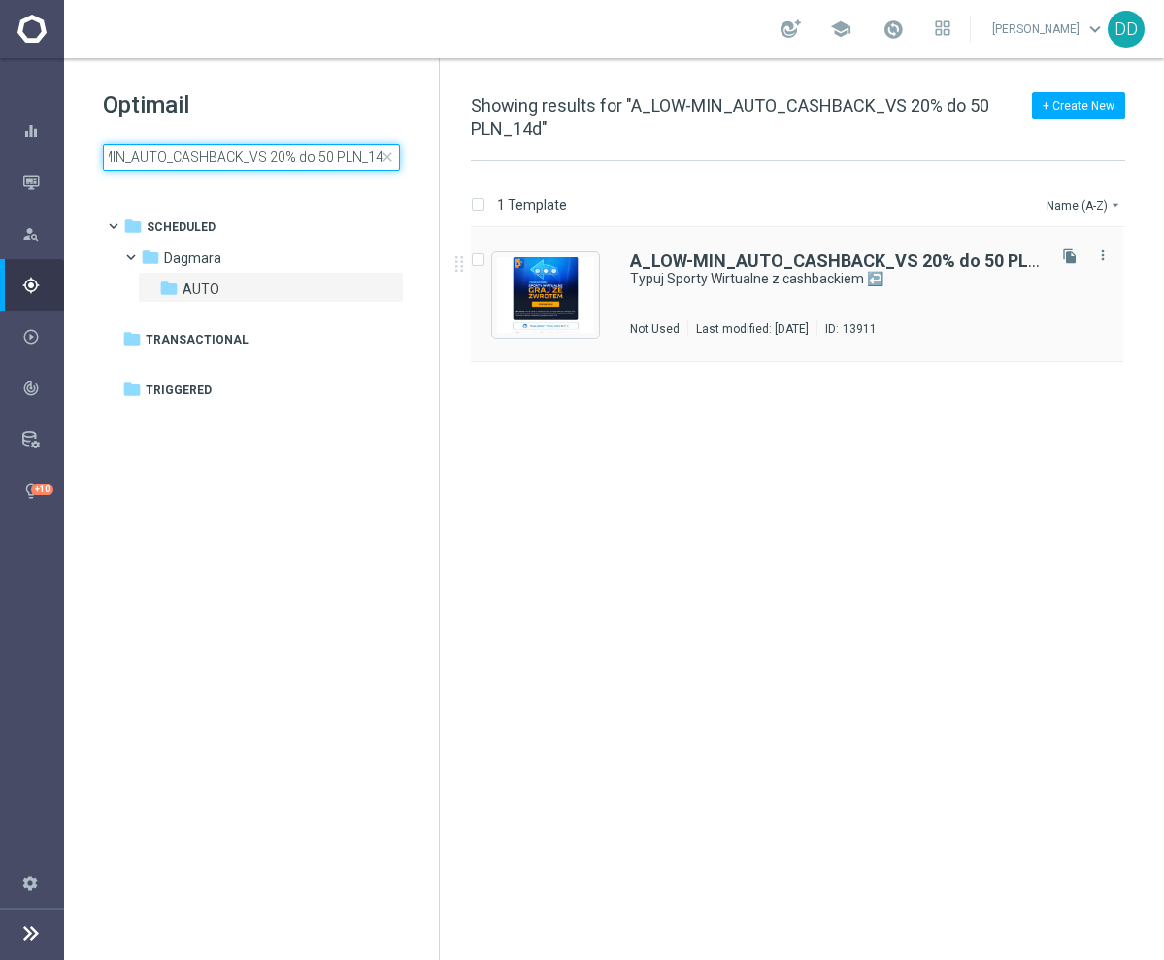
type input "A_LOW-MIN_AUTO_CASHBACK_VS 20% do 50 PLN_14d"
click at [825, 289] on div "A_LOW-MIN_AUTO_CASHBACK_VS 20% do 50 PLN_14d Typuj Sporty Wirtualne z cashbacki…" at bounding box center [836, 294] width 412 height 84
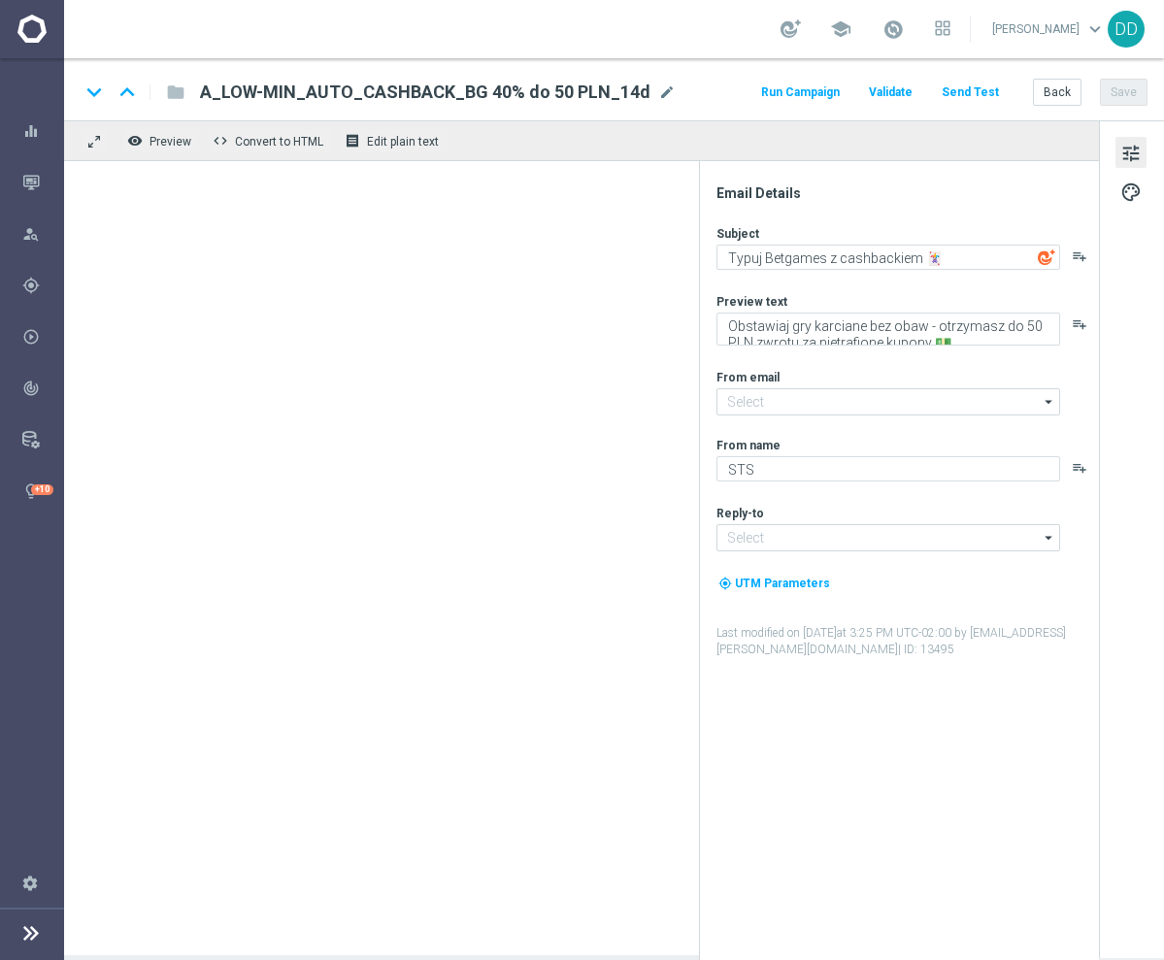
type input "[EMAIL_ADDRESS][DOMAIN_NAME]"
type textarea "Typuj Sporty Wirtualne z cashbackiem ↩️"
type textarea "Obstawiaj bez obaw - otrzymasz do 50 PLN zwrotu za nietrafione kupony 💵"
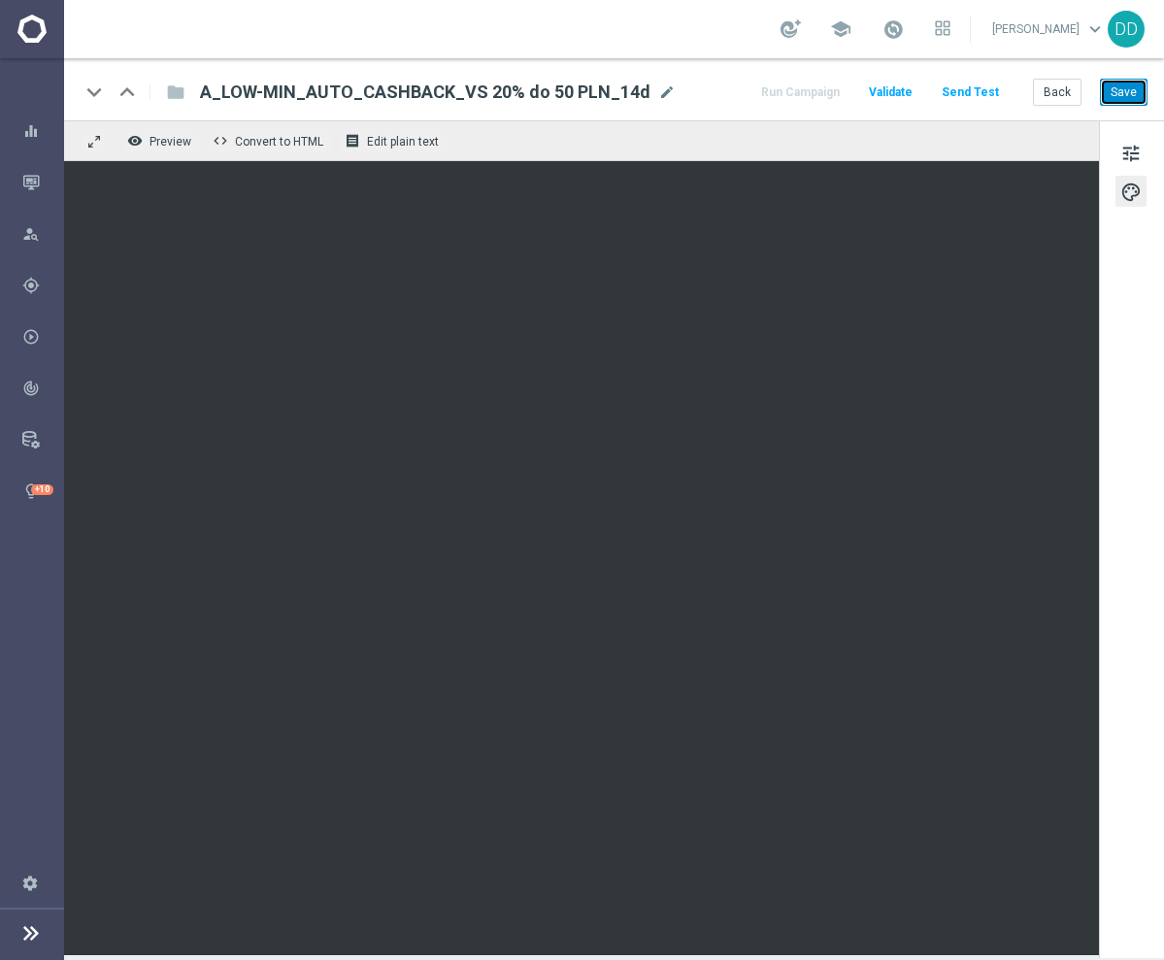
click at [1126, 105] on button "Save" at bounding box center [1124, 92] width 48 height 27
click at [1132, 96] on button "Save" at bounding box center [1124, 92] width 48 height 27
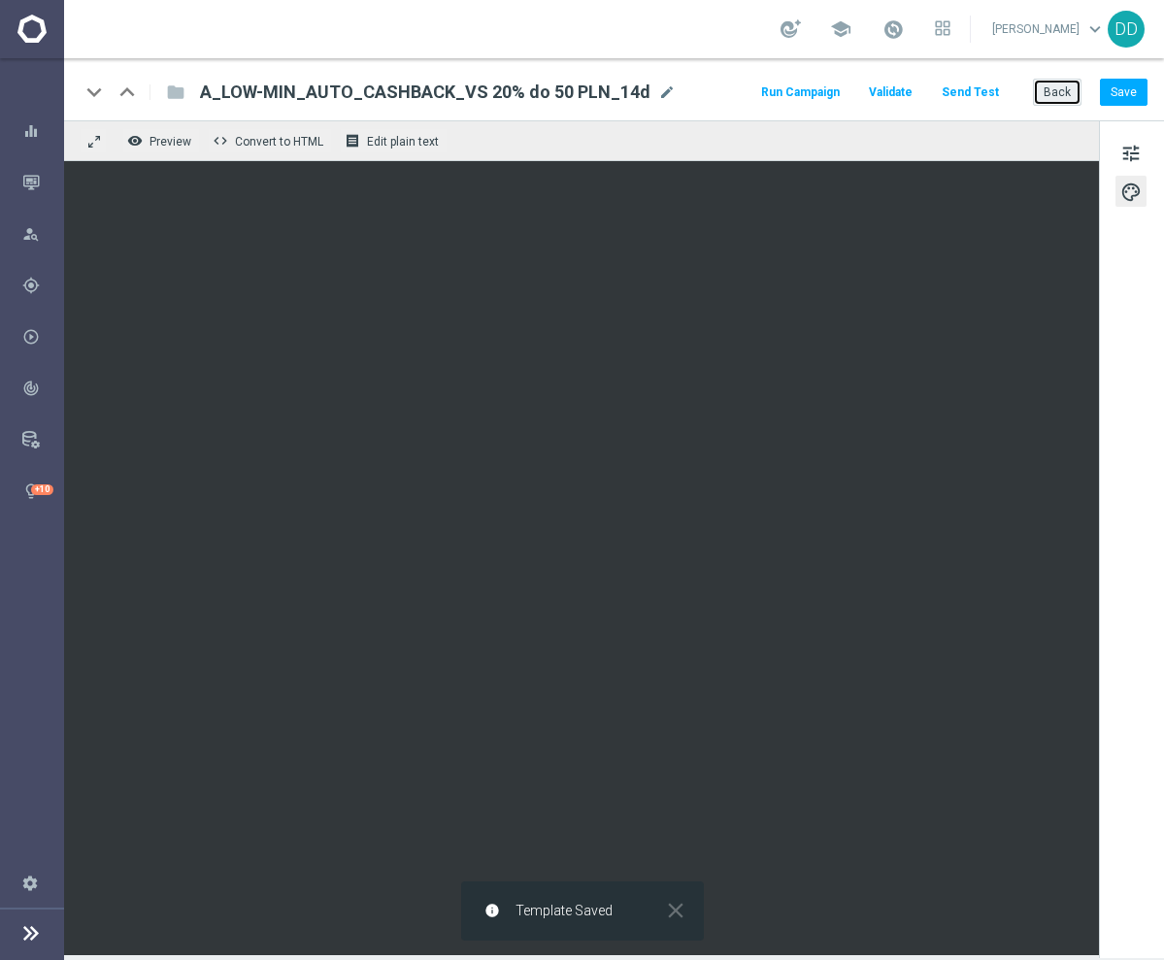
click at [1044, 93] on button "Back" at bounding box center [1057, 92] width 49 height 27
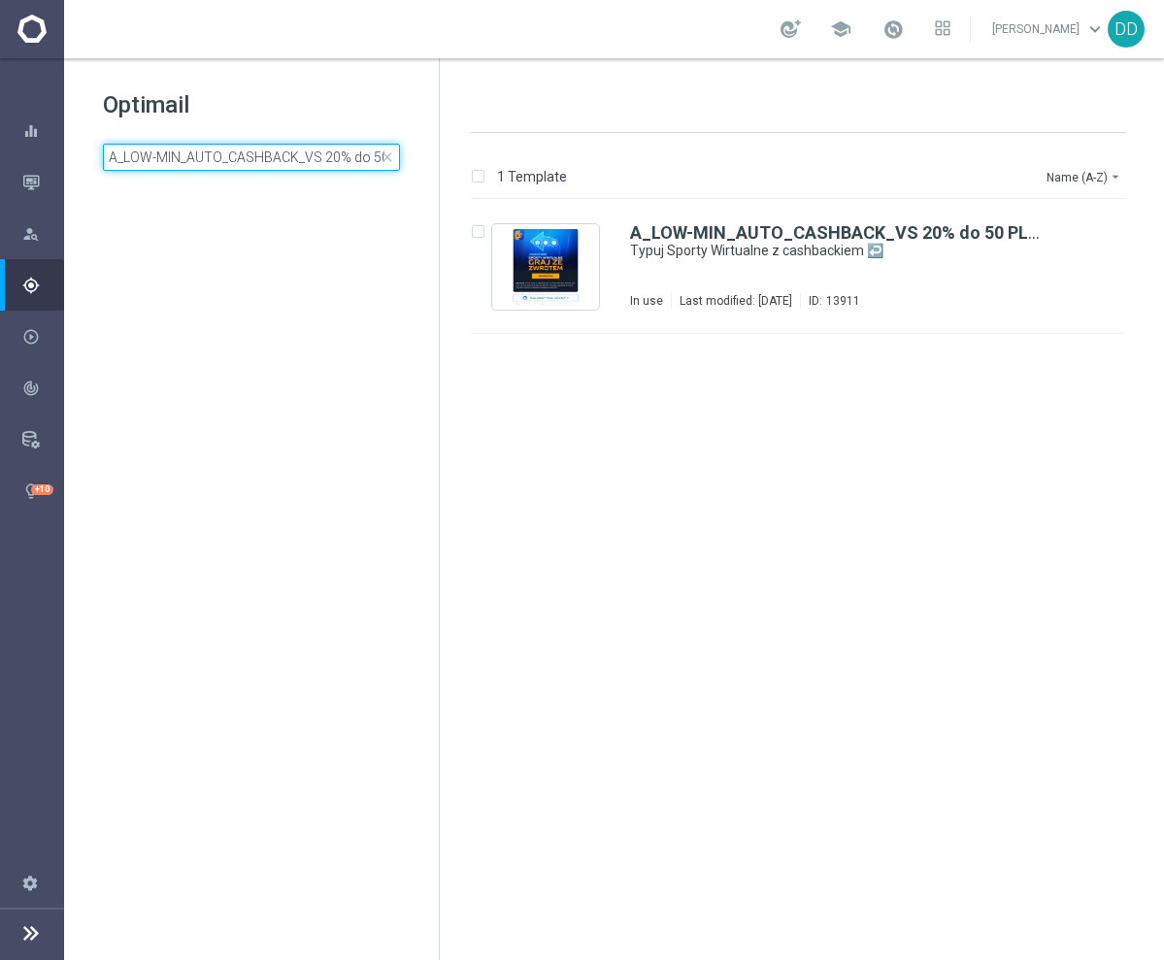
click at [327, 160] on input "A_LOW-MIN_AUTO_CASHBACK_VS 20% do 50 PLN_14d" at bounding box center [251, 157] width 297 height 27
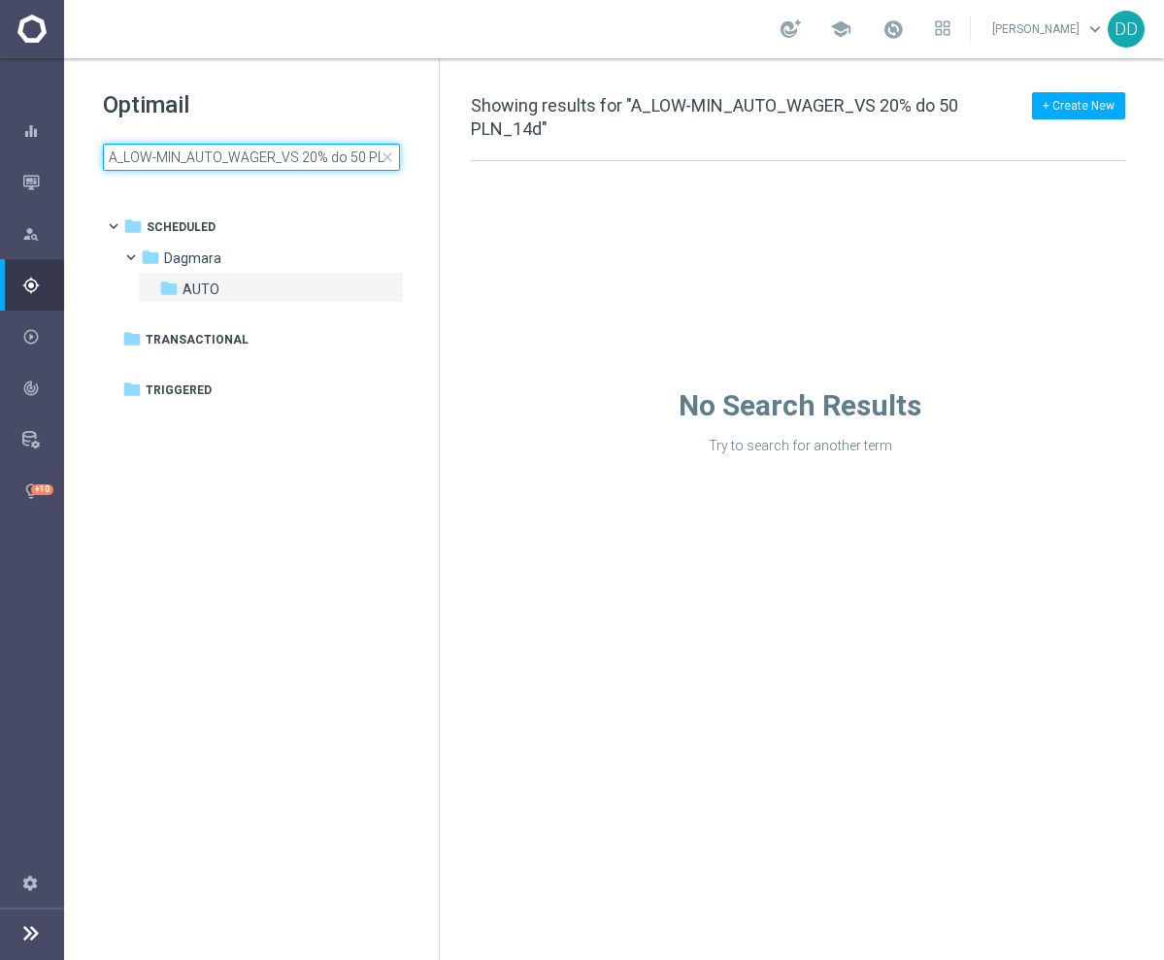
scroll to position [0, 32]
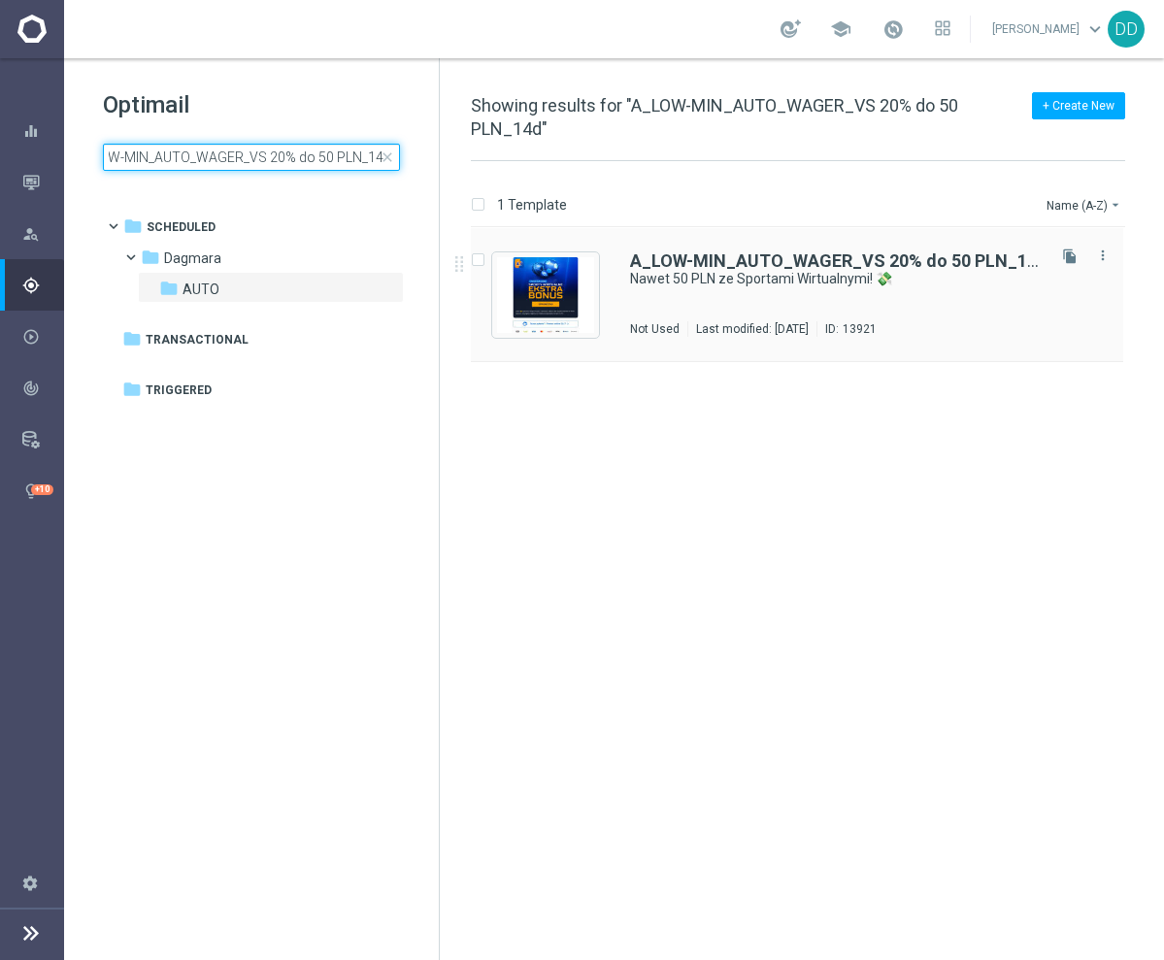
type input "A_LOW-MIN_AUTO_WAGER_VS 20% do 50 PLN_14d"
click at [784, 297] on div "A_LOW-MIN_AUTO_WAGER_VS 20% do 50 PLN_14d Nawet 50 PLN ze Sportami Wirtualnymi!…" at bounding box center [836, 294] width 412 height 84
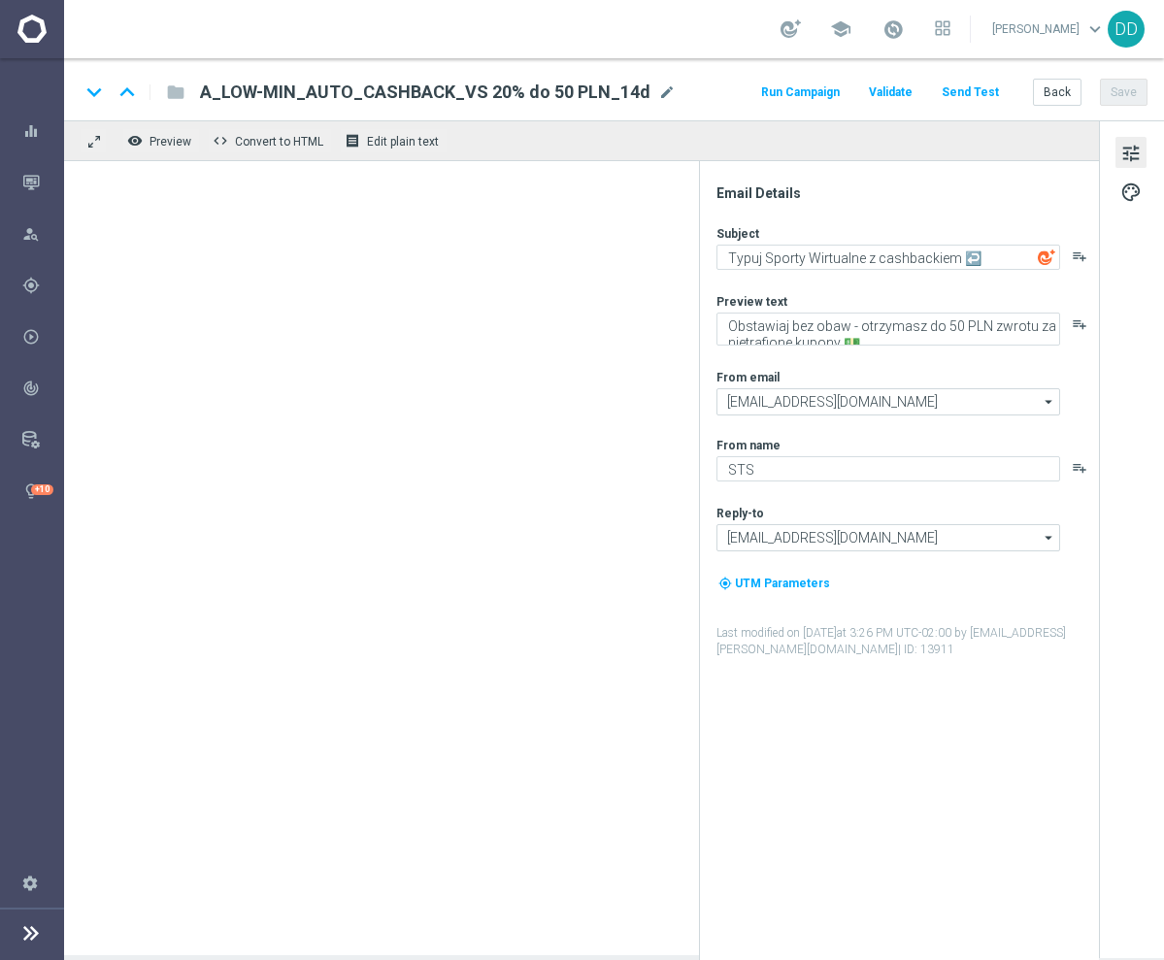
type textarea "Nawet 50 PLN ze Sportami Wirtualnymi! 💸"
type textarea "Sprawdź akcję i zgarnij GWARANTOWANY bonus za grę 👉"
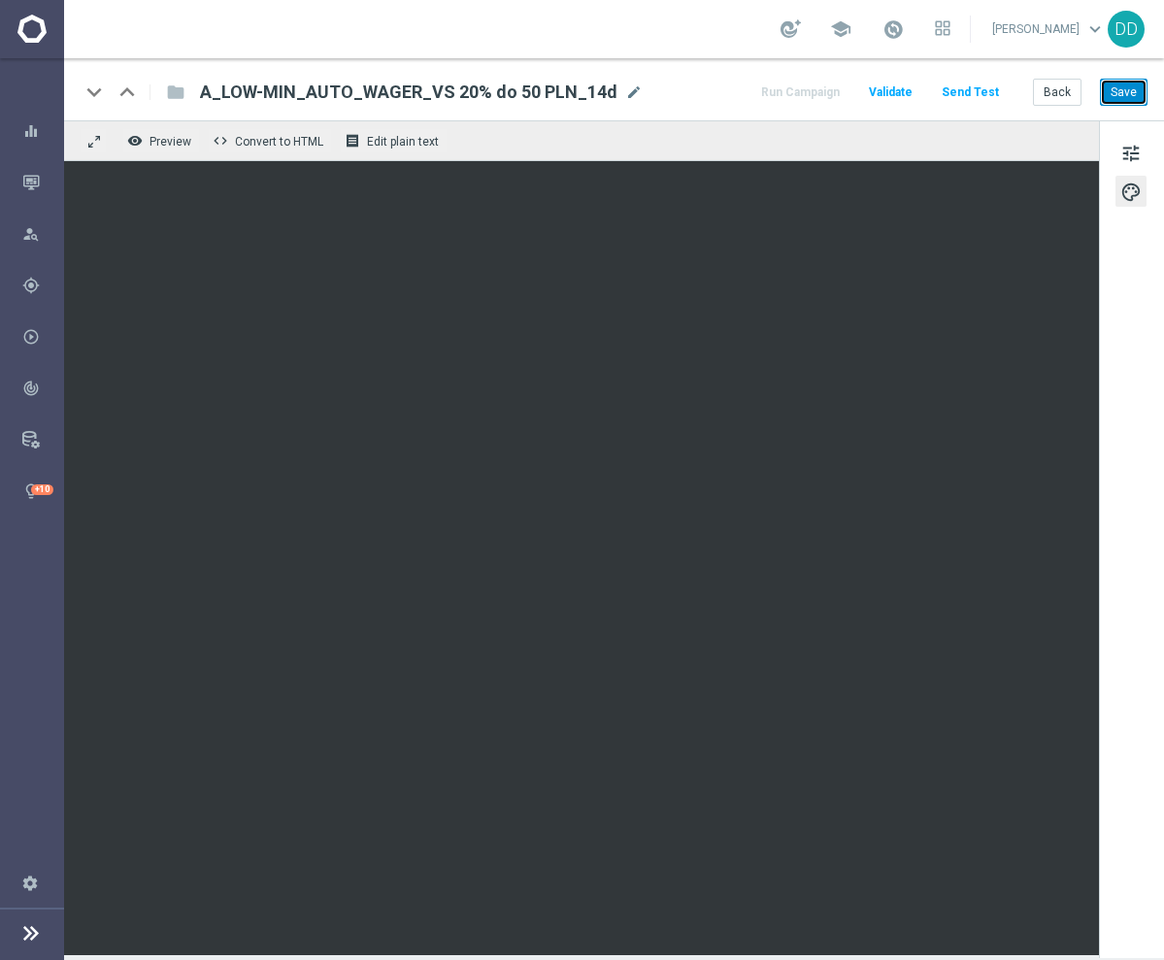
click at [1125, 90] on button "Save" at bounding box center [1124, 92] width 48 height 27
click at [1135, 93] on button "Save" at bounding box center [1124, 92] width 48 height 27
click at [1040, 96] on button "Back" at bounding box center [1057, 92] width 49 height 27
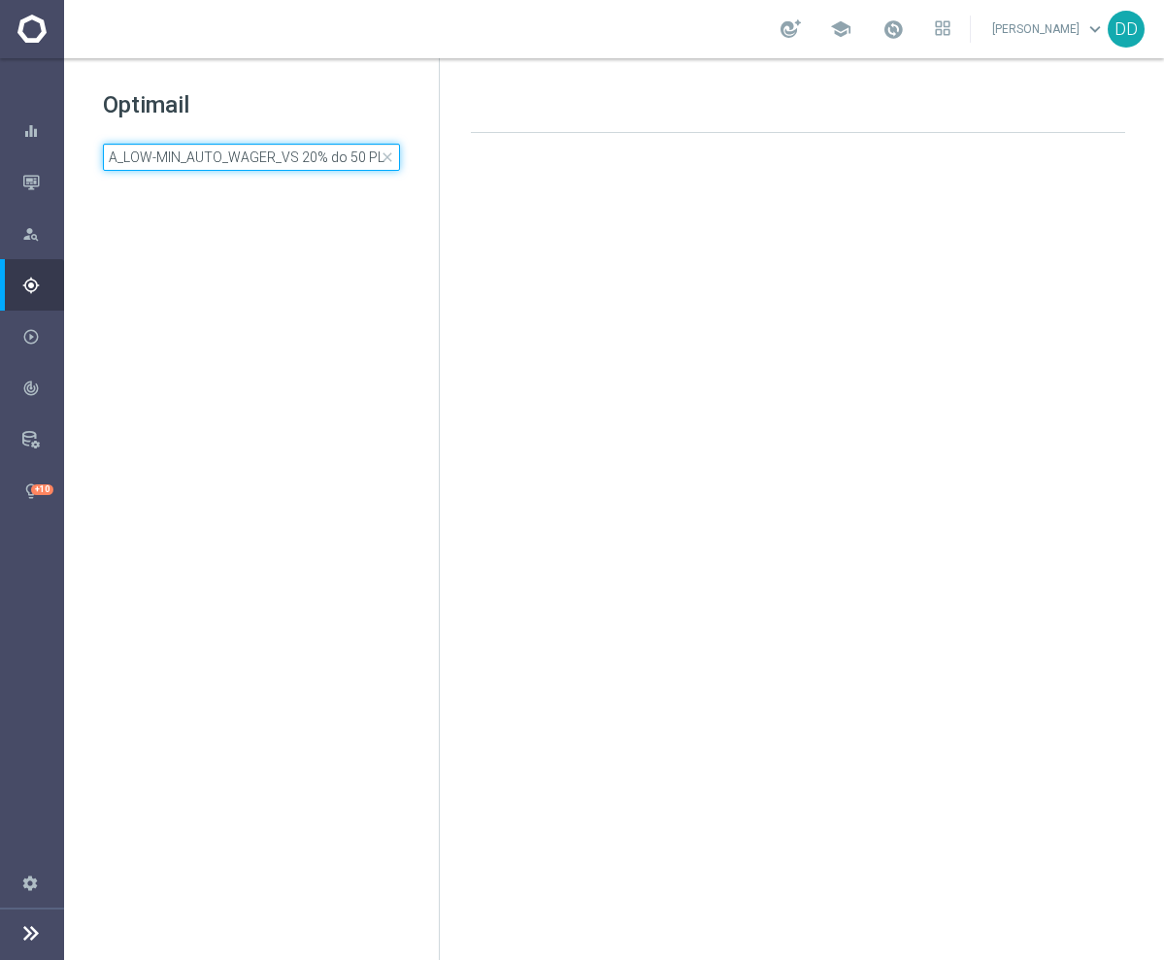
click at [289, 166] on input "A_LOW-MIN_AUTO_WAGER_VS 20% do 50 PLN_14d" at bounding box center [251, 157] width 297 height 27
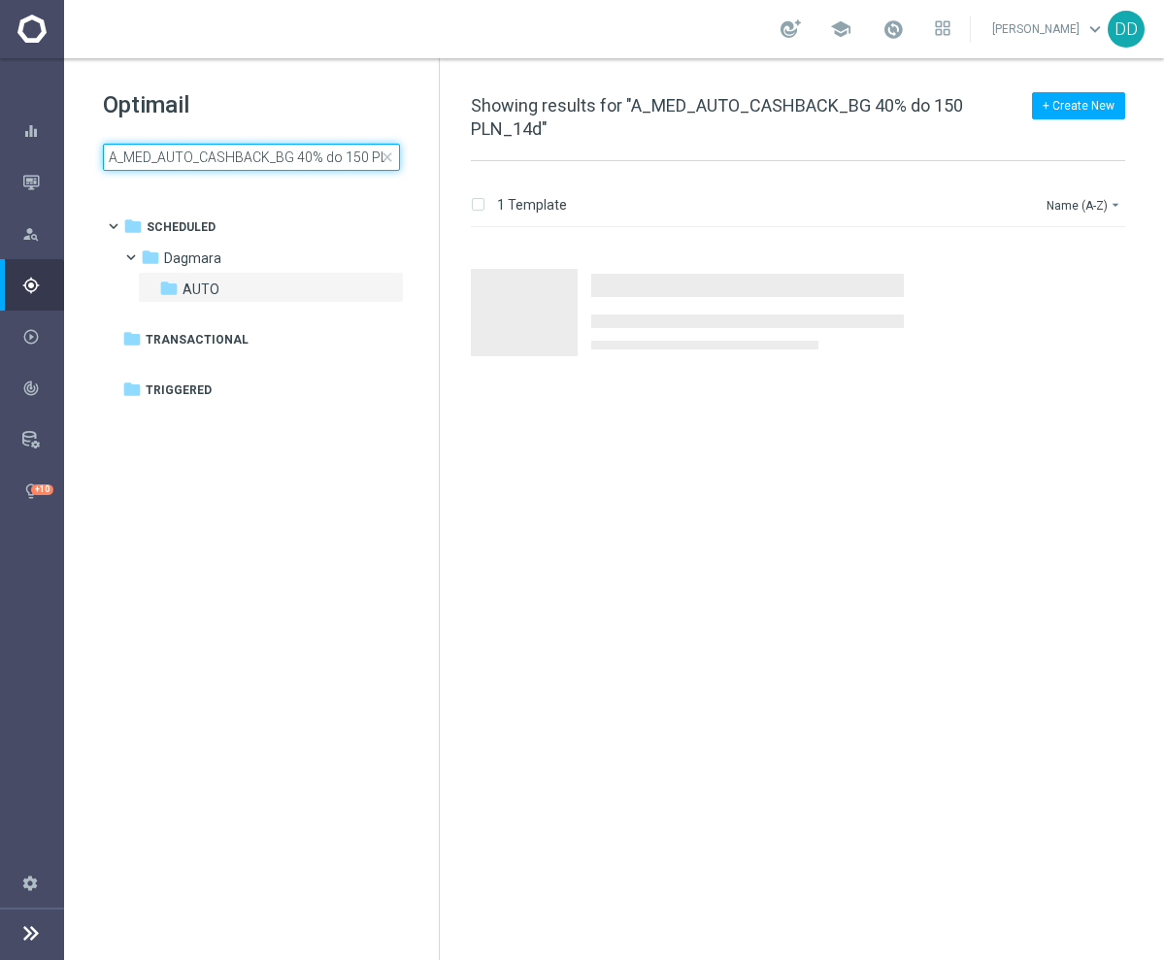
scroll to position [0, 36]
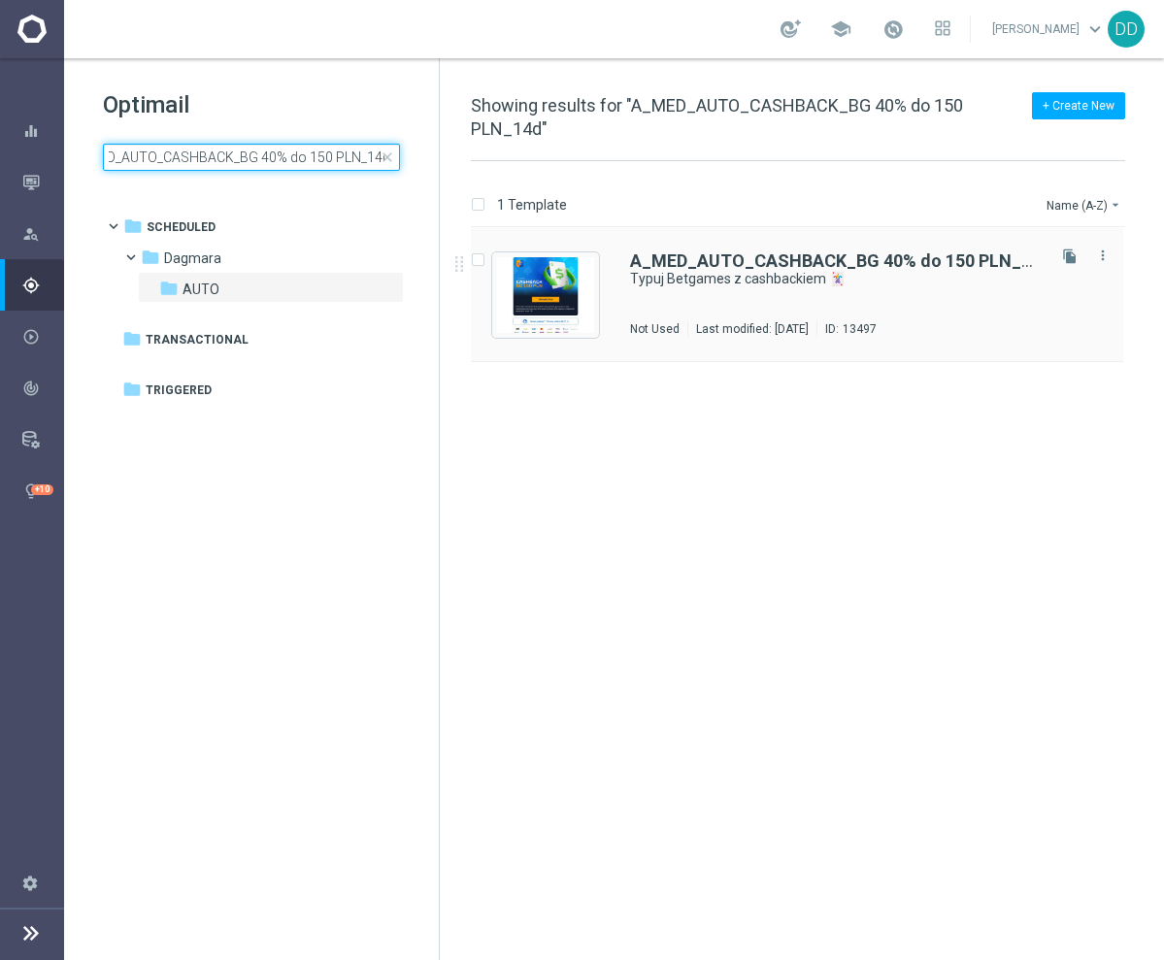
type input "A_MED_AUTO_CASHBACK_BG 40% do 150 PLN_14d"
click at [925, 305] on div "A_MED_AUTO_CASHBACK_BG 40% do 150 PLN_14d Typuj Betgames z cashbackiem 🃏 Not Us…" at bounding box center [836, 294] width 412 height 84
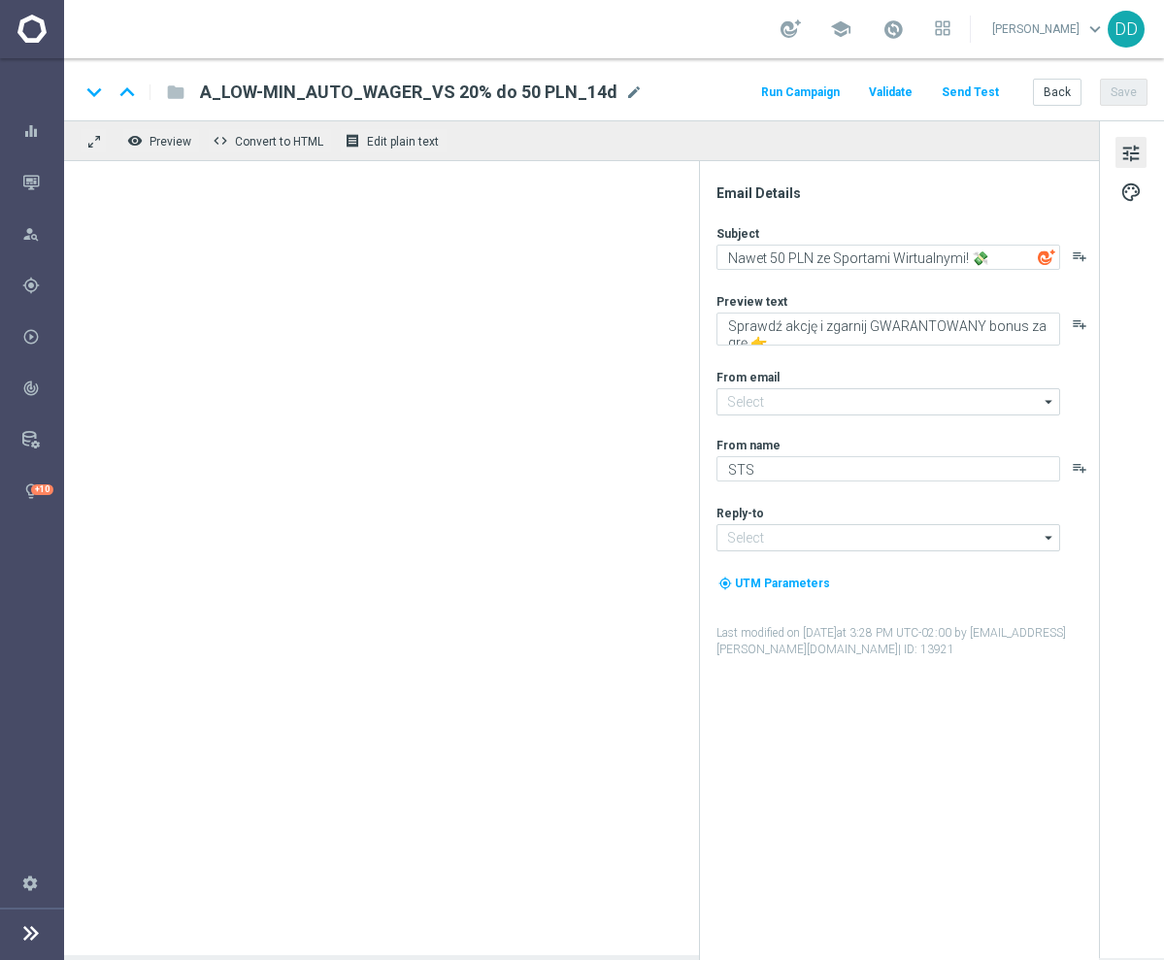
type input "[EMAIL_ADDRESS][DOMAIN_NAME]"
type textarea "Typuj Betgames z cashbackiem 🃏"
type textarea "Obstawiaj gry karciane bez obaw - otrzymasz do 150 PLN zwrotu za nietrafione ku…"
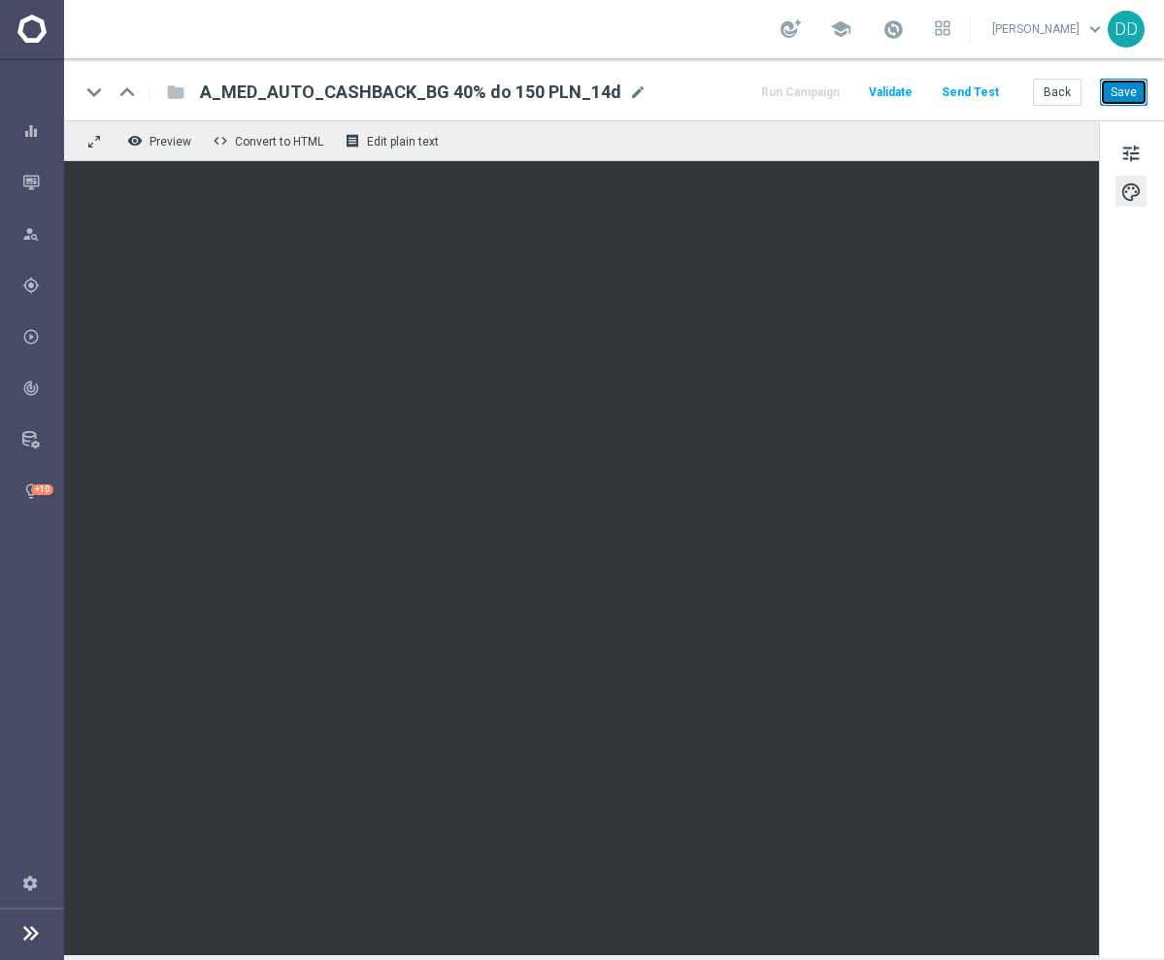
click at [1129, 94] on button "Save" at bounding box center [1124, 92] width 48 height 27
click at [1058, 93] on button "Back" at bounding box center [1057, 92] width 49 height 27
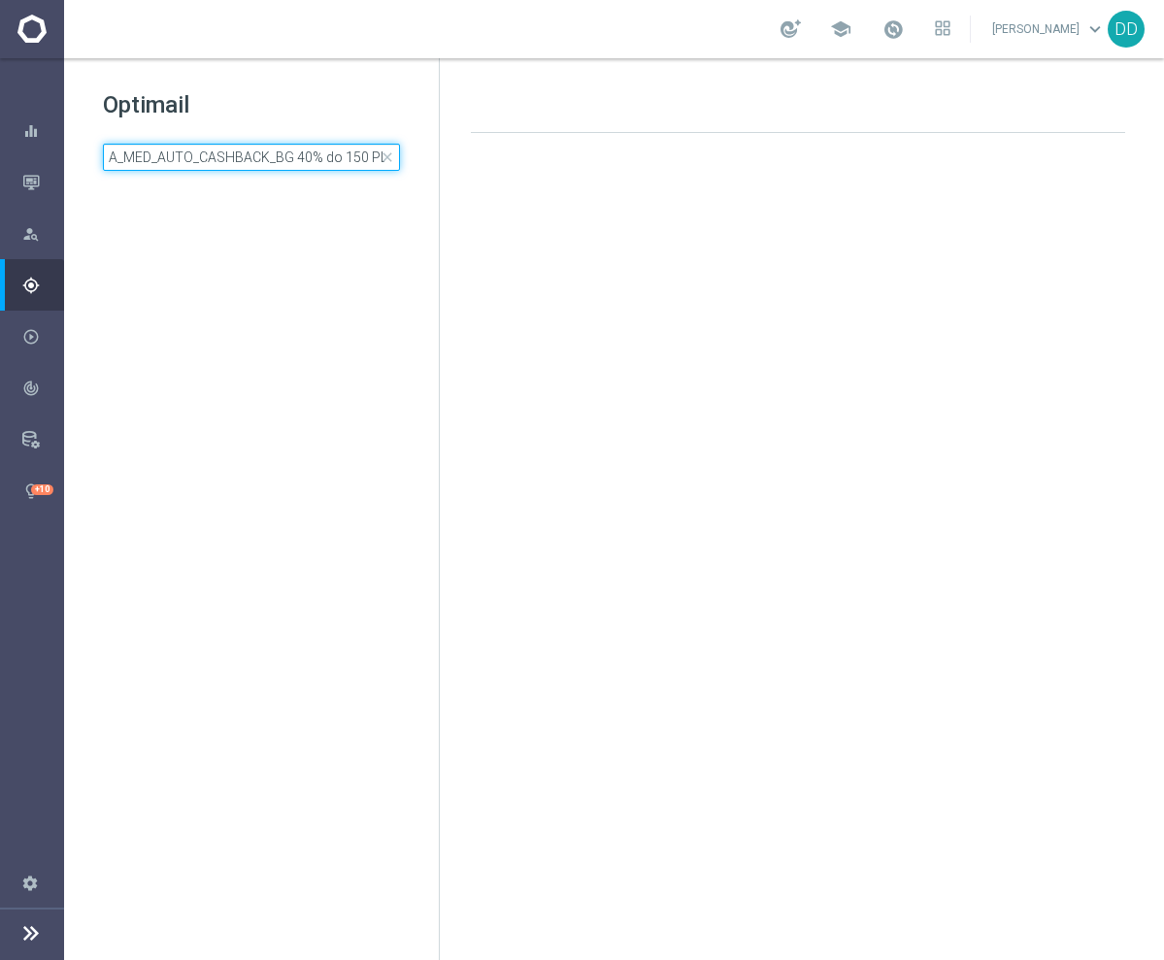
click at [327, 162] on input "A_MED_AUTO_CASHBACK_BG 40% do 150 PLN_14d" at bounding box center [251, 157] width 297 height 27
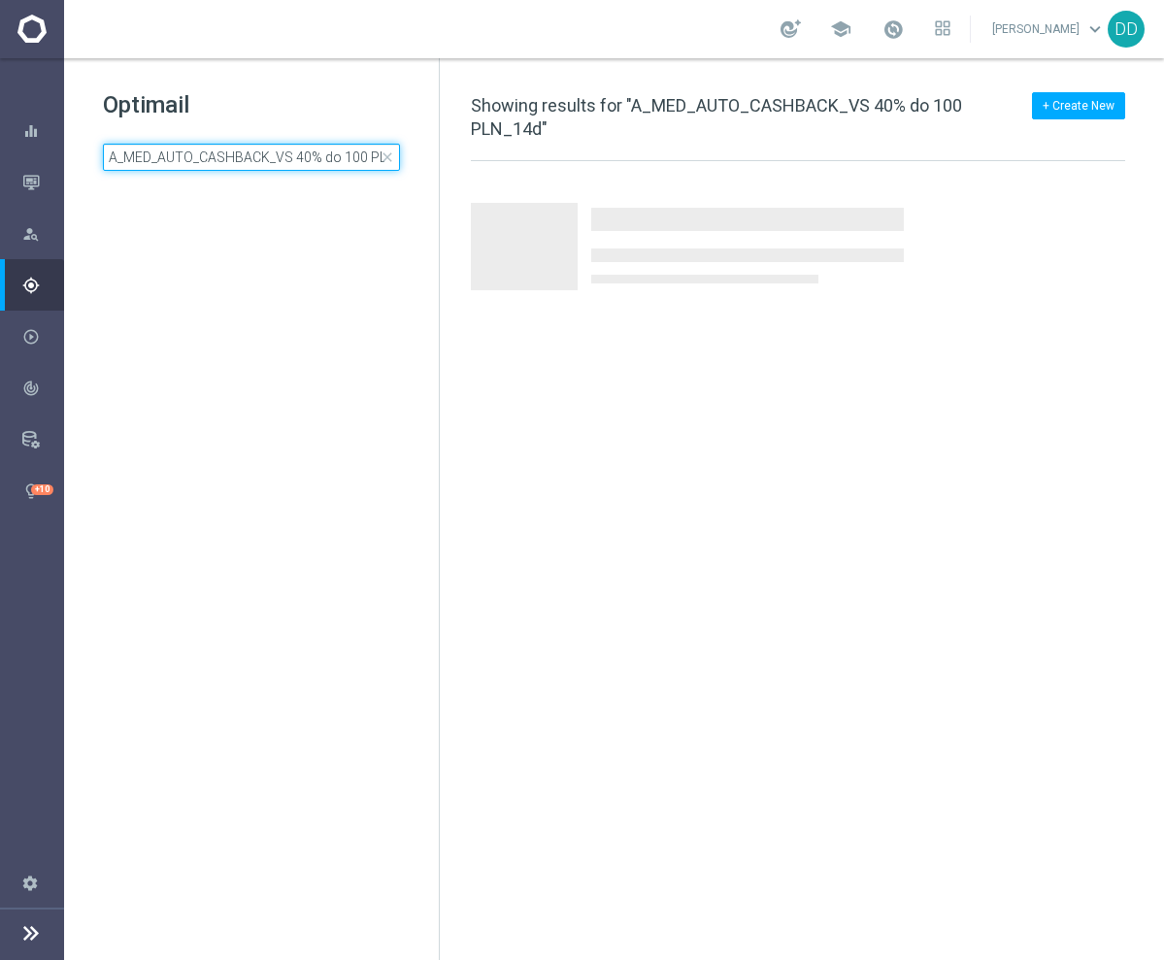
scroll to position [0, 35]
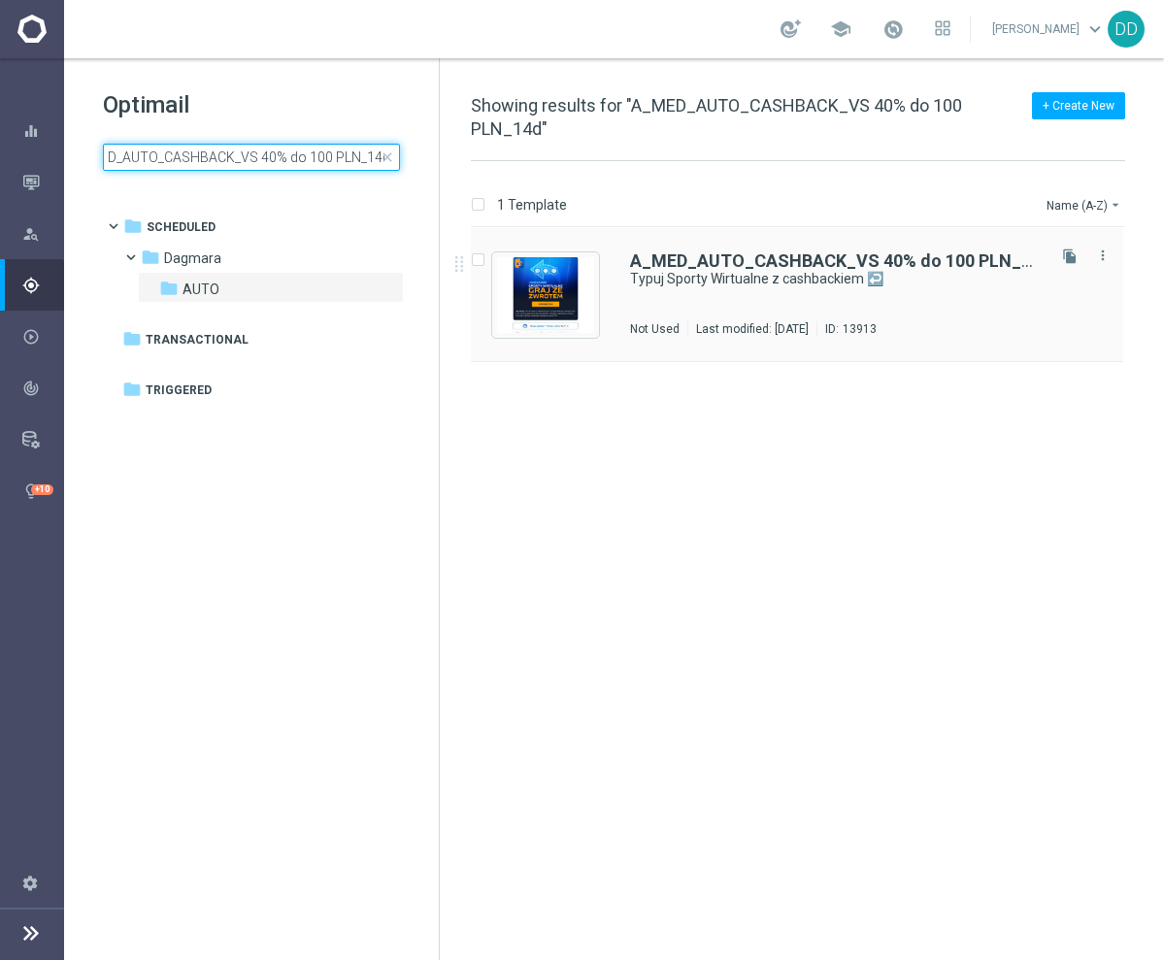
type input "A_MED_AUTO_CASHBACK_VS 40% do 100 PLN_14d"
click at [738, 305] on div "A_MED_AUTO_CASHBACK_VS 40% do 100 PLN_14d Typuj Sporty Wirtualne z cashbackiem …" at bounding box center [836, 294] width 412 height 84
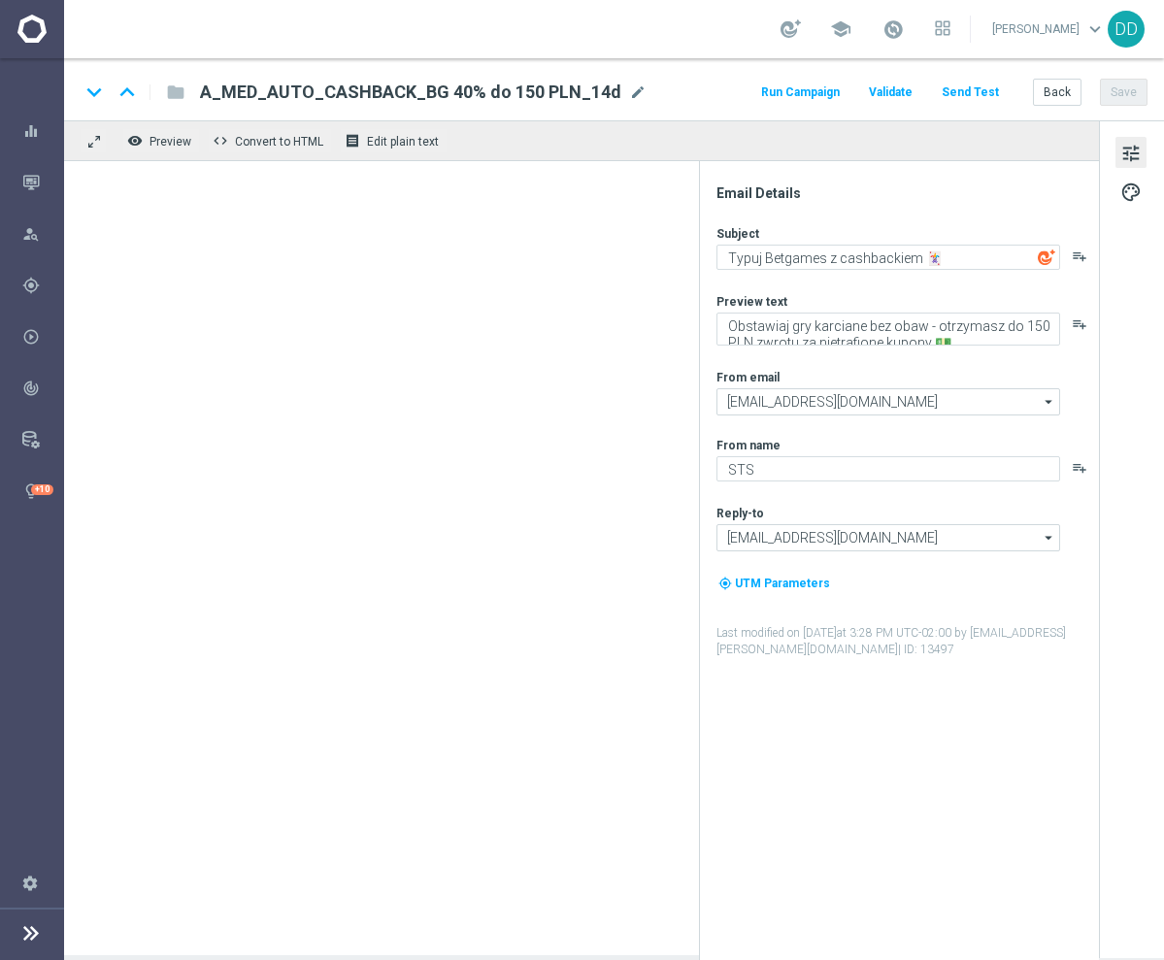
type textarea "Typuj Sporty Wirtualne z cashbackiem ↩️"
type textarea "Obstawiaj bez obaw - otrzymasz do 100 PLN zwrotu za nietrafione kupony 💵"
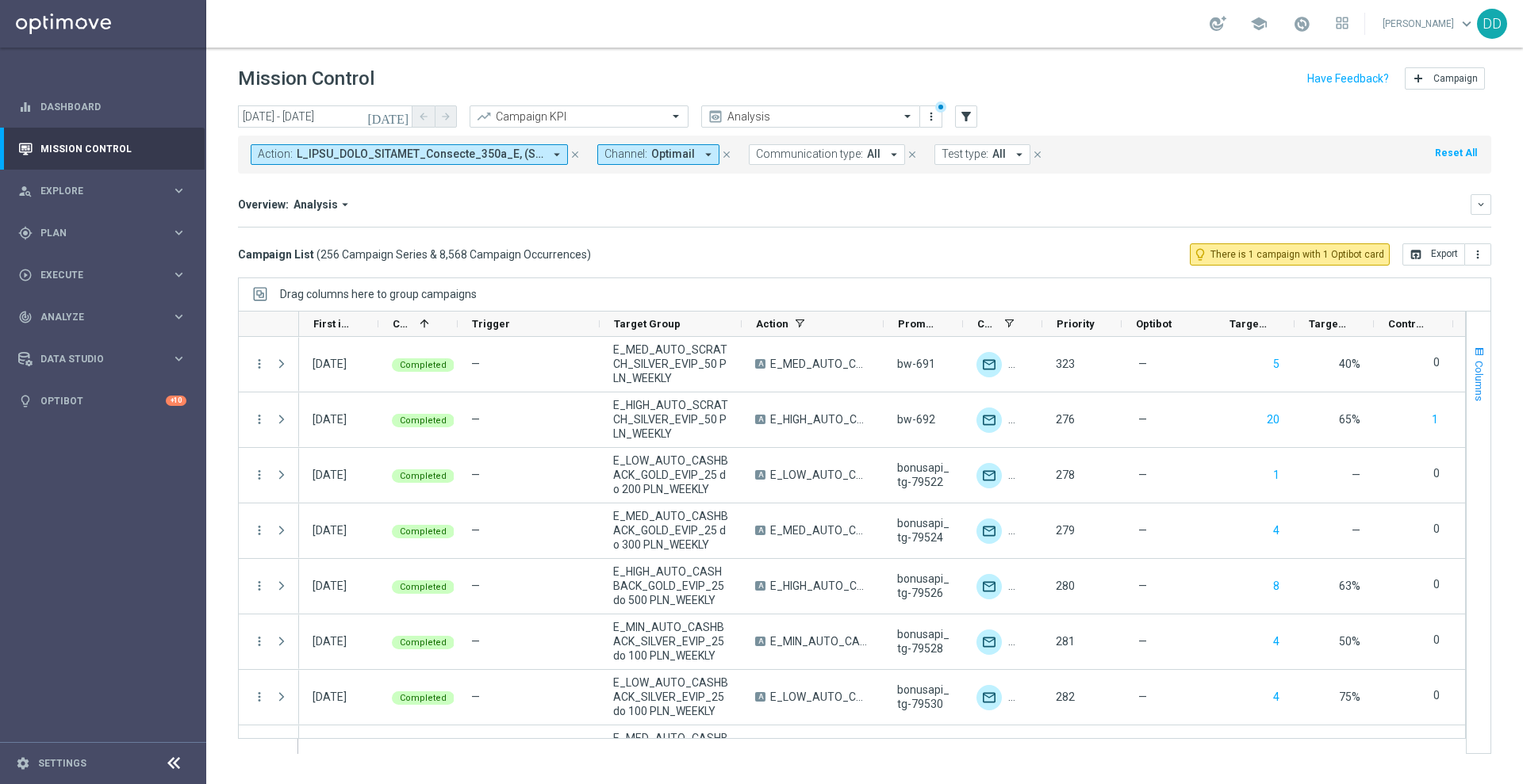
click at [1479, 366] on span "Columns" at bounding box center [1479, 381] width 13 height 41
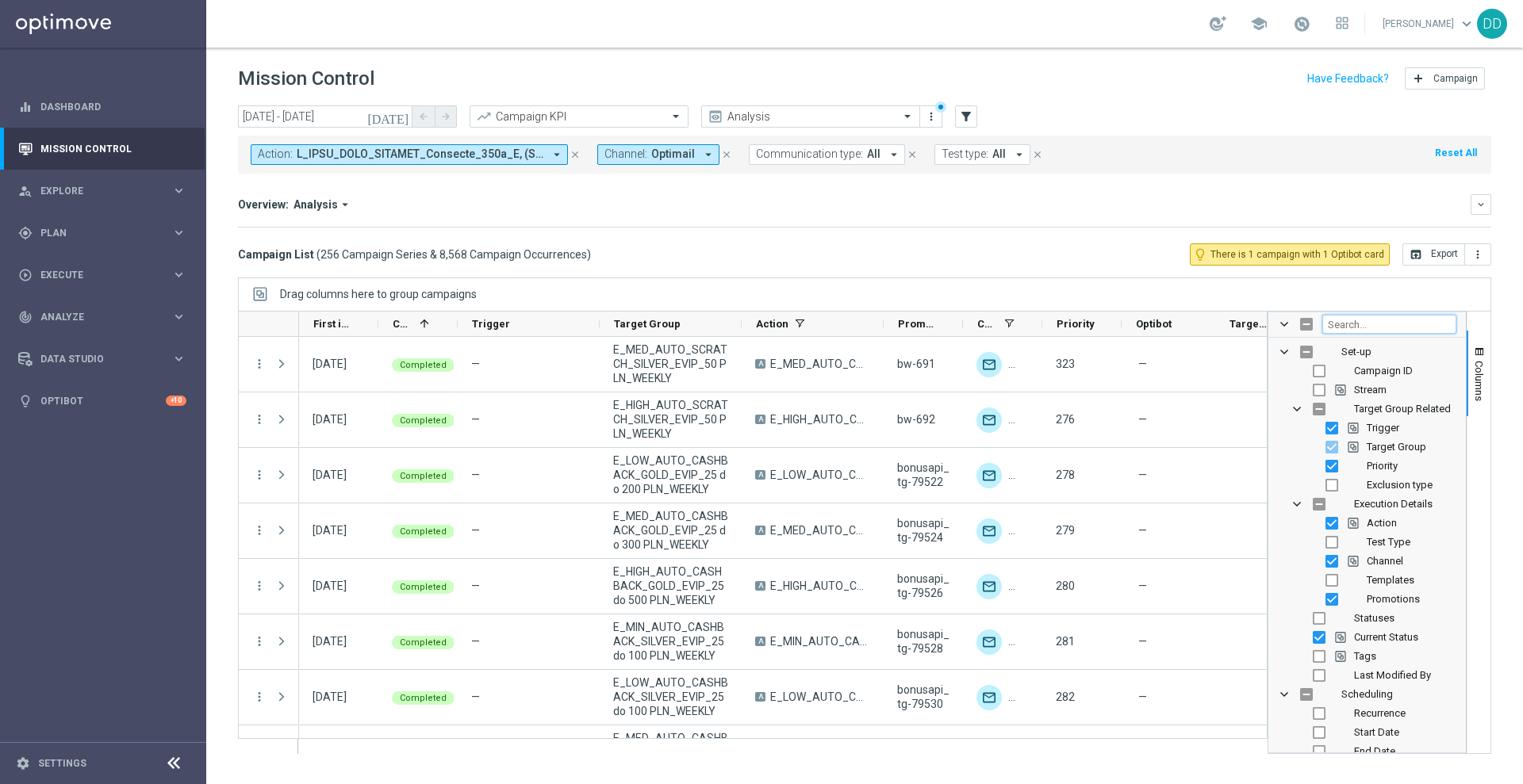
click at [1387, 323] on input "Filter Columns Input" at bounding box center [1389, 323] width 134 height 19
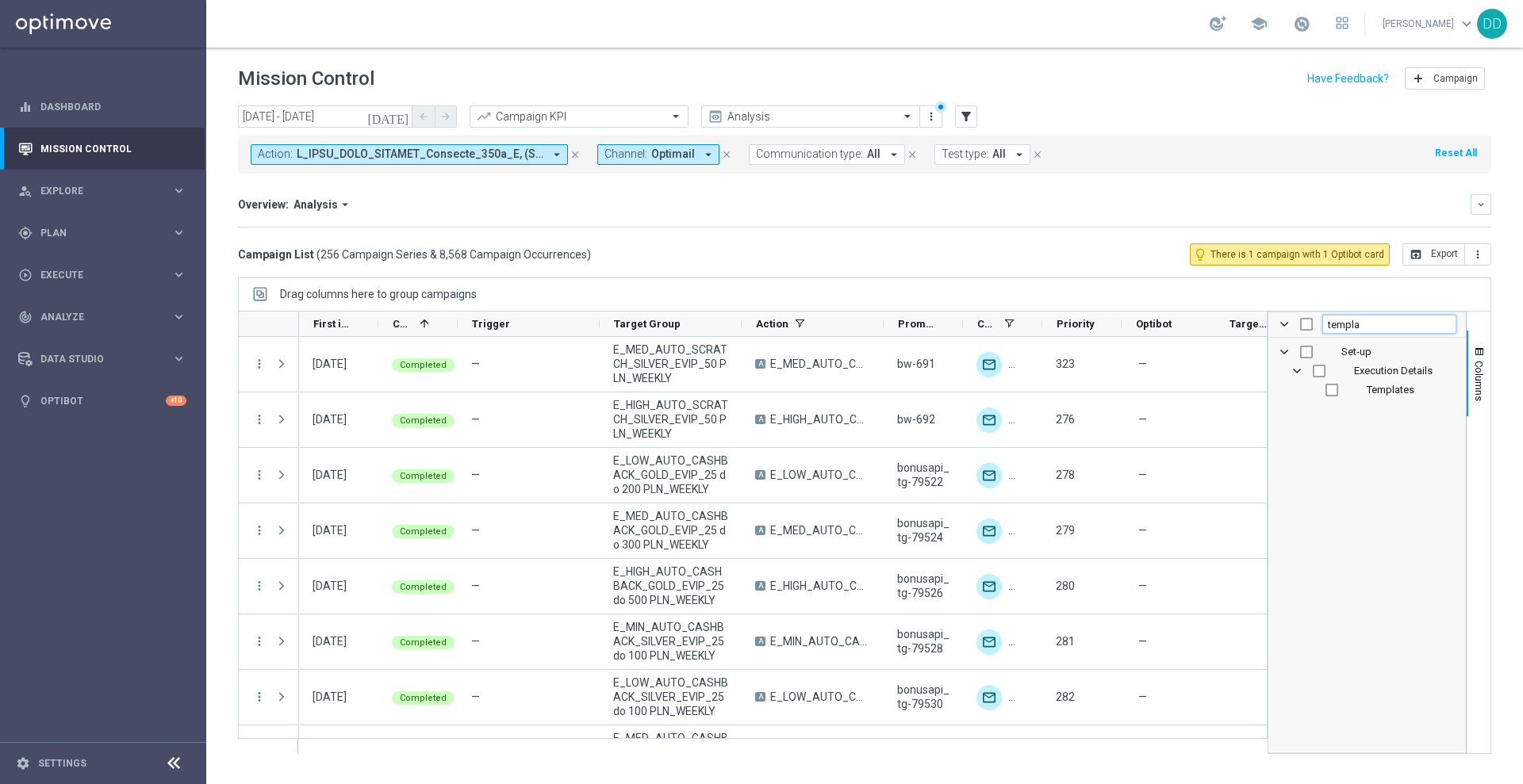
type input "templa"
click at [1328, 391] on input "Press SPACE to toggle visibility (hidden)" at bounding box center [1332, 390] width 13 height 13
checkbox input "true"
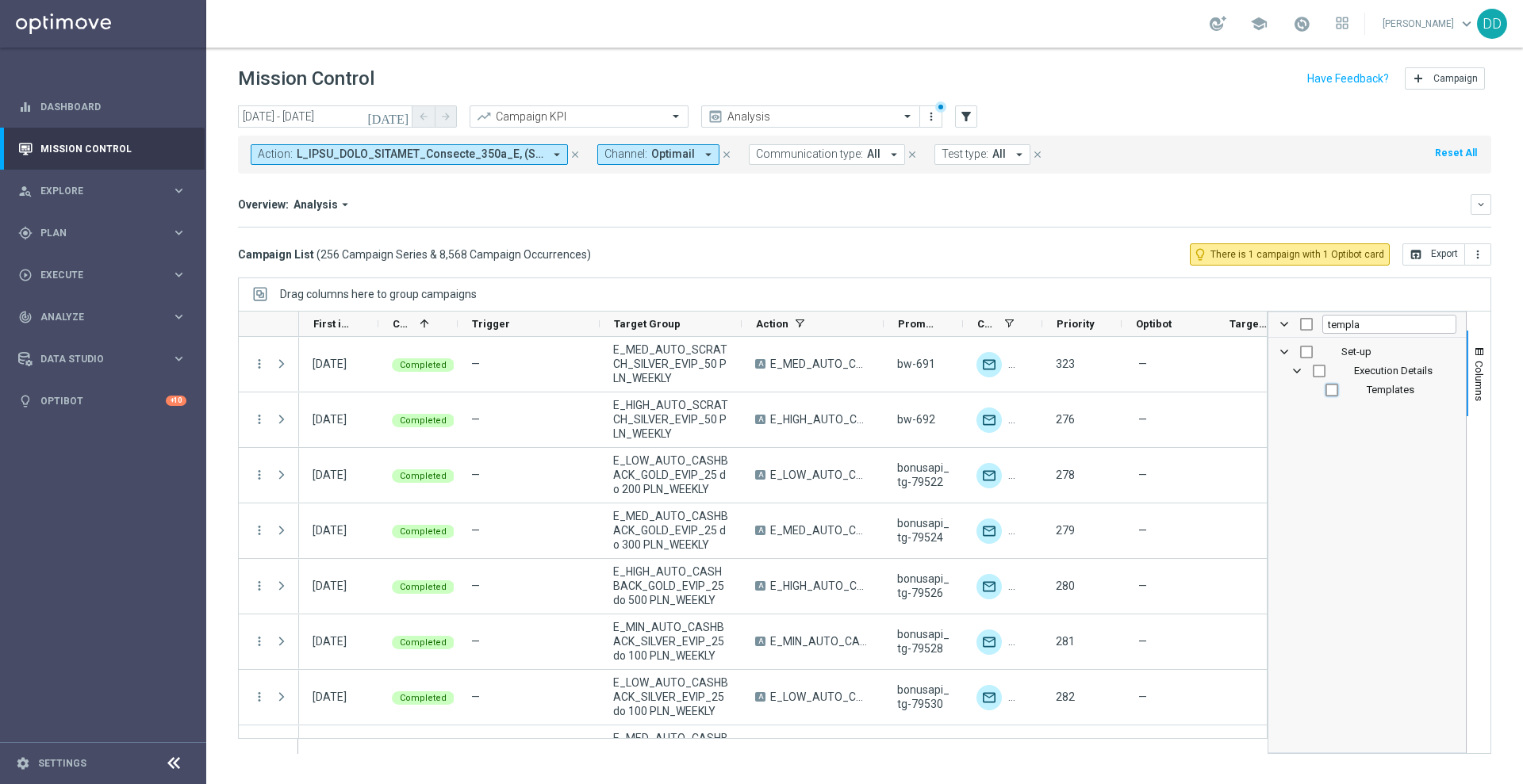
checkbox input "true"
click at [1472, 359] on button "Columns" at bounding box center [1478, 373] width 24 height 86
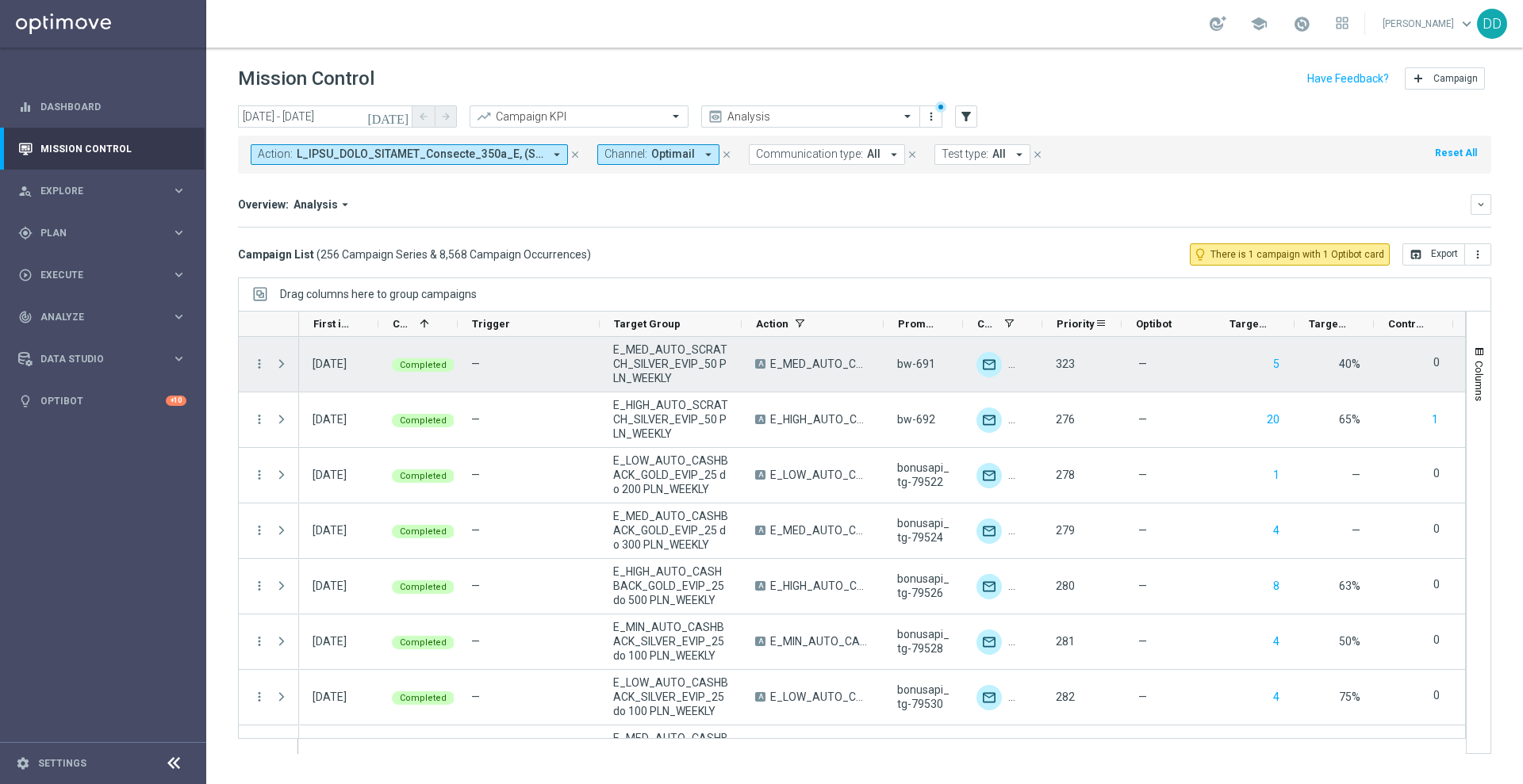
click at [1046, 322] on div "Priority" at bounding box center [1081, 323] width 79 height 25
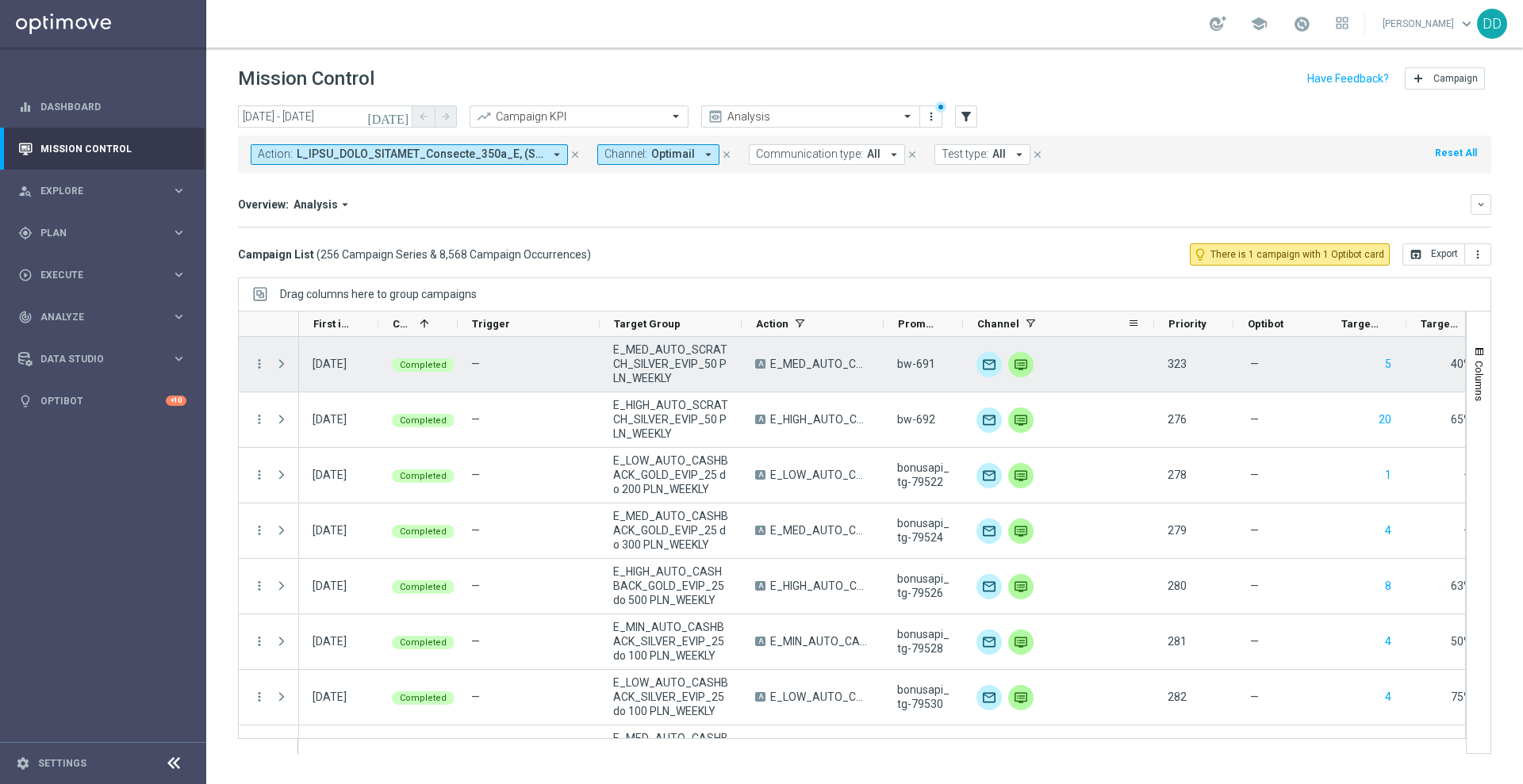
drag, startPoint x: 1039, startPoint y: 325, endPoint x: 1150, endPoint y: 332, distance: 111.2
click at [1150, 332] on div at bounding box center [1154, 323] width 7 height 24
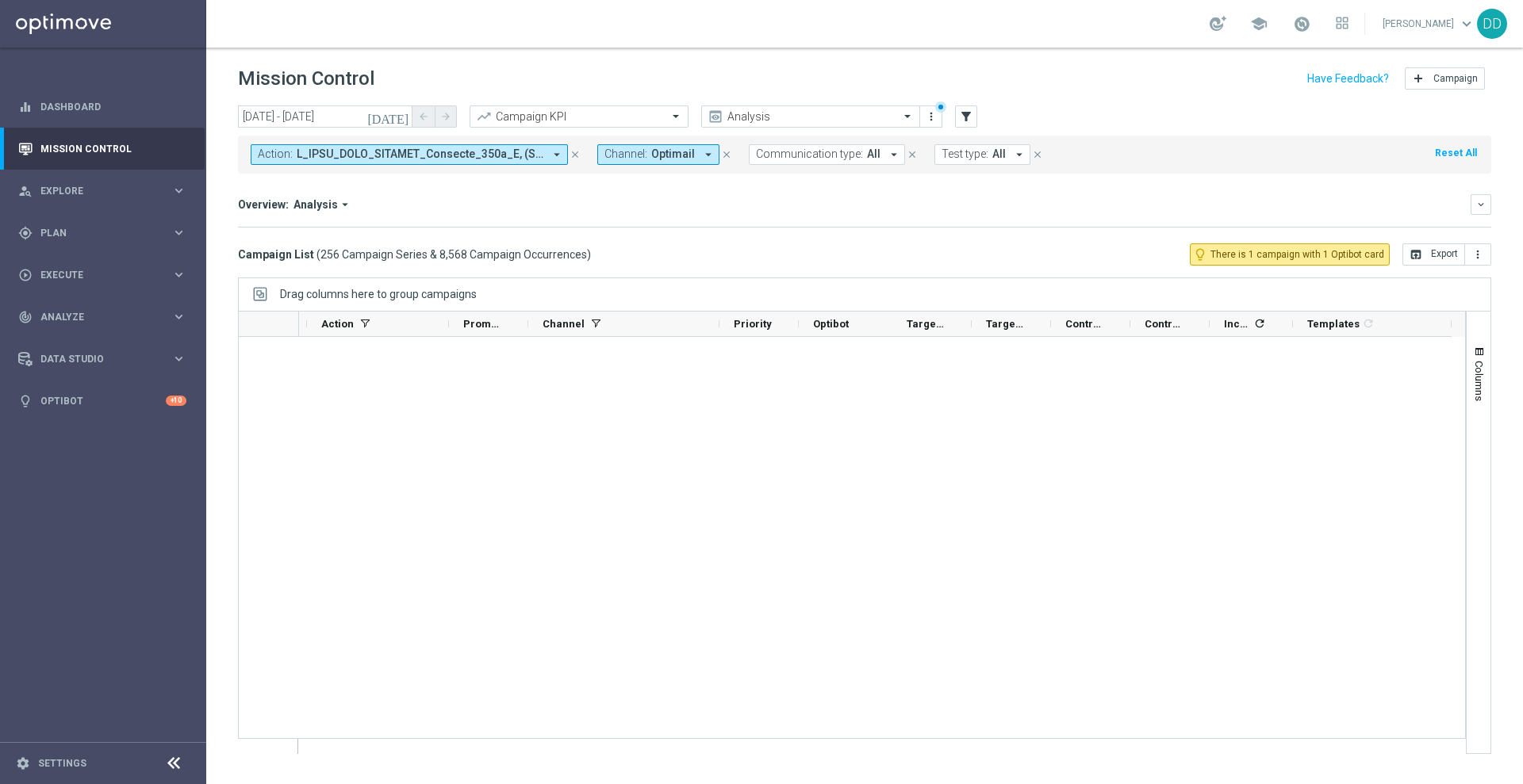
scroll to position [13803, 0]
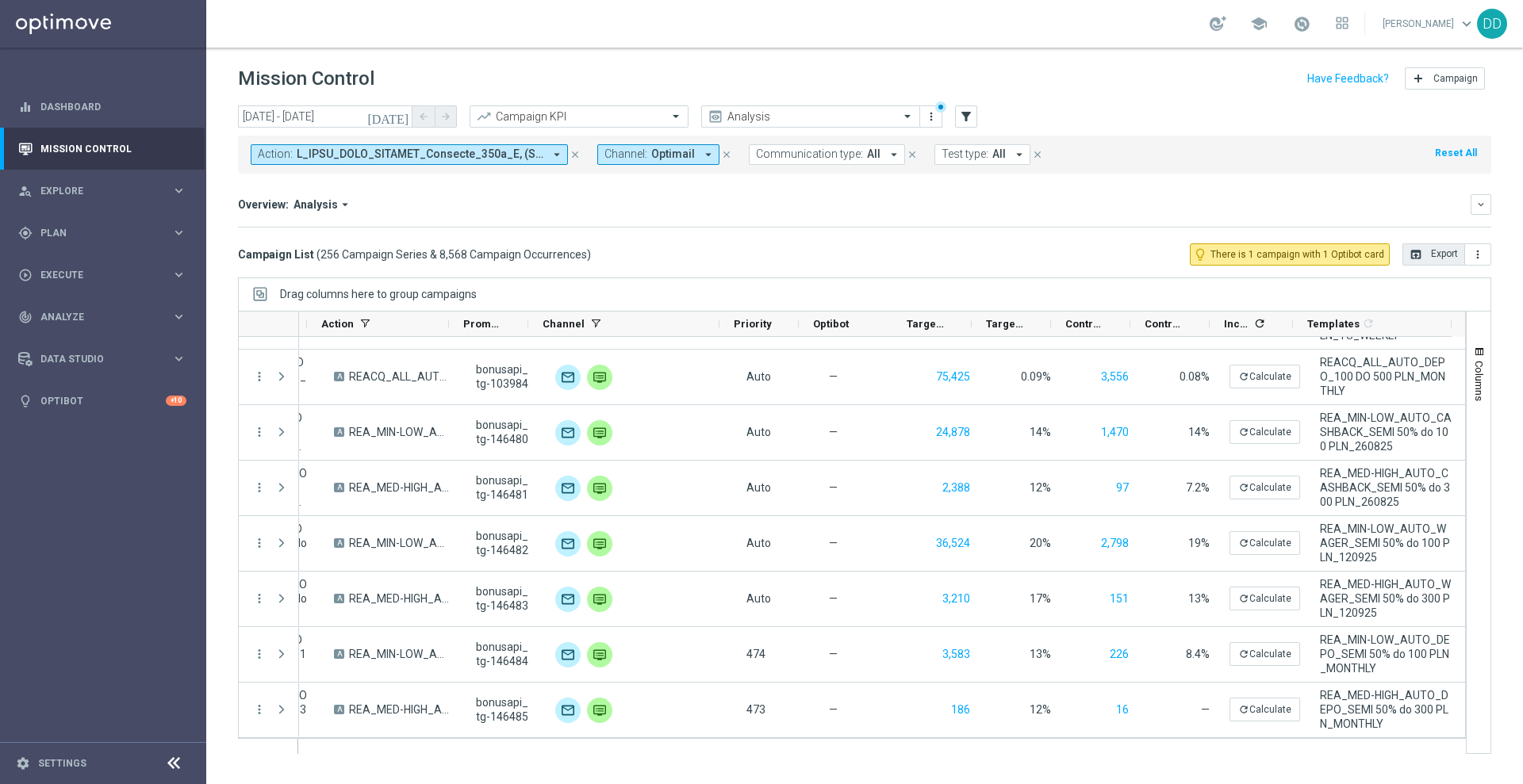
click at [1454, 255] on button "open_in_browser Export" at bounding box center [1433, 254] width 63 height 22
drag, startPoint x: 48, startPoint y: 570, endPoint x: 45, endPoint y: 548, distance: 22.2
click at [47, 568] on sidenavbar "equalizer Dashboard Mission Control" at bounding box center [103, 392] width 206 height 784
click at [351, 122] on input "[DATE] - [DATE]" at bounding box center [325, 116] width 175 height 22
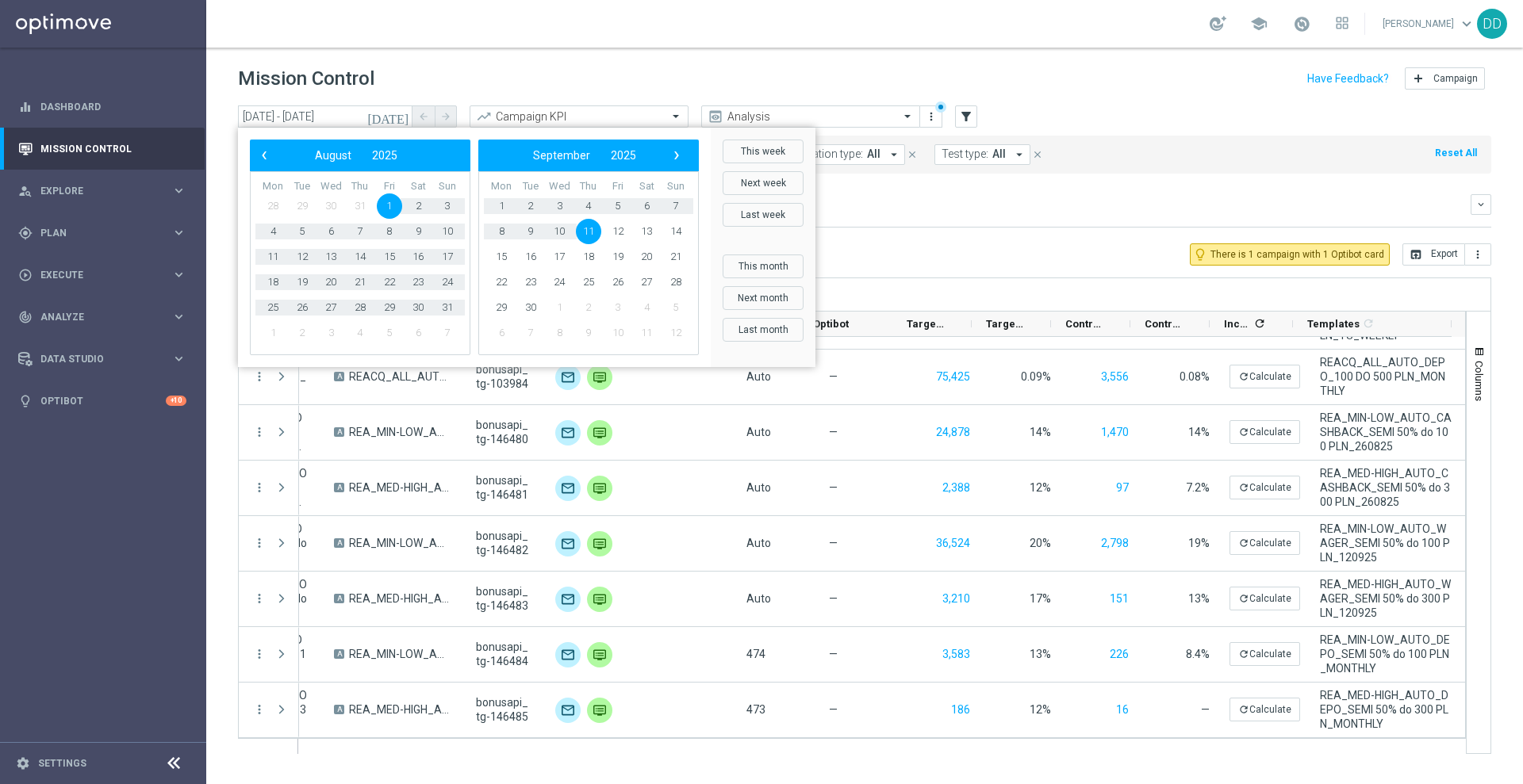
click at [595, 235] on span "11" at bounding box center [588, 231] width 25 height 25
click at [595, 235] on span "9" at bounding box center [588, 231] width 25 height 25
type input "11 Sep 2025 - 09 Oct 2025"
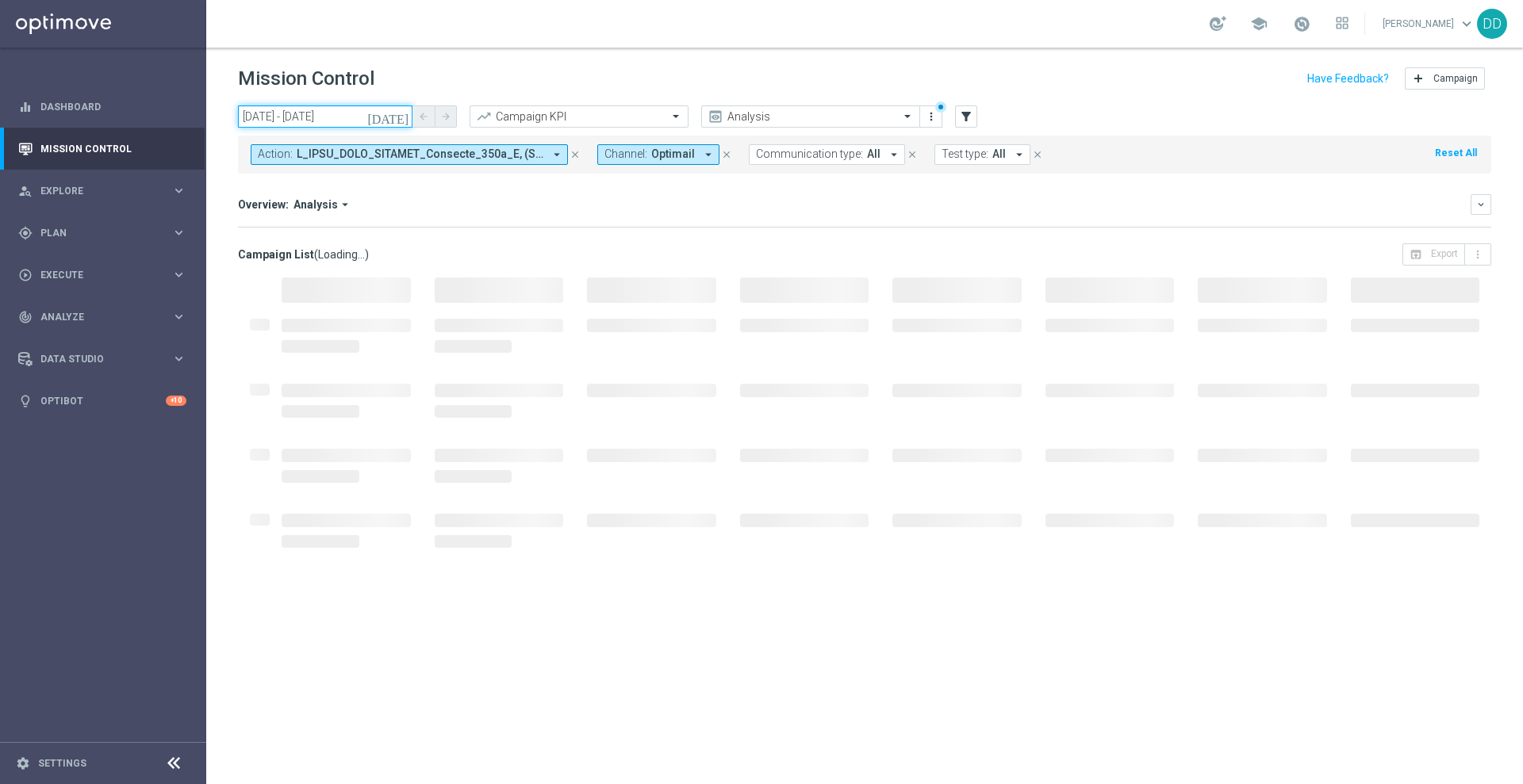
click at [373, 115] on input "11 Sep 2025 - 09 Oct 2025" at bounding box center [325, 116] width 175 height 22
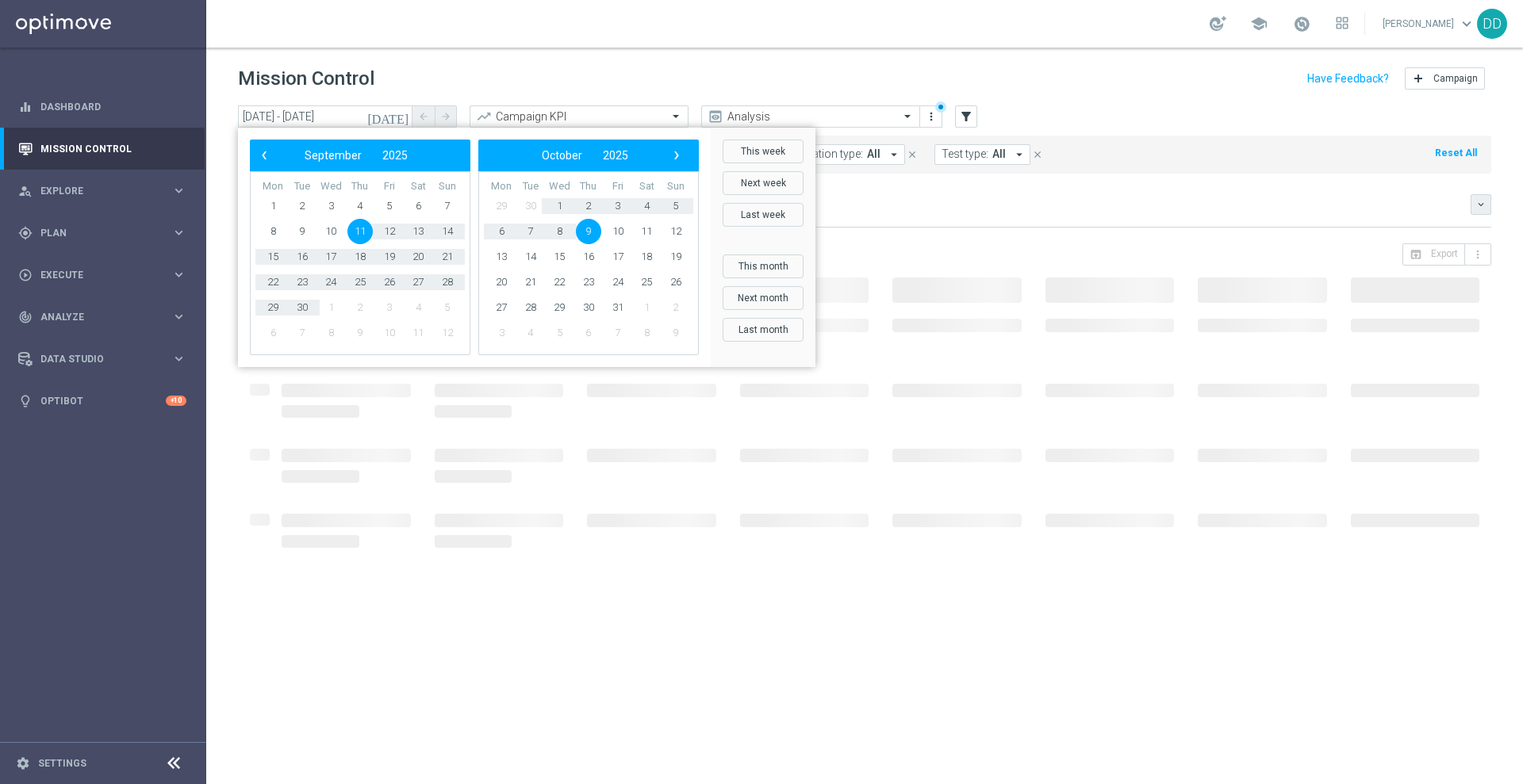
click at [1472, 201] on button "keyboard_arrow_down" at bounding box center [1481, 204] width 20 height 20
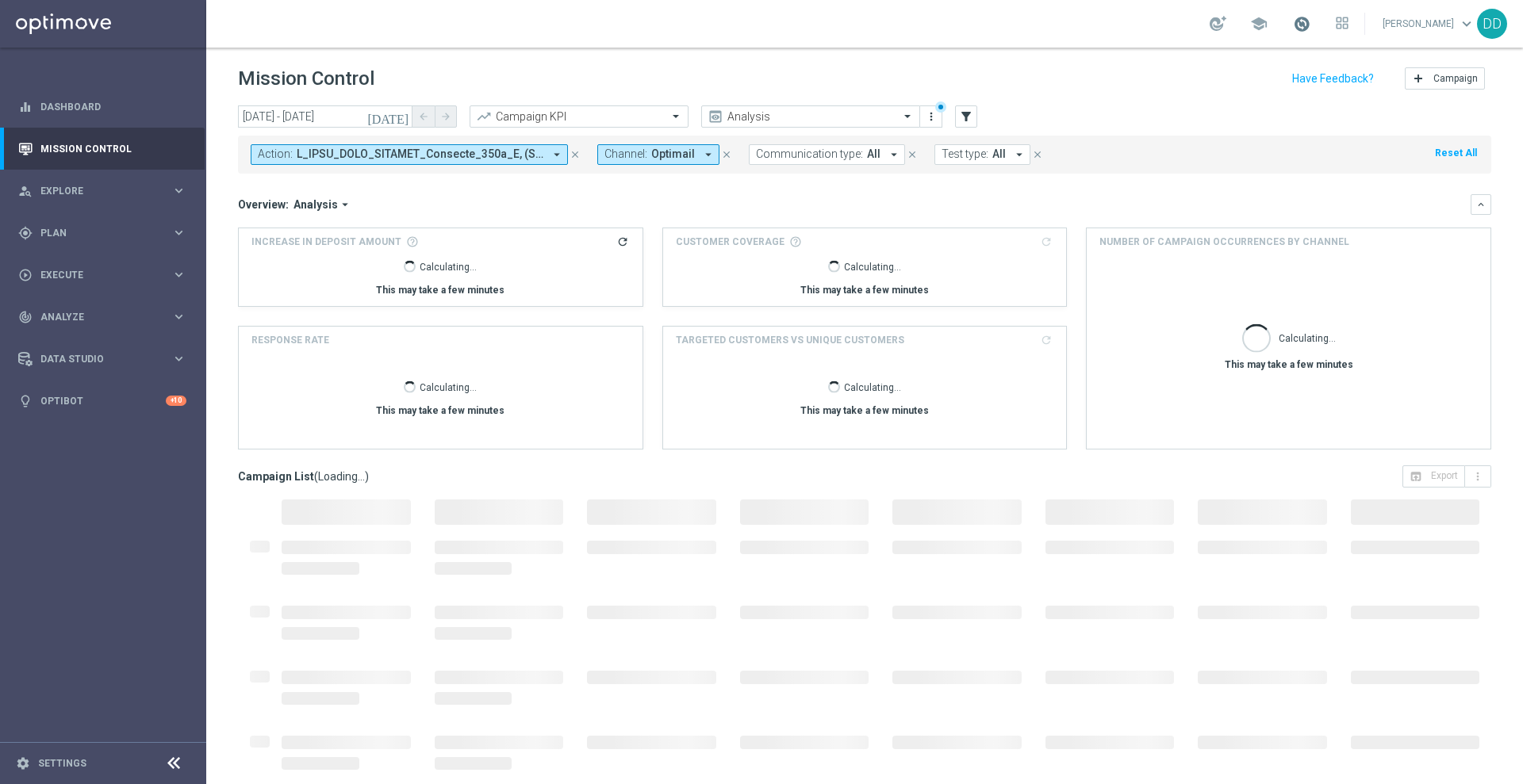
click at [1293, 25] on span at bounding box center [1301, 23] width 17 height 17
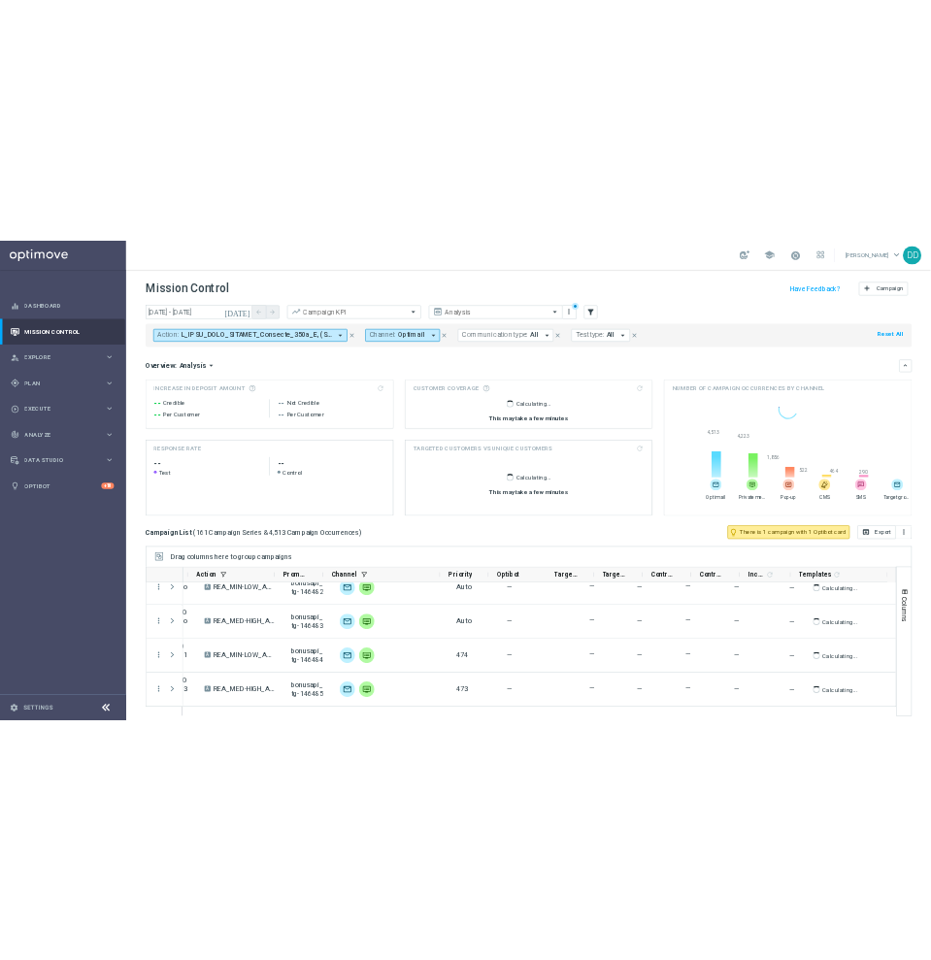
scroll to position [10691, 0]
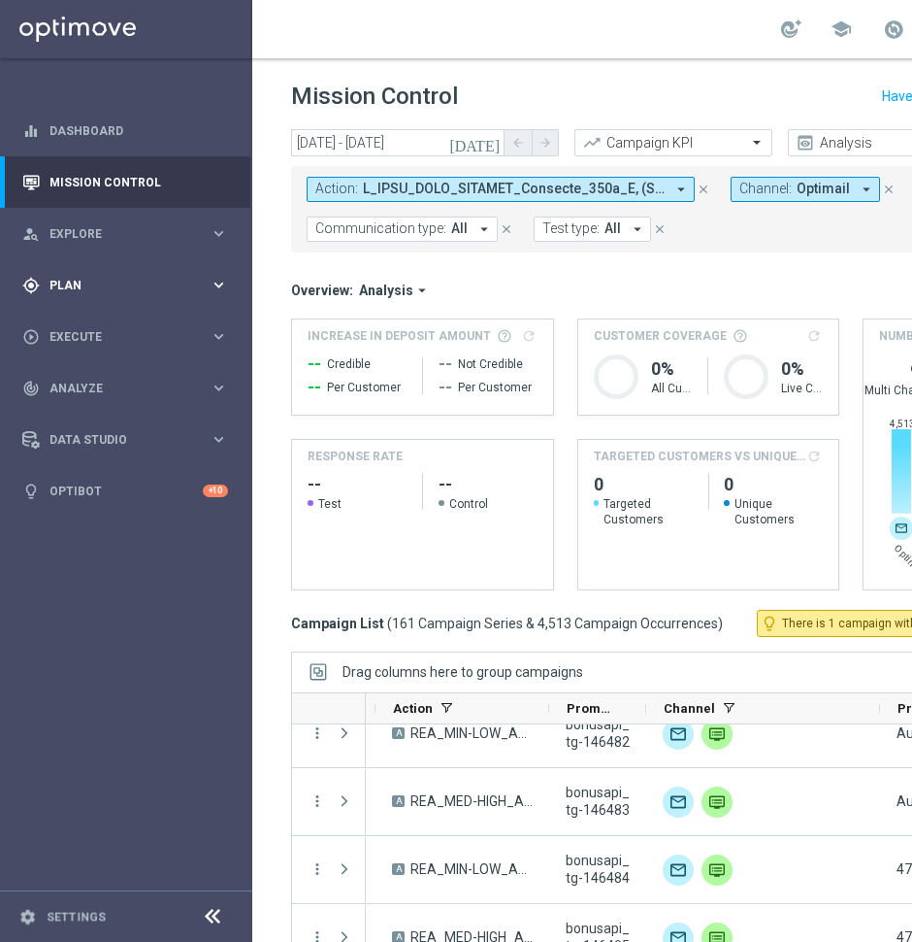
click at [116, 274] on div "gps_fixed Plan keyboard_arrow_right" at bounding box center [125, 284] width 250 height 51
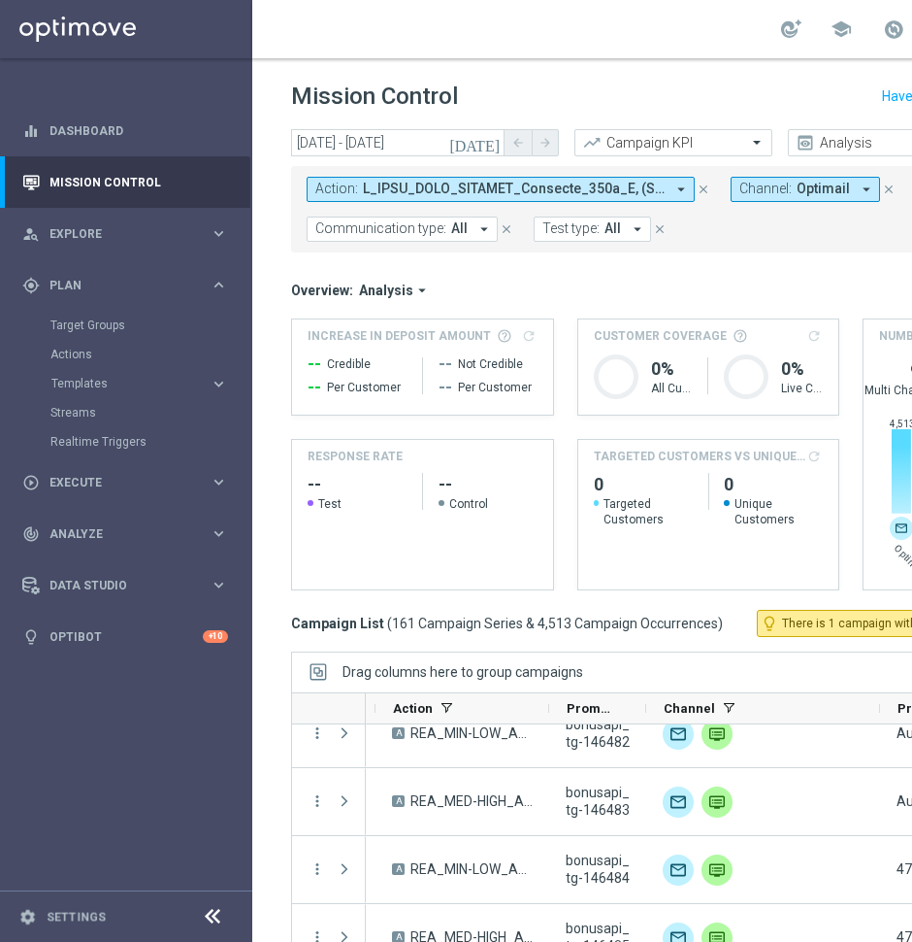
click at [74, 392] on accordion "Templates keyboard_arrow_right Optimail" at bounding box center [150, 383] width 200 height 29
click at [73, 378] on span "Templates" at bounding box center [120, 384] width 139 height 12
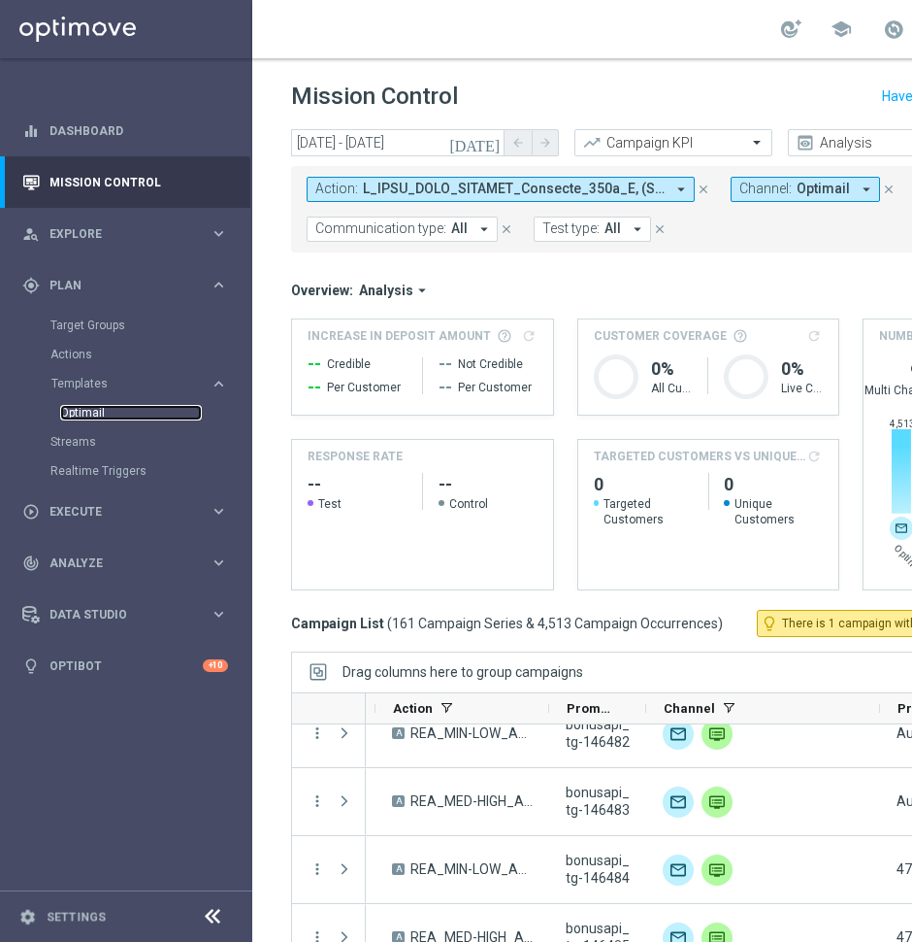
drag, startPoint x: 85, startPoint y: 413, endPoint x: 97, endPoint y: 404, distance: 14.6
click at [85, 412] on link "Optimail" at bounding box center [131, 413] width 142 height 16
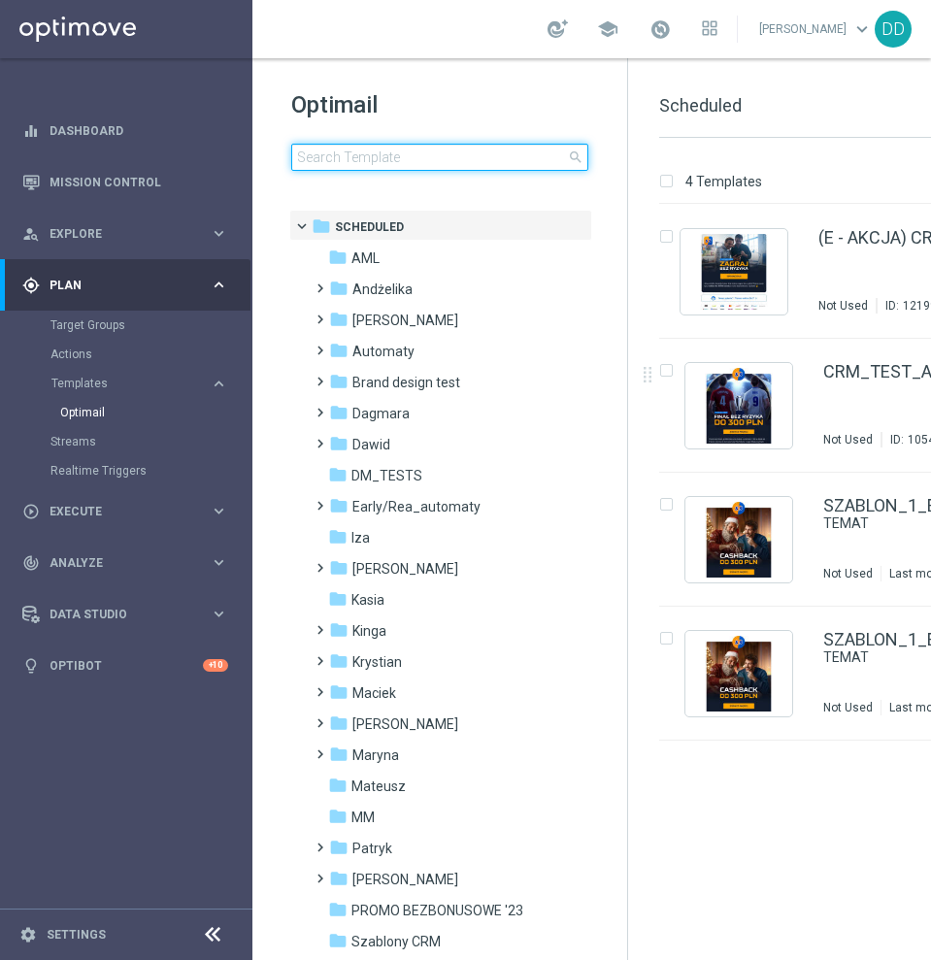
click at [345, 154] on input at bounding box center [439, 157] width 297 height 27
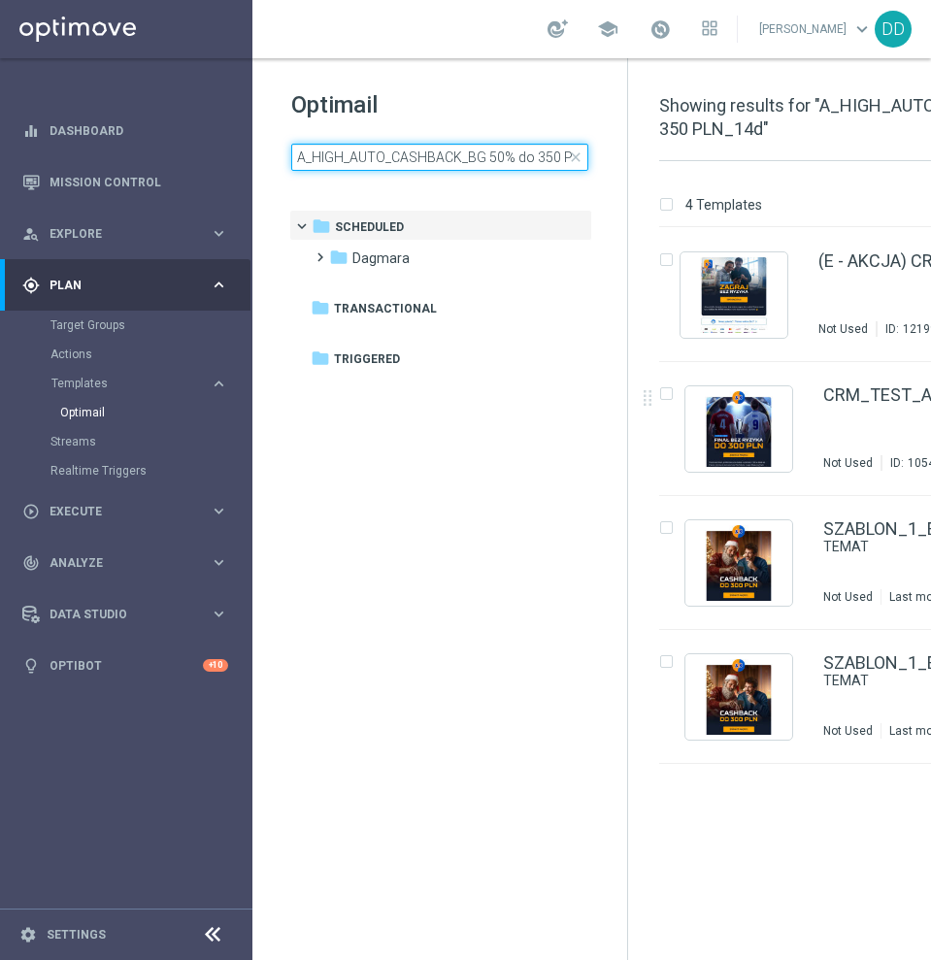
scroll to position [0, 40]
type input "A_HIGH_AUTO_CASHBACK_BG 50% do 350 PLN_14d"
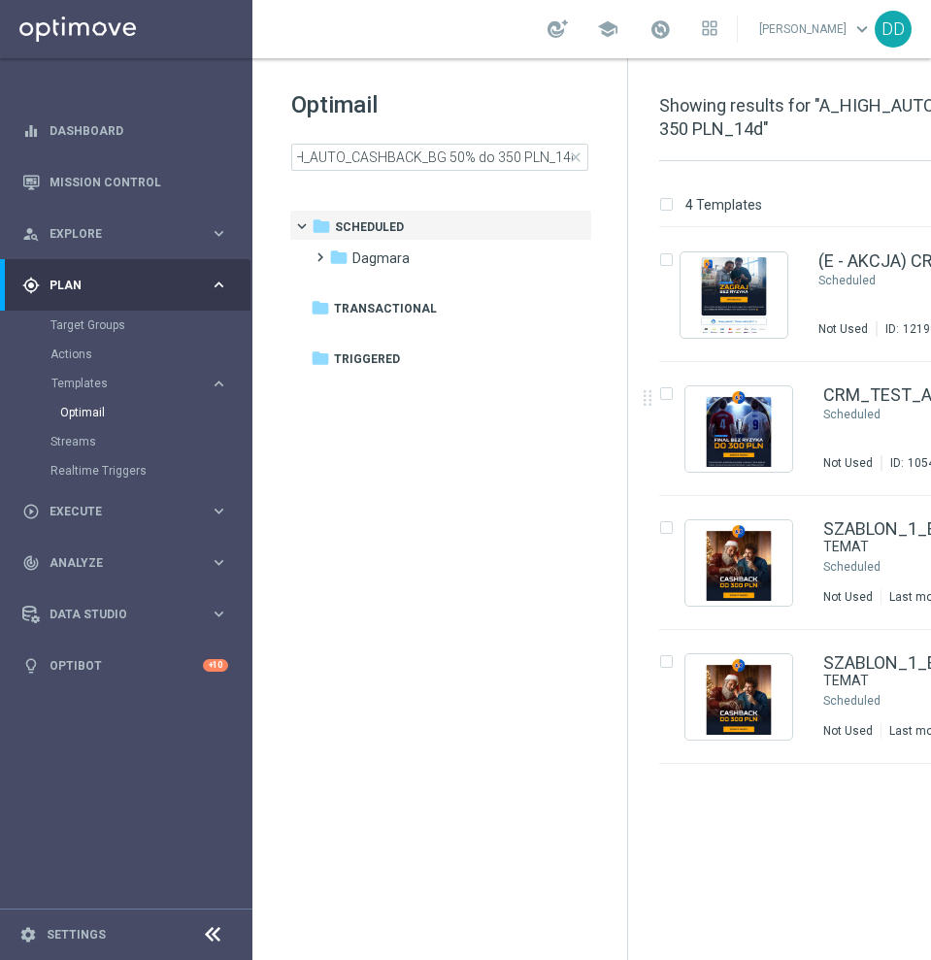
click at [214, 936] on icon at bounding box center [212, 934] width 23 height 23
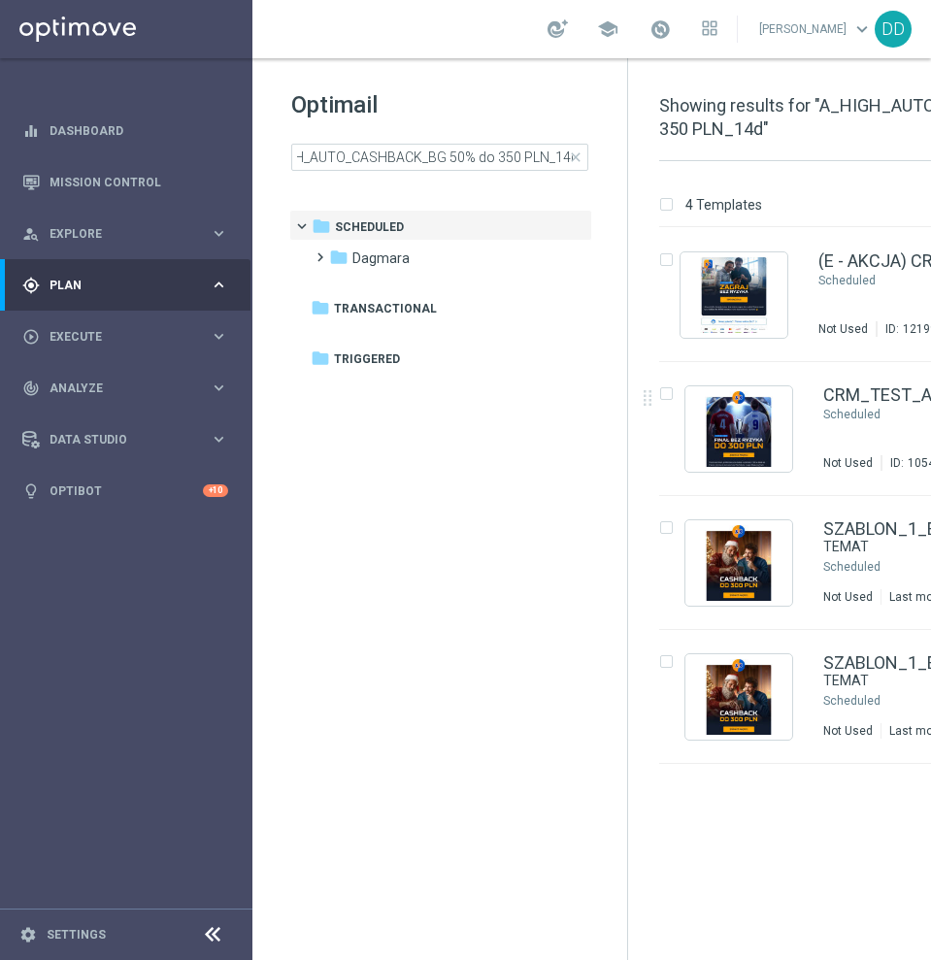
scroll to position [0, 0]
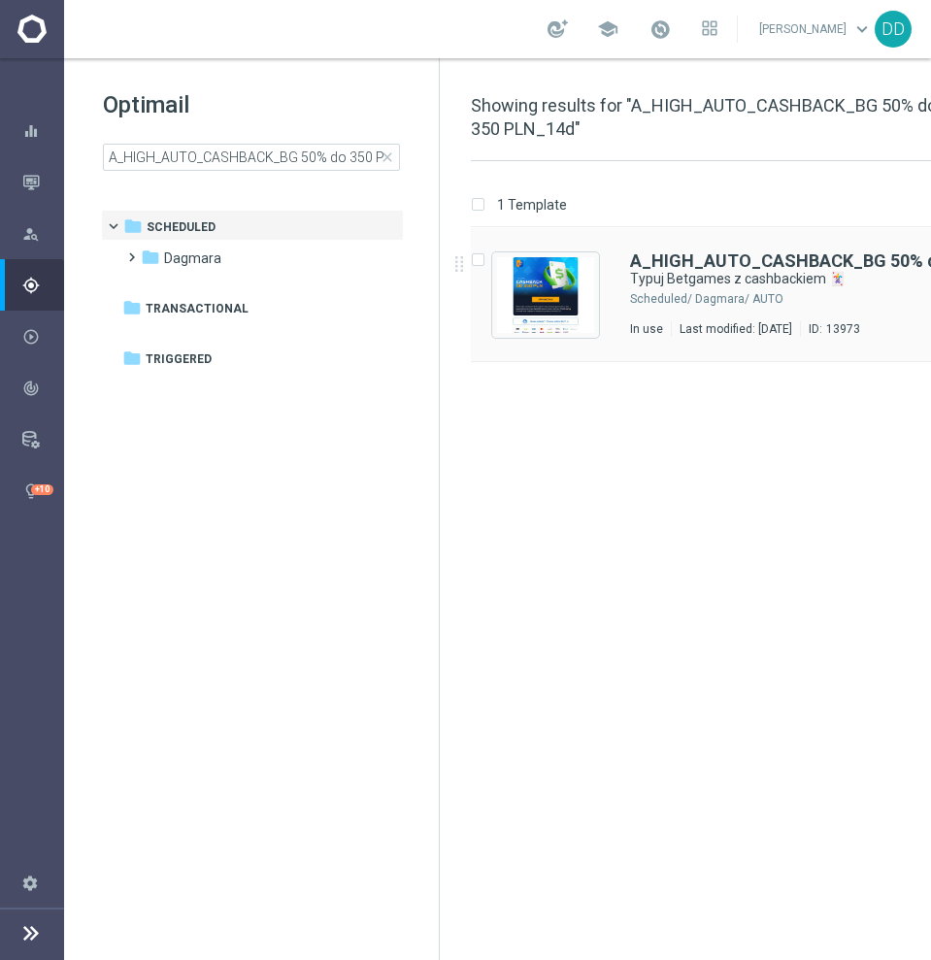
click at [712, 304] on div "Dagmara/ AUTO" at bounding box center [826, 299] width 262 height 16
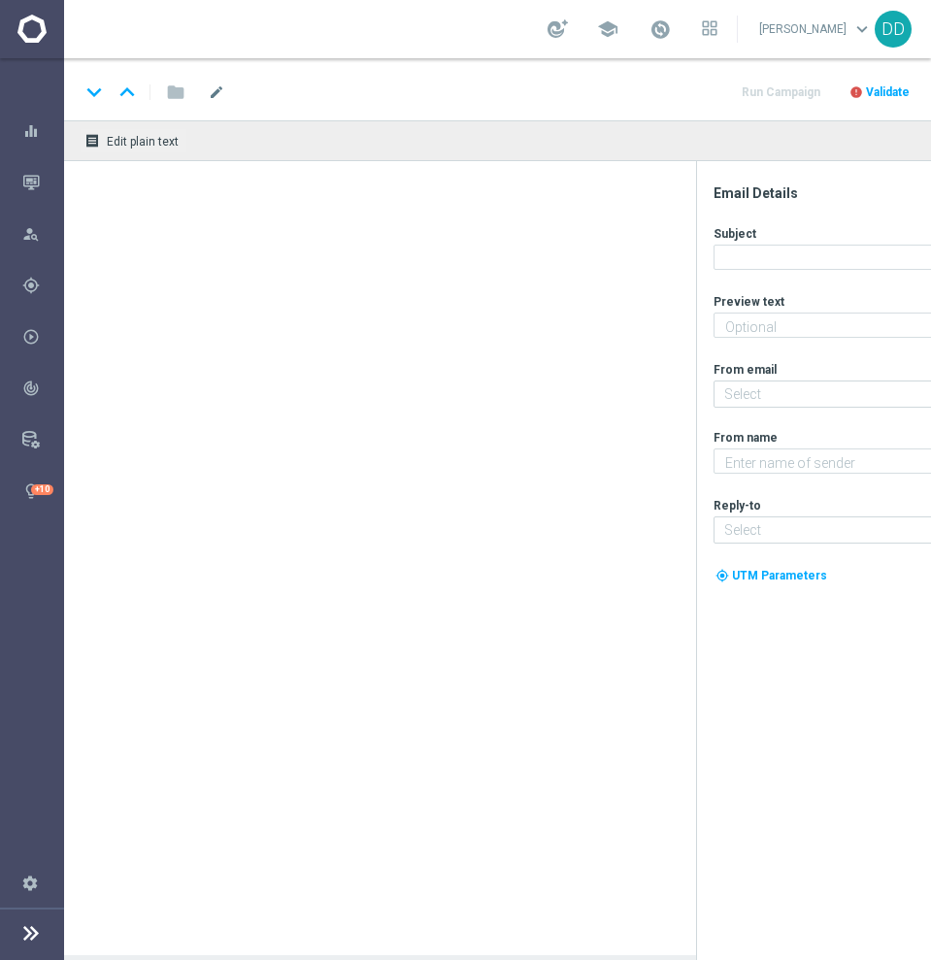
type textarea "Obstawiaj gry karciane bez obaw - otrzymasz do 350 PLN zwrotu za nietrafione ku…"
type input "[EMAIL_ADDRESS][DOMAIN_NAME]"
type textarea "STS"
type input "[EMAIL_ADDRESS][DOMAIN_NAME]"
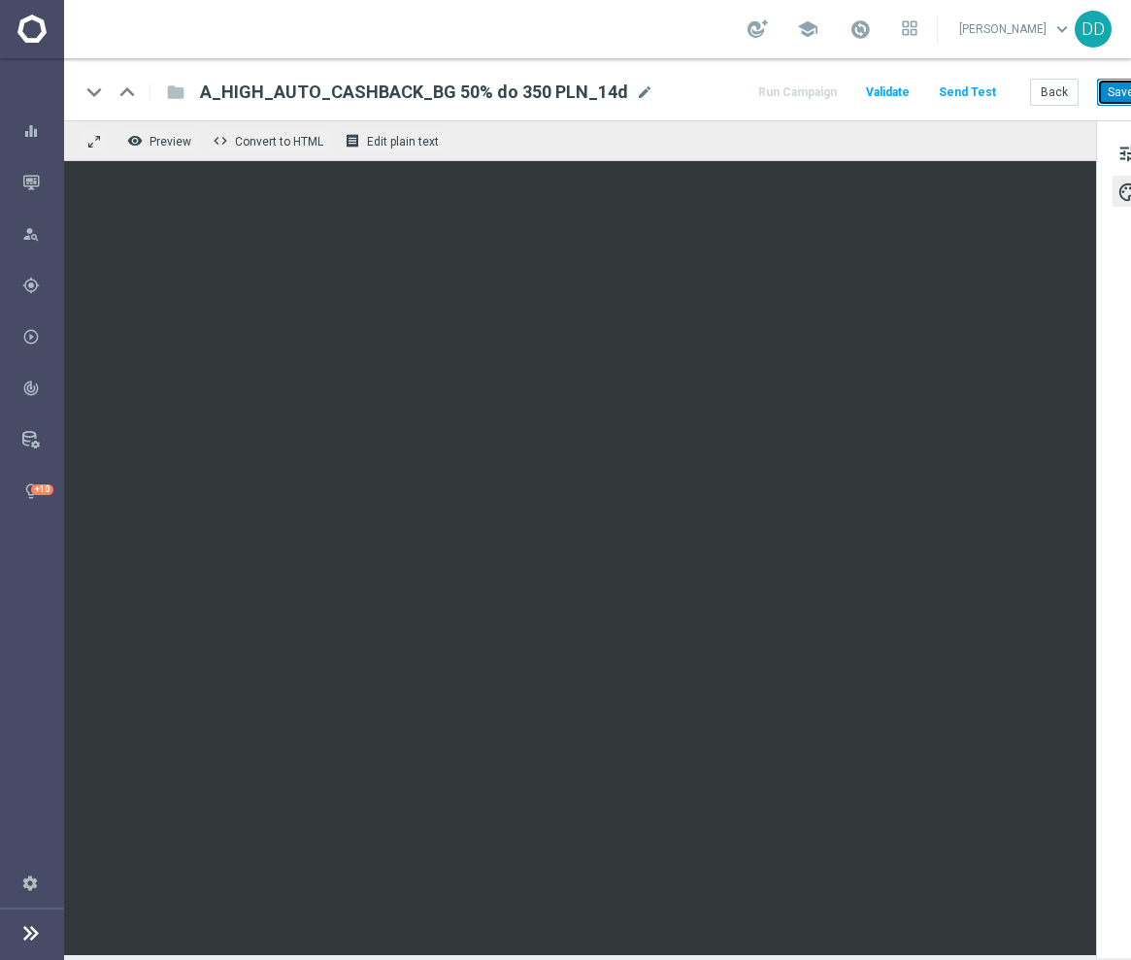
click at [1106, 98] on button "Save" at bounding box center [1121, 92] width 48 height 27
click at [1065, 94] on button "Back" at bounding box center [1054, 92] width 49 height 27
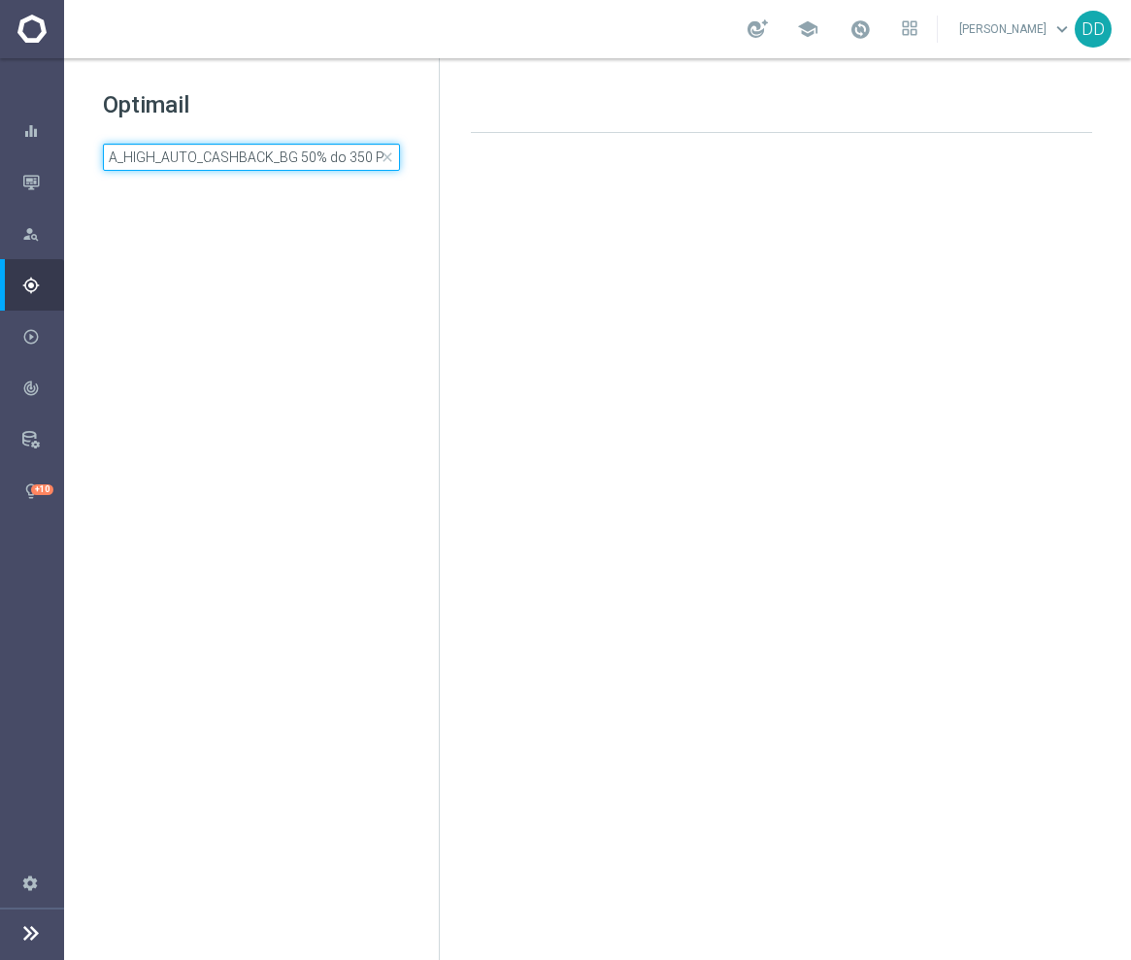
click at [353, 162] on input "A_HIGH_AUTO_CASHBACK_BG 50% do 350 PLN_14d" at bounding box center [251, 157] width 297 height 27
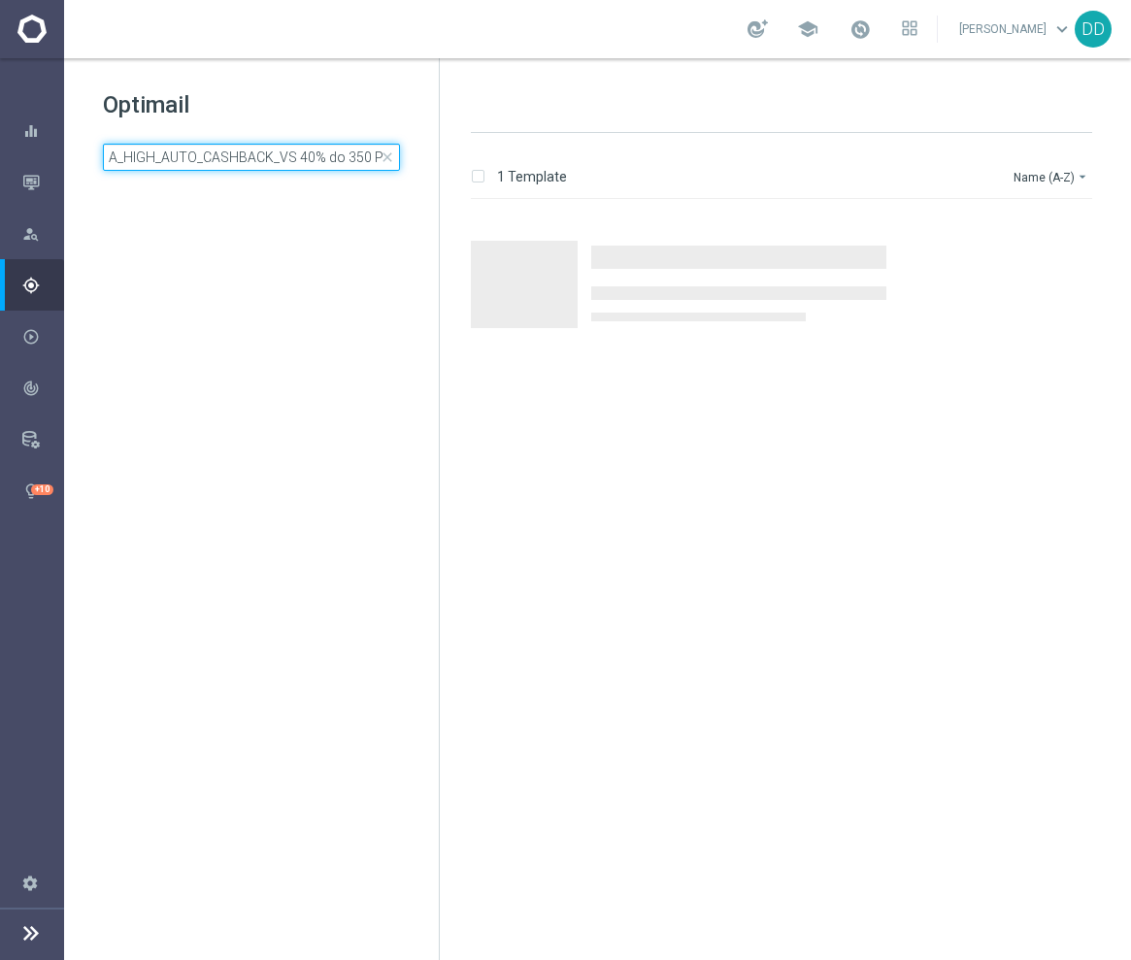
scroll to position [0, 38]
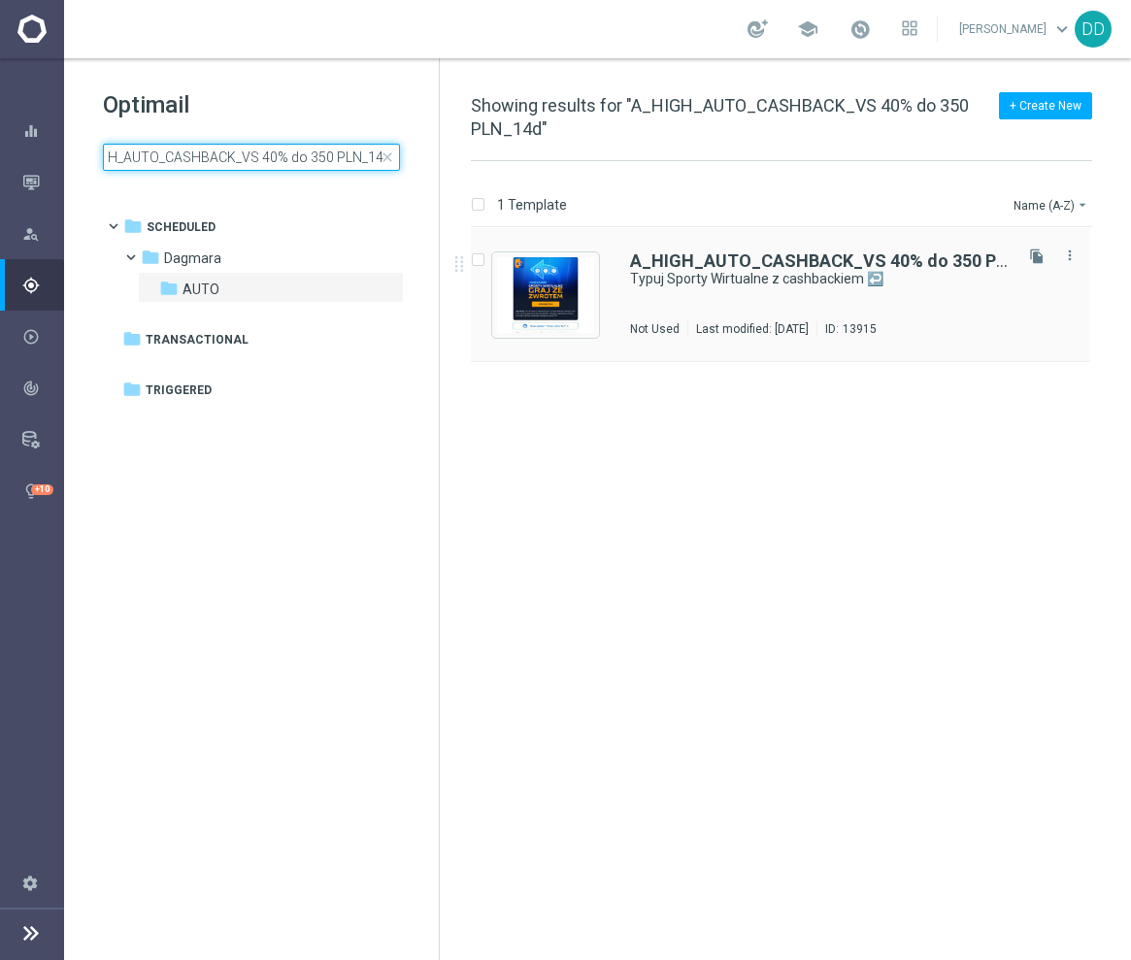
type input "A_HIGH_AUTO_CASHBACK_VS 40% do 350 PLN_14d"
click at [731, 306] on div "A_HIGH_AUTO_CASHBACK_VS 40% do 350 PLN_14d Typuj Sporty Wirtualne z cashbackiem…" at bounding box center [819, 294] width 379 height 84
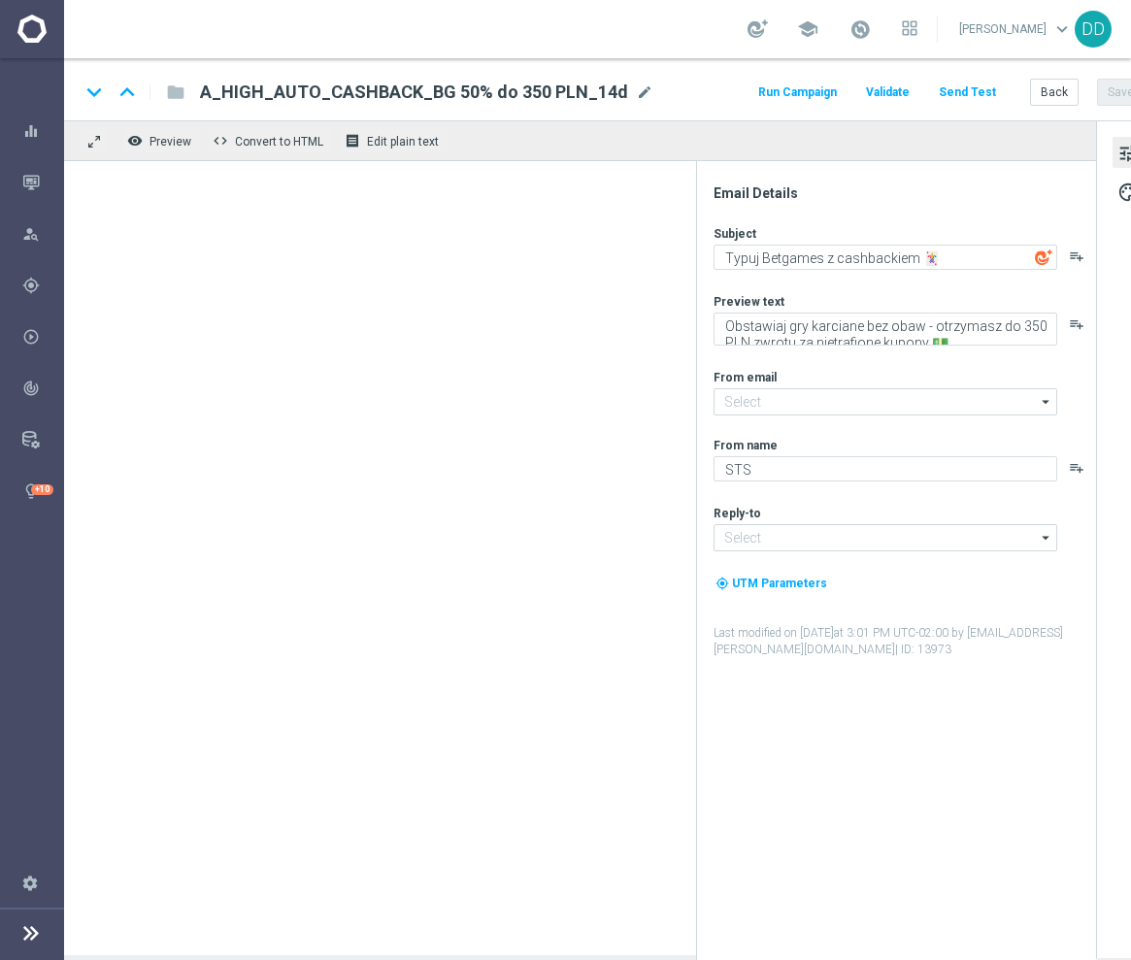
type input "[EMAIL_ADDRESS][DOMAIN_NAME]"
type textarea "Typuj Sporty Wirtualne z cashbackiem ↩️"
type textarea "Obstawiaj bez obaw - otrzymasz do 350 PLN zwrotu za nietrafione kupony 💵"
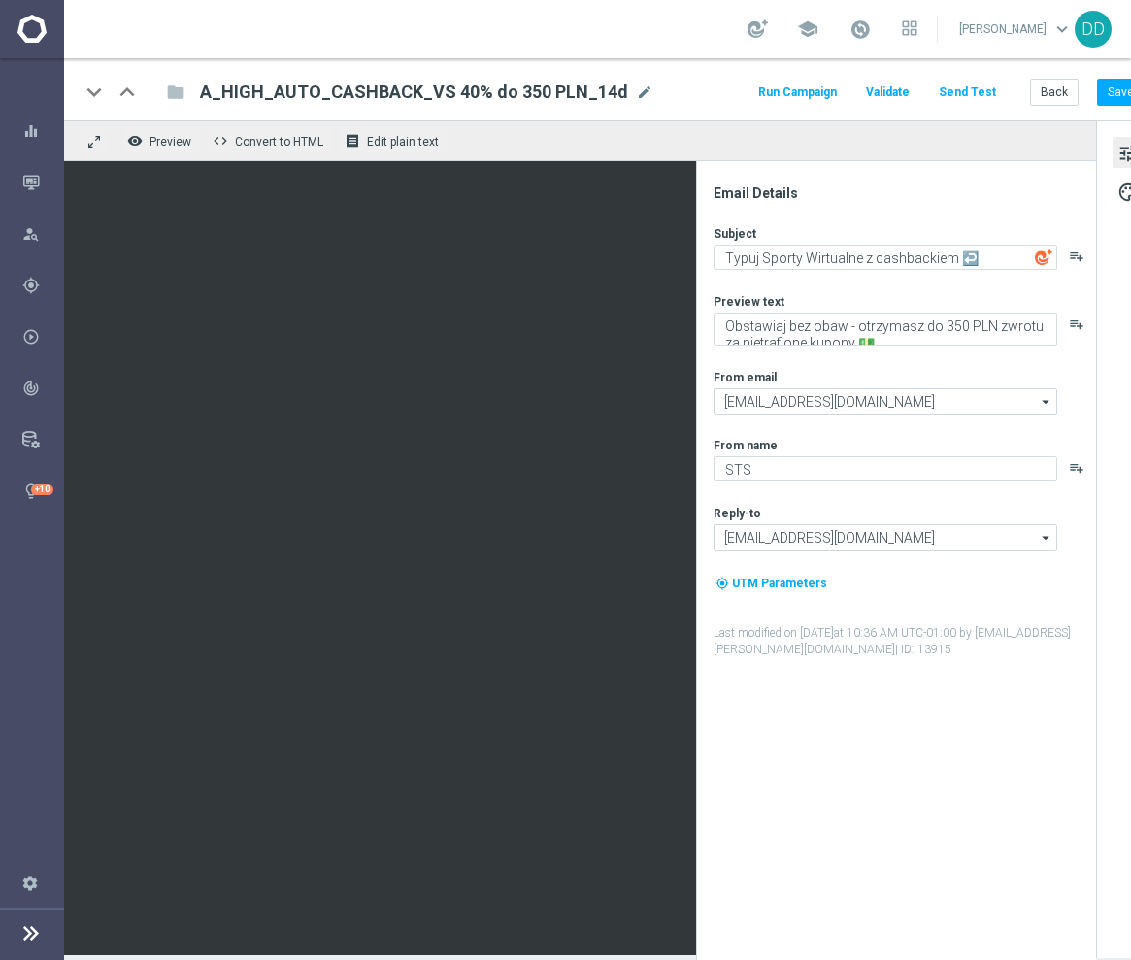
scroll to position [18, 0]
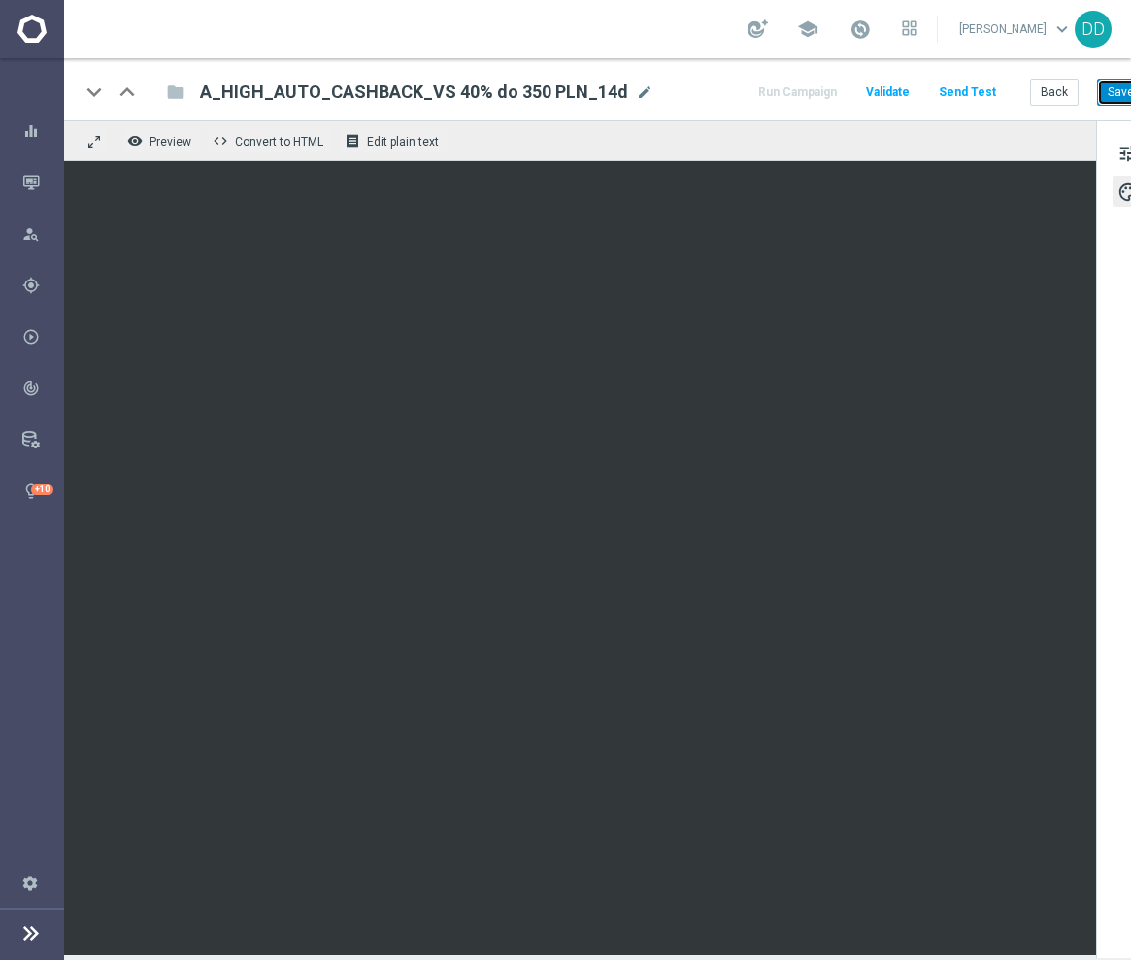
click at [1103, 79] on button "Save" at bounding box center [1121, 92] width 48 height 27
click at [1057, 79] on button "Back" at bounding box center [1054, 92] width 49 height 27
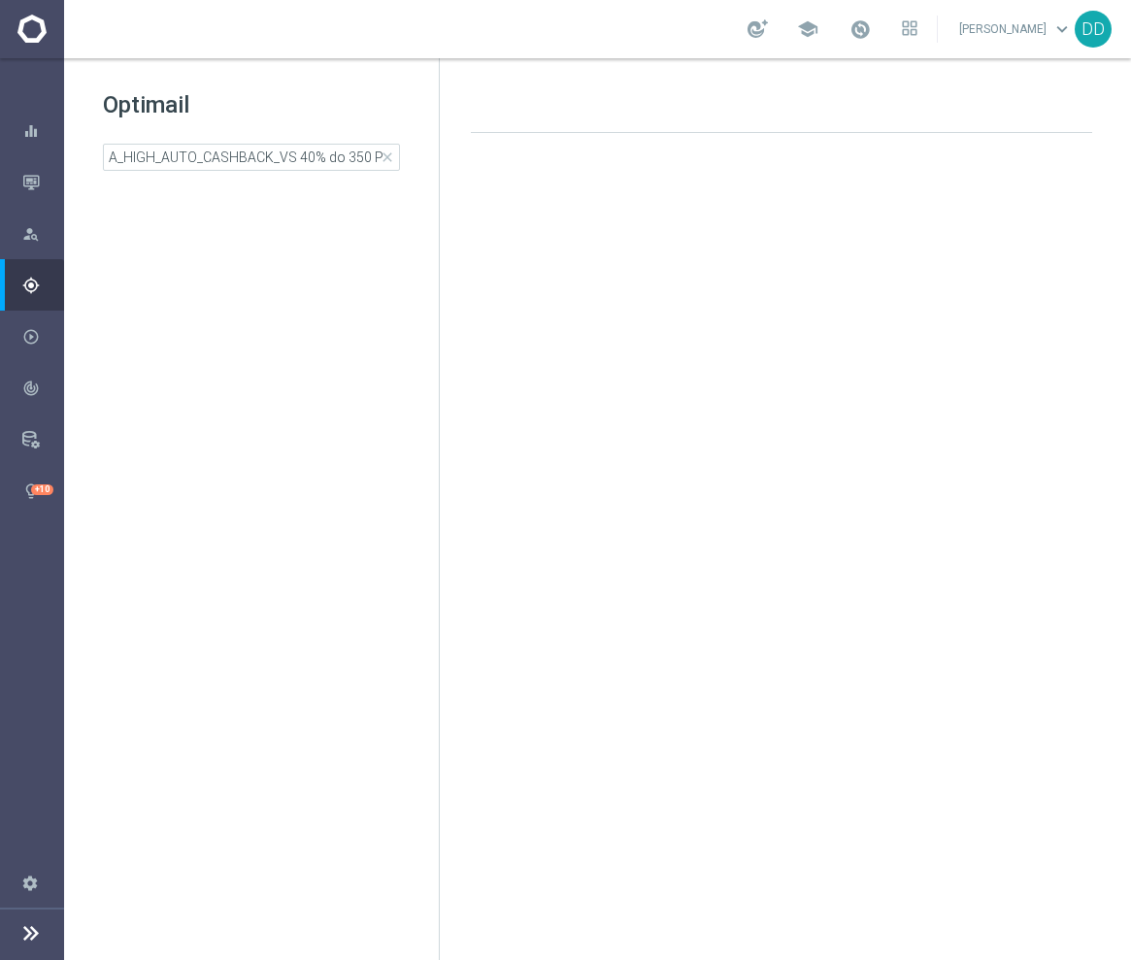
click at [298, 177] on div "Optimail A_HIGH_AUTO_CASHBACK_VS 40% do 350 PLN_14d close folder 1 Folder creat…" at bounding box center [251, 178] width 375 height 241
click at [298, 159] on input "A_HIGH_AUTO_CASHBACK_VS 40% do 350 PLN_14d" at bounding box center [251, 157] width 297 height 27
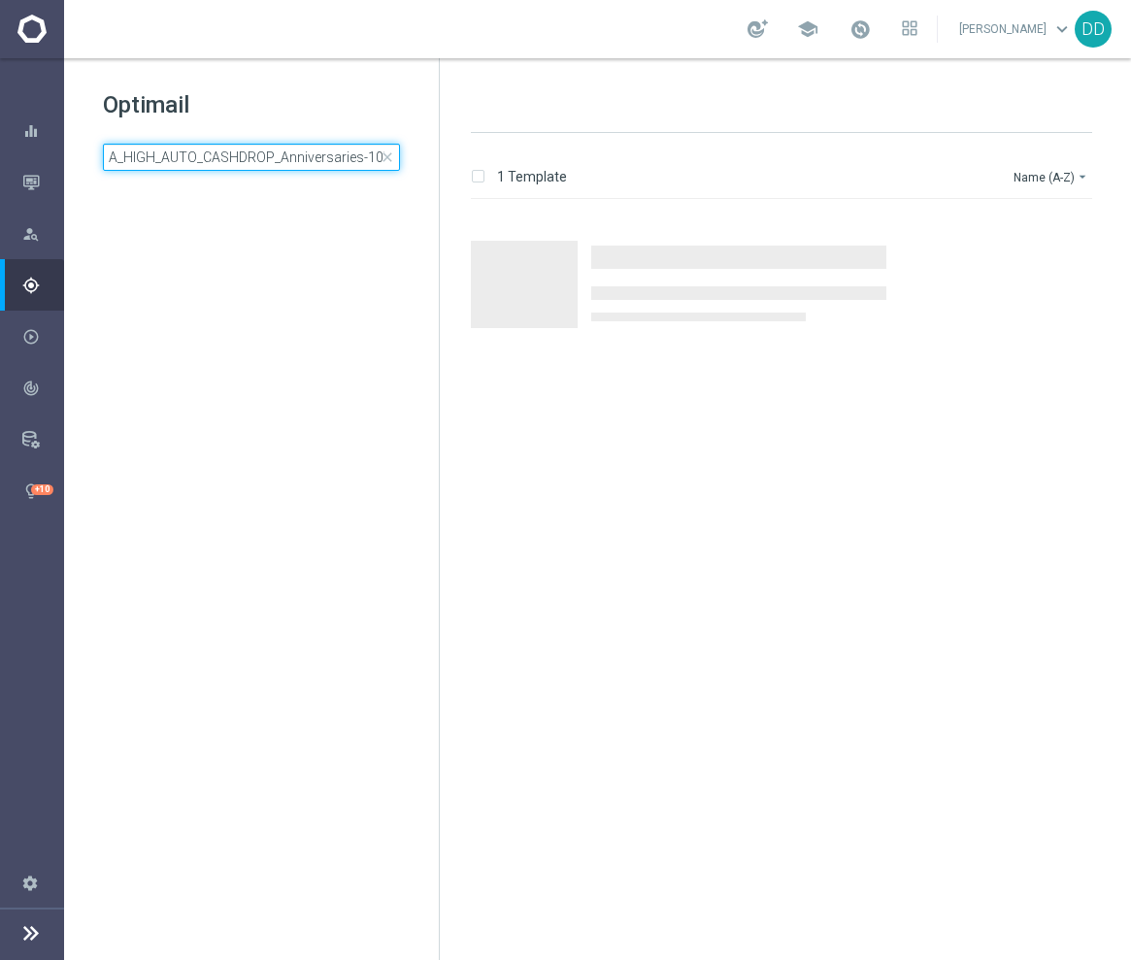
scroll to position [0, 89]
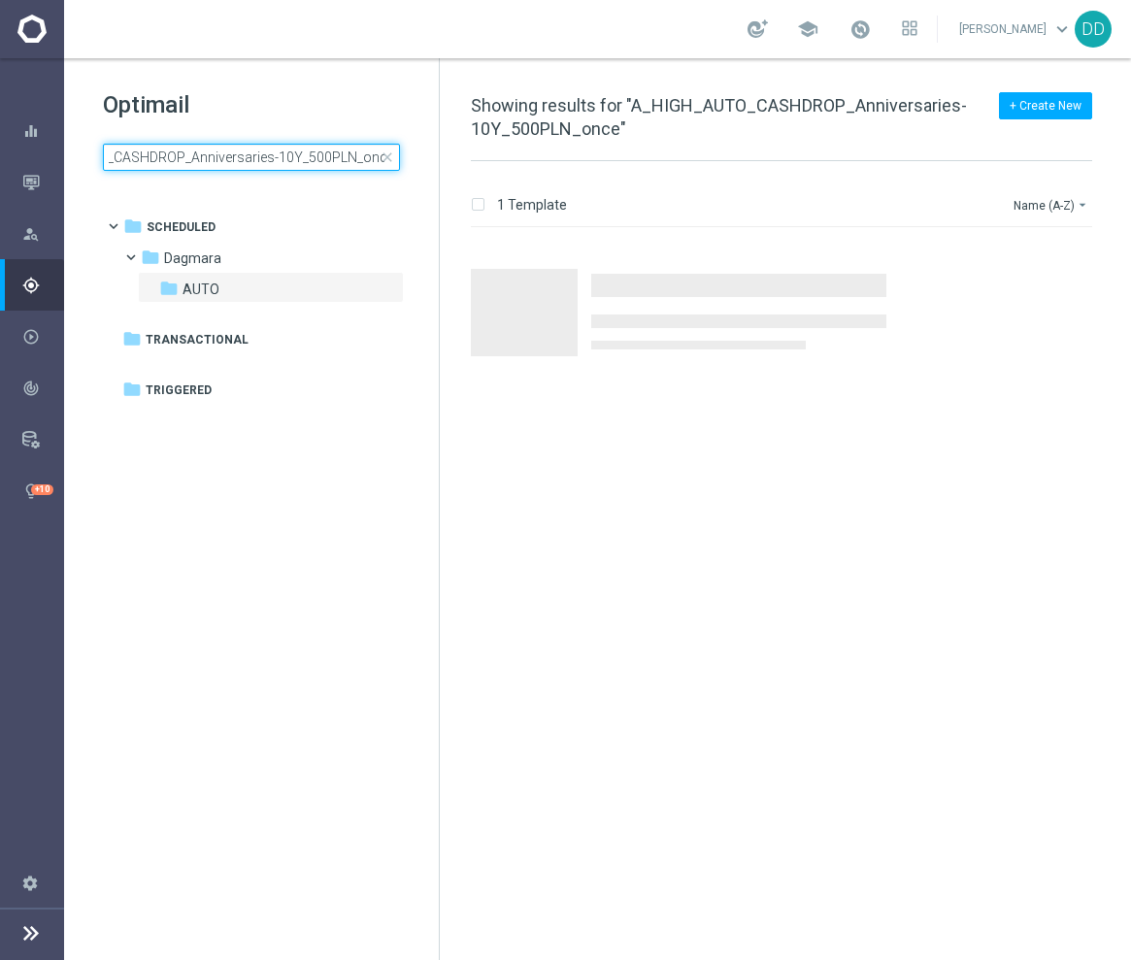
type input "A_HIGH_AUTO_CASHDROP_Anniversaries-10Y_500PLN_once"
click at [710, 287] on span "Press SPACE to select this row." at bounding box center [738, 285] width 295 height 23
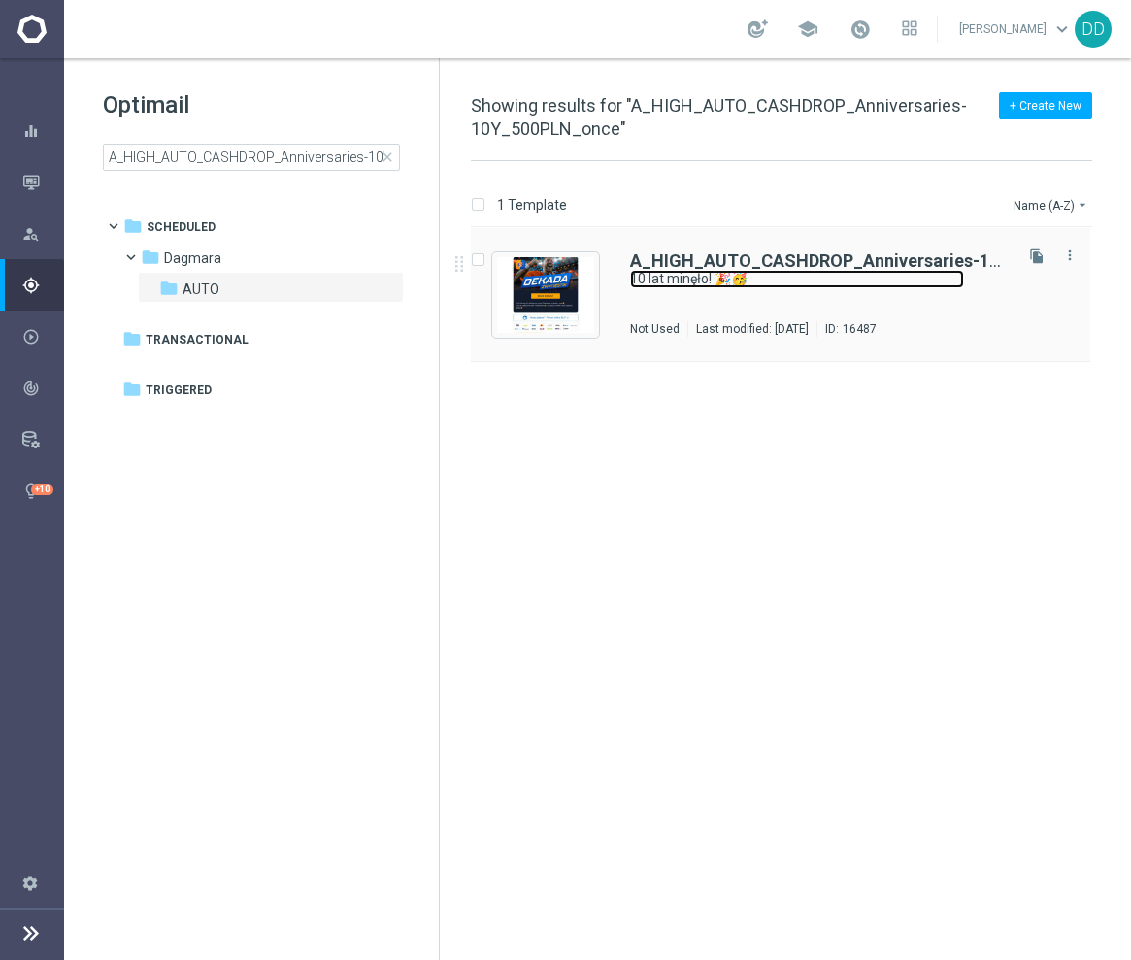
click at [710, 286] on link "10 lat minęło! 🎉🥳" at bounding box center [797, 279] width 334 height 18
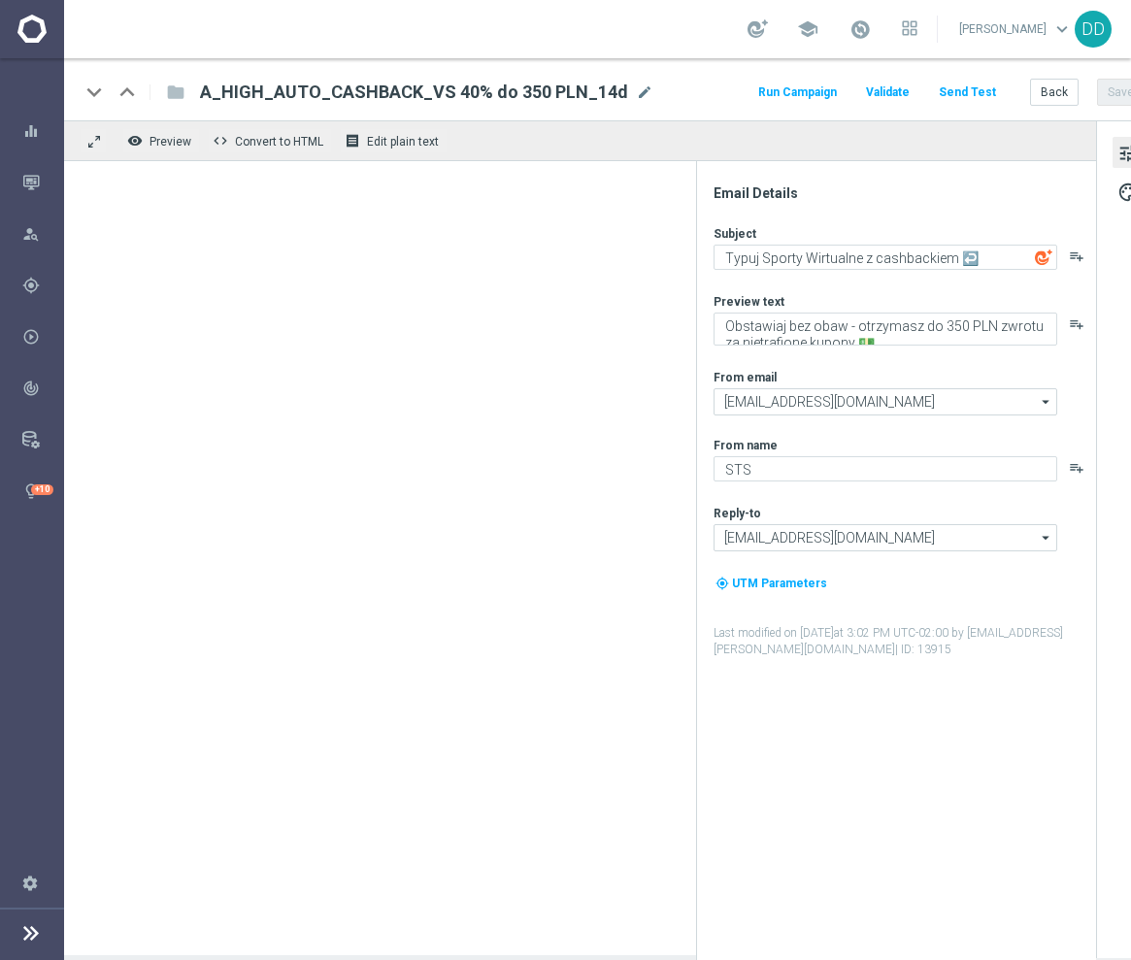
type textarea "10 lat minęło! 🎉🥳"
type textarea "Prezent już czeka, sprawdź swoje konto 👉"
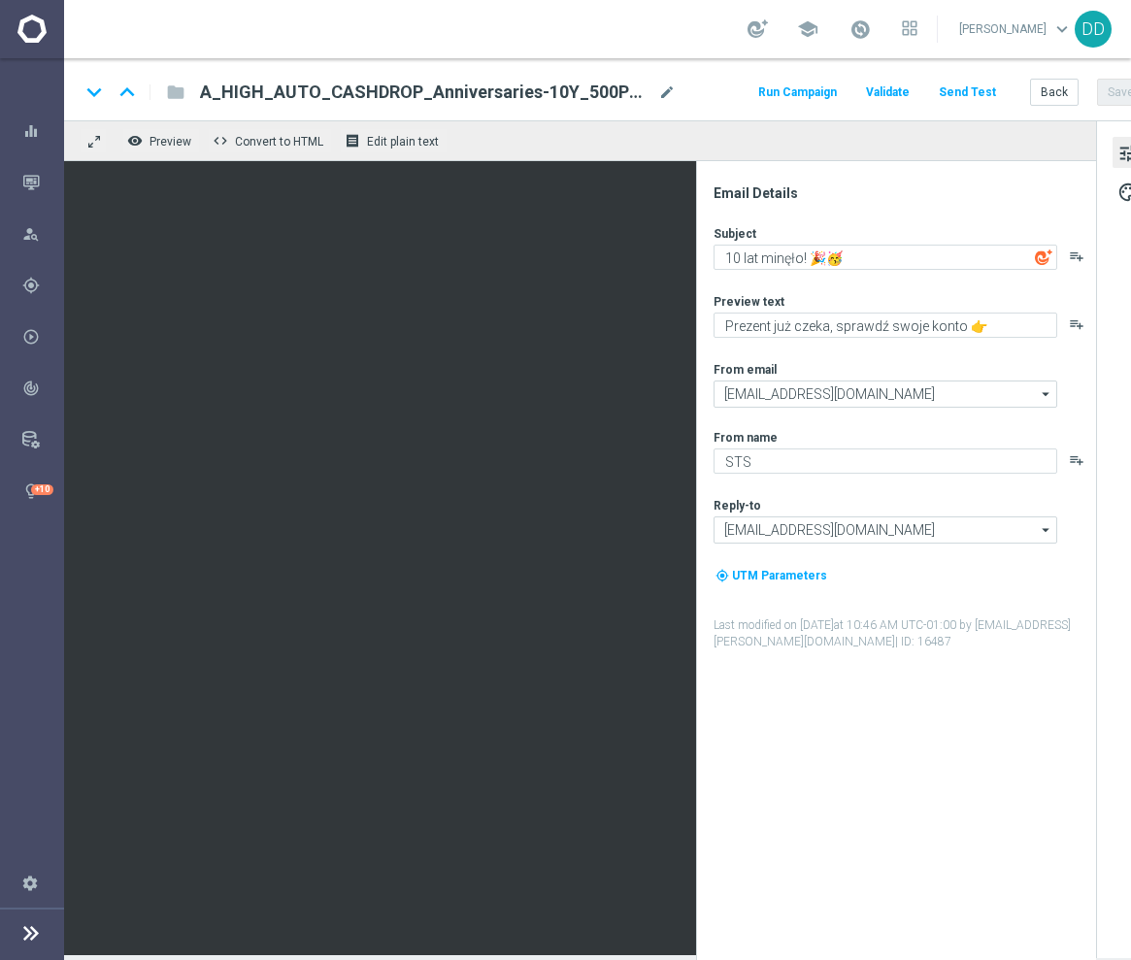
scroll to position [18, 0]
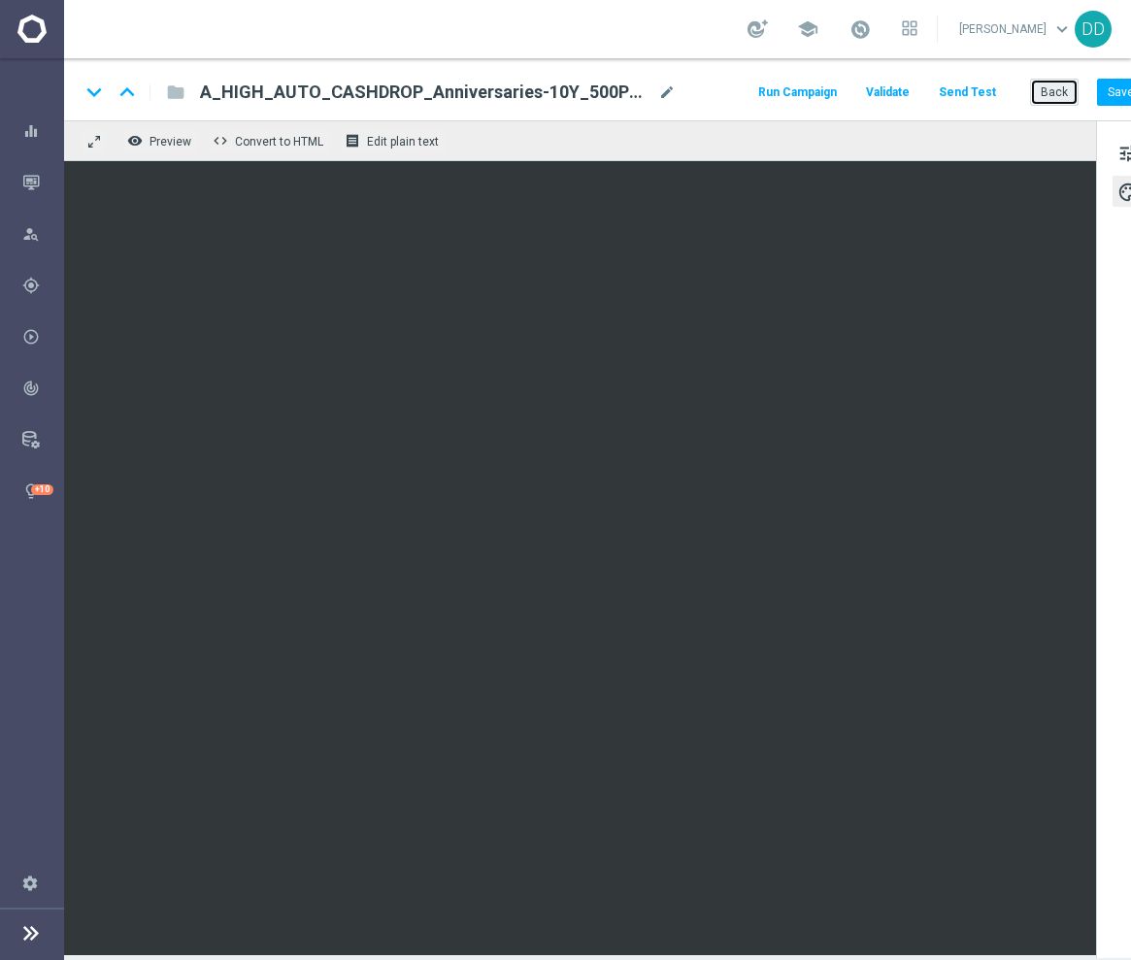
click at [1038, 79] on button "Back" at bounding box center [1054, 92] width 49 height 27
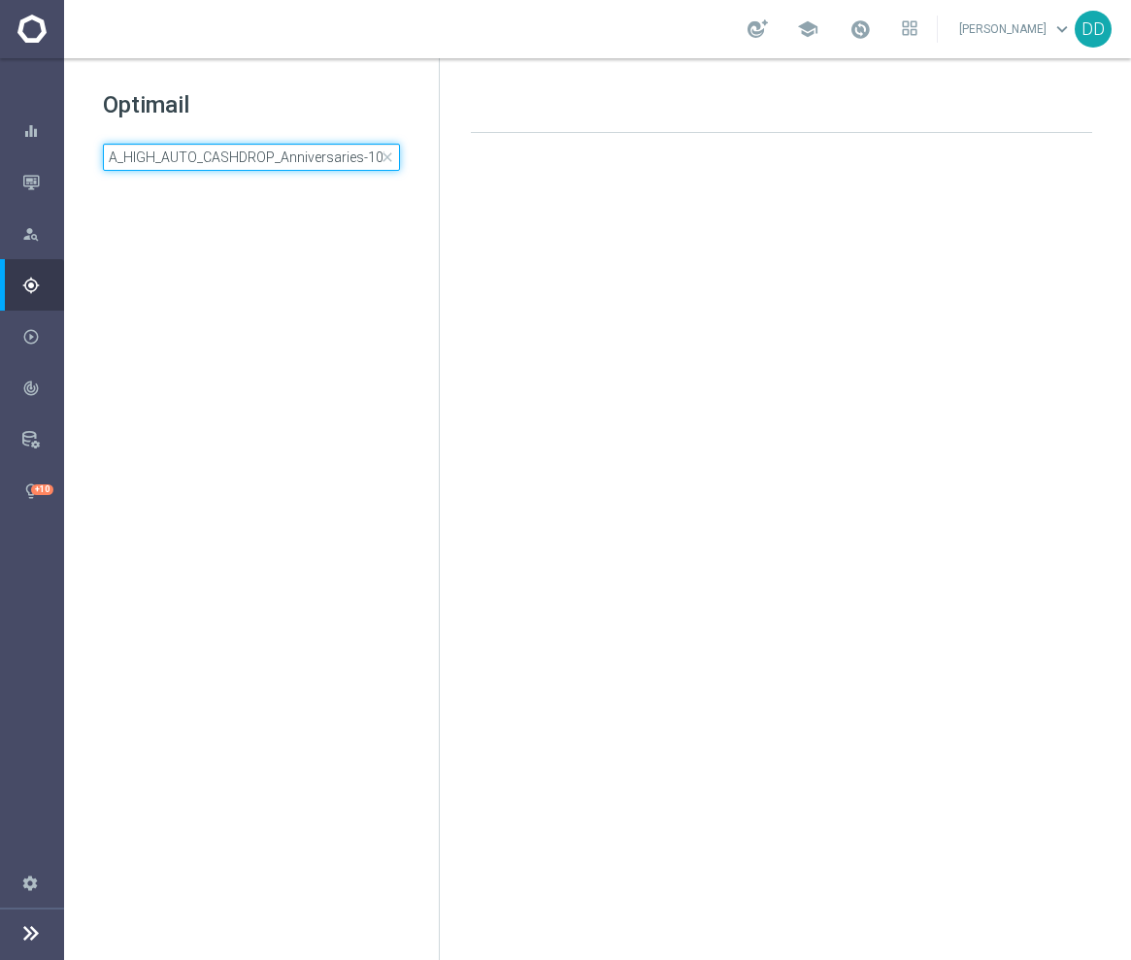
click at [283, 159] on input "A_HIGH_AUTO_CASHDROP_Anniversaries-10Y_500PLN_once" at bounding box center [251, 157] width 297 height 27
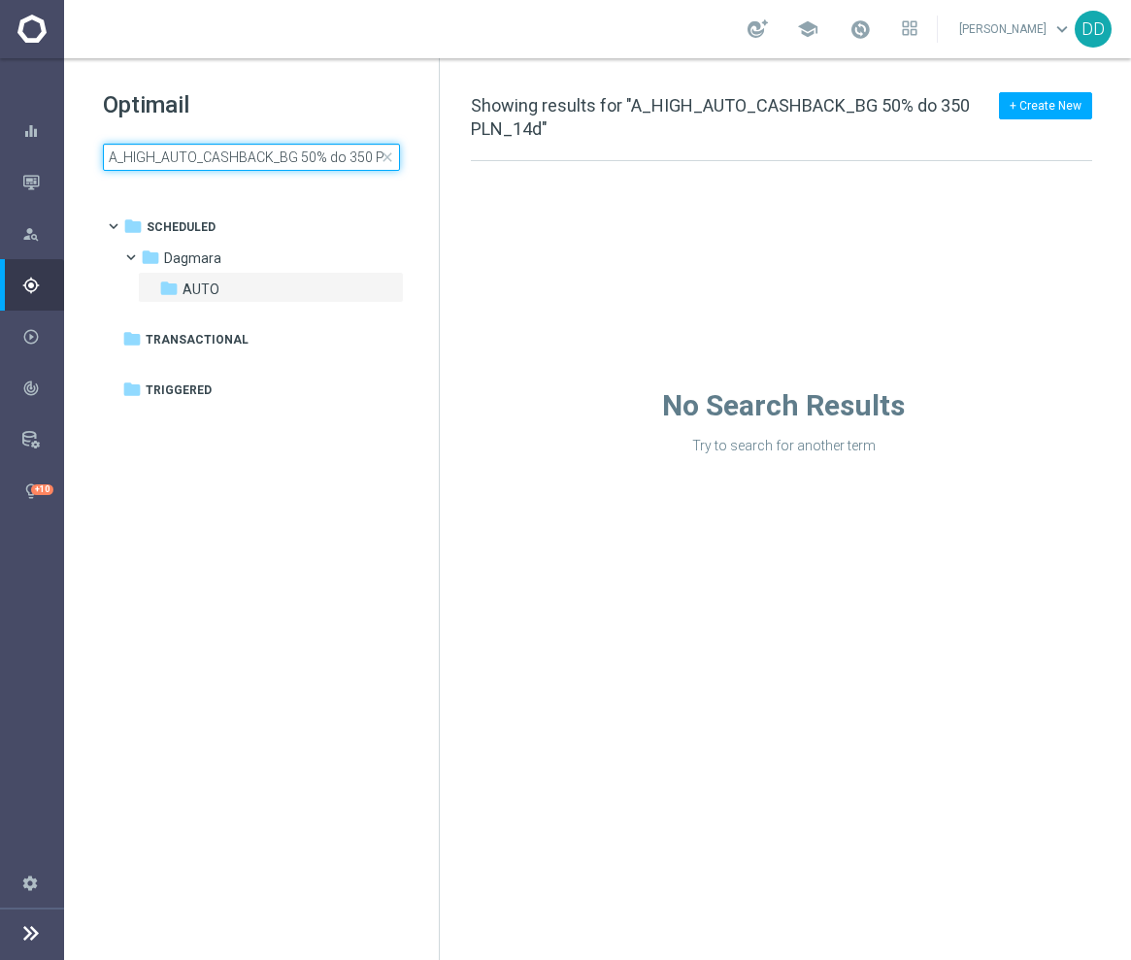
scroll to position [0, 40]
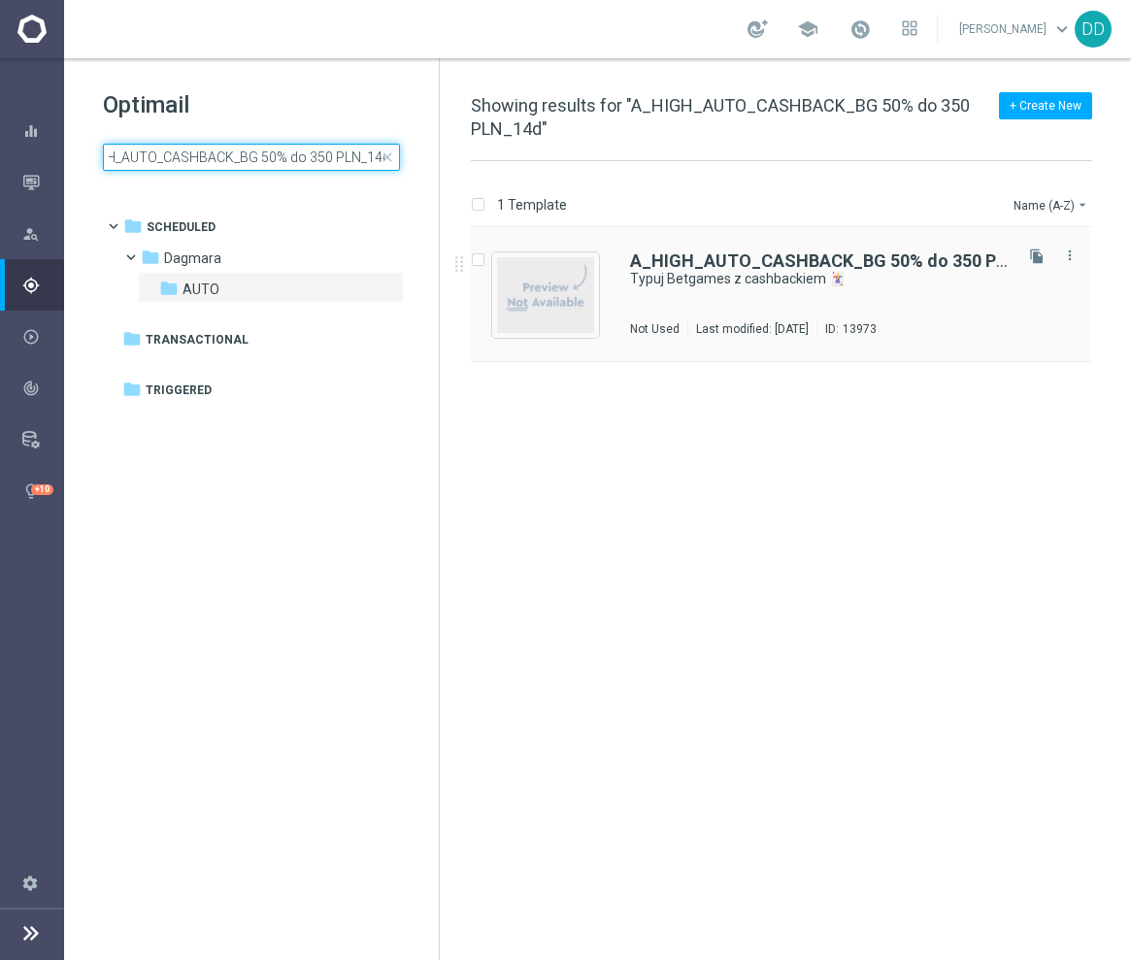
type input "A_HIGH_AUTO_CASHBACK_BG 50% do 350 PLN_14d"
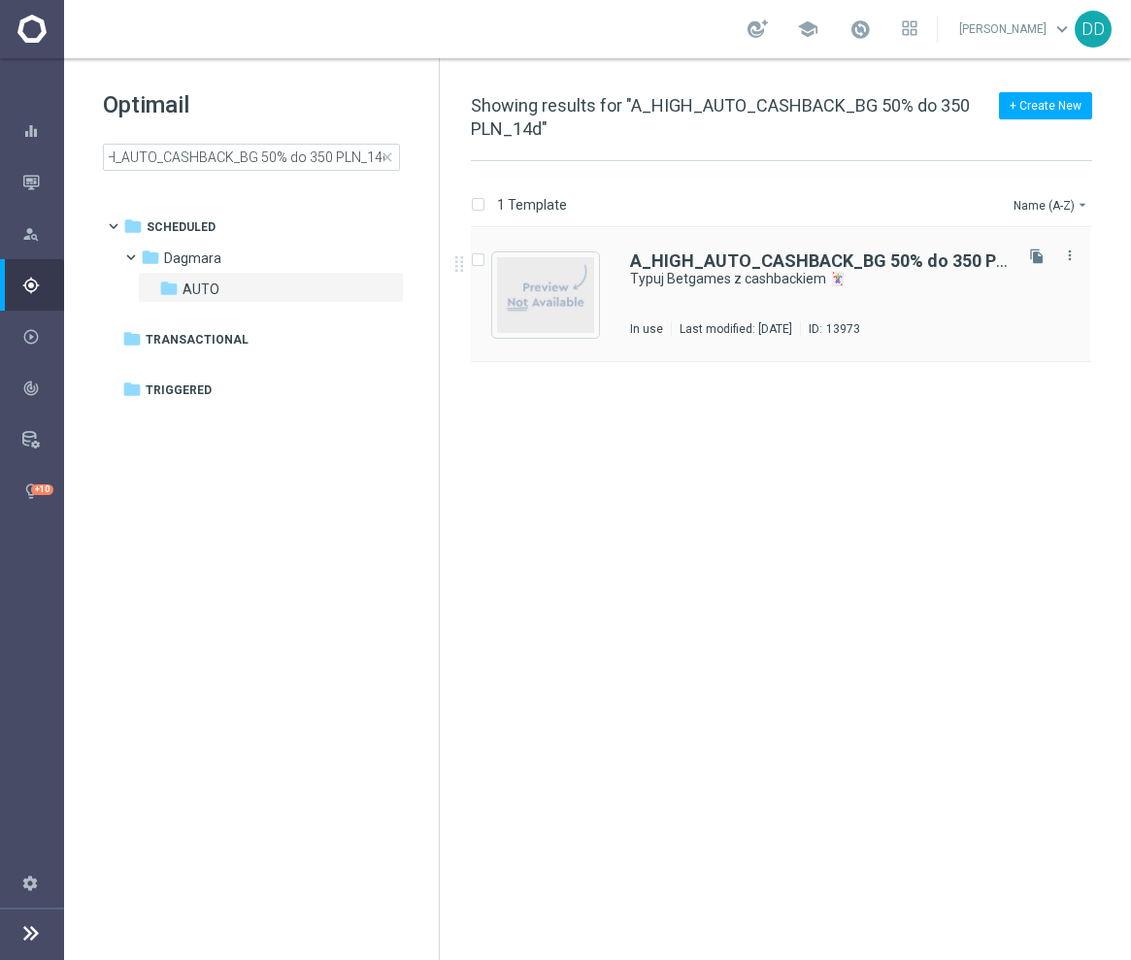
click at [835, 303] on div "A_HIGH_AUTO_CASHBACK_BG 50% do 350 PLN_14d Typuj Betgames z cashbackiem 🃏 In us…" at bounding box center [819, 294] width 379 height 84
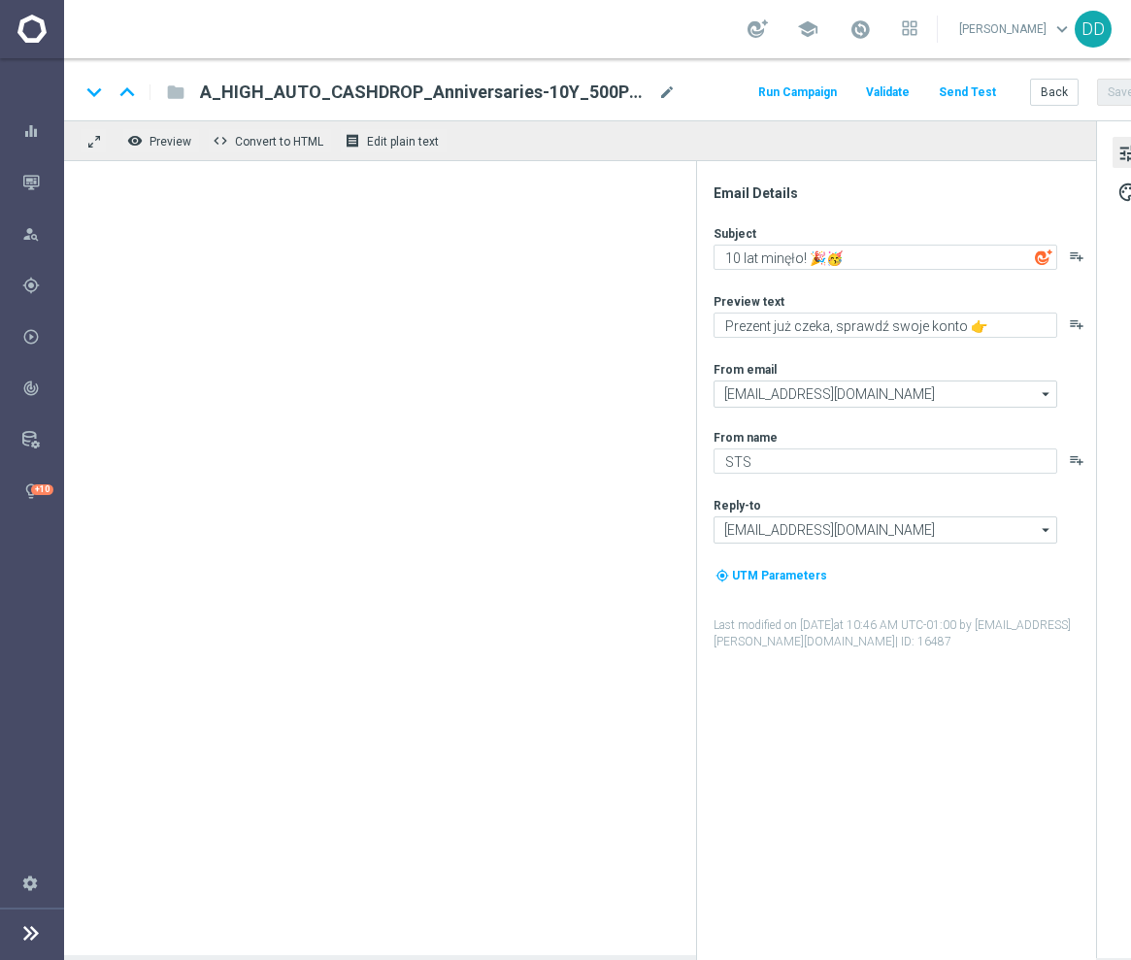
type textarea "Typuj Betgames z cashbackiem 🃏"
type textarea "Obstawiaj gry karciane bez obaw - otrzymasz do 350 PLN zwrotu za nietrafione ku…"
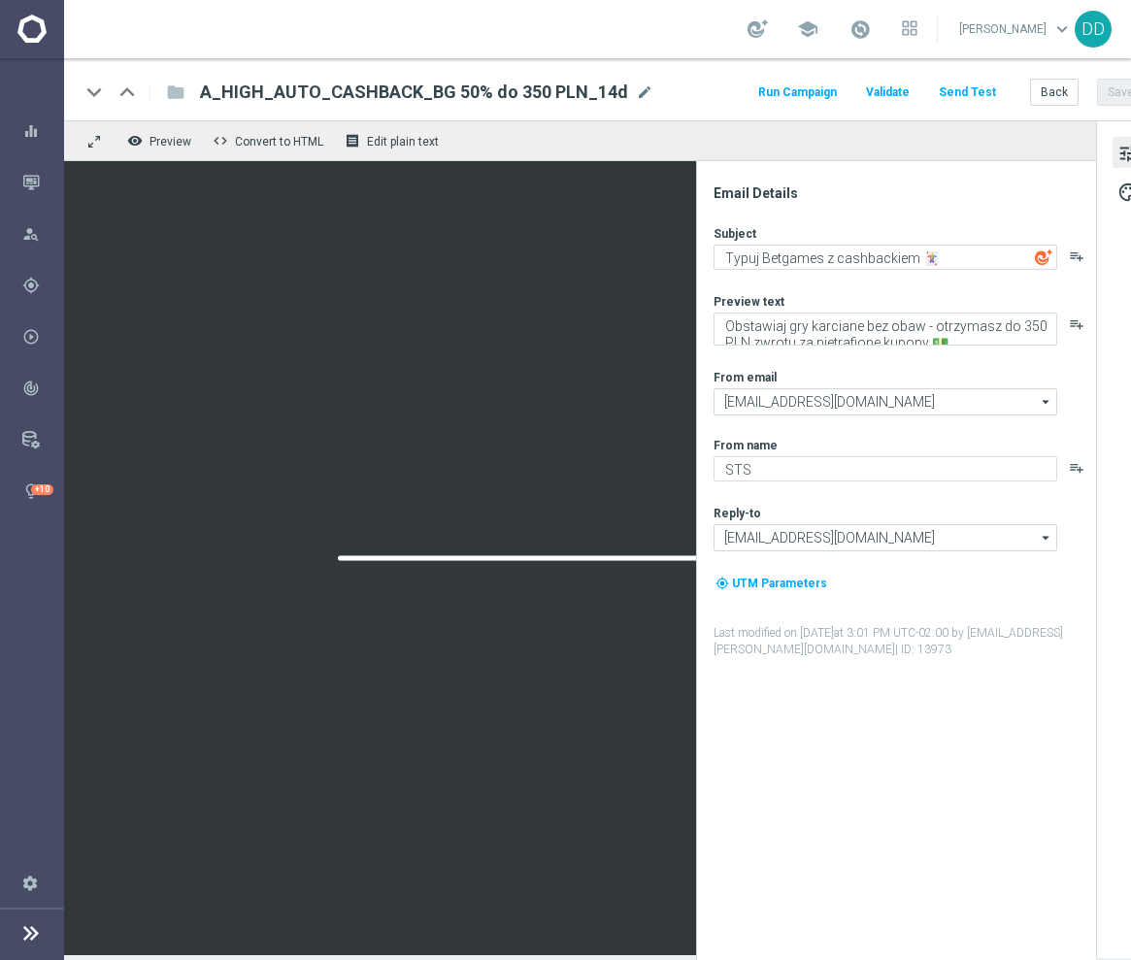
scroll to position [18, 0]
click at [1051, 79] on button "Back" at bounding box center [1054, 92] width 49 height 27
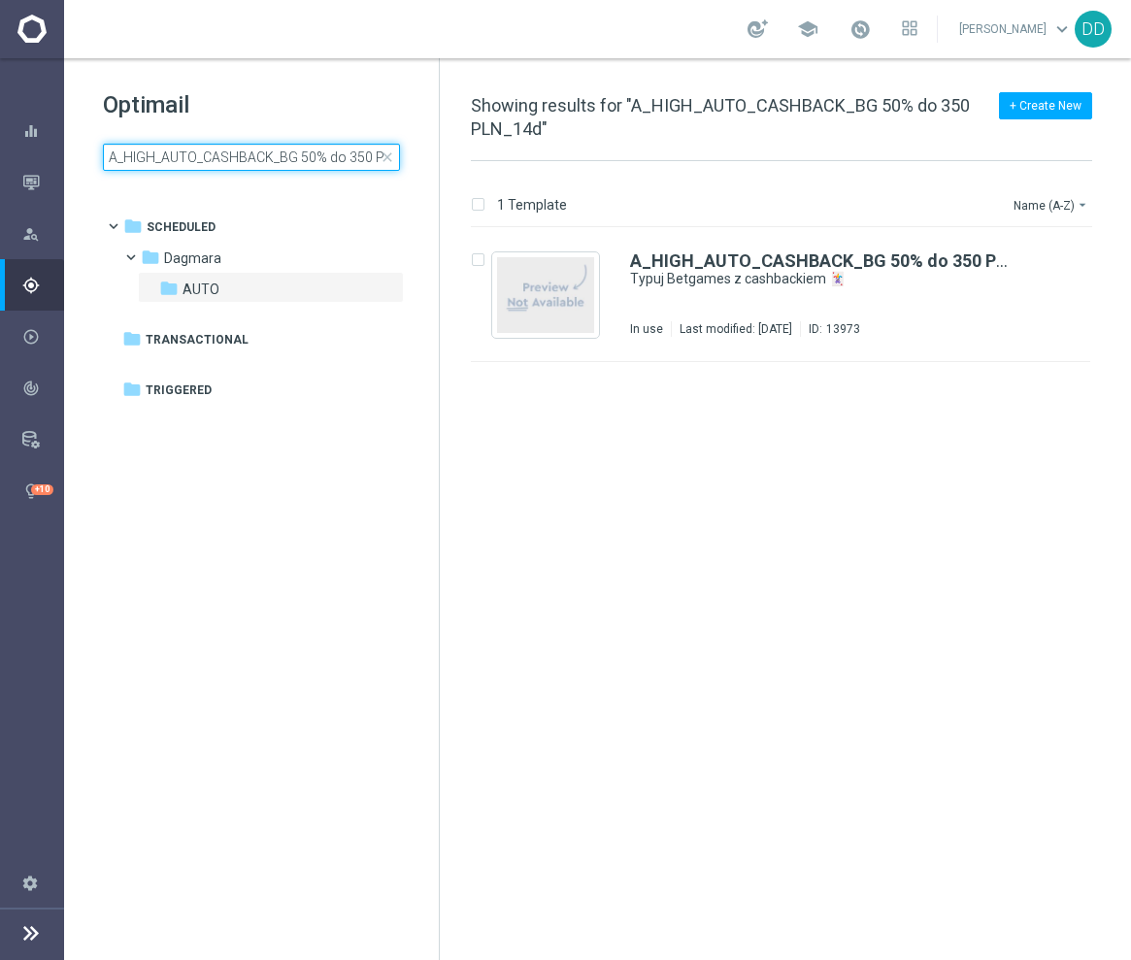
click at [231, 158] on input "A_HIGH_AUTO_CASHBACK_BG 50% do 350 PLN_14d" at bounding box center [251, 157] width 297 height 27
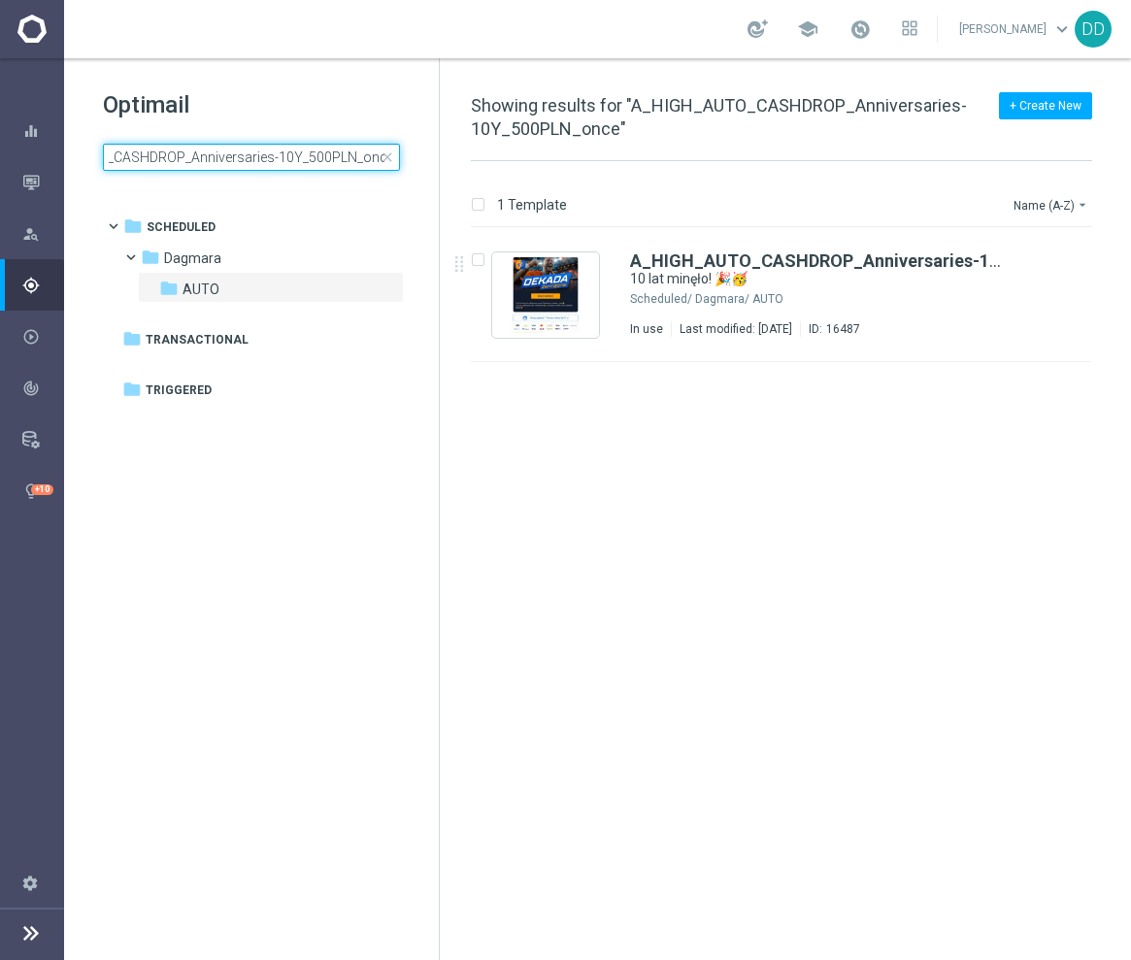
type input "A_HIGH_AUTO_CASHDROP_Anniversaries-10Y_500PLN_once"
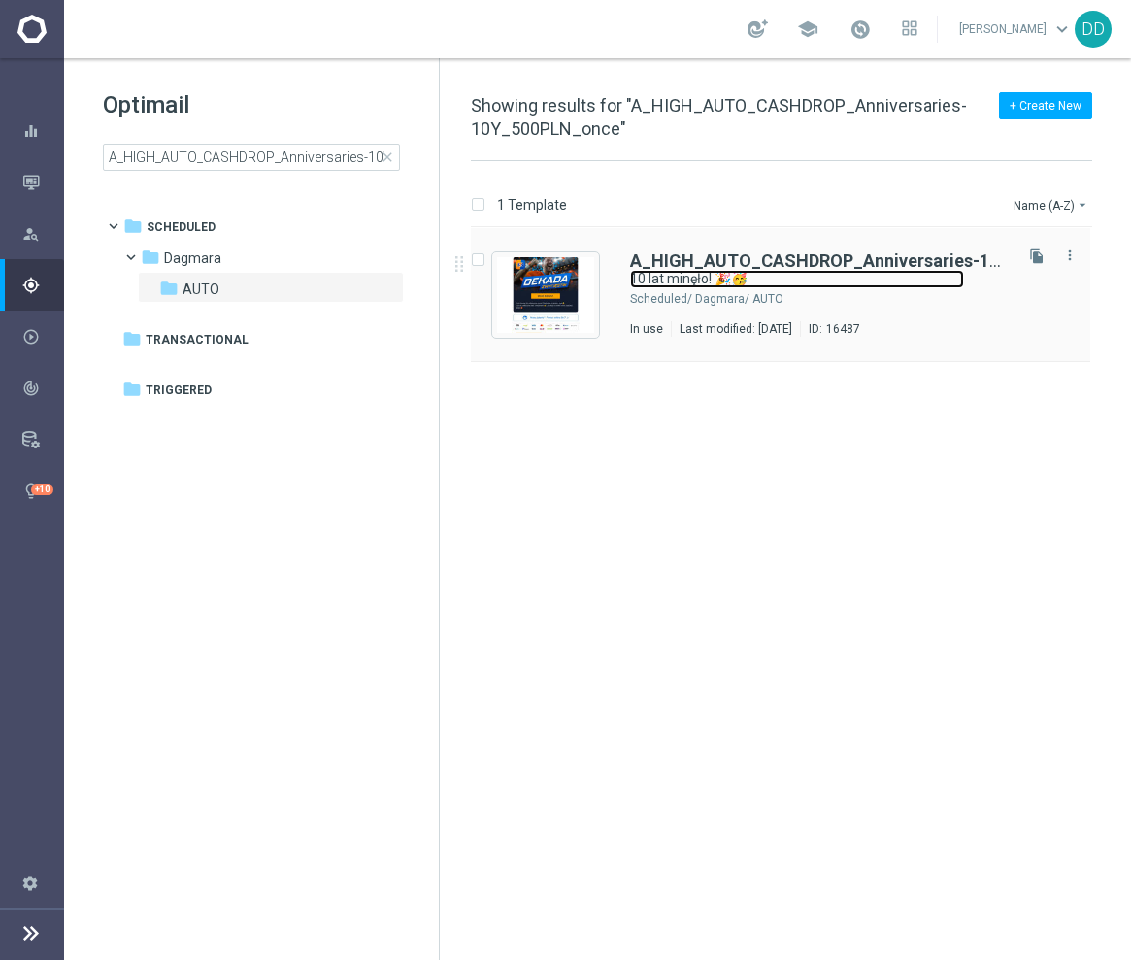
click at [747, 275] on link "10 lat minęło! 🎉🥳" at bounding box center [797, 279] width 334 height 18
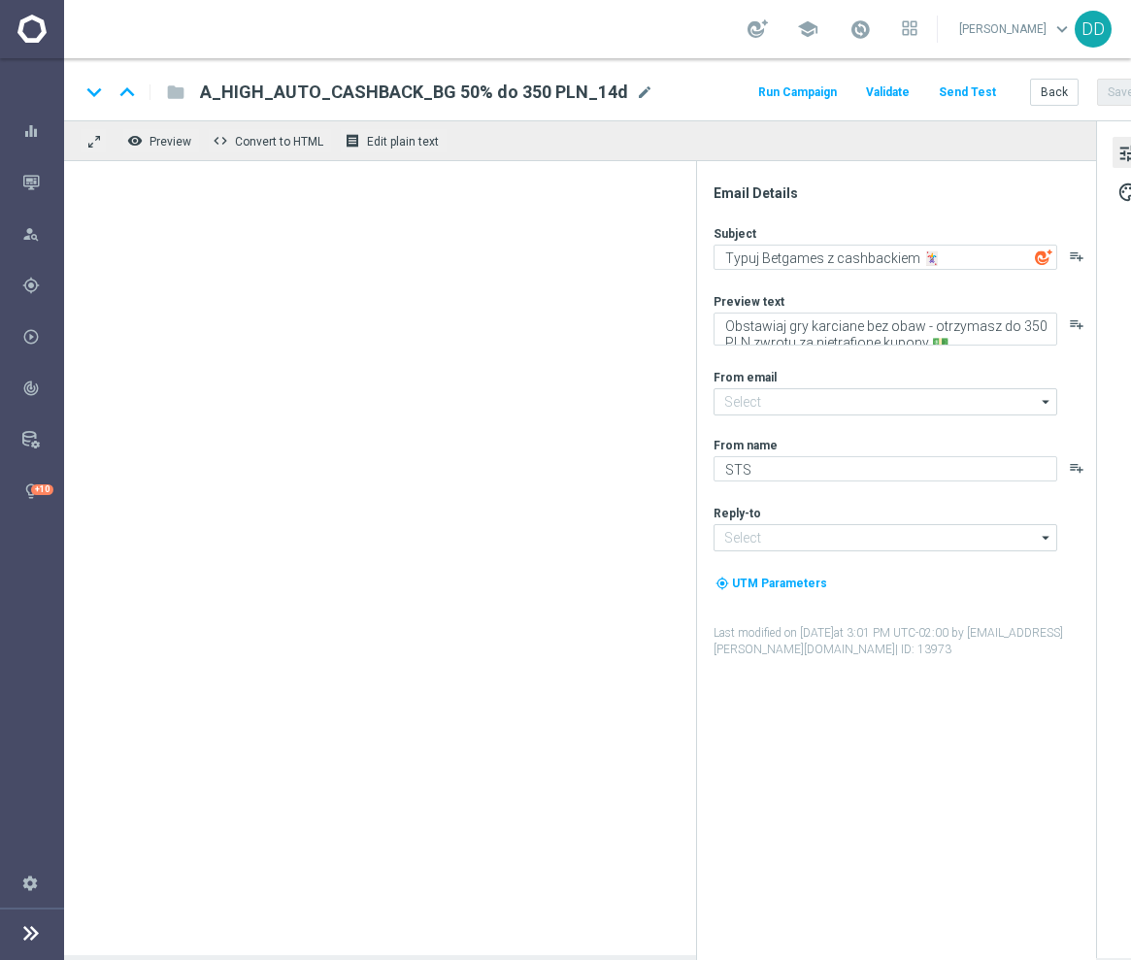
type input "[EMAIL_ADDRESS][DOMAIN_NAME]"
type textarea "10 lat minęło! 🎉🥳"
type textarea "Prezent już czeka, sprawdź swoje konto 👉"
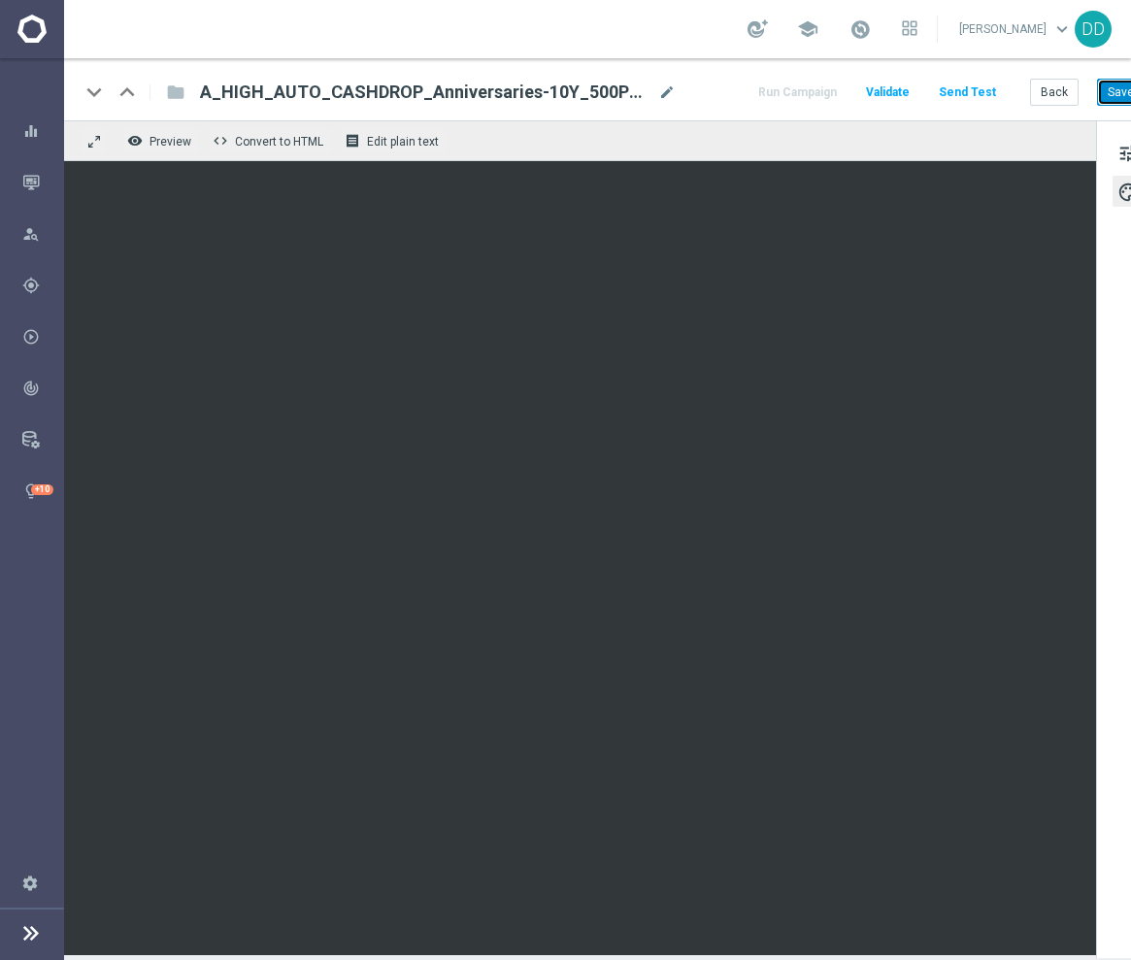
click at [1104, 90] on button "Save" at bounding box center [1121, 92] width 48 height 27
click at [1065, 103] on button "Back" at bounding box center [1054, 92] width 49 height 27
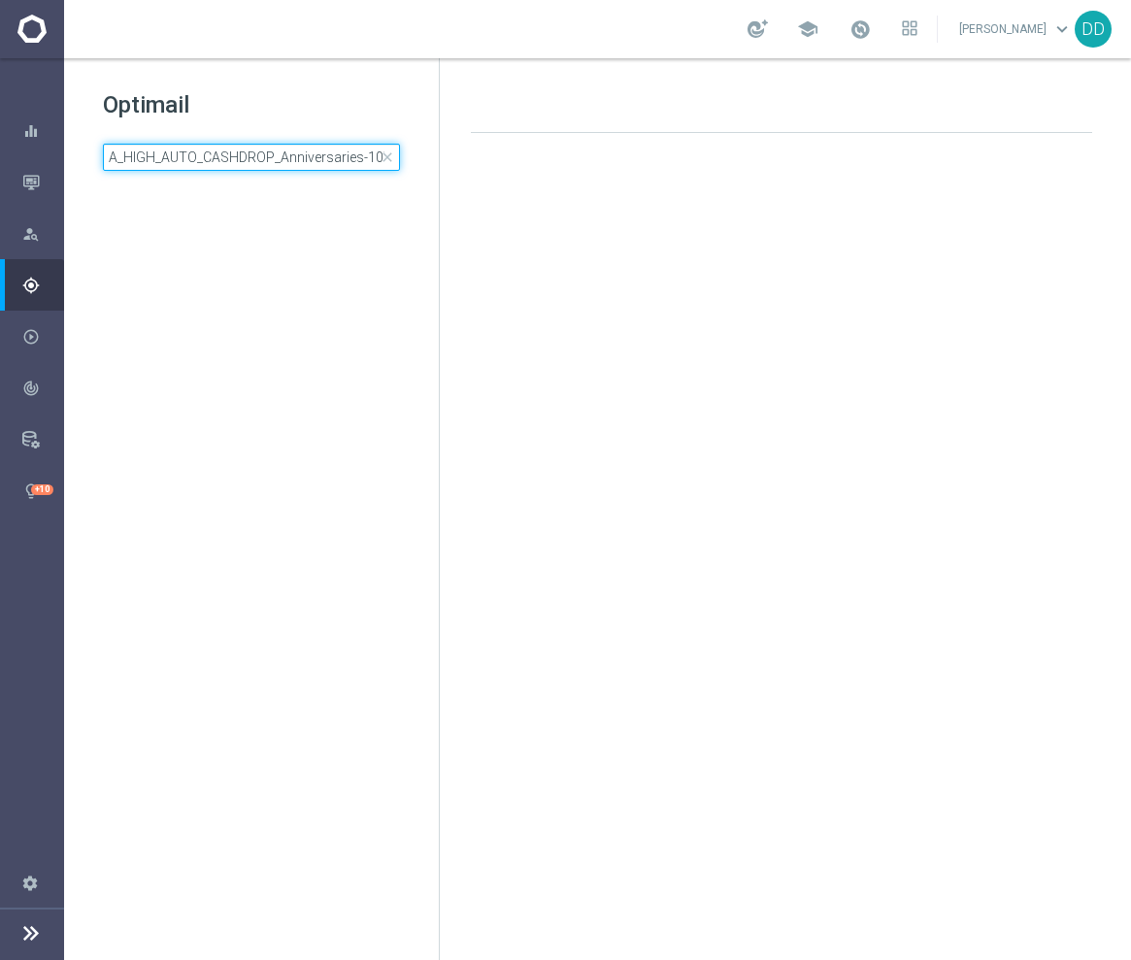
click at [308, 157] on input "A_HIGH_AUTO_CASHDROP_Anniversaries-10Y_500PLN_once" at bounding box center [251, 157] width 297 height 27
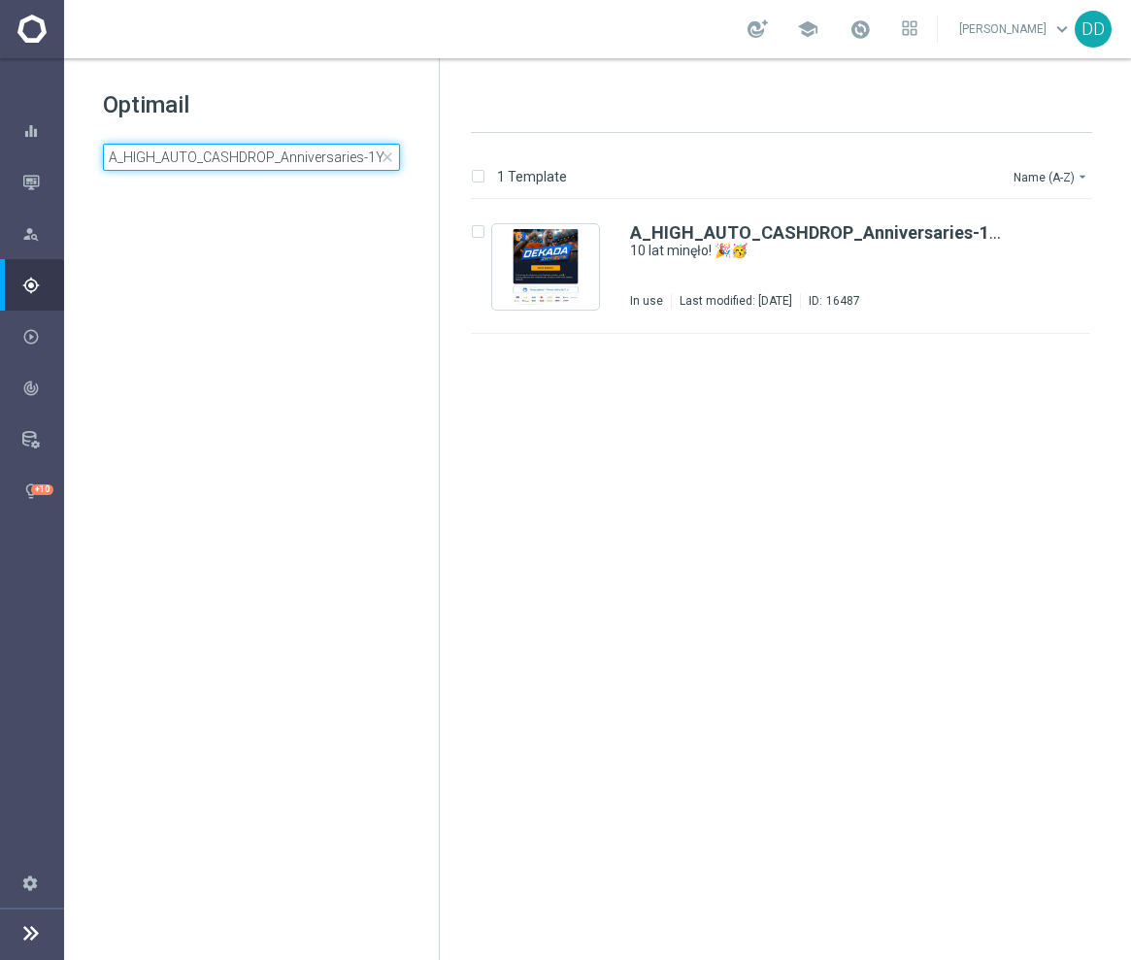
scroll to position [0, 82]
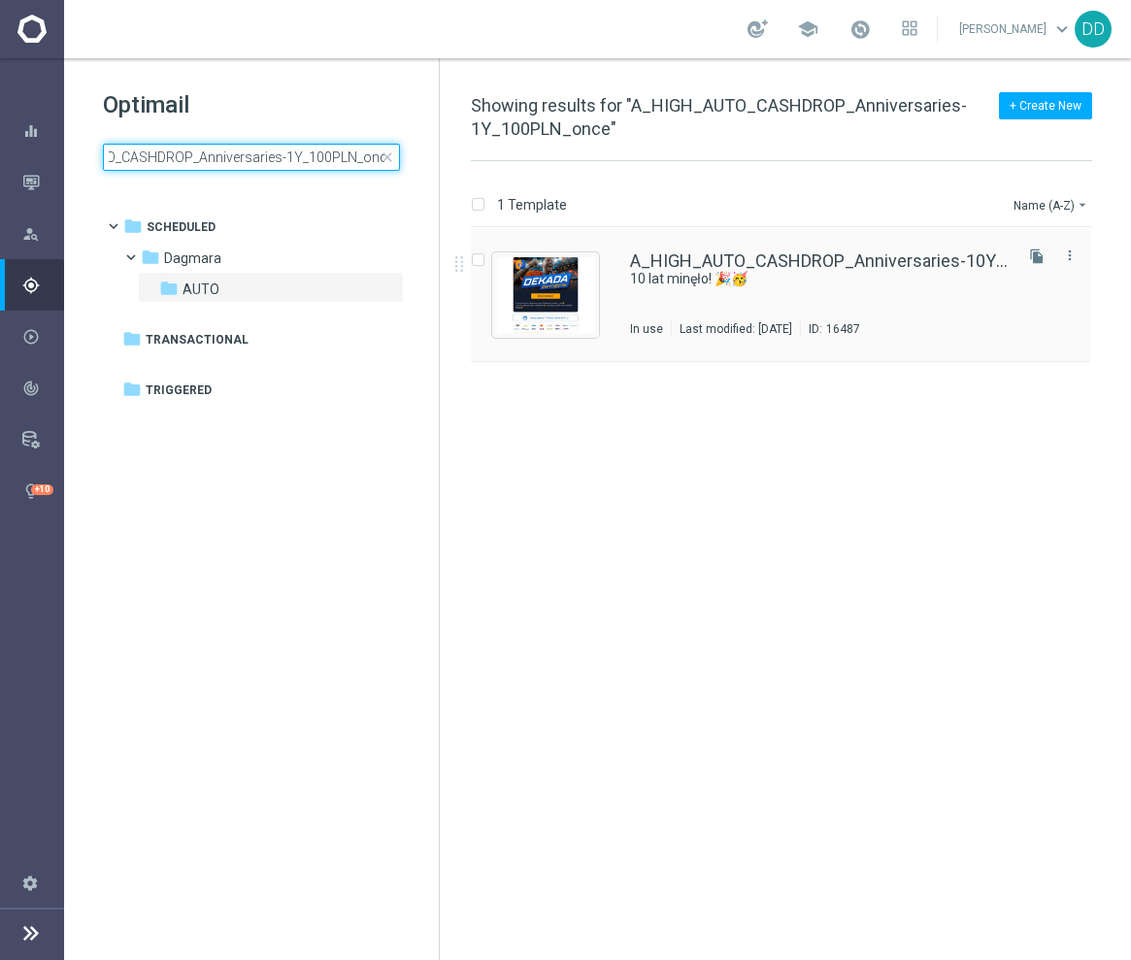
type input "A_HIGH_AUTO_CASHDROP_Anniversaries-1Y_100PLN_once"
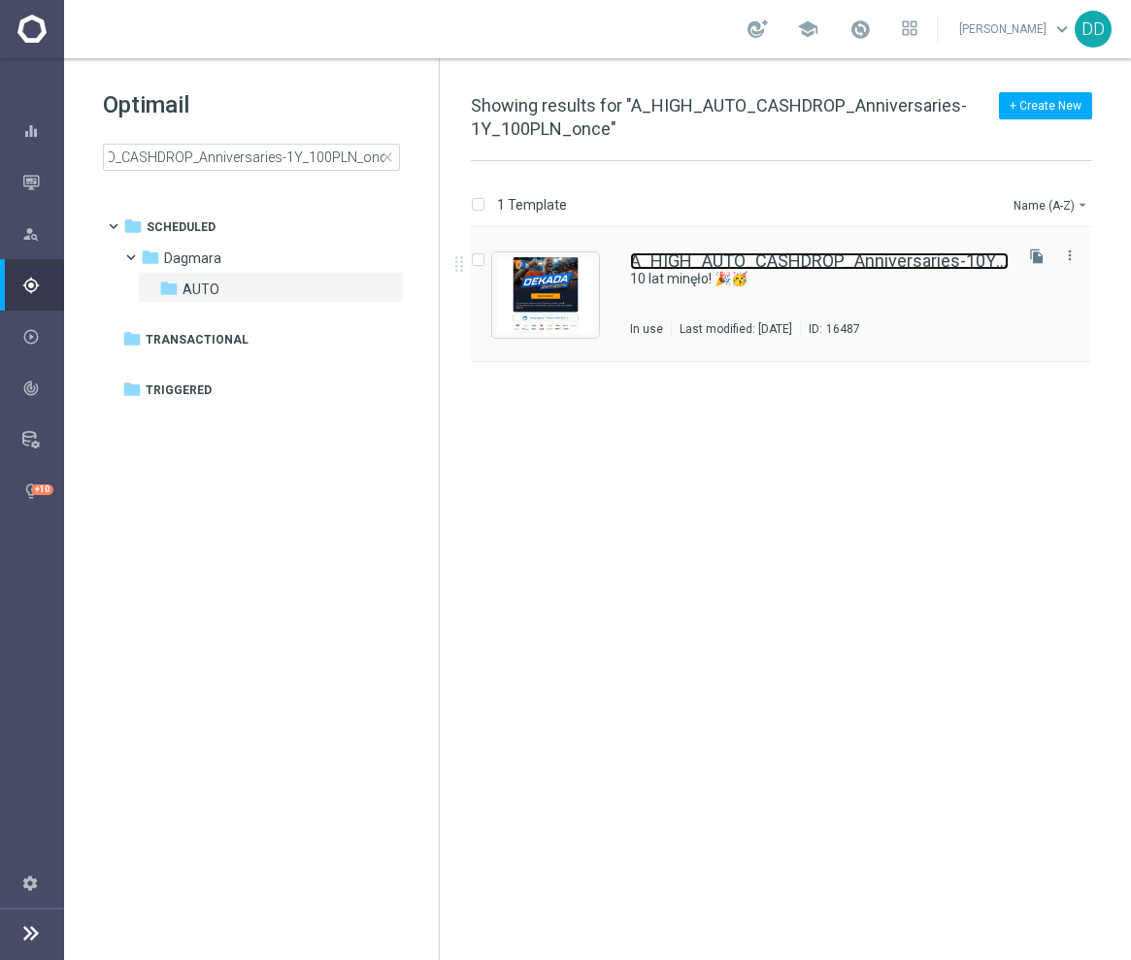
click at [749, 265] on link "A_HIGH_AUTO_CASHDROP_Anniversaries-10Y_500PLN_once" at bounding box center [819, 260] width 379 height 17
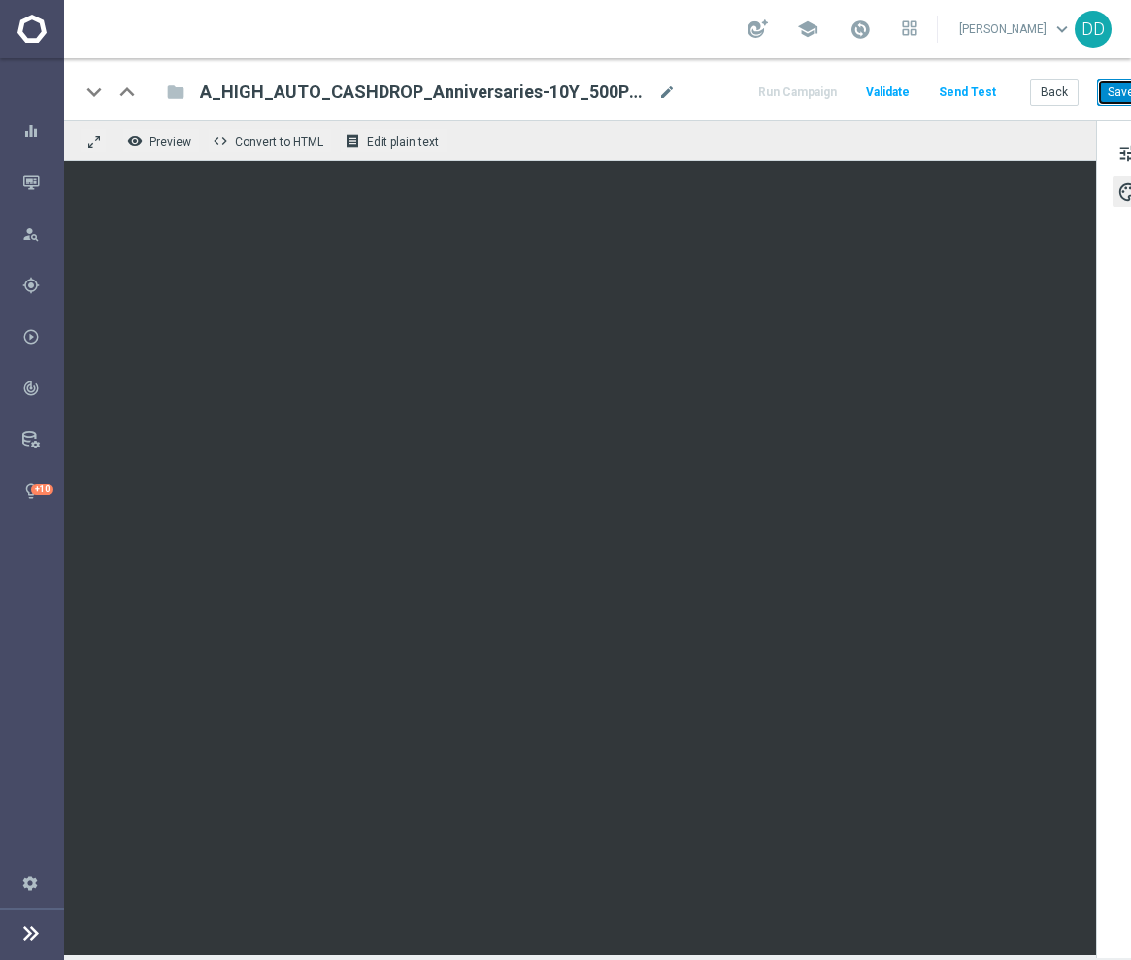
click at [1103, 91] on button "Save" at bounding box center [1121, 92] width 48 height 27
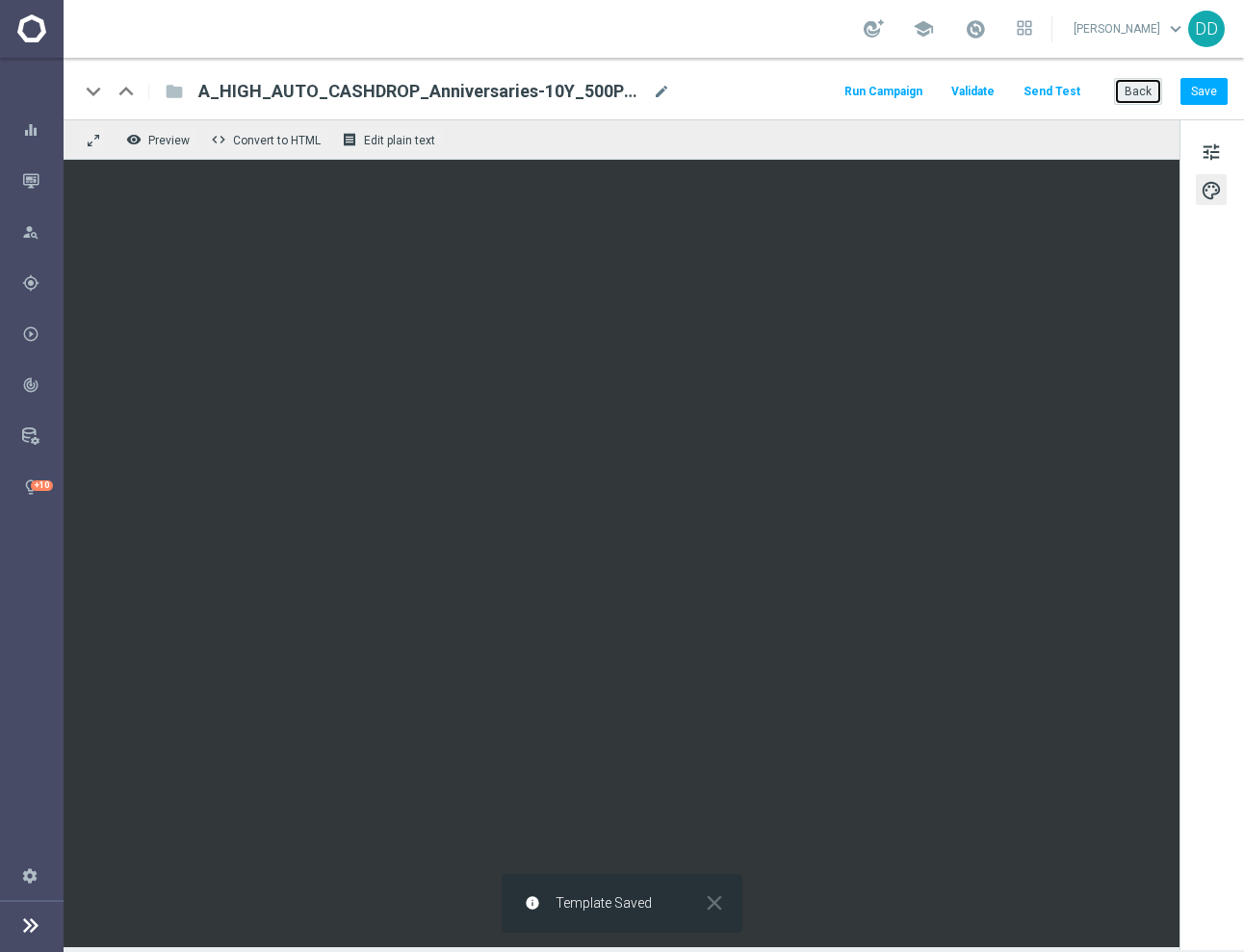
click at [1144, 94] on button "Back" at bounding box center [1138, 91] width 49 height 27
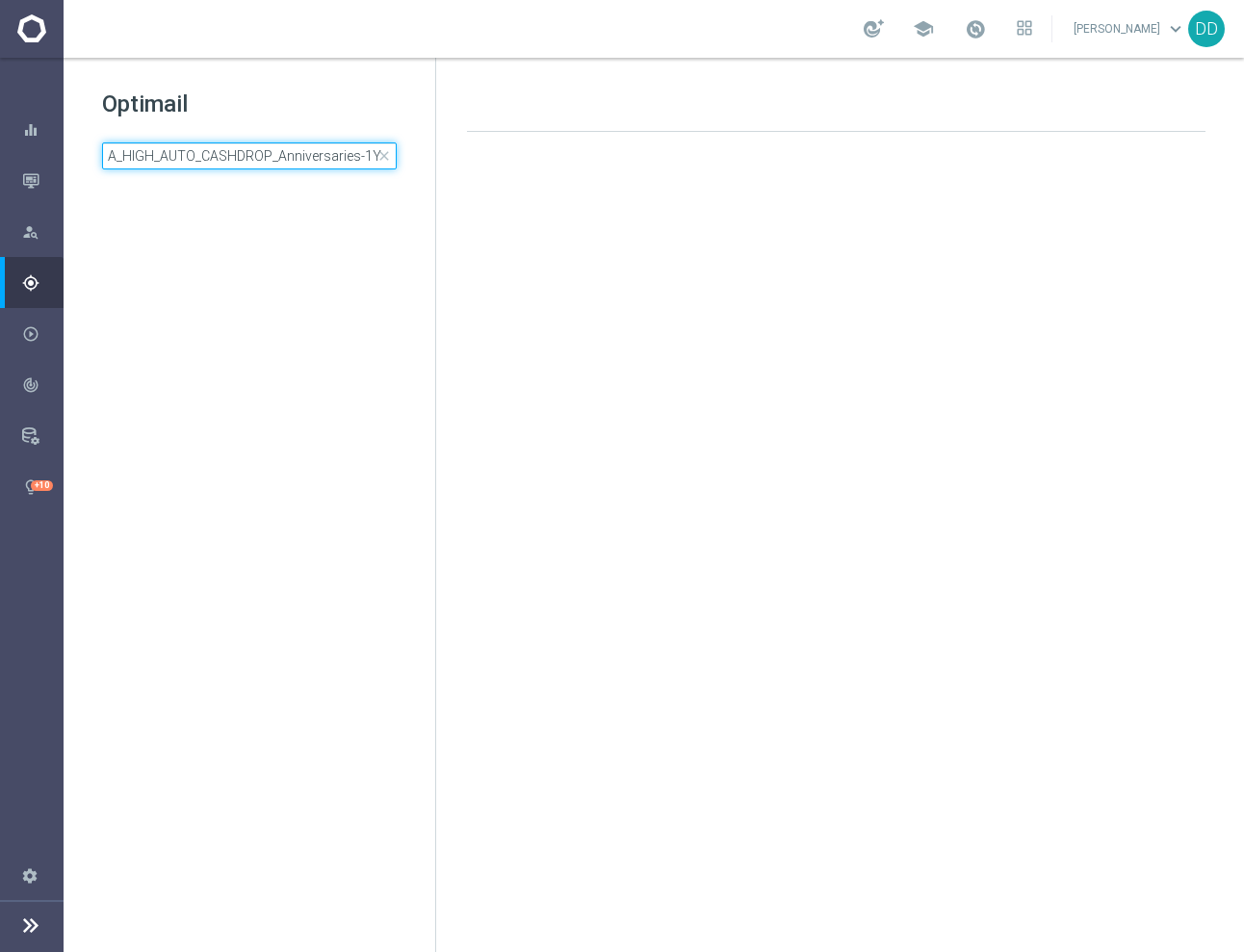
click at [259, 149] on input "A_HIGH_AUTO_CASHDROP_Anniversaries-1Y_100PLN_once" at bounding box center [249, 156] width 295 height 27
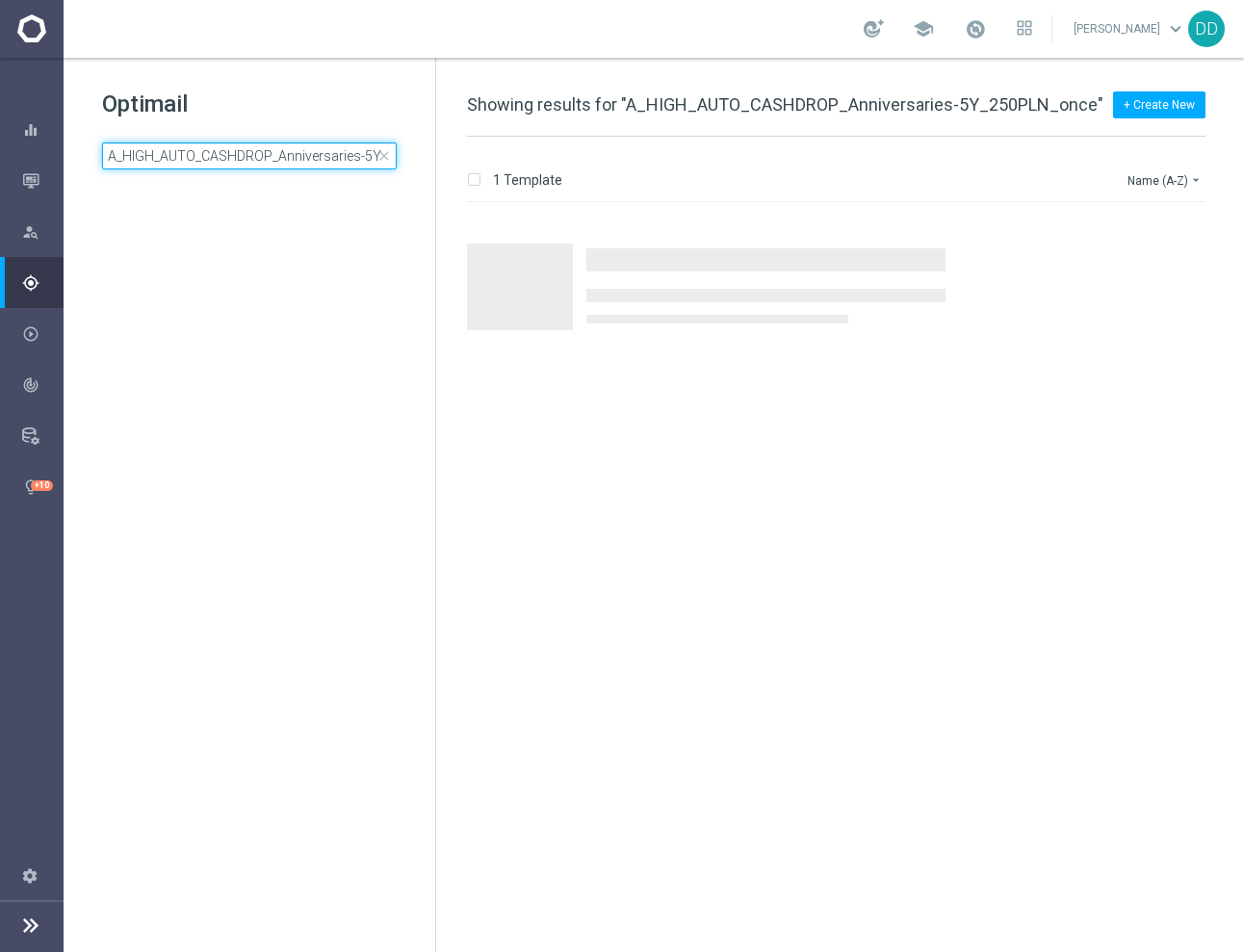
scroll to position [0, 81]
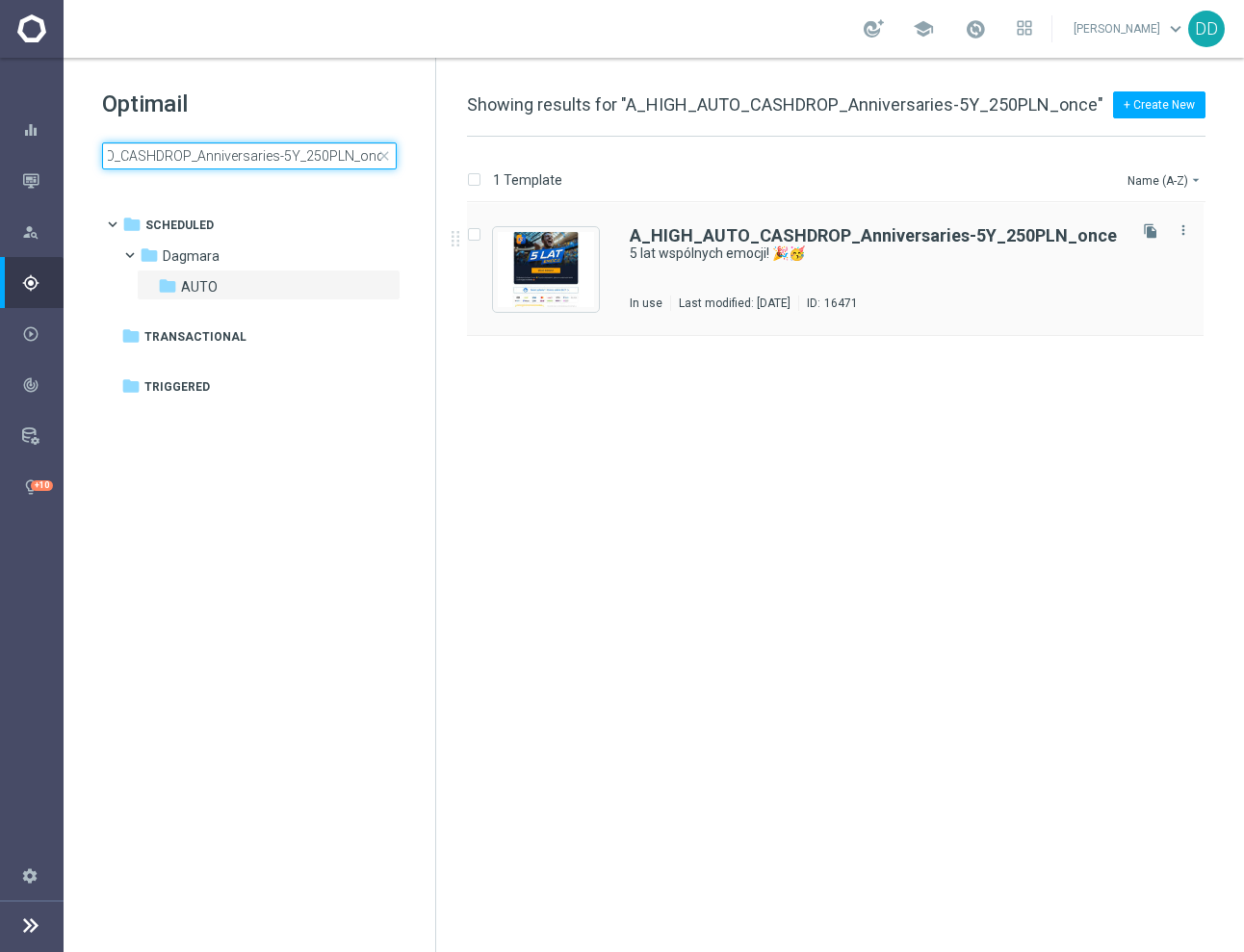
type input "A_HIGH_AUTO_CASHDROP_Anniversaries-5Y_250PLN_once"
click at [827, 278] on div "A_HIGH_AUTO_CASHDROP_Anniversaries-5Y_250PLN_once 5 lat wspólnych emocji! 🎉🥳 In…" at bounding box center [876, 269] width 493 height 83
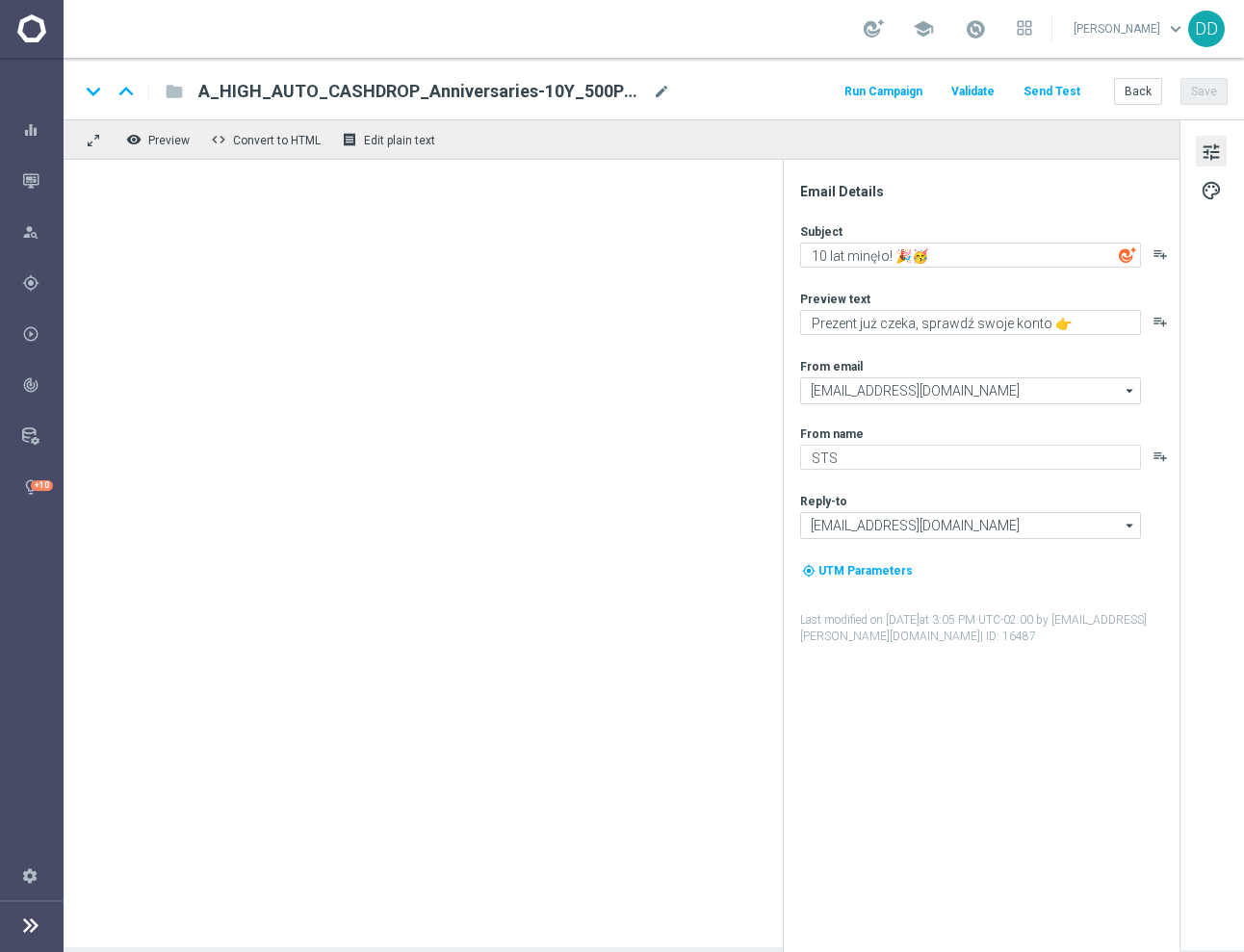
type textarea "5 lat wspólnych emocji! 🎉🥳"
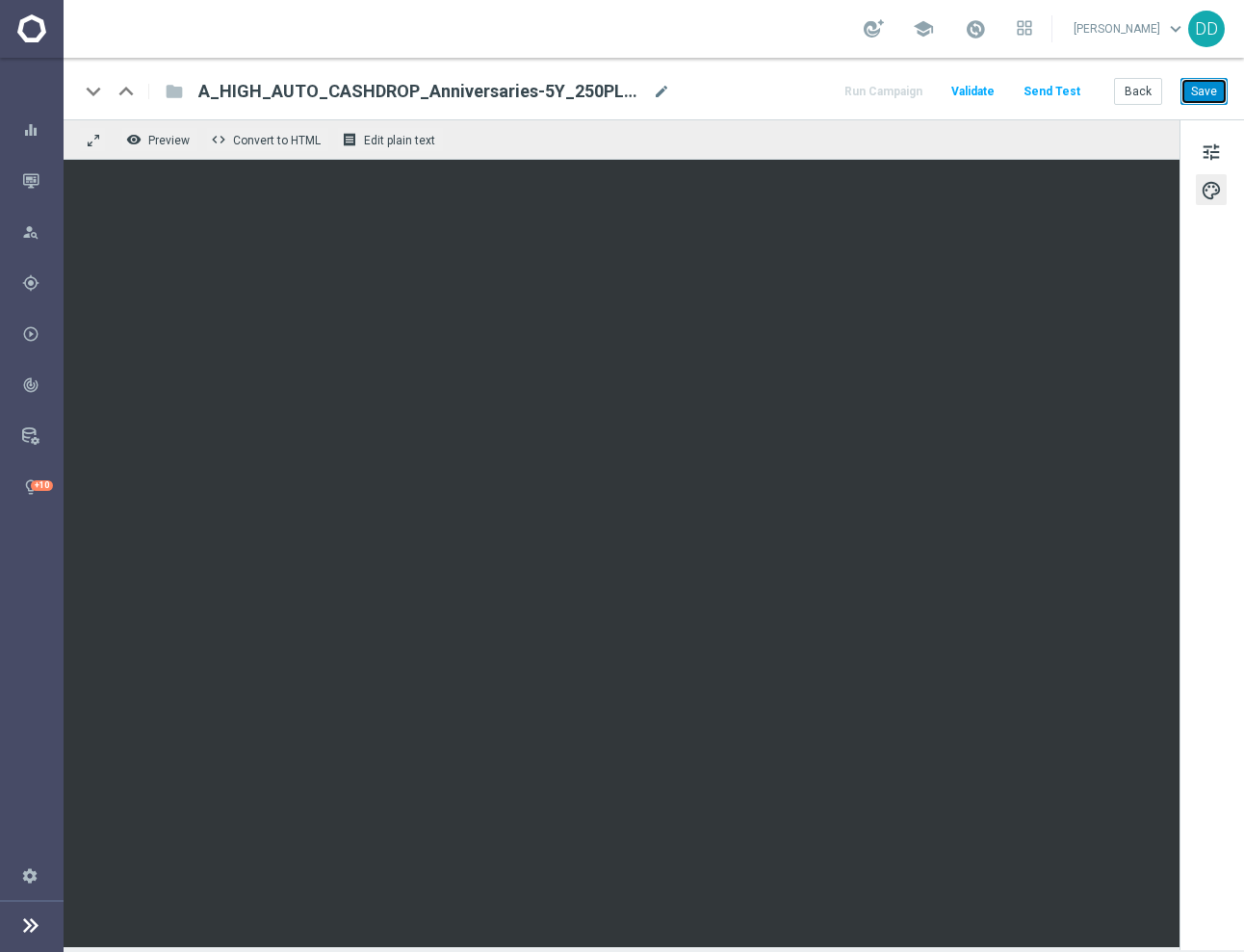
click at [1191, 93] on button "Save" at bounding box center [1204, 91] width 48 height 27
click at [1188, 97] on button "Save" at bounding box center [1204, 91] width 48 height 27
click at [1146, 98] on button "Back" at bounding box center [1138, 91] width 49 height 27
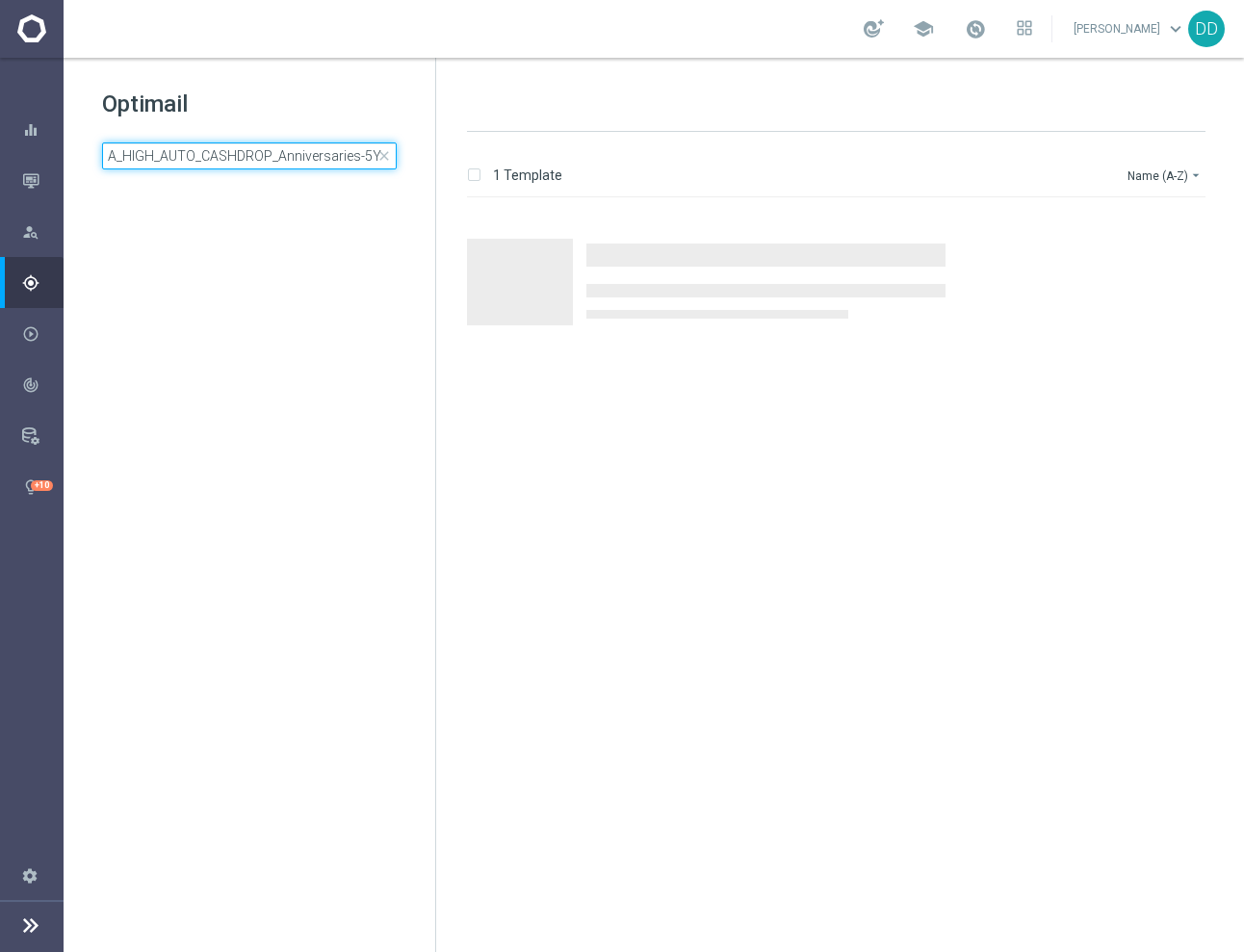
click at [174, 153] on input "A_HIGH_AUTO_CASHDROP_Anniversaries-5Y_250PLN_once" at bounding box center [249, 156] width 295 height 27
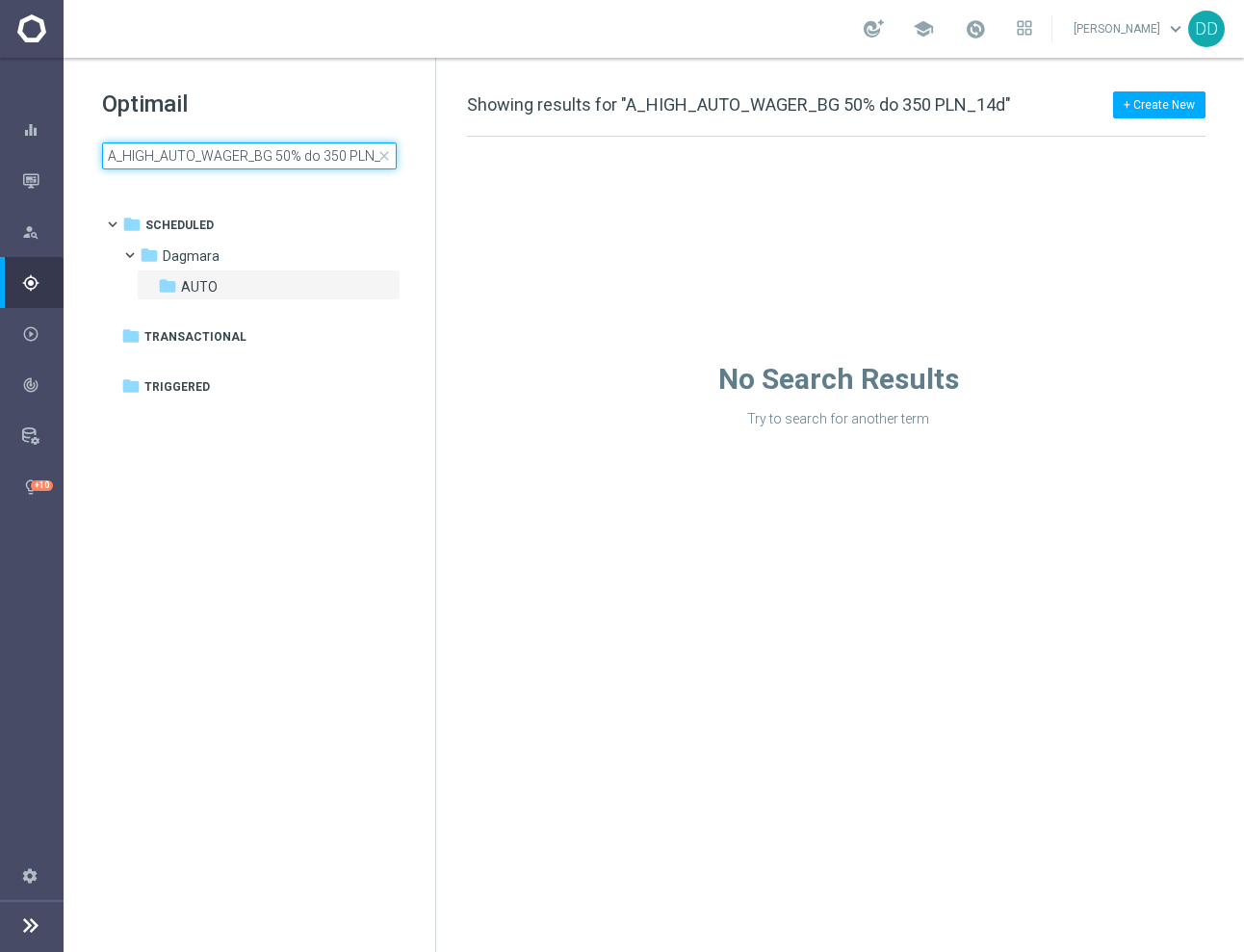
scroll to position [0, 17]
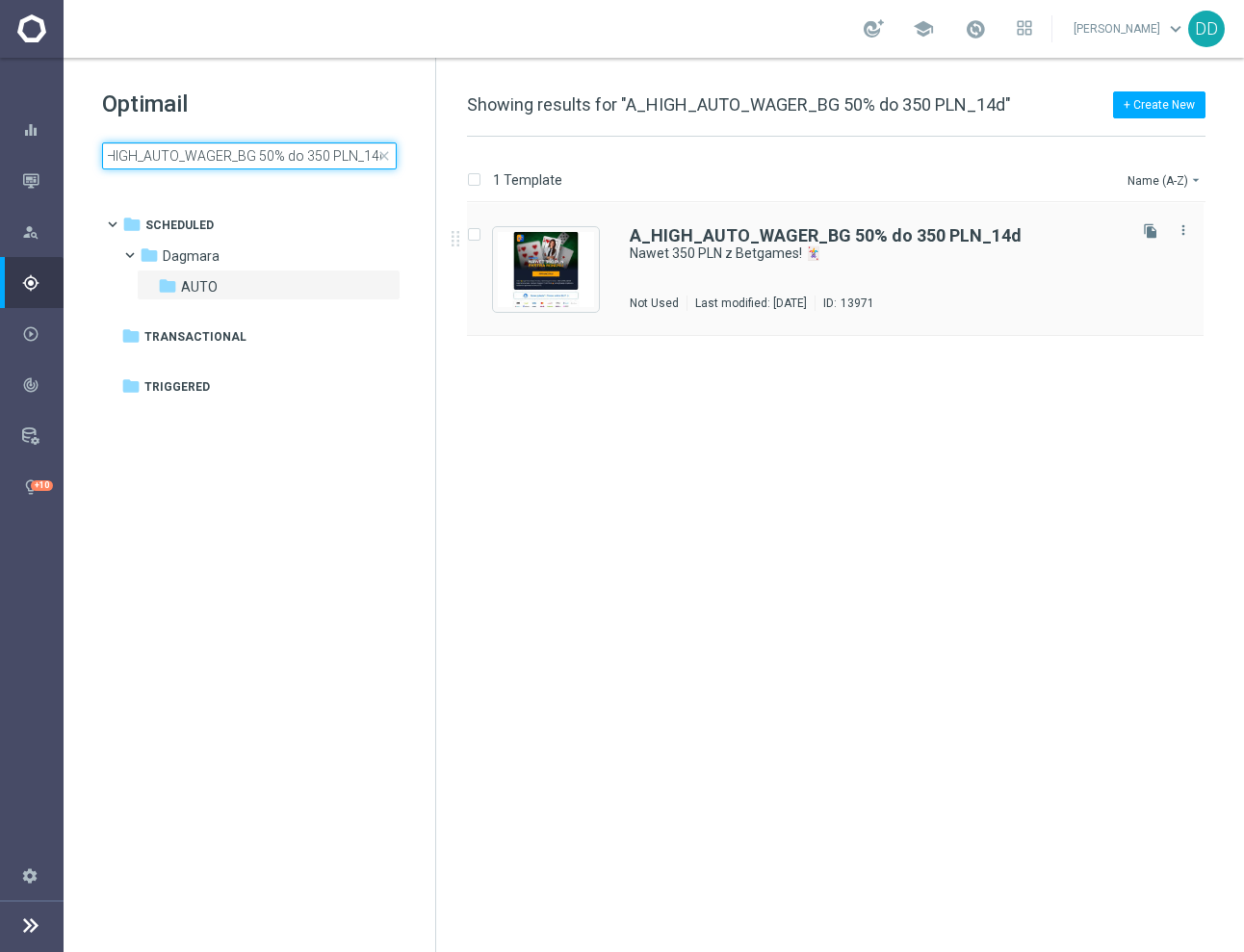
type input "A_HIGH_AUTO_WAGER_BG 50% do 350 PLN_14d"
click at [856, 264] on div "A_HIGH_AUTO_WAGER_BG 50% do 350 PLN_14d Nawet 350 PLN z Betgames! 🃏 In use Last…" at bounding box center [876, 269] width 493 height 83
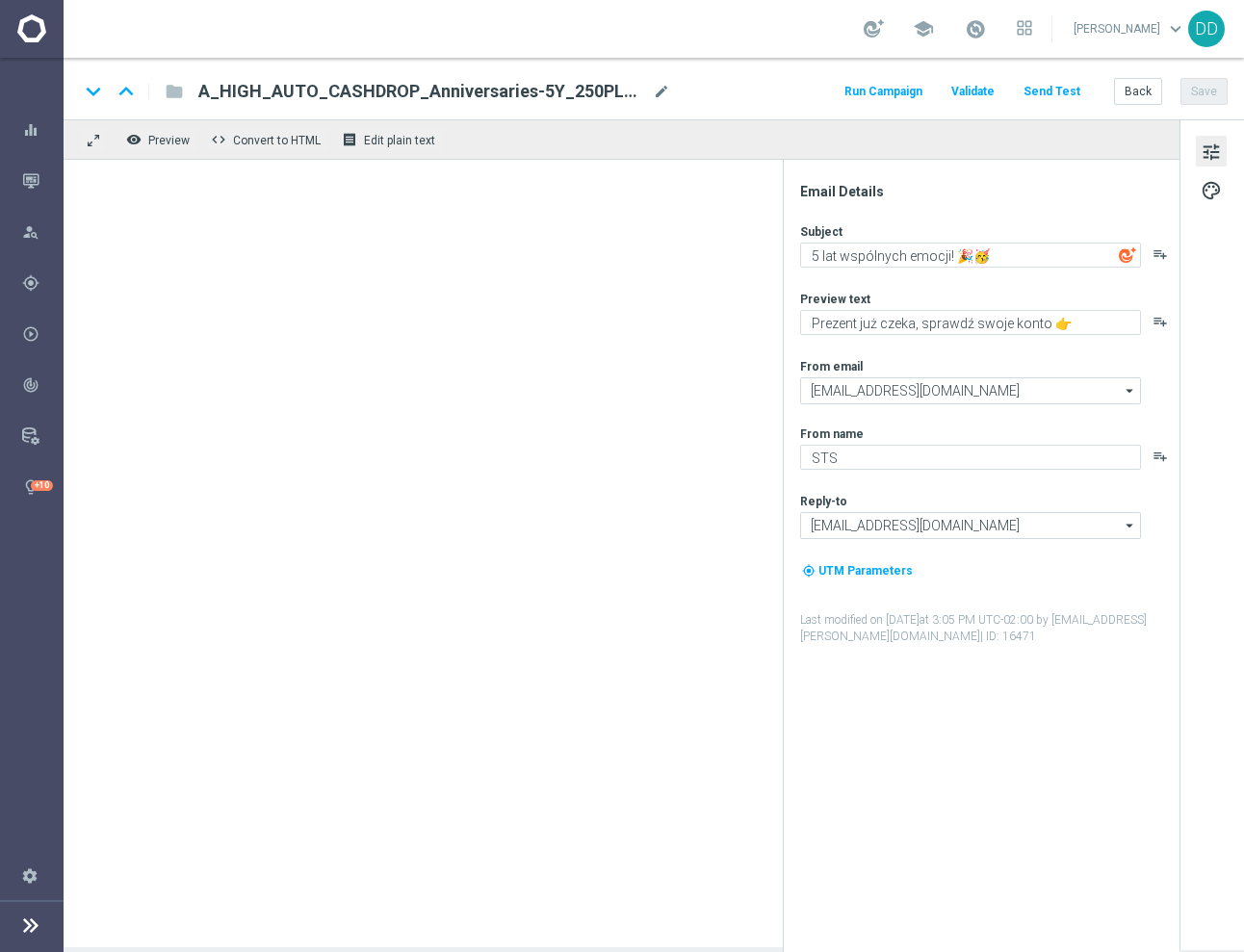
type textarea "Nawet 350 PLN z Betgames! 🃏"
type textarea "Zgarnij GWARANTOWANY bonus za grę 💸"
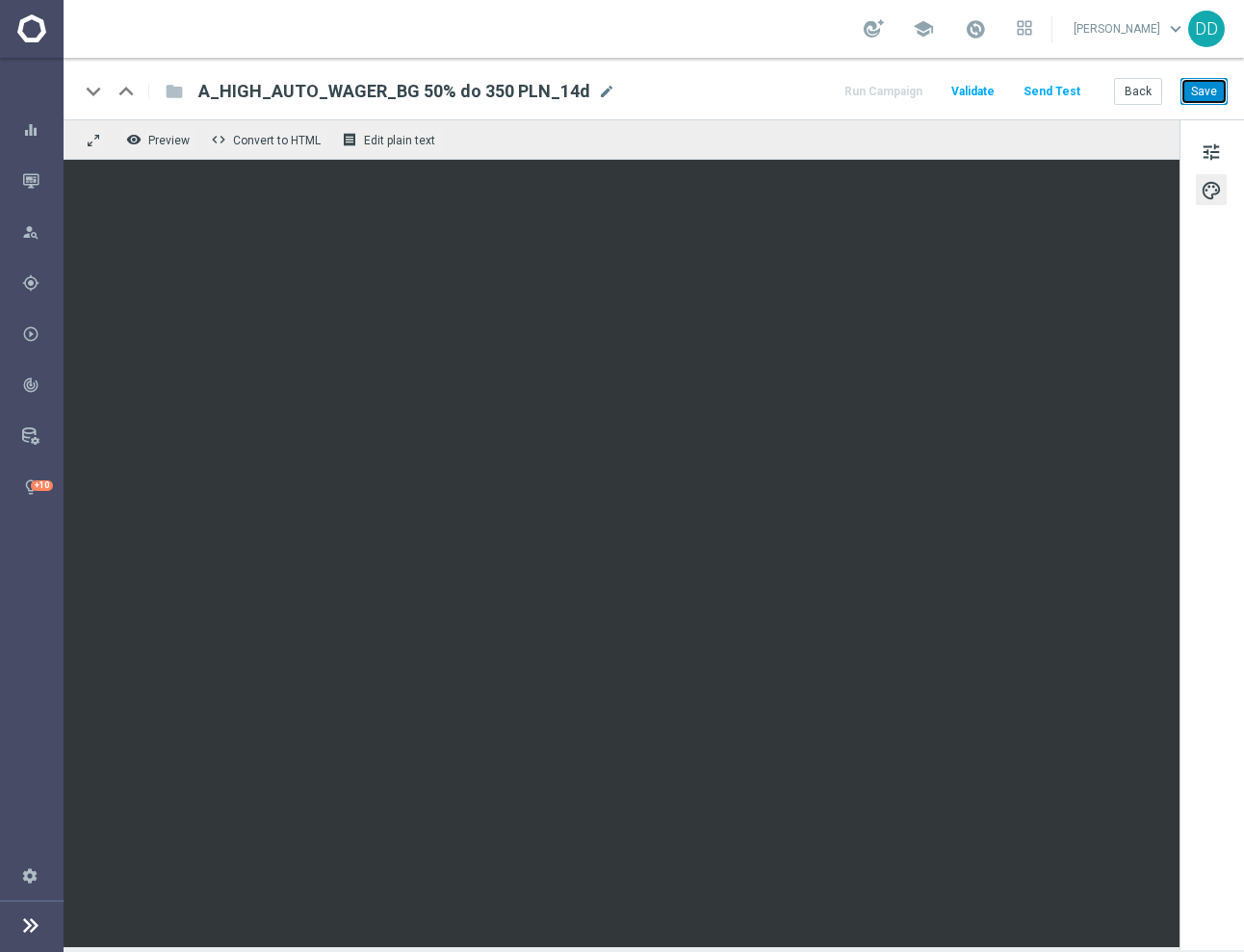
click at [1204, 82] on button "Save" at bounding box center [1204, 91] width 48 height 27
click at [1146, 91] on button "Back" at bounding box center [1138, 91] width 49 height 27
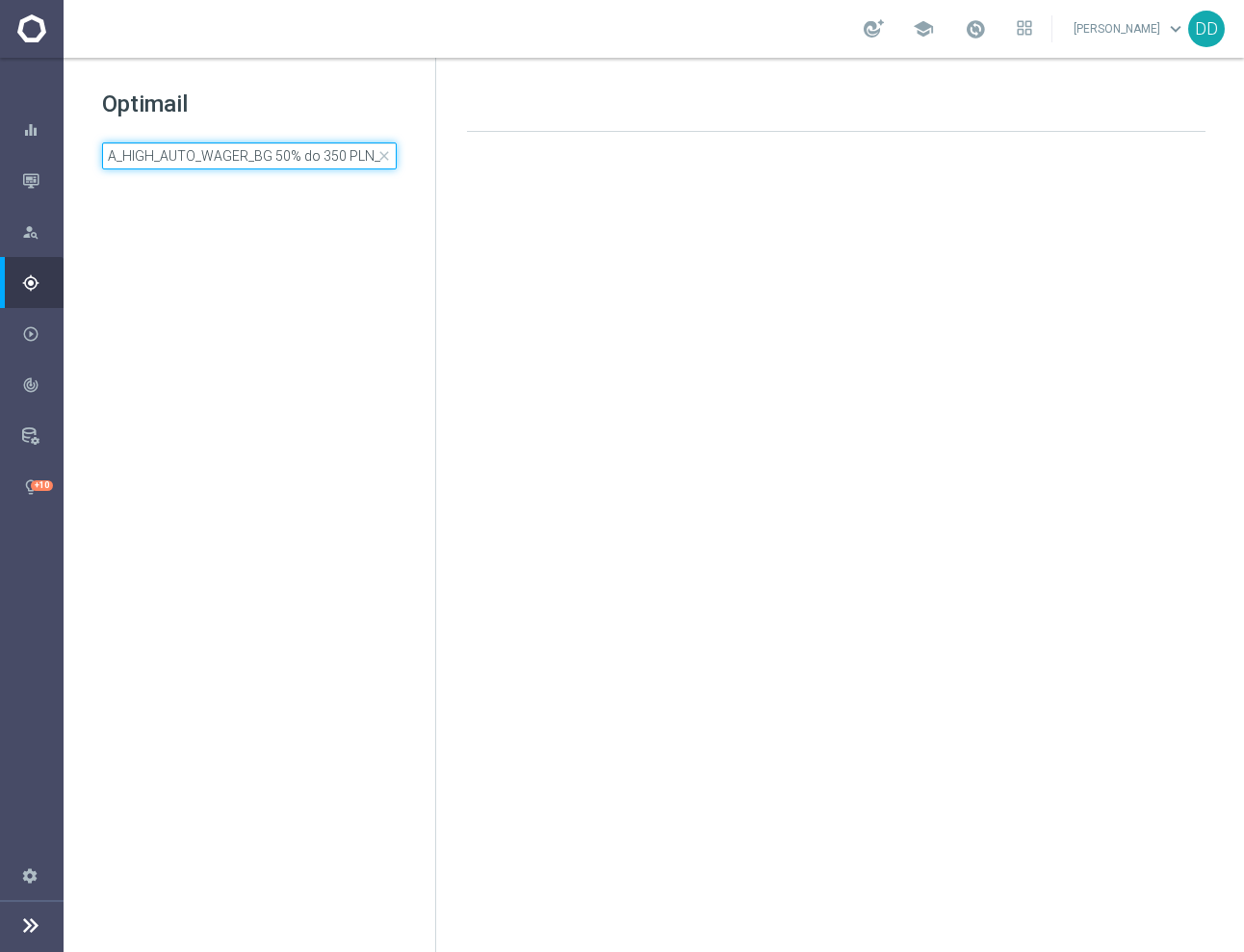
click at [256, 163] on input "A_HIGH_AUTO_WAGER_BG 50% do 350 PLN_14d" at bounding box center [249, 156] width 295 height 27
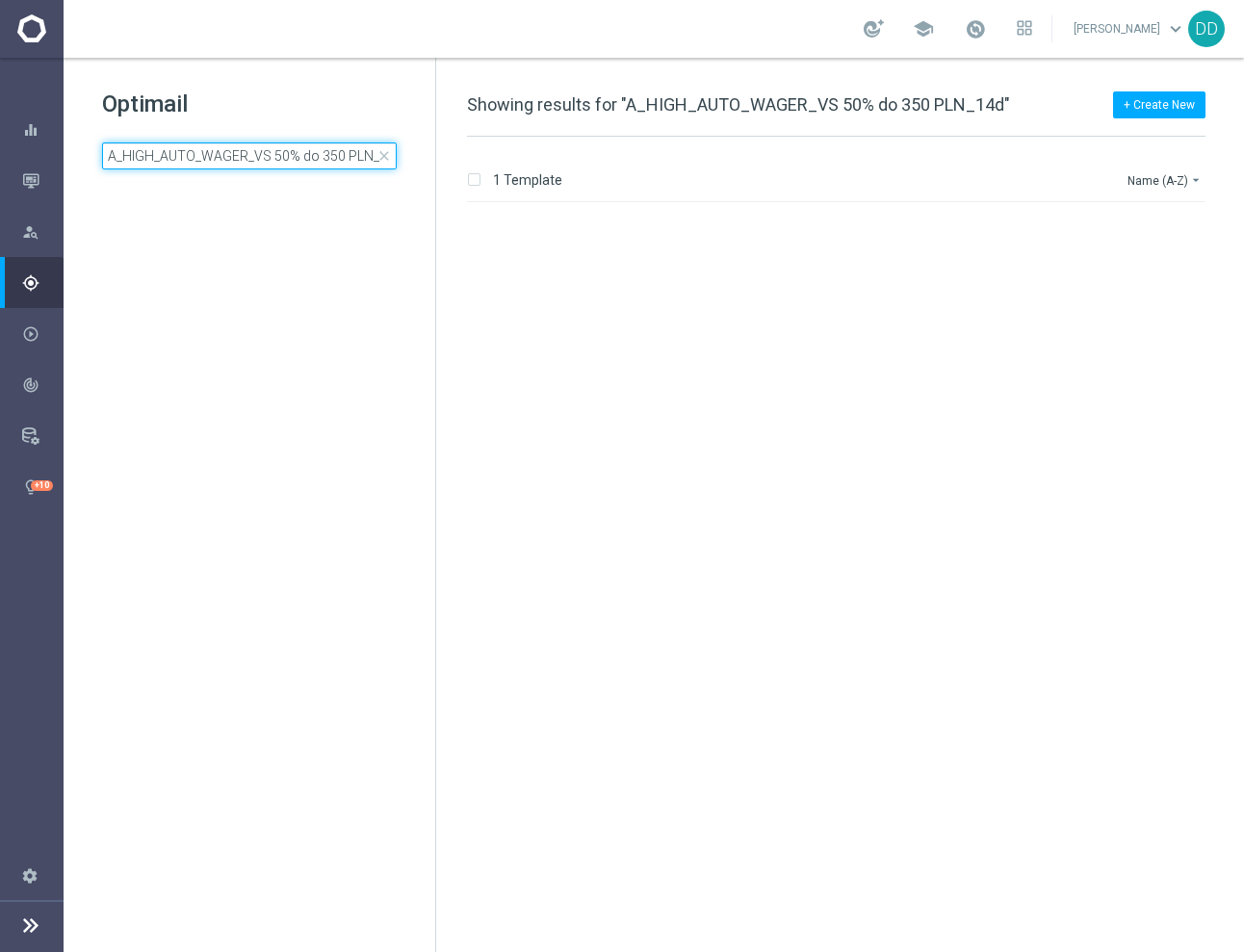
scroll to position [0, 16]
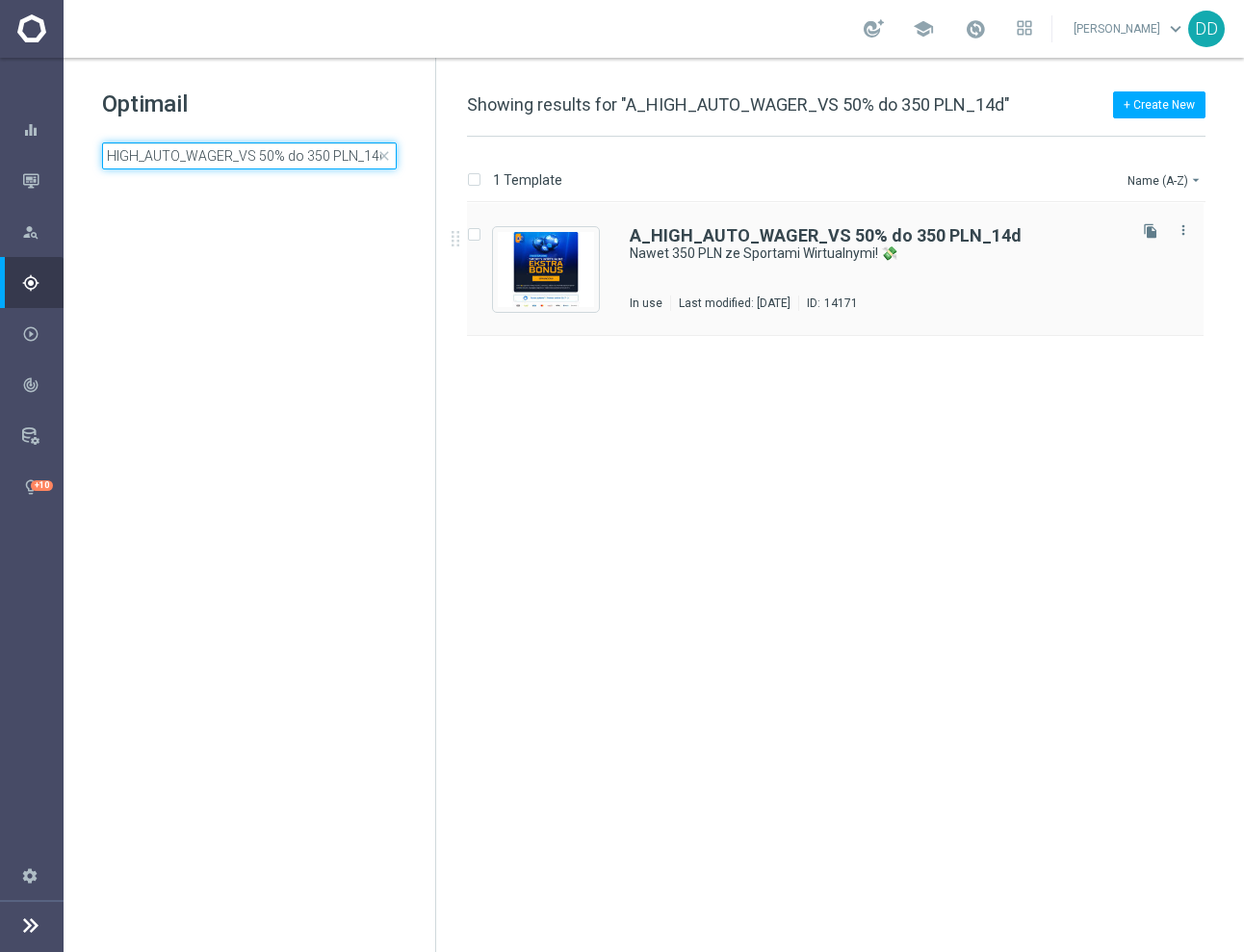
type input "A_HIGH_AUTO_WAGER_VS 50% do 350 PLN_14d"
click at [896, 293] on div "A_HIGH_AUTO_WAGER_VS 50% do 350 PLN_14d Nawet 350 PLN ze Sportami Wirtualnymi! …" at bounding box center [876, 269] width 493 height 83
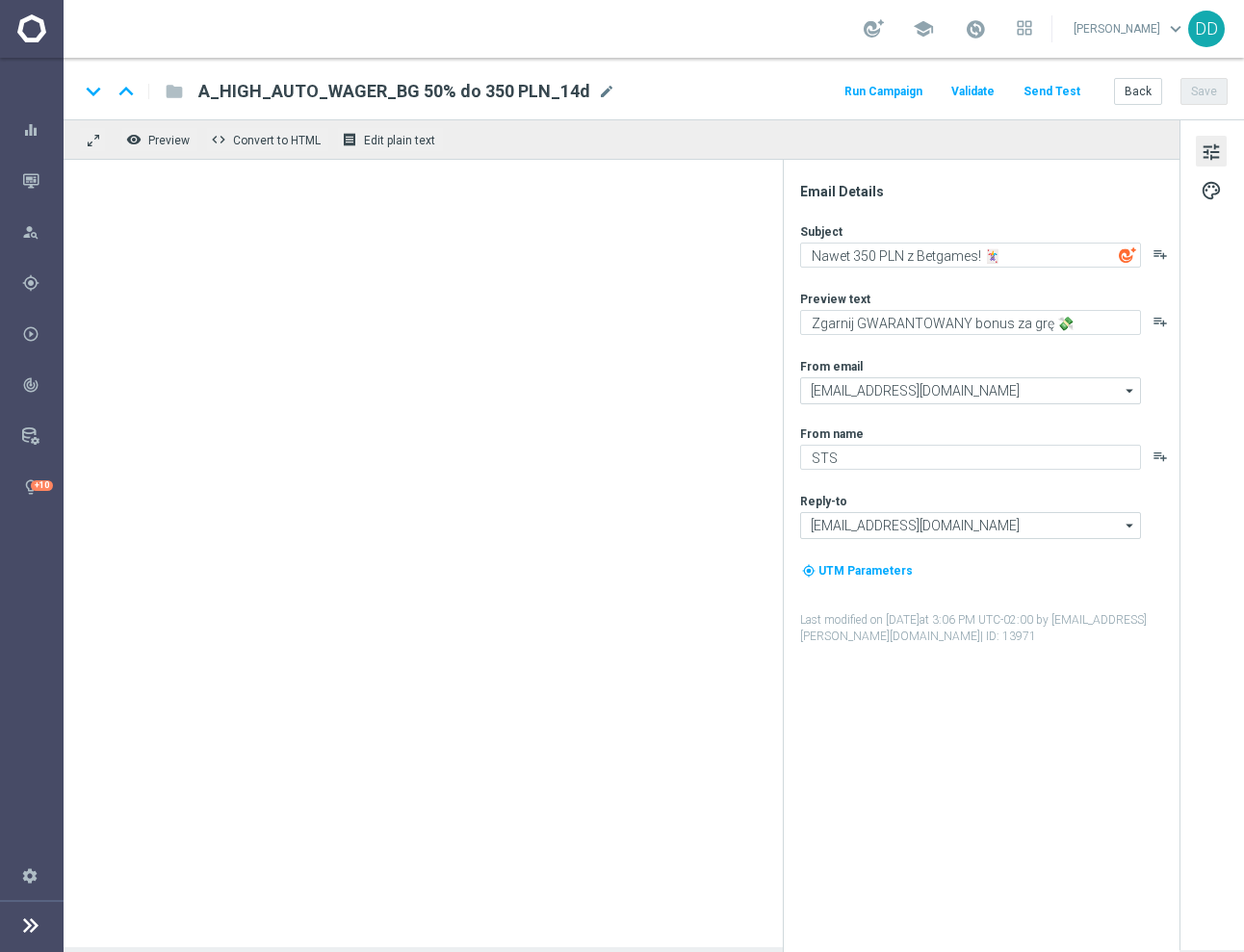
type textarea "Nawet 350 PLN ze Sportami Wirtualnymi! 💸"
type textarea "Sprawdź akcję i zgarnij GWARANTOWANY bonus za grę 👉"
